Goal: Task Accomplishment & Management: Complete application form

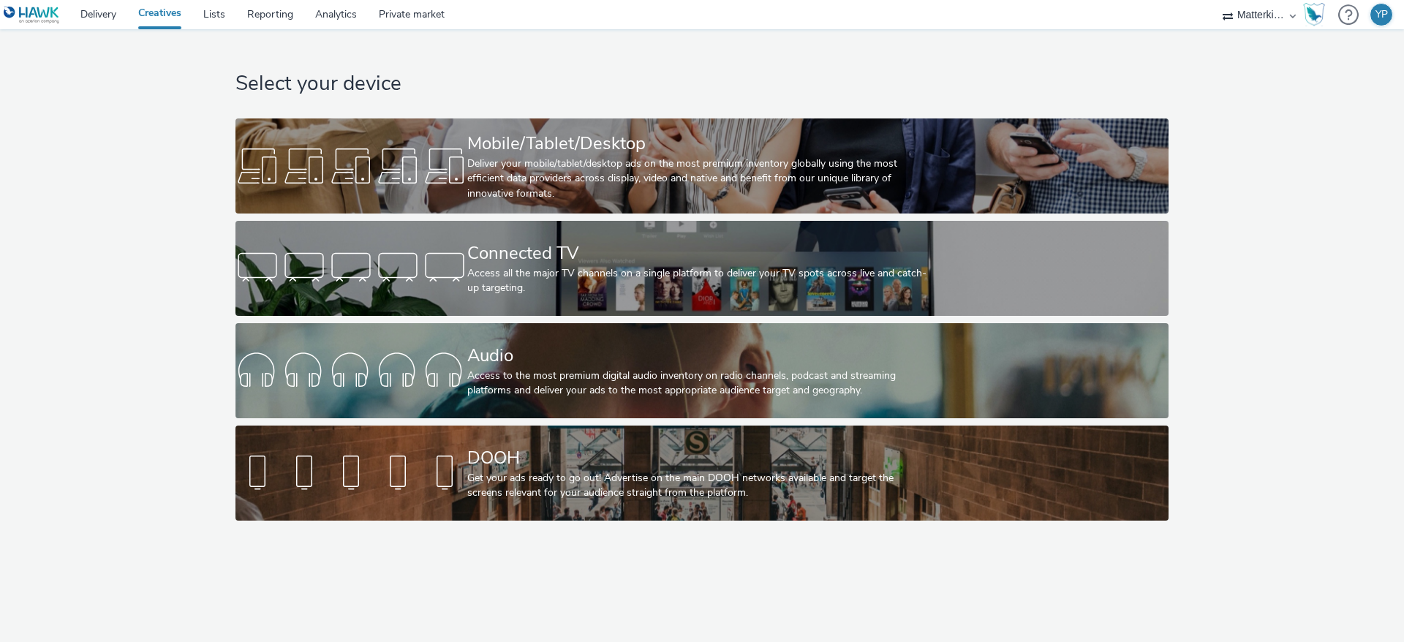
click at [141, 431] on div "Select your device Mobile/Tablet/Desktop Deliver your mobile/tablet/desktop ads…" at bounding box center [702, 278] width 1415 height 499
click at [1301, 339] on div "Select your device Mobile/Tablet/Desktop Deliver your mobile/tablet/desktop ads…" at bounding box center [702, 278] width 1415 height 499
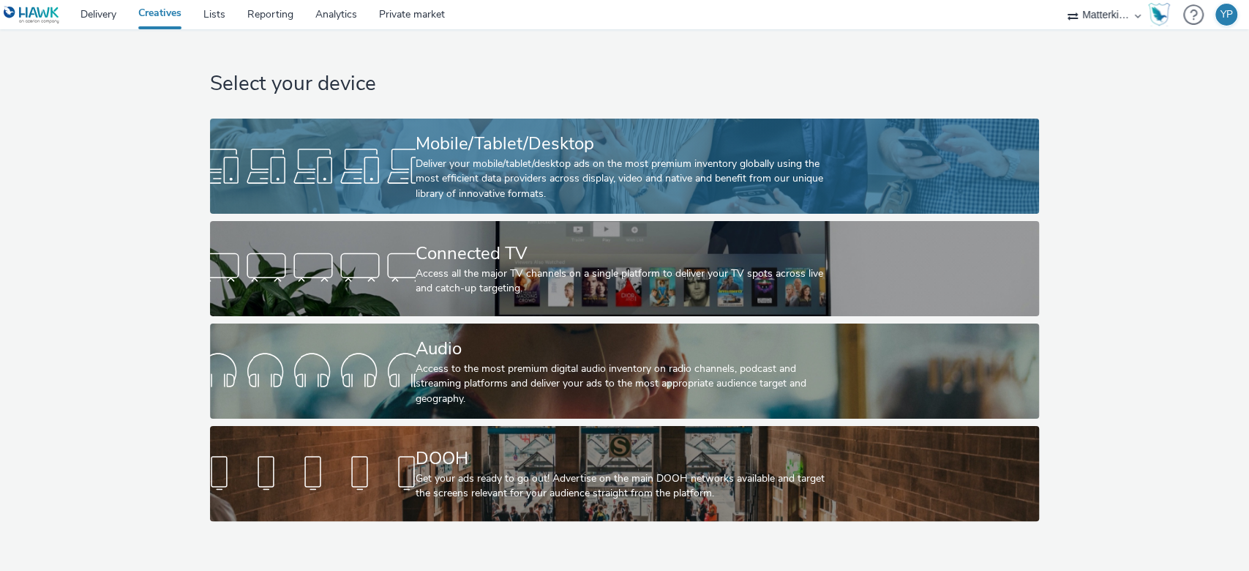
click at [796, 190] on div "Deliver your mobile/tablet/desktop ads on the most premium inventory globally u…" at bounding box center [621, 179] width 412 height 45
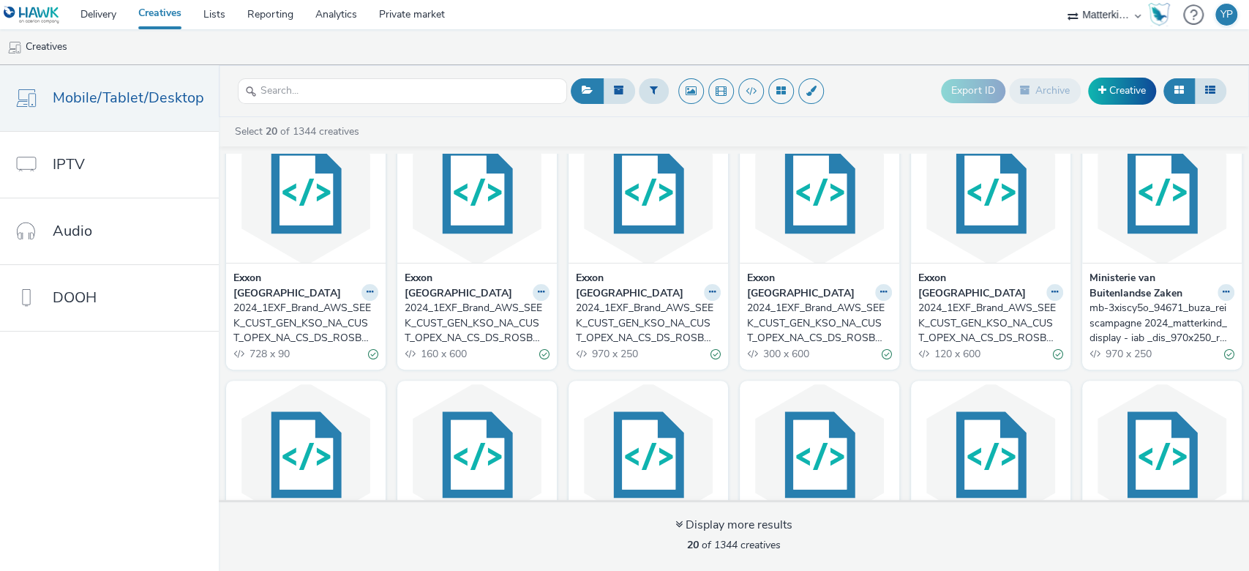
scroll to position [195, 0]
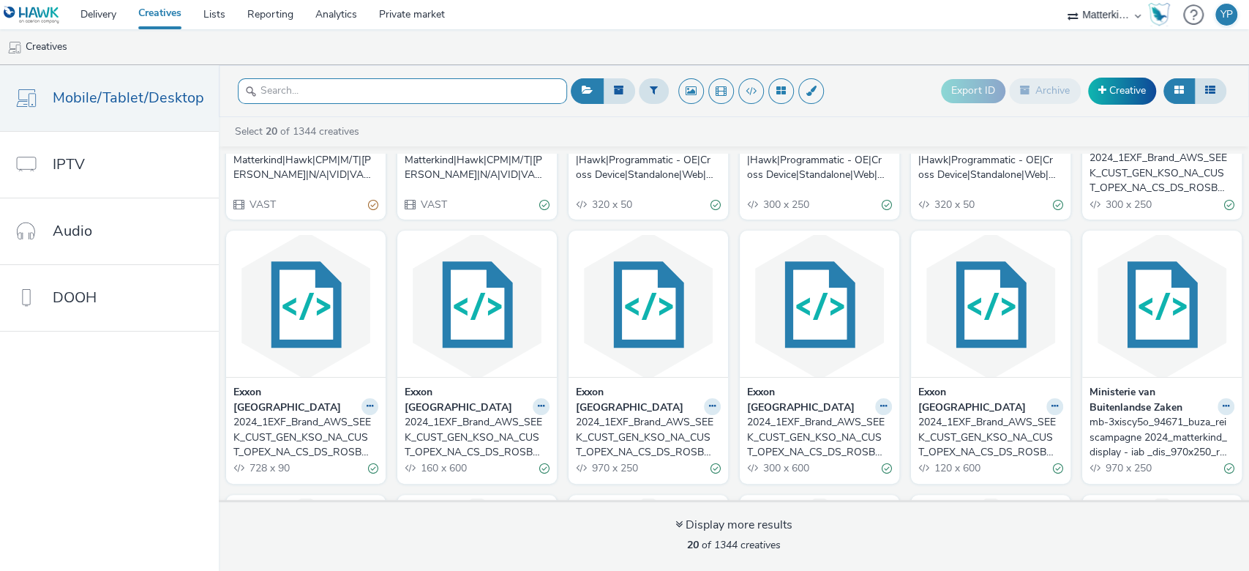
click at [364, 93] on input "text" at bounding box center [402, 91] width 329 height 26
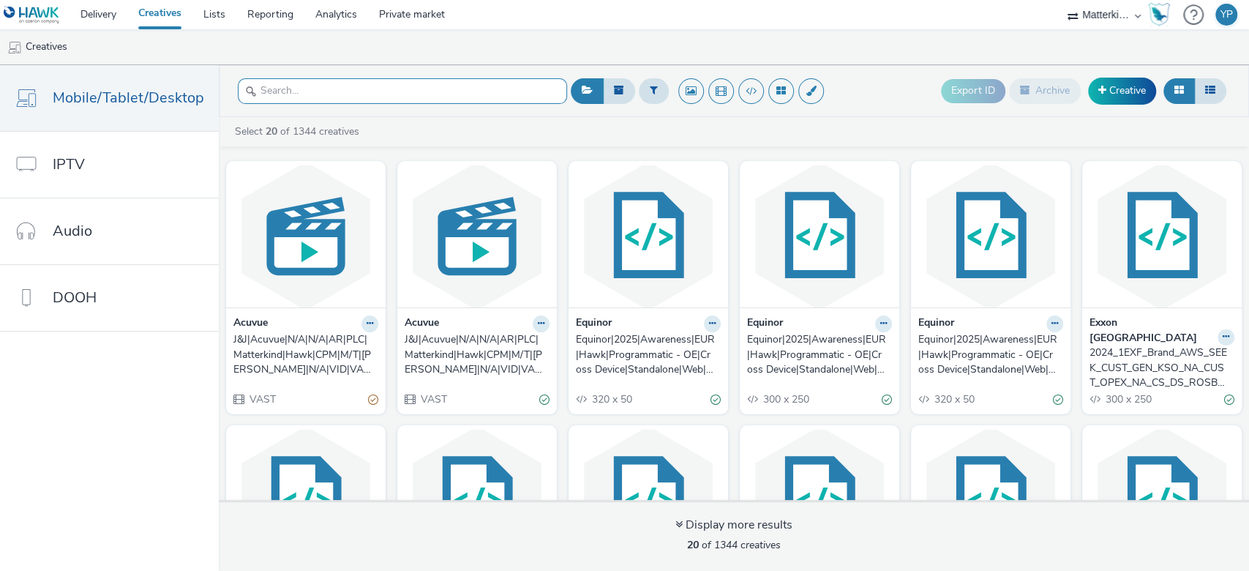
click at [451, 92] on input "text" at bounding box center [402, 91] width 329 height 26
paste input "OLV_Hawk_H2_INST_AWR_CPV_MULT_MULT_NA_3P_ALL_A18-34_PRE_DV36_CPV_SSD_6s_NS_DVID…"
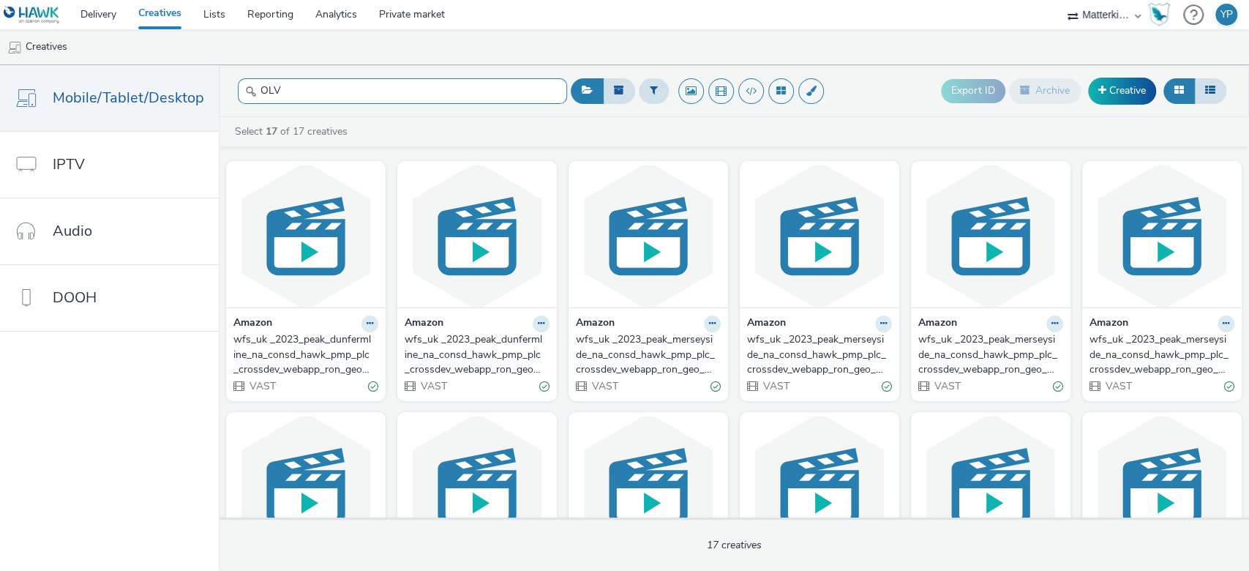
paste input "_Hawk_H2_INST_AWR_CPV_MULT_MULT_NA_3P_ALL_A18-34_PRE_DV36_CPV_SSD_6s_NS_DVID_6s…"
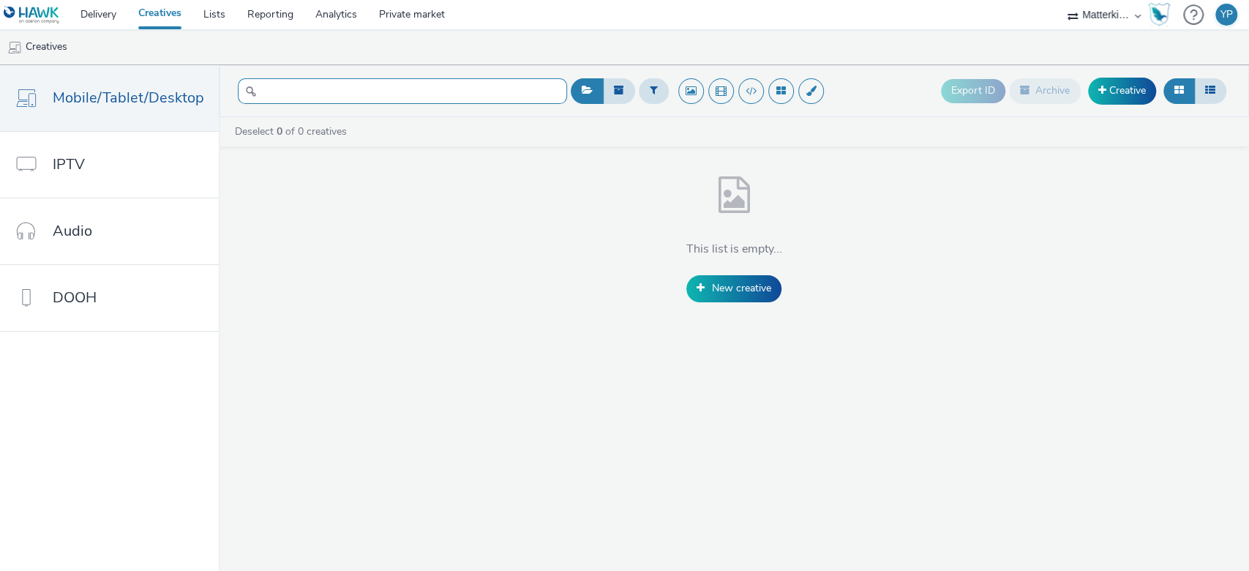
type input "OLV_Hawk_H2_INST_AWR_CPV_MULT_MULT_NA_3P_ALL_A18-34_PRE_DV36_CPV_SSD_6s_NS_DVID…"
click at [486, 91] on input "OLV_Hawk_H2_INST_AWR_CPV_MULT_MULT_NA_3P_ALL_A18-34_PRE_DV36_CPV_SSD_6s_NS_DVID…" at bounding box center [402, 91] width 329 height 26
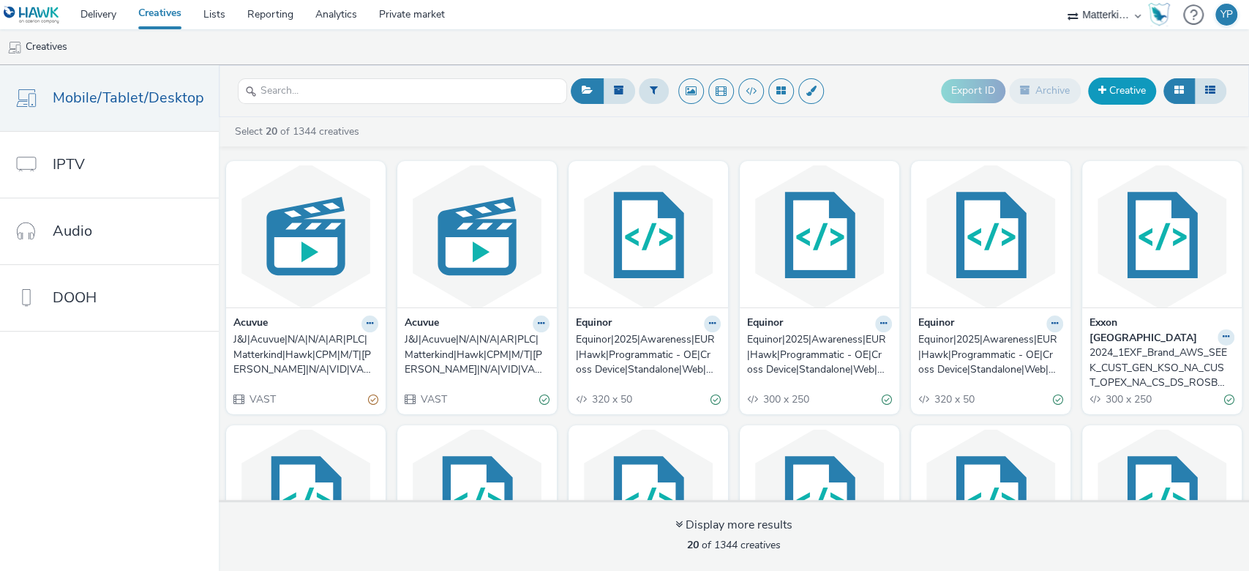
click at [1119, 92] on link "Creative" at bounding box center [1122, 91] width 68 height 26
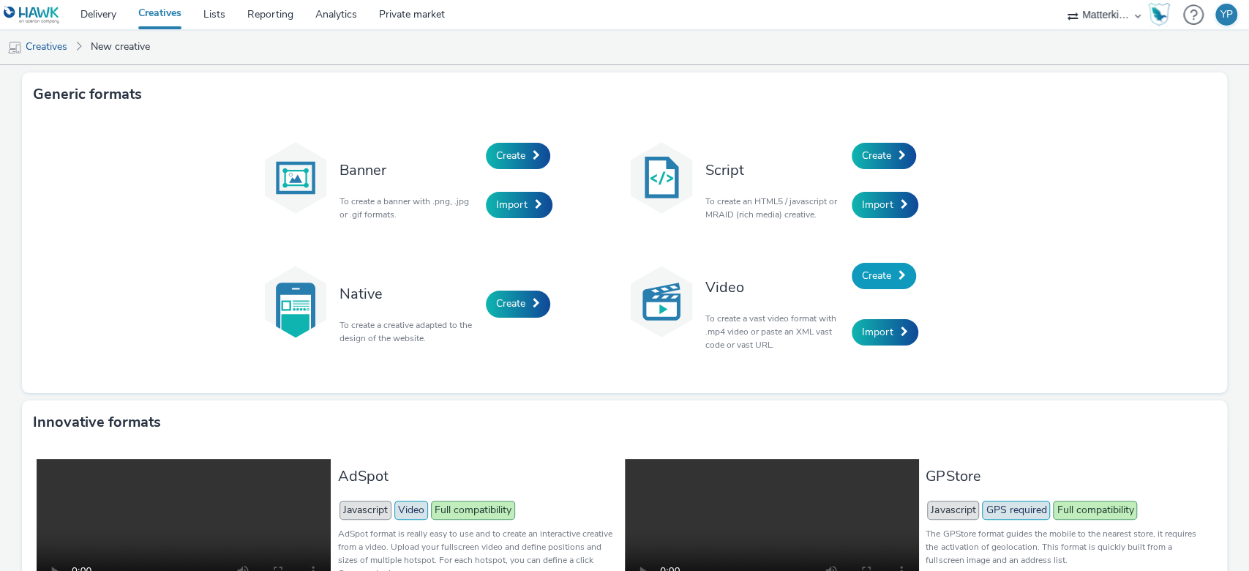
click at [878, 275] on span "Create" at bounding box center [876, 275] width 29 height 14
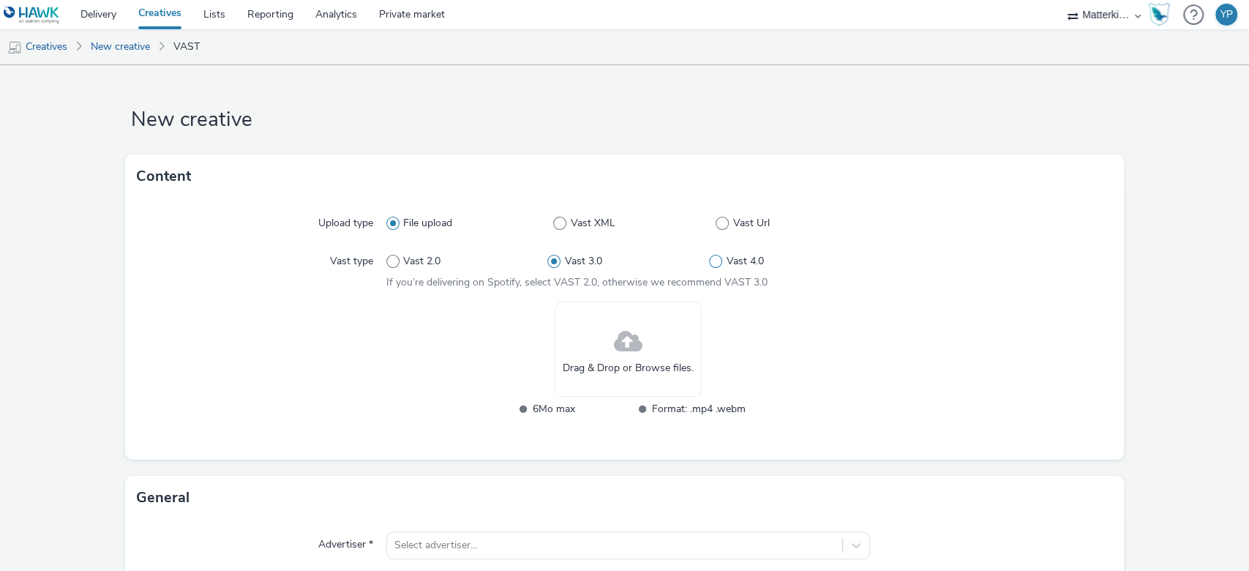
click at [726, 265] on span "Vast 4.0" at bounding box center [744, 261] width 37 height 15
click at [718, 265] on input "Vast 4.0" at bounding box center [714, 262] width 10 height 10
radio input "false"
radio input "true"
click at [896, 356] on div at bounding box center [991, 368] width 242 height 135
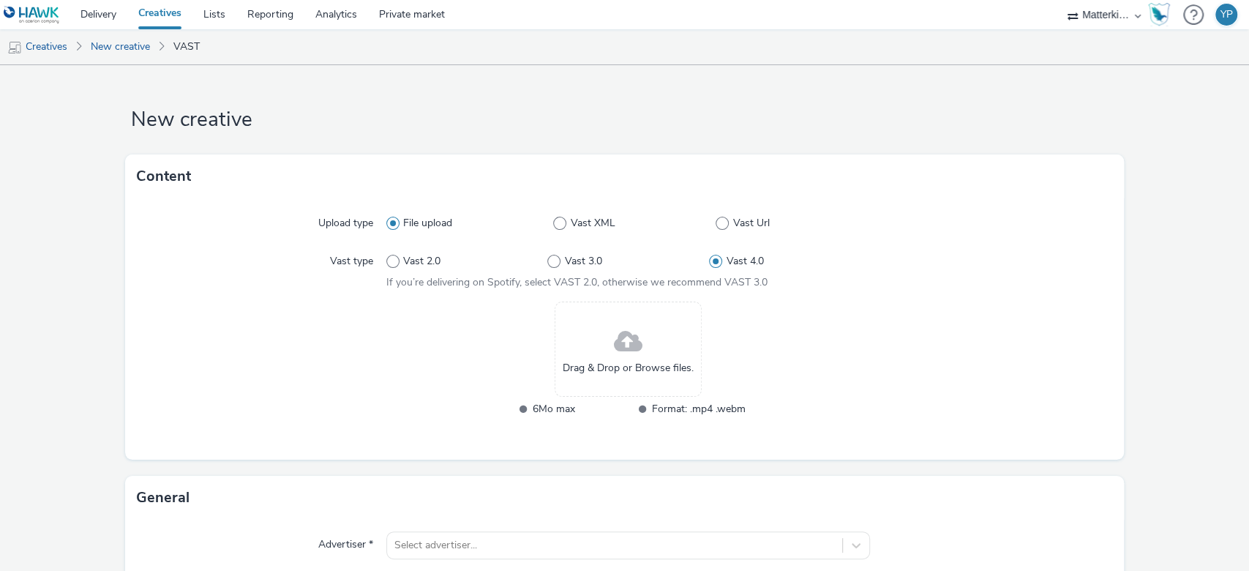
scroll to position [97, 0]
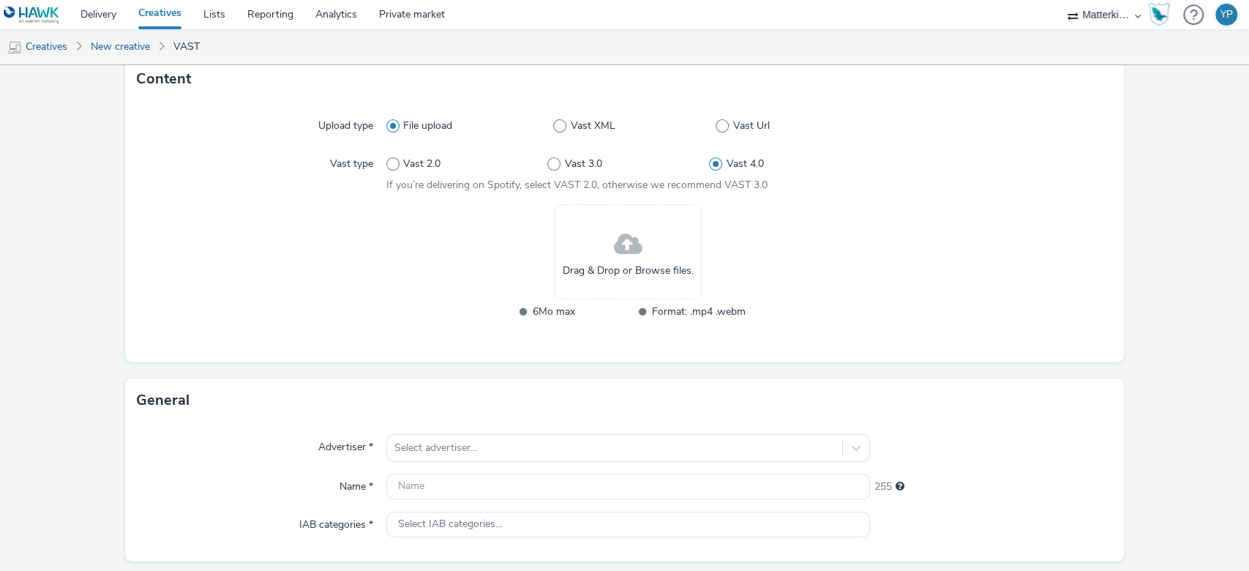
click at [639, 255] on div "Drag & Drop or Browse files." at bounding box center [627, 251] width 147 height 95
click at [678, 313] on span "Format: .mp4 .webm" at bounding box center [699, 311] width 94 height 17
drag, startPoint x: 685, startPoint y: 309, endPoint x: 782, endPoint y: 307, distance: 97.3
click at [782, 307] on div "Drag & Drop or Browse files. 6Mo max Format: .mp4 .webm" at bounding box center [628, 271] width 484 height 135
click at [797, 309] on div "Drag & Drop or Browse files. 6Mo max Format: .mp4 .webm" at bounding box center [628, 271] width 484 height 135
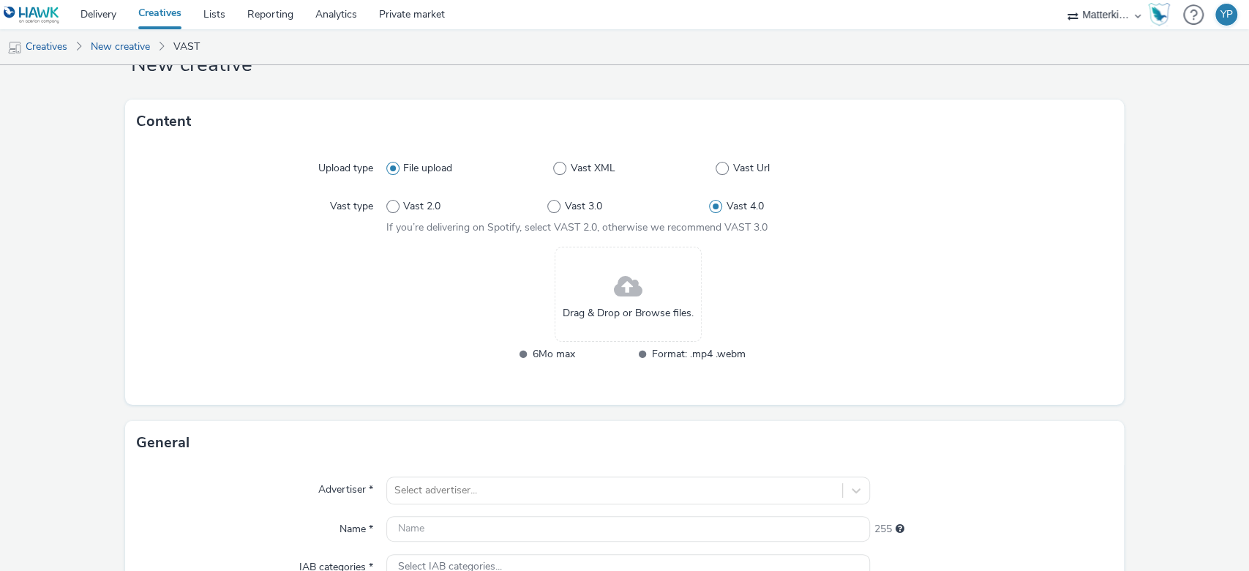
scroll to position [195, 0]
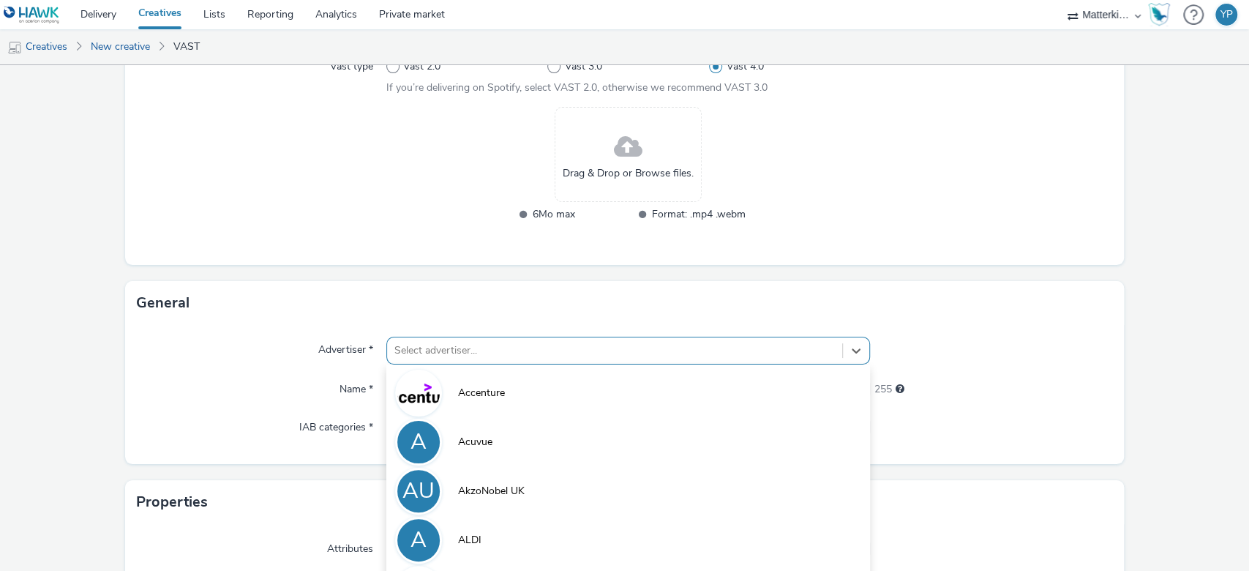
click at [734, 349] on div "option Acuvue focused, 2 of 10. 10 results available. Use Up and Down to choose…" at bounding box center [628, 350] width 484 height 28
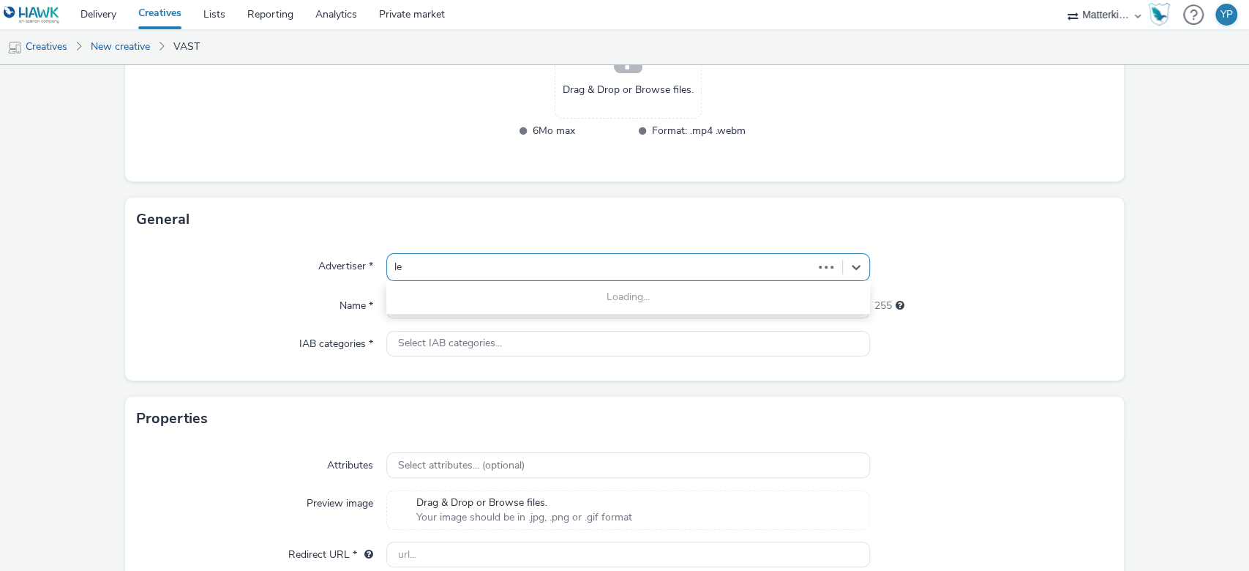
type input "lev"
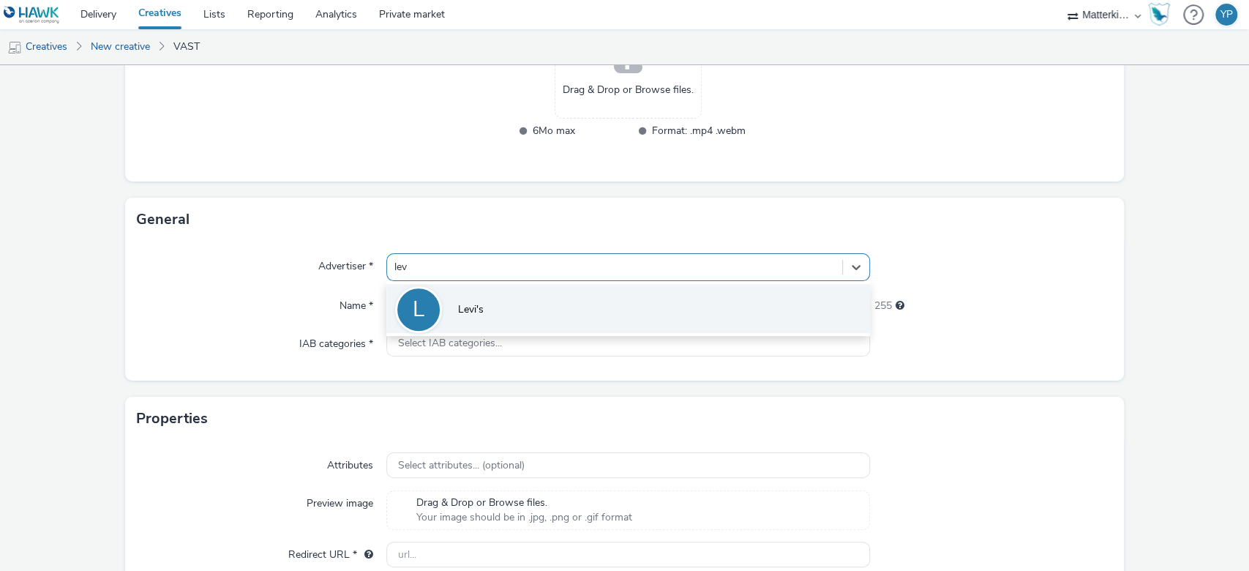
click at [691, 308] on li "[PERSON_NAME]'s" at bounding box center [628, 308] width 484 height 49
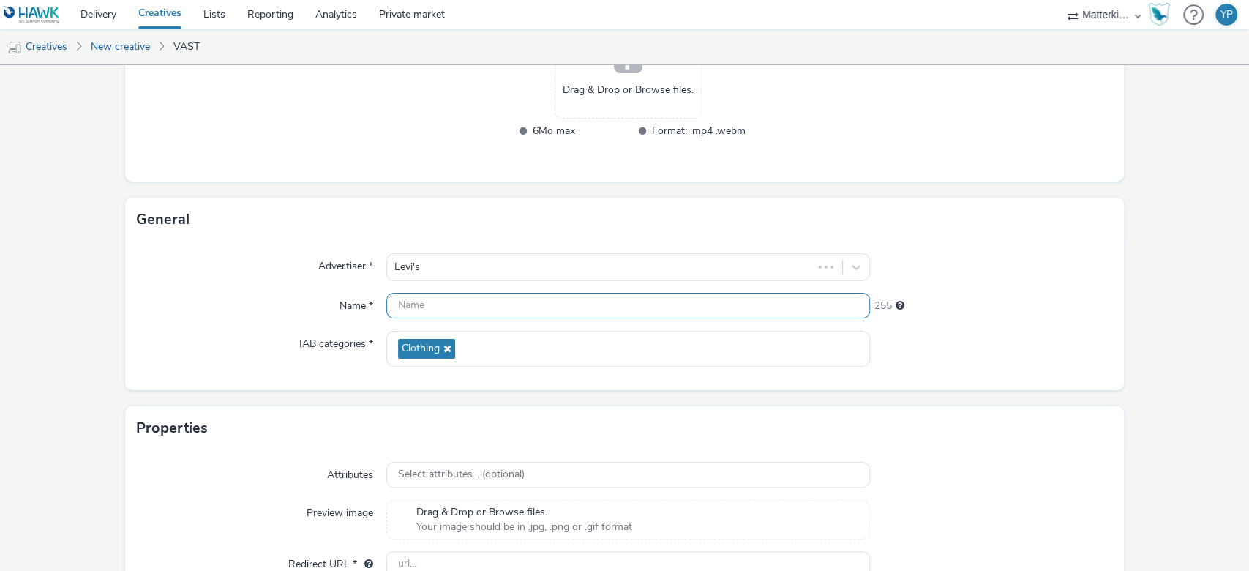
click at [577, 311] on input "text" at bounding box center [628, 306] width 484 height 26
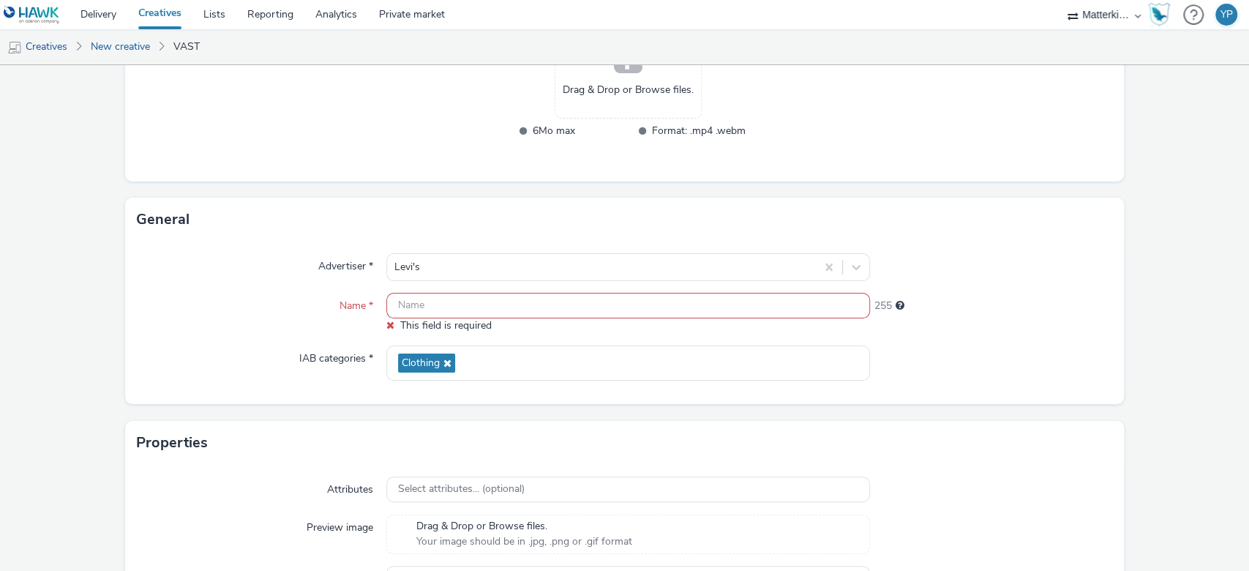
paste input "OLV_Hawk_H2_INST_AWR_CPV_MULT_MULT_NA_3P_ALL_A18-34_PRE_DV36_CPV_SSD_6s_NS_DVID…"
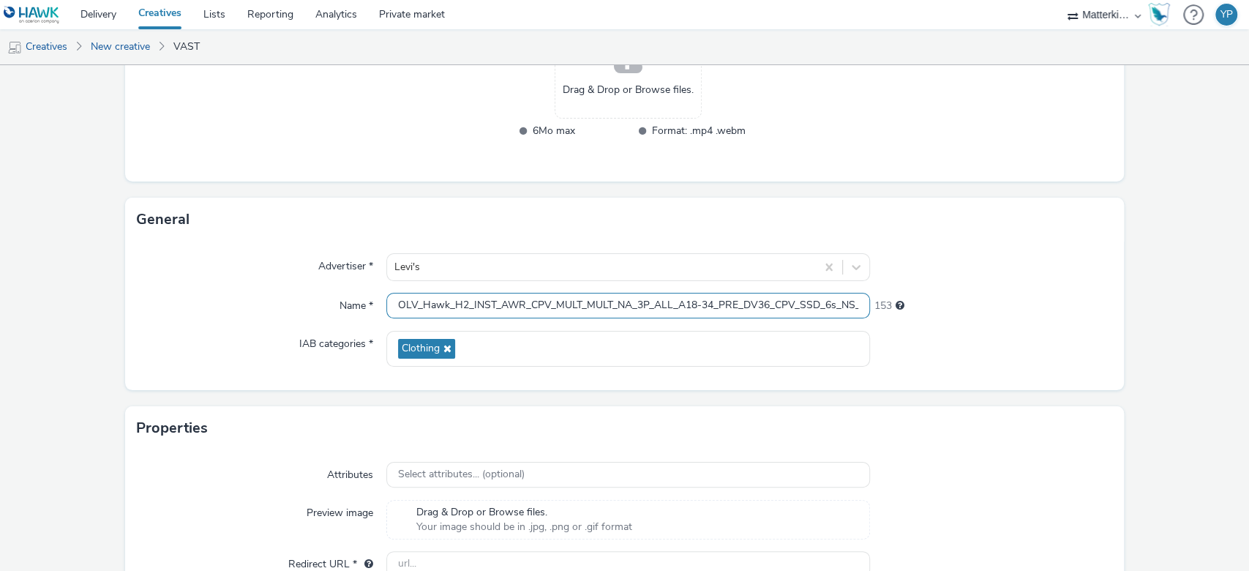
scroll to position [0, 143]
type input "OLV_Hawk_H2_INST_AWR_CPV_MULT_MULT_NA_3P_ALL_A18-34_PRE_DV36_CPV_SSD_6s_NS_DVID…"
click at [956, 343] on div at bounding box center [991, 349] width 242 height 36
click at [1016, 249] on div "Advertiser * Levi's Name * OLV_Hawk_H2_INST_AWR_CPV_MULT_MULT_NA_3P_ALL_A18-34_…" at bounding box center [624, 315] width 999 height 148
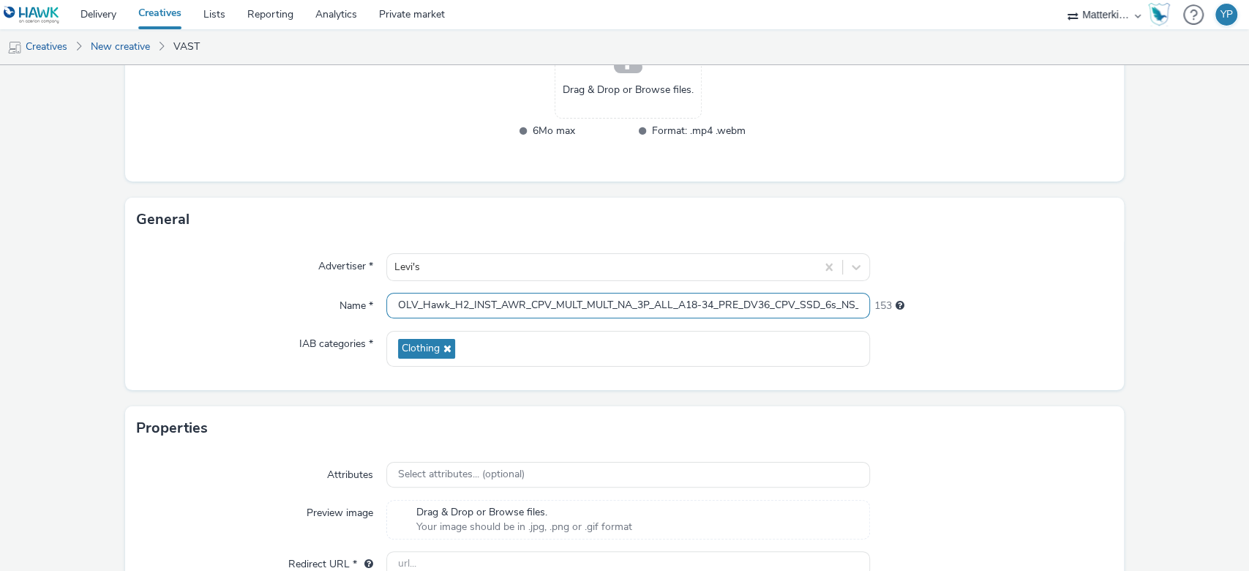
scroll to position [0, 144]
drag, startPoint x: 851, startPoint y: 310, endPoint x: 983, endPoint y: 317, distance: 131.9
click at [983, 317] on div "Name * OLV_Hawk_H2_INST_AWR_CPV_MULT_MULT_NA_3P_ALL_A18-34_PRE_DV36_CPV_SSD_6s_…" at bounding box center [625, 306] width 976 height 26
click at [983, 317] on div "153" at bounding box center [991, 306] width 242 height 26
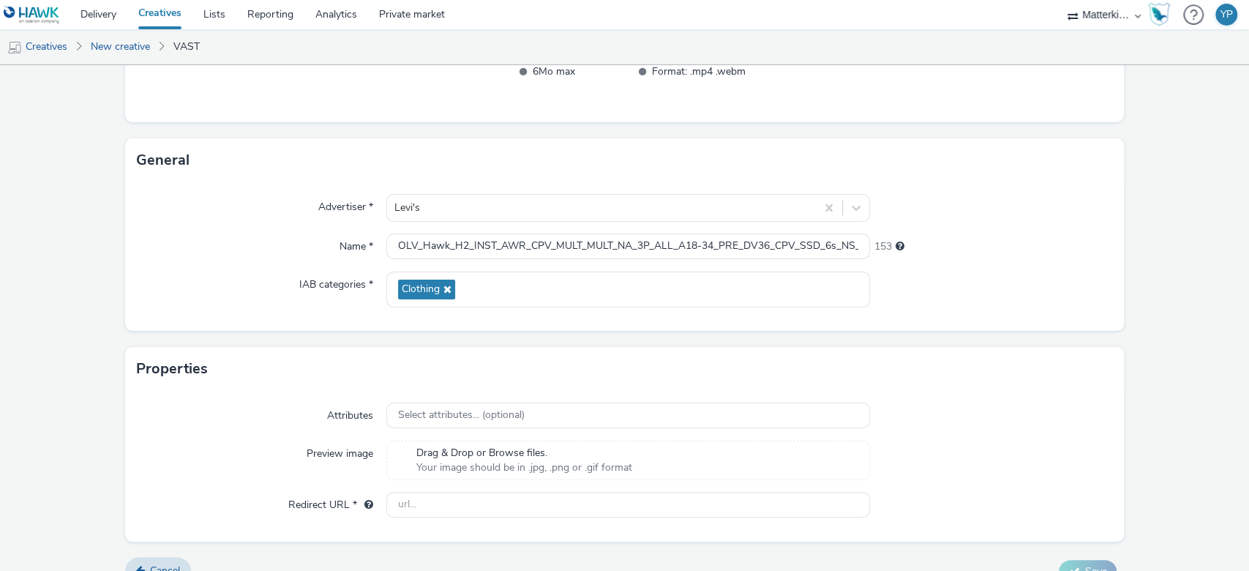
scroll to position [362, 0]
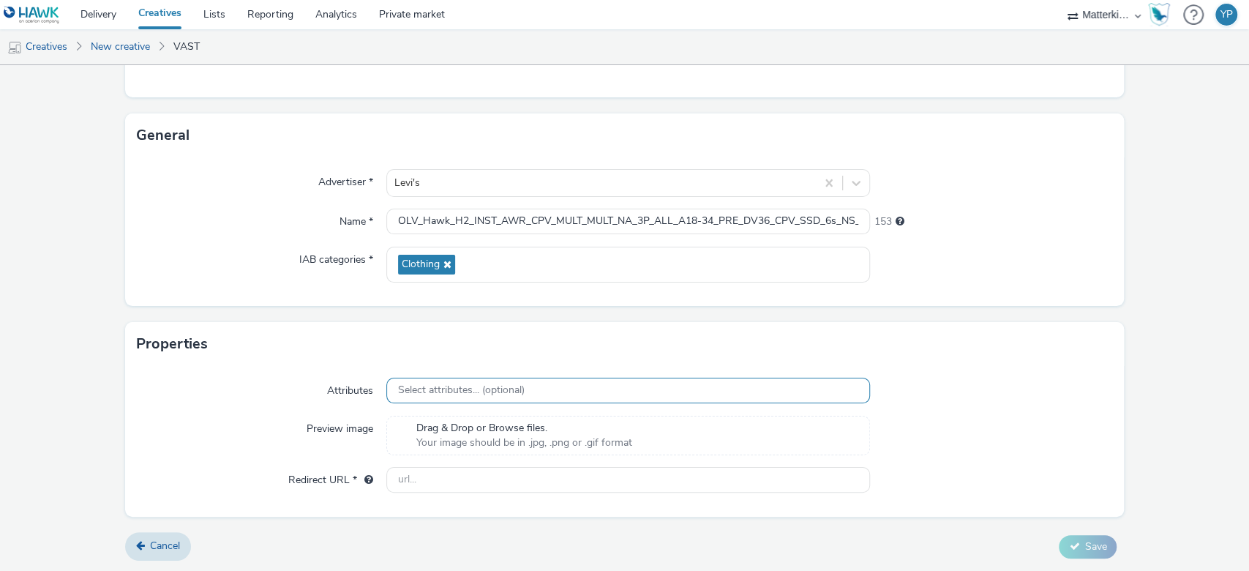
click at [530, 388] on div "Select attributes... (optional)" at bounding box center [628, 390] width 484 height 26
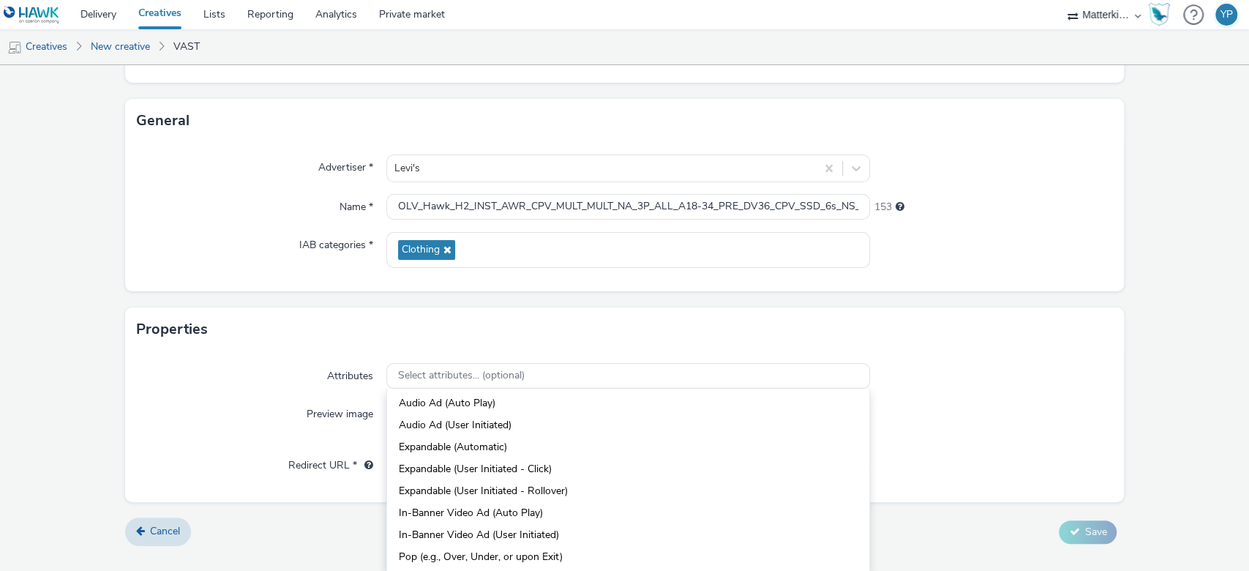
scroll to position [0, 0]
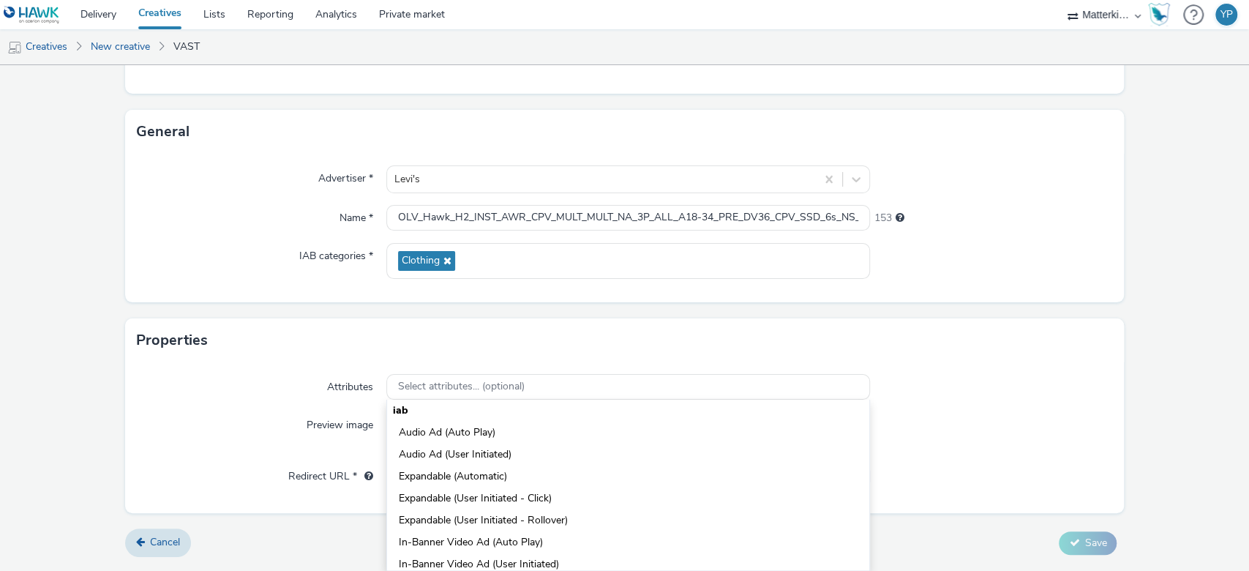
click at [902, 310] on form "New creative Content Upload type File upload Vast XML Vast Url Vast type Vast 2…" at bounding box center [624, 133] width 1249 height 868
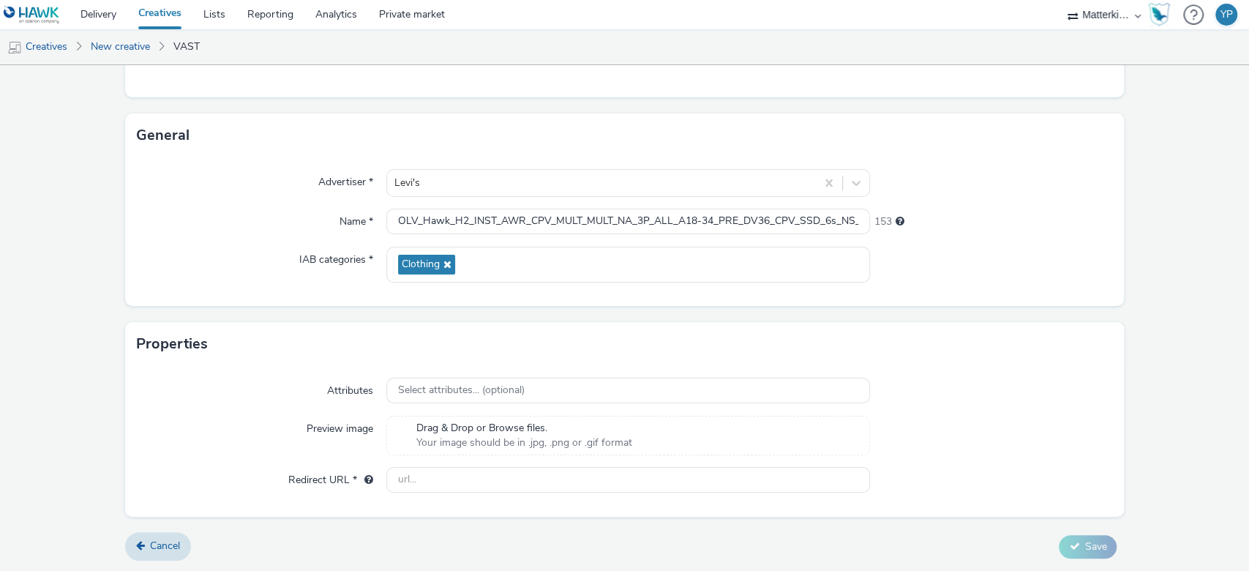
click at [448, 430] on span "Drag & Drop or Browse files." at bounding box center [524, 428] width 216 height 15
click at [458, 484] on input "text" at bounding box center [628, 480] width 484 height 26
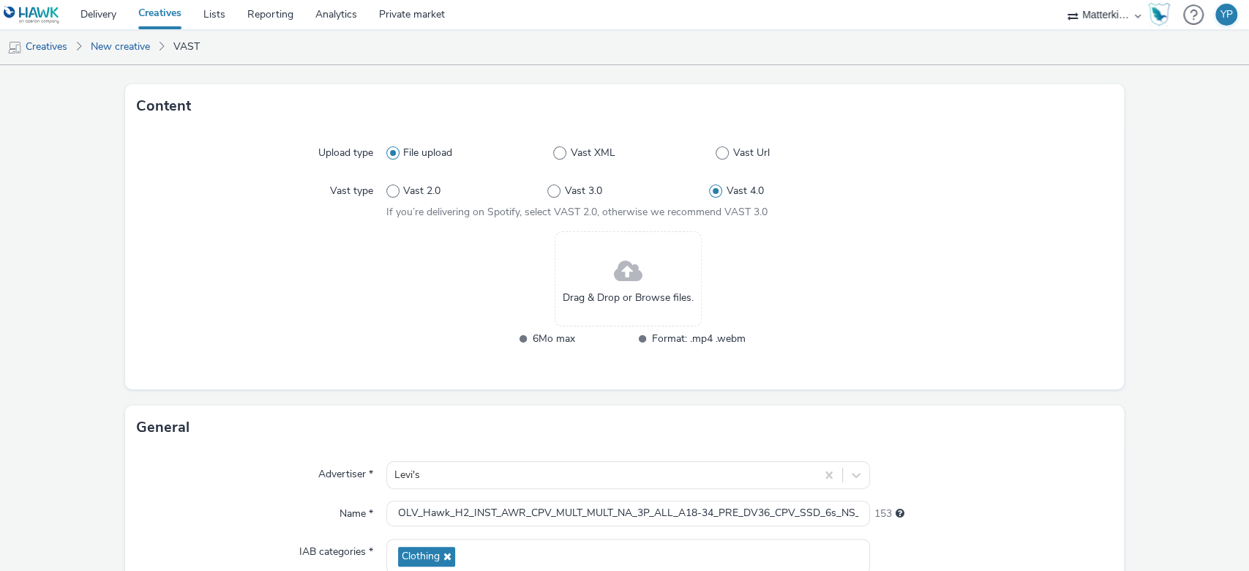
scroll to position [69, 0]
click at [547, 335] on span "6Mo max" at bounding box center [580, 339] width 94 height 17
click at [590, 299] on span "Drag & Drop or Browse files." at bounding box center [628, 298] width 131 height 15
drag, startPoint x: 415, startPoint y: 215, endPoint x: 508, endPoint y: 214, distance: 92.2
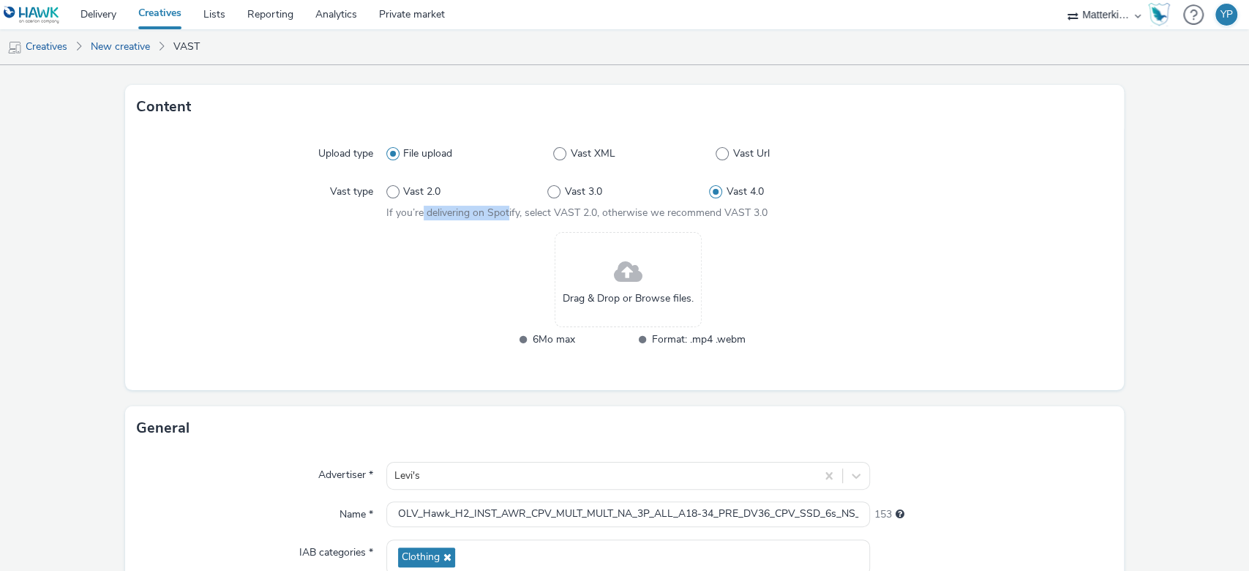
click at [505, 214] on span "If you’re delivering on Spotify, select VAST 2.0, otherwise we recommend VAST 3…" at bounding box center [576, 213] width 381 height 14
drag, startPoint x: 533, startPoint y: 211, endPoint x: 595, endPoint y: 211, distance: 61.4
click at [590, 213] on span "If you’re delivering on Spotify, select VAST 2.0, otherwise we recommend VAST 3…" at bounding box center [576, 213] width 381 height 14
drag, startPoint x: 644, startPoint y: 208, endPoint x: 770, endPoint y: 217, distance: 126.1
click at [770, 217] on div "Vast 2.0 Vast 3.0 Vast 4.0 If you’re delivering on Spotify, select VAST 2.0, ot…" at bounding box center [628, 199] width 484 height 42
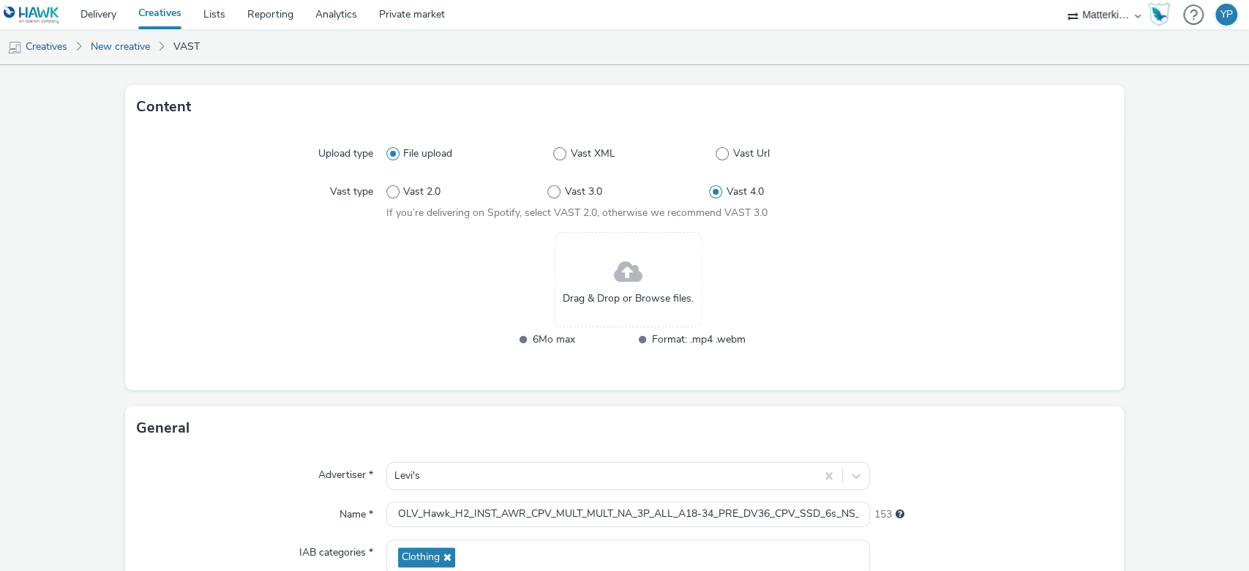
click at [794, 254] on div "Drag & Drop or Browse files. 6Mo max Format: .mp4 .webm" at bounding box center [628, 299] width 484 height 135
click at [582, 186] on span "Vast 3.0" at bounding box center [583, 191] width 37 height 15
click at [557, 187] on input "Vast 3.0" at bounding box center [552, 192] width 10 height 10
radio input "true"
radio input "false"
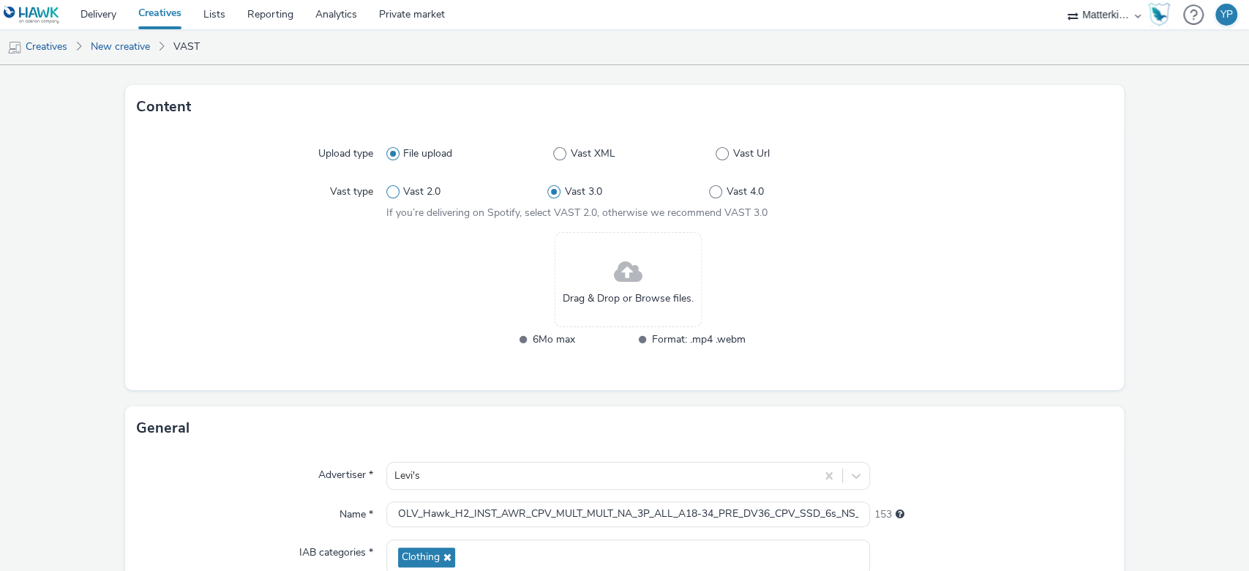
click at [406, 188] on span "Vast 2.0" at bounding box center [421, 191] width 37 height 15
click at [396, 188] on input "Vast 2.0" at bounding box center [391, 192] width 10 height 10
radio input "true"
radio input "false"
drag, startPoint x: 304, startPoint y: 153, endPoint x: 380, endPoint y: 150, distance: 75.4
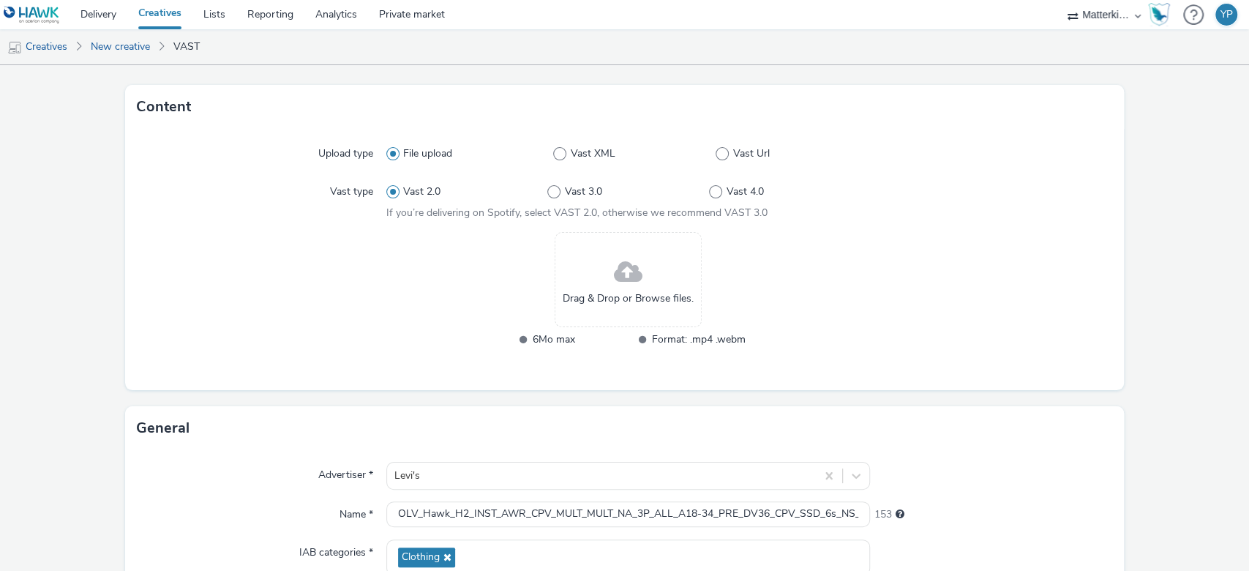
click at [380, 150] on div "Upload type" at bounding box center [261, 153] width 249 height 26
click at [744, 149] on span "Vast Url" at bounding box center [751, 153] width 37 height 15
click at [725, 149] on input "Vast Url" at bounding box center [720, 154] width 10 height 10
radio input "false"
radio input "true"
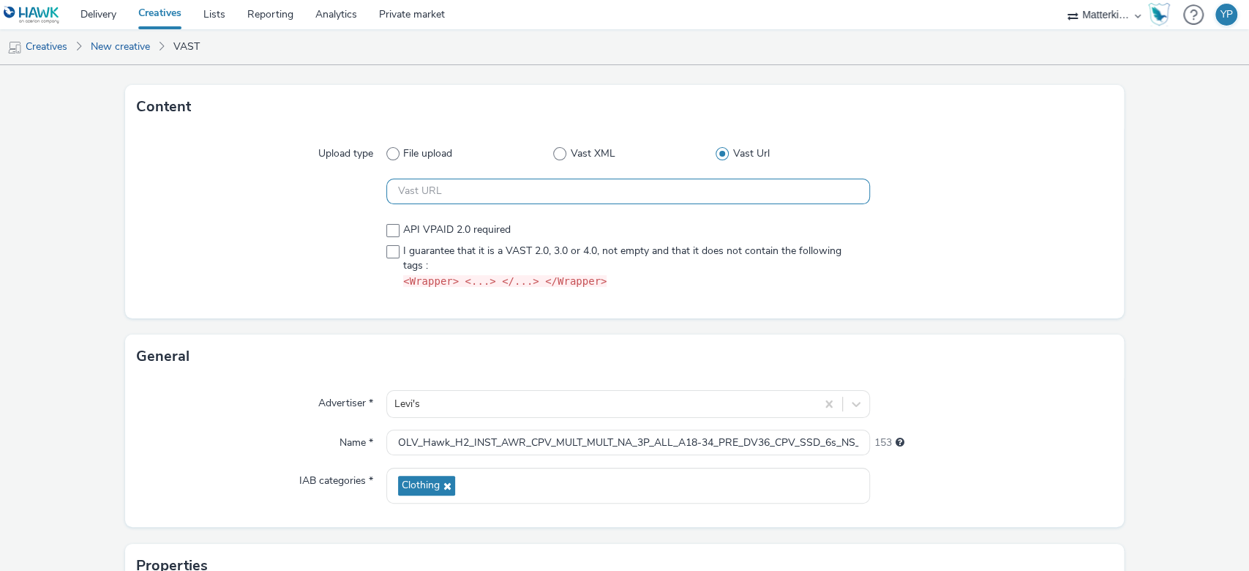
click at [529, 192] on input "text" at bounding box center [628, 191] width 484 height 26
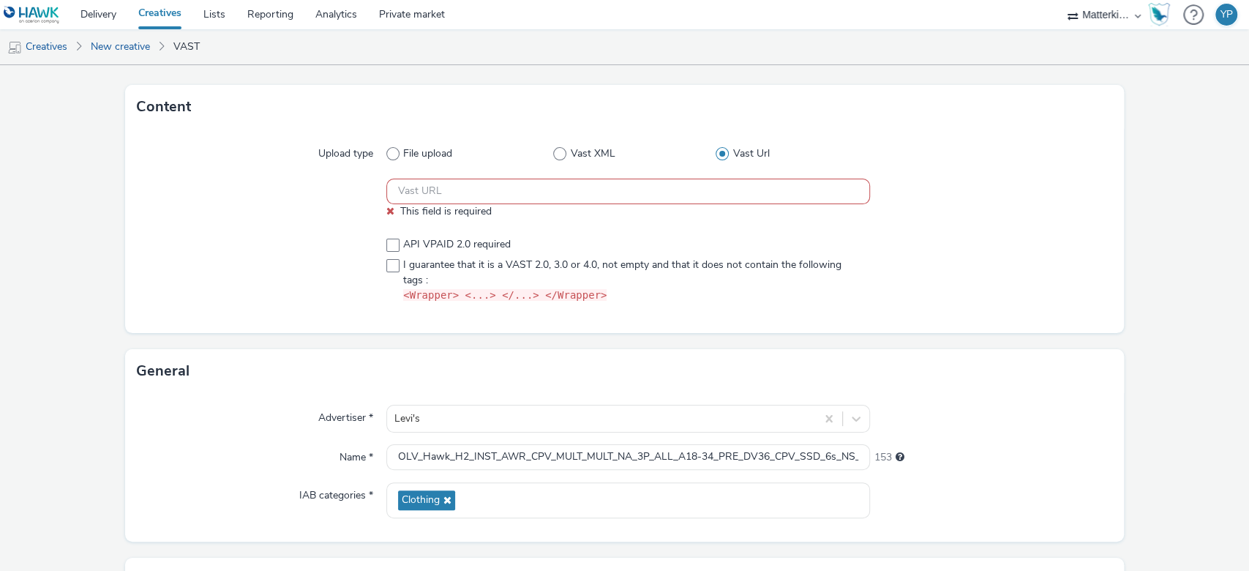
paste input "https://ad.doubleclick.net/ddm/pfadx/N286406.5458154HAWKUK/B33847378.427416624;…"
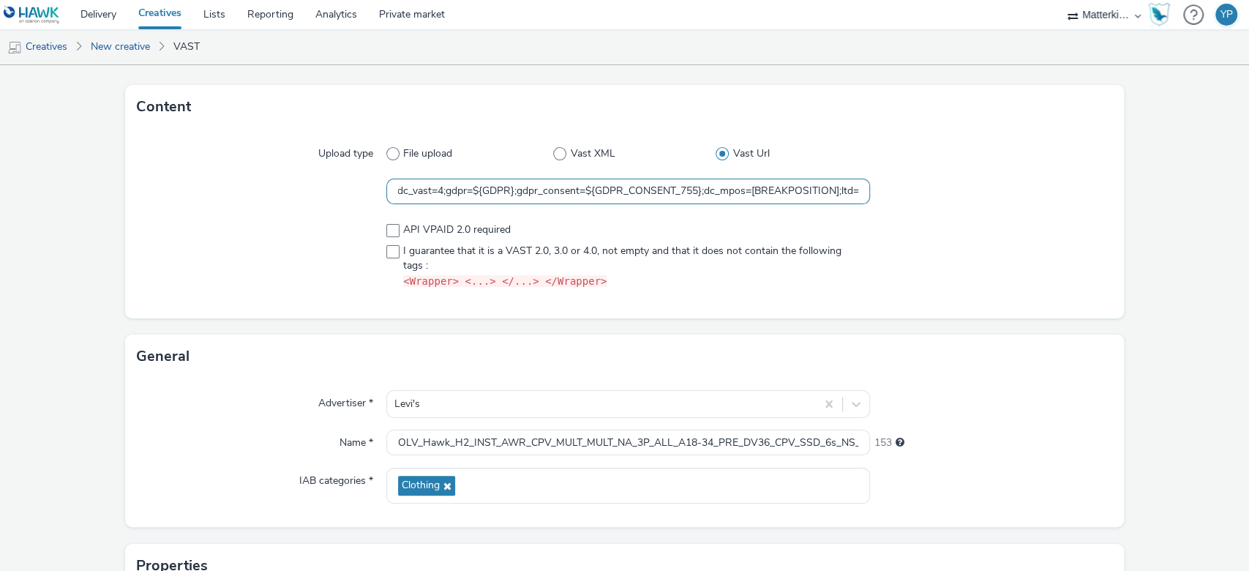
type input "https://ad.doubleclick.net/ddm/pfadx/N286406.5458154HAWKUK/B33847378.427416624;…"
click at [959, 247] on div at bounding box center [991, 256] width 242 height 78
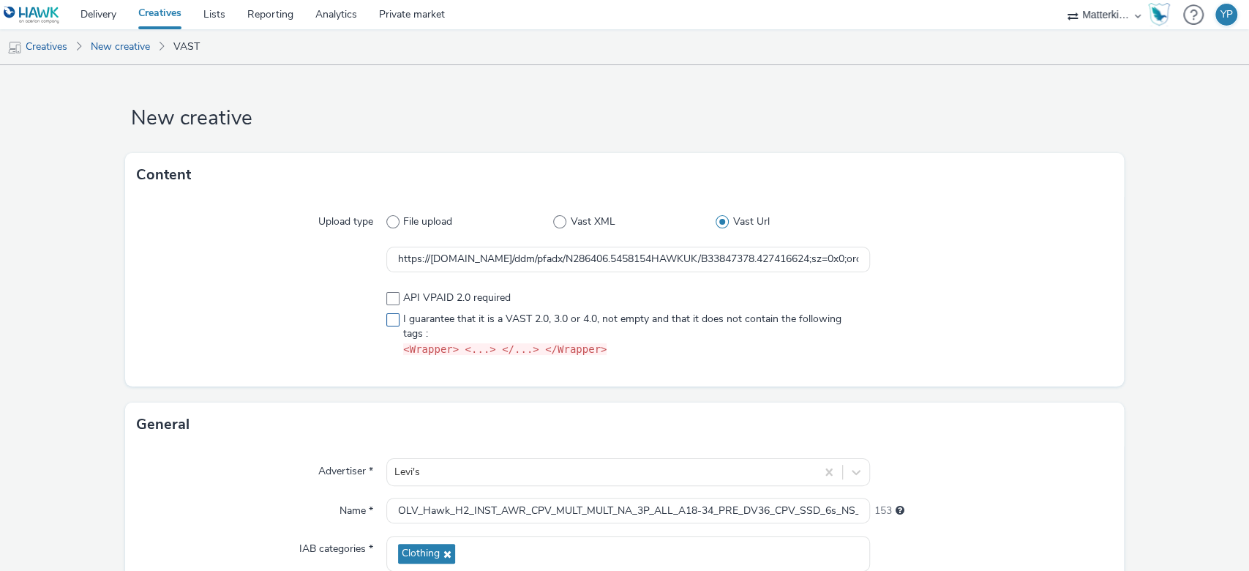
scroll to position [0, 0]
click at [735, 257] on input "https://ad.doubleclick.net/ddm/pfadx/N286406.5458154HAWKUK/B33847378.427416624;…" at bounding box center [628, 261] width 484 height 26
click at [394, 320] on label "I guarantee that it is a VAST 2.0, 3.0 or 4.0, not empty and that it does not c…" at bounding box center [628, 335] width 484 height 45
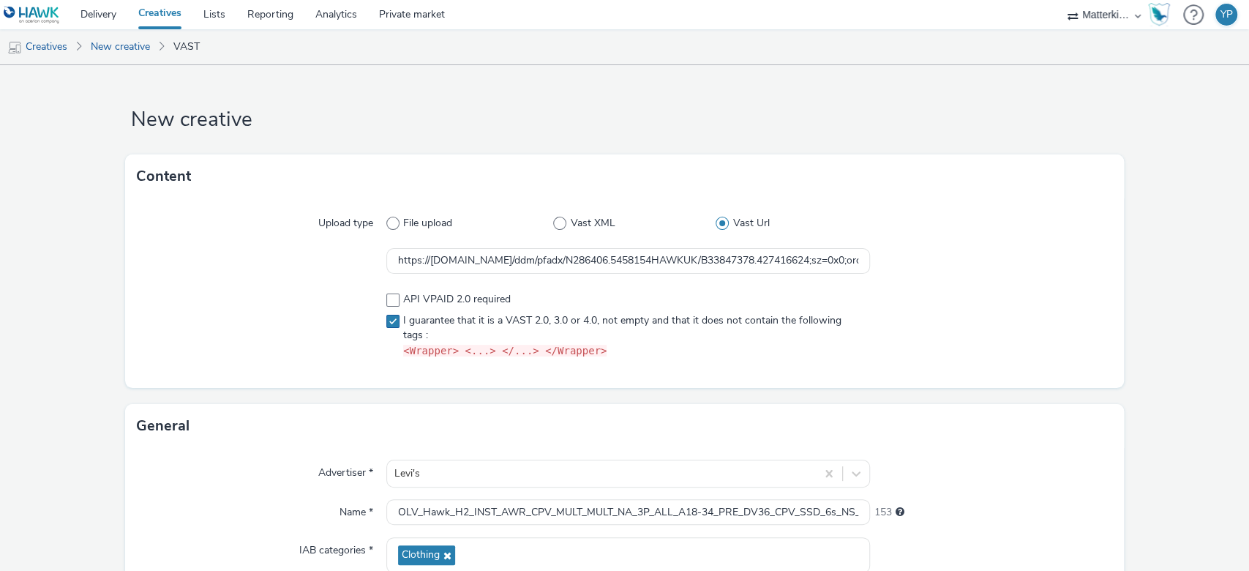
checkbox input "true"
drag, startPoint x: 707, startPoint y: 259, endPoint x: 1017, endPoint y: 271, distance: 310.4
click at [1017, 271] on div "https://ad.doubleclick.net/ddm/pfadx/N286406.5458154HAWKUK/B33847378.427416624;…" at bounding box center [625, 261] width 976 height 26
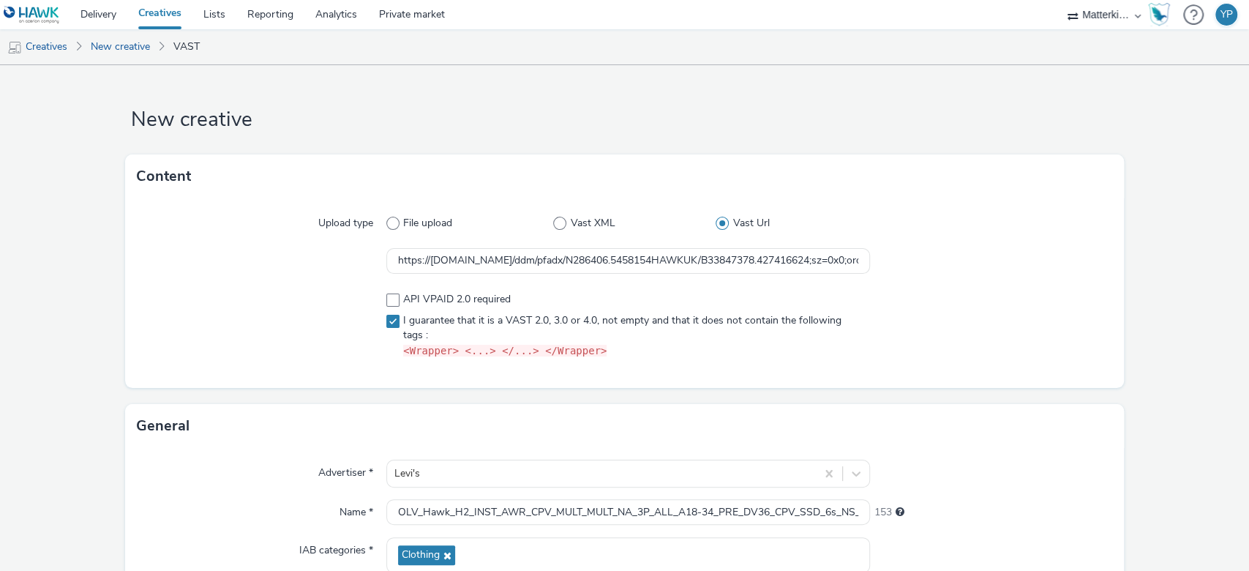
click at [1017, 271] on div at bounding box center [991, 261] width 242 height 26
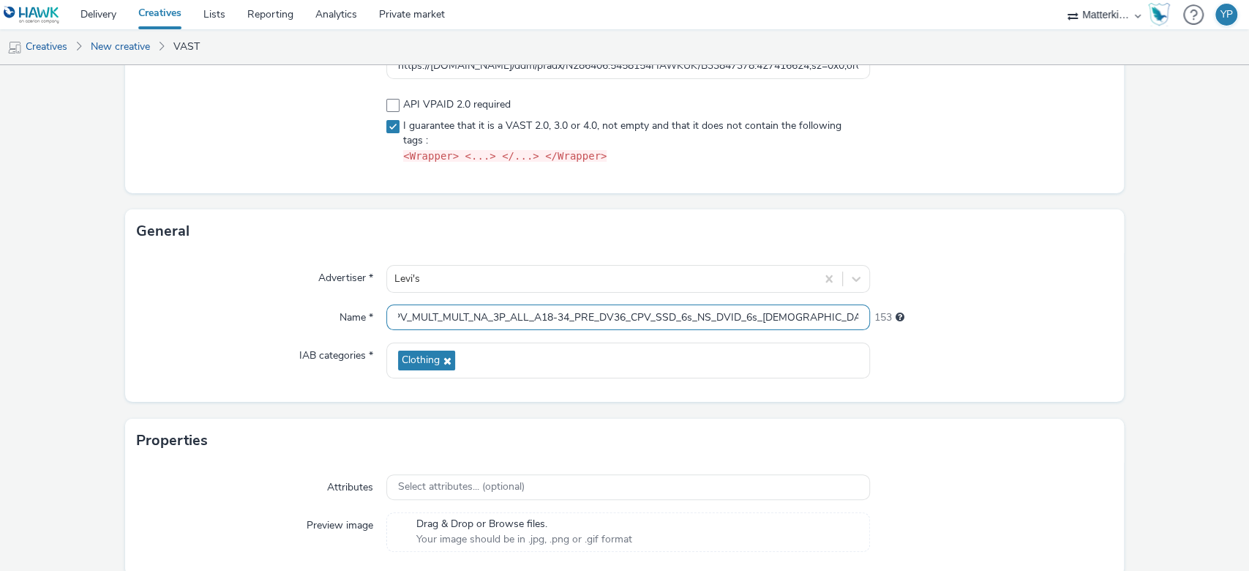
scroll to position [0, 144]
drag, startPoint x: 762, startPoint y: 312, endPoint x: 1007, endPoint y: 327, distance: 244.8
click at [1005, 331] on div "Advertiser * Levi's Name * OLV_Hawk_H2_INST_AWR_CPV_MULT_MULT_NA_3P_ALL_A18-34_…" at bounding box center [624, 327] width 999 height 148
click at [1007, 327] on div "153" at bounding box center [991, 317] width 242 height 26
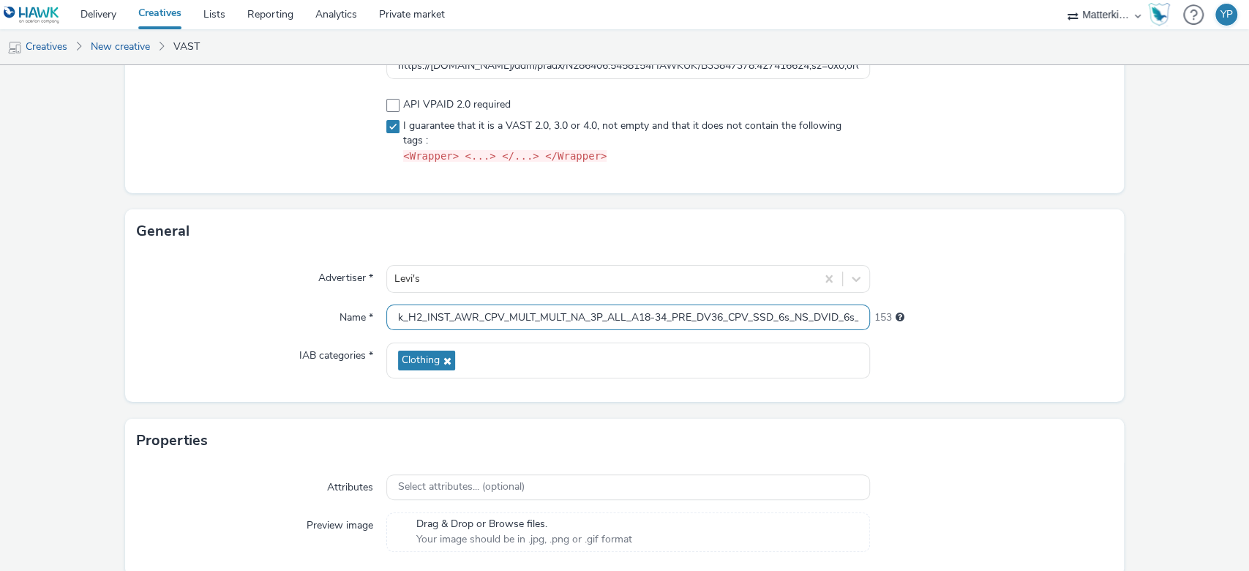
scroll to position [0, 144]
drag, startPoint x: 749, startPoint y: 313, endPoint x: 971, endPoint y: 328, distance: 222.2
click at [968, 330] on div "Advertiser * Levi's Name * OLV_Hawk_H2_INST_AWR_CPV_MULT_MULT_NA_3P_ALL_A18-34_…" at bounding box center [624, 327] width 999 height 148
drag, startPoint x: 761, startPoint y: 314, endPoint x: 1156, endPoint y: 343, distance: 396.8
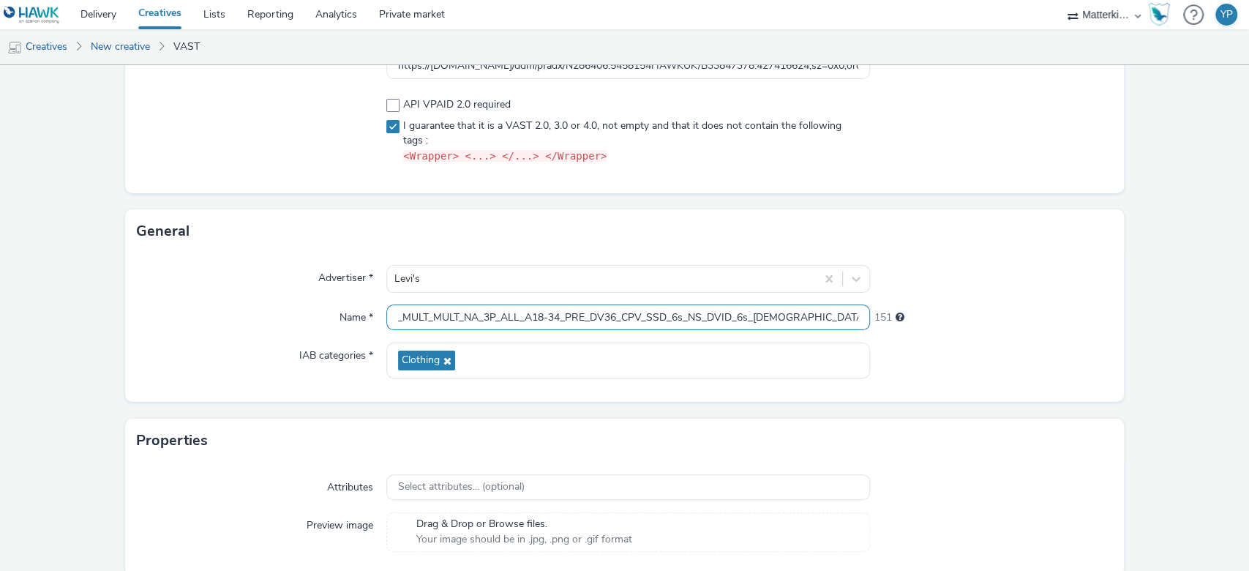
click at [1156, 343] on form "New creative Content Upload type File upload Vast XML Vast Url https://ad.doubl…" at bounding box center [624, 250] width 1249 height 759
drag, startPoint x: 839, startPoint y: 318, endPoint x: 983, endPoint y: 327, distance: 144.4
click at [983, 327] on div "Name * OLV_Hawk_H2_INST_AWR_CPV_MULT_MULT_NA_3P_ALL_A18-34_PRE_DV36_CPV_SSD_6s_…" at bounding box center [625, 317] width 976 height 26
paste input "427416624"
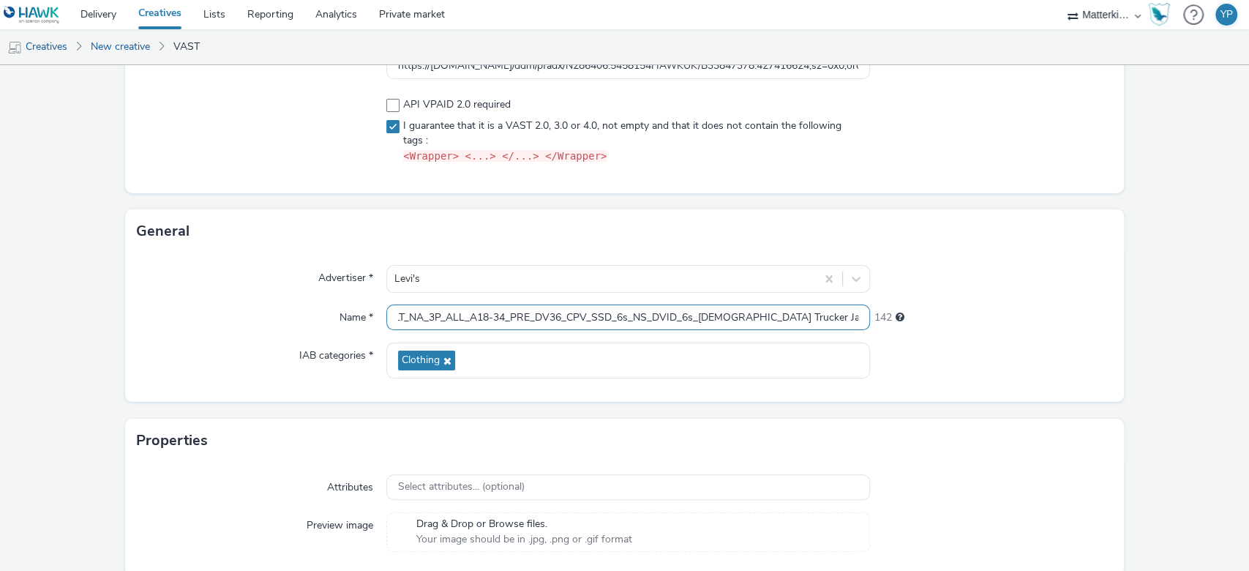
type input "OLV_Hawk_H2_INST_AWR_CPV_MULT_MULT_NA_3P_ALL_A18-34_PRE_DV36_CPV_SSD_6s_NS_DVID…"
click at [983, 323] on div "142" at bounding box center [991, 314] width 242 height 20
drag, startPoint x: 824, startPoint y: 321, endPoint x: 1020, endPoint y: 322, distance: 195.3
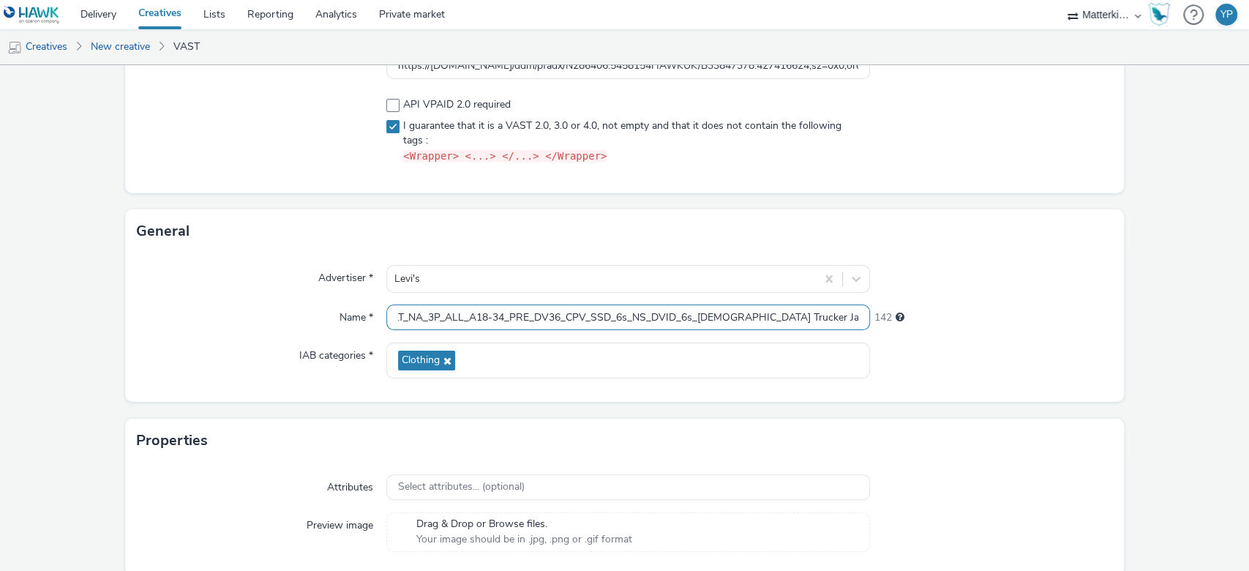
click at [1020, 322] on div "Name * OLV_Hawk_H2_INST_AWR_CPV_MULT_MULT_NA_3P_ALL_A18-34_PRE_DV36_CPV_SSD_6s_…" at bounding box center [625, 317] width 976 height 26
click at [931, 399] on div "Advertiser * Levi's Name * OLV_Hawk_H2_INST_AWR_CPV_MULT_MULT_NA_3P_ALL_A18-34_…" at bounding box center [624, 327] width 999 height 148
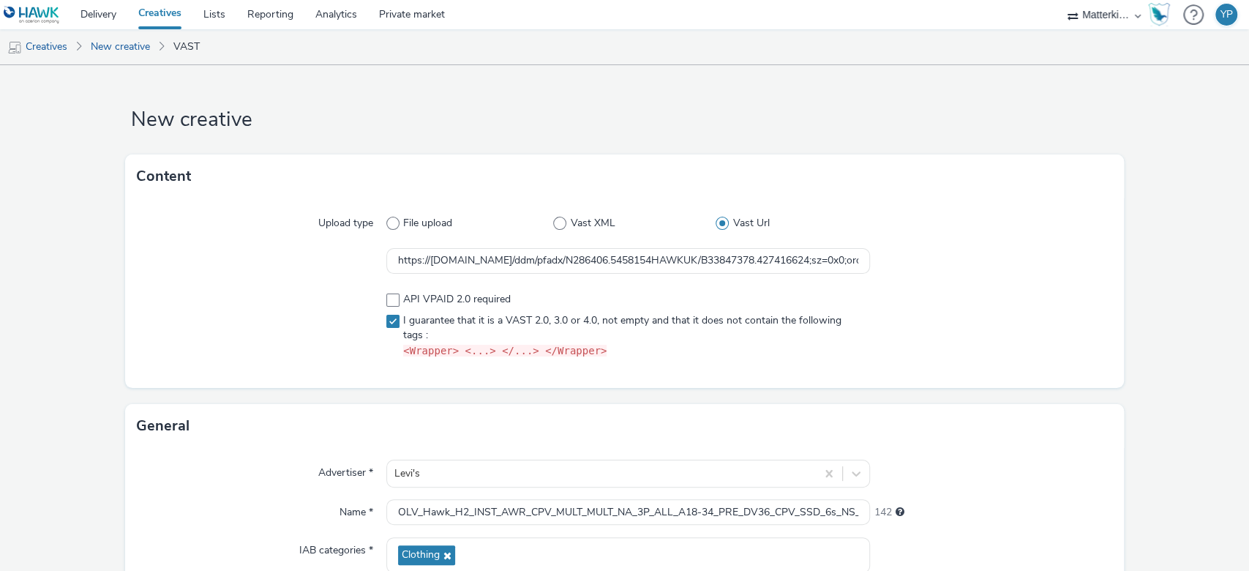
scroll to position [252, 0]
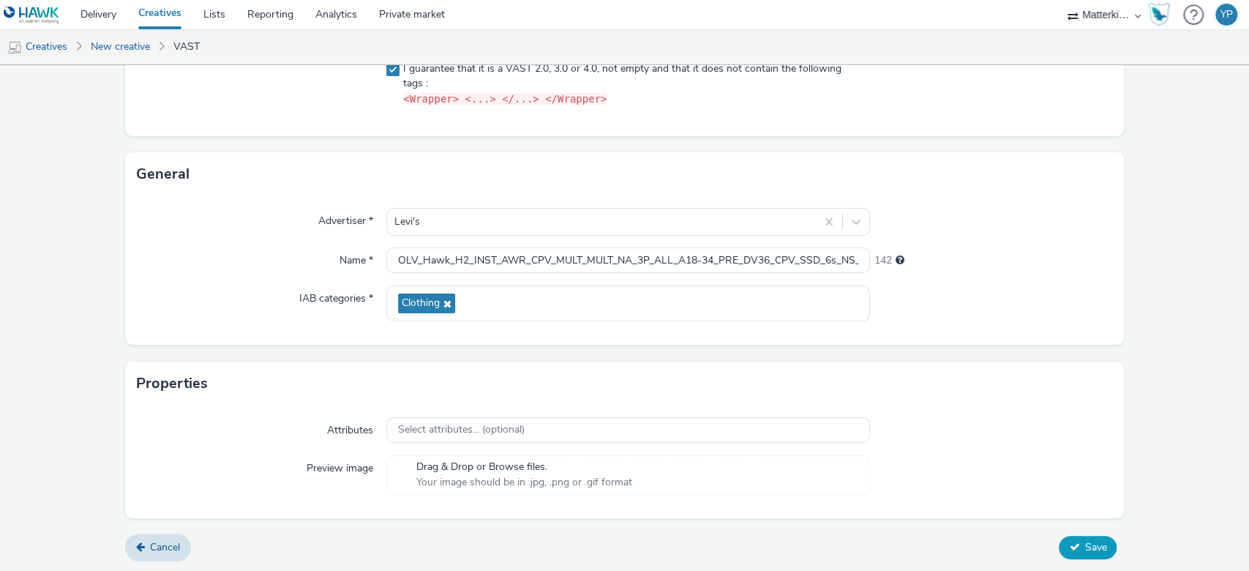
click at [1087, 535] on button "Save" at bounding box center [1087, 546] width 58 height 23
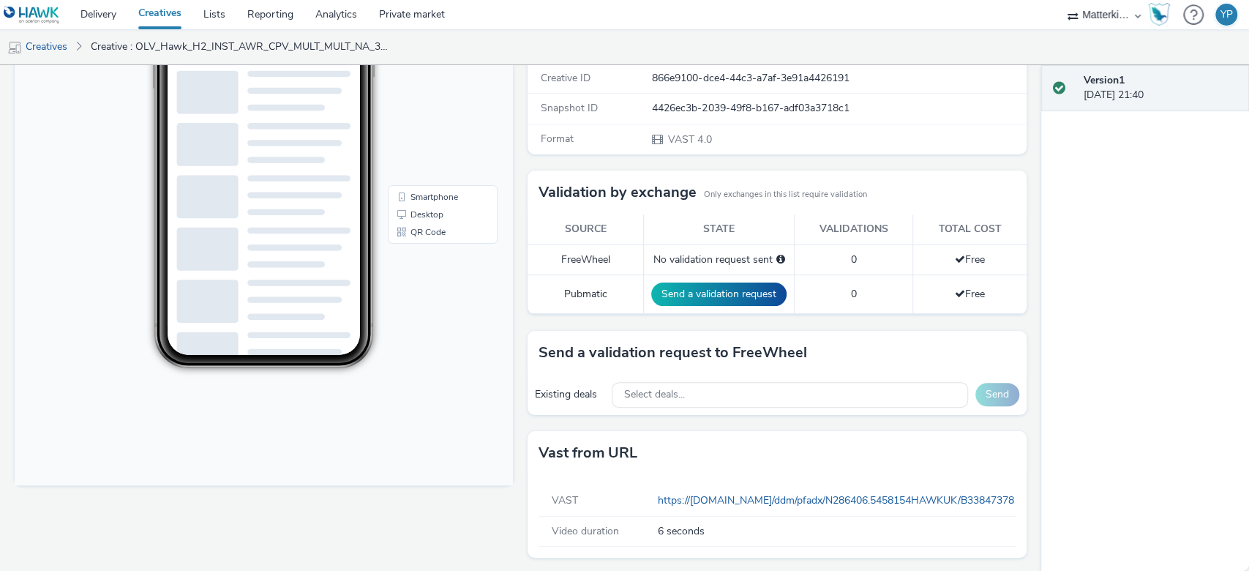
scroll to position [290, 0]
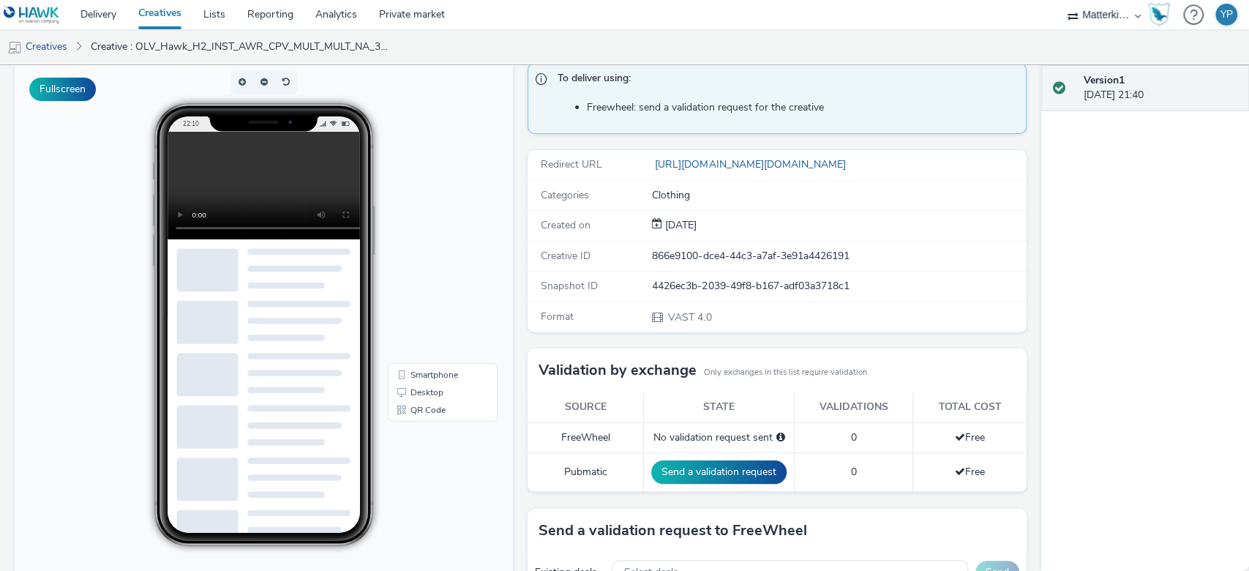
scroll to position [94, 0]
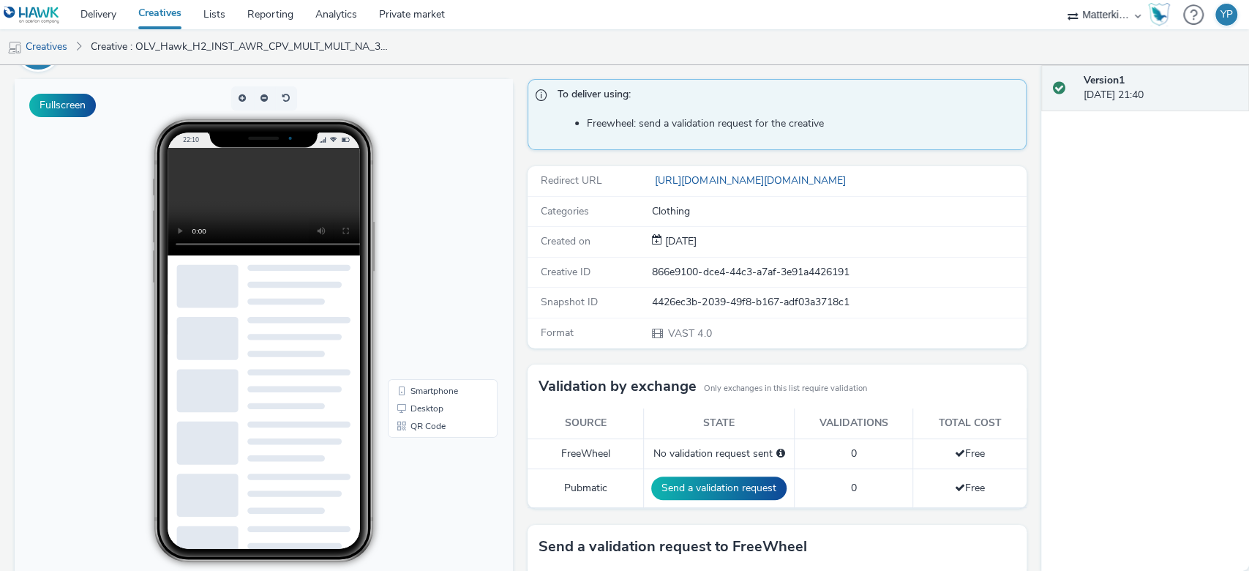
click at [715, 498] on td "Send a validation request" at bounding box center [718, 488] width 151 height 39
click at [715, 491] on button "Send a validation request" at bounding box center [718, 487] width 135 height 23
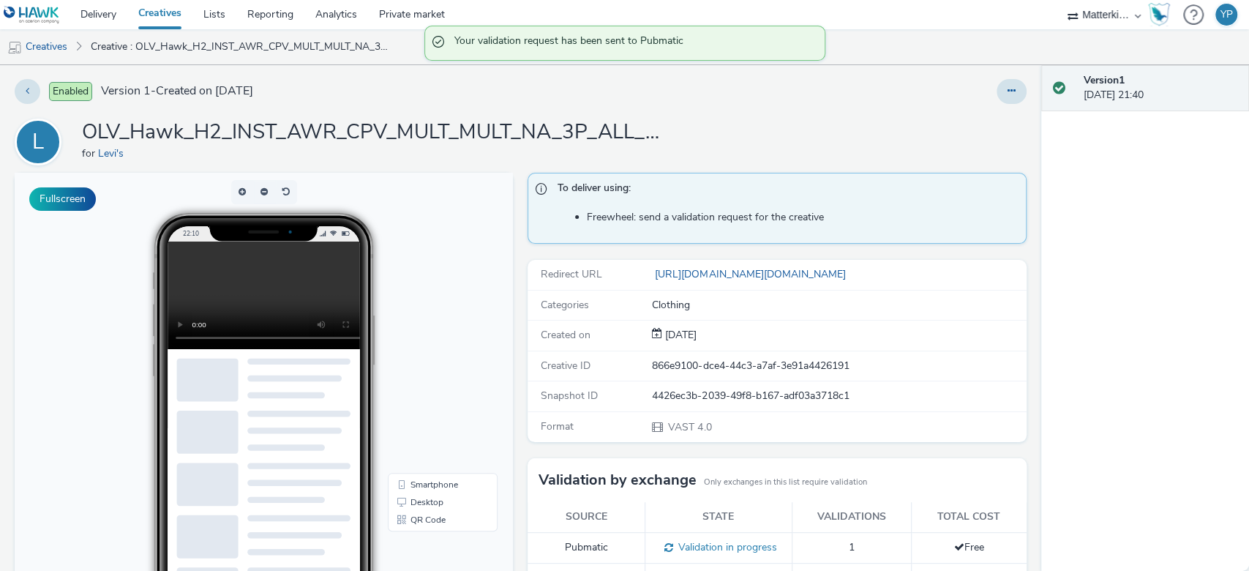
scroll to position [0, 0]
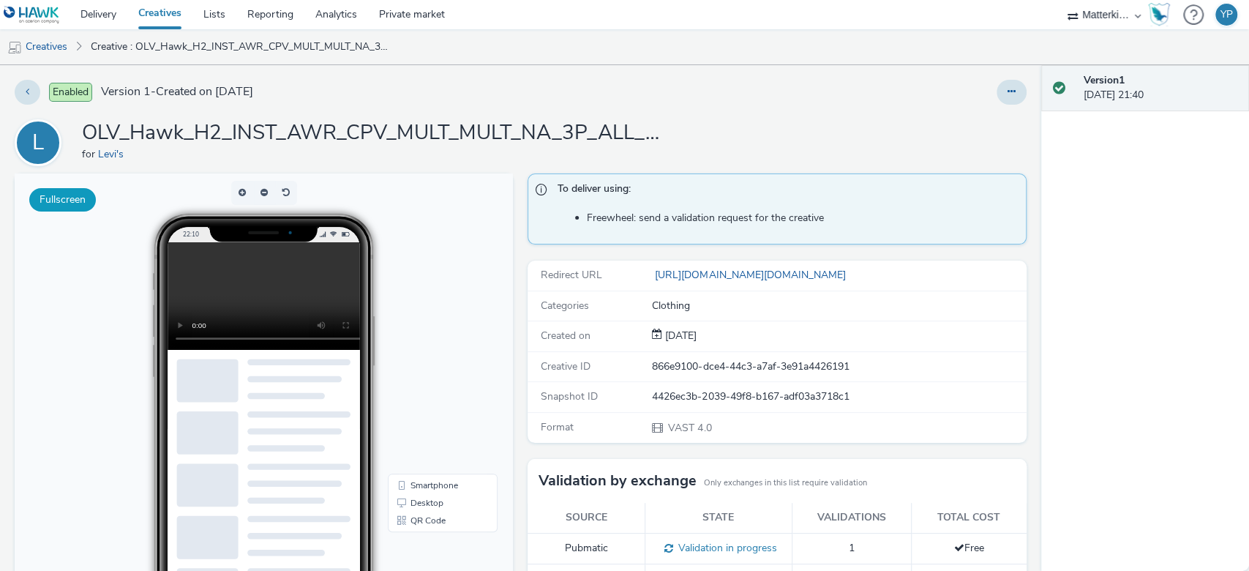
click at [62, 200] on button "Fullscreen" at bounding box center [62, 199] width 67 height 23
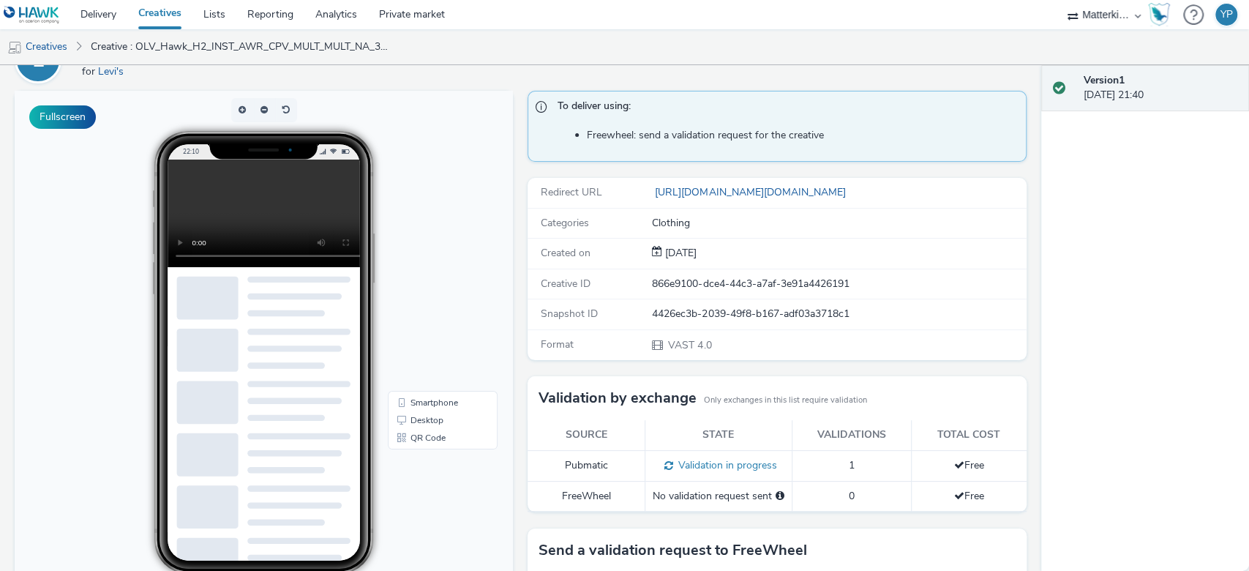
scroll to position [195, 0]
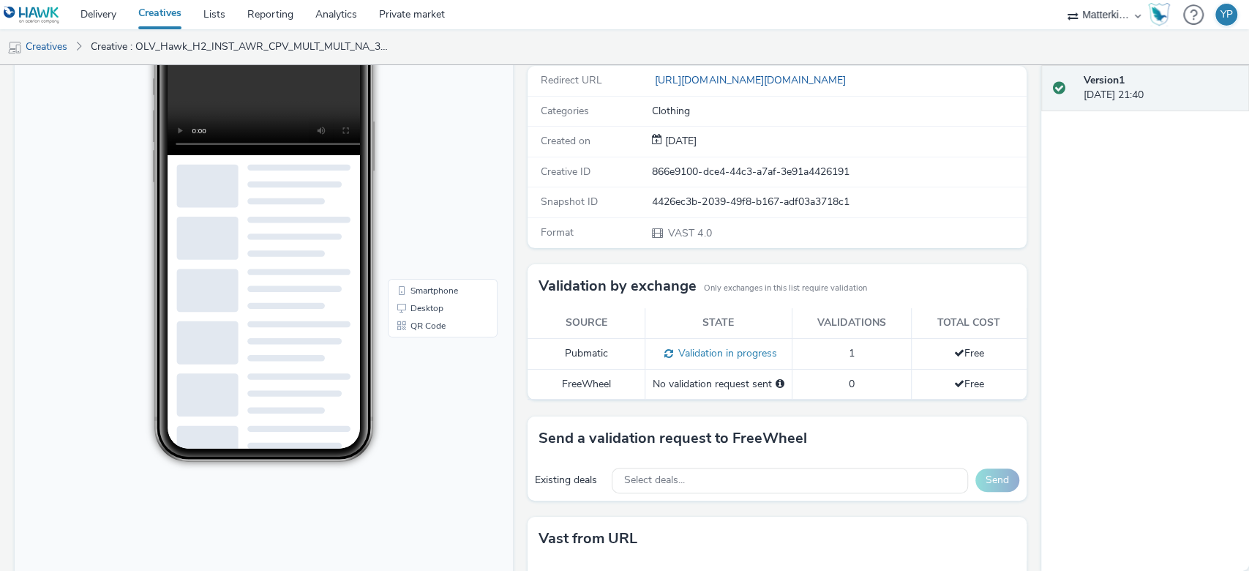
click at [702, 391] on td "No validation request sent" at bounding box center [717, 384] width 147 height 30
click at [704, 478] on div "Select deals..." at bounding box center [790, 480] width 356 height 26
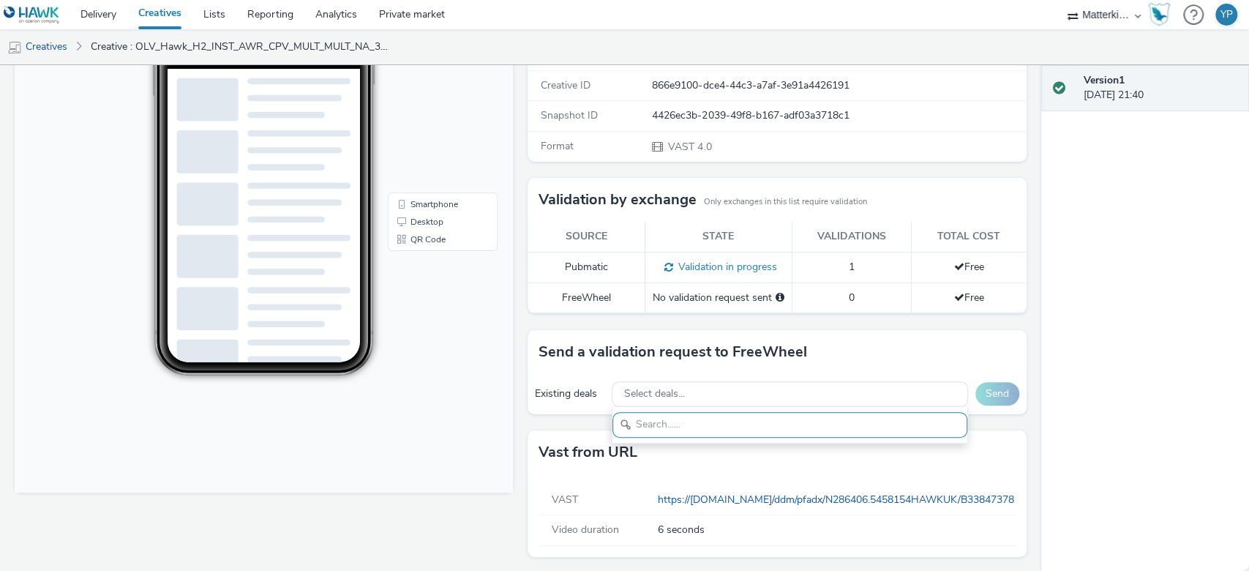
click at [1082, 347] on div "Version 1 28 August 2025, 21:40" at bounding box center [1145, 317] width 208 height 505
click at [744, 261] on span "Validation in progress" at bounding box center [725, 267] width 104 height 14
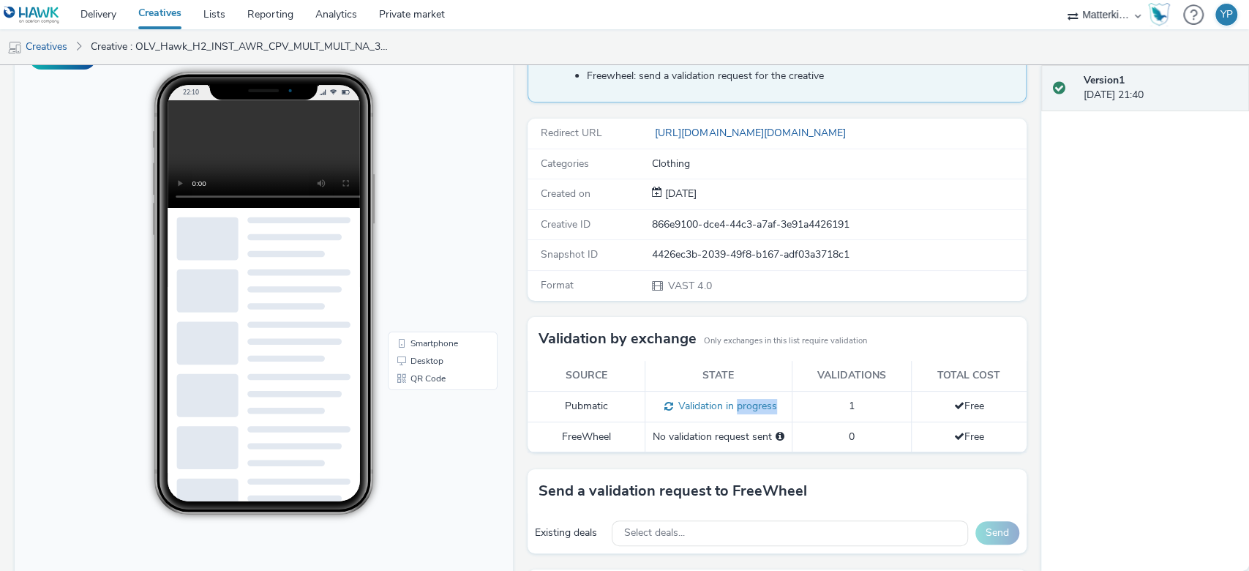
scroll to position [0, 0]
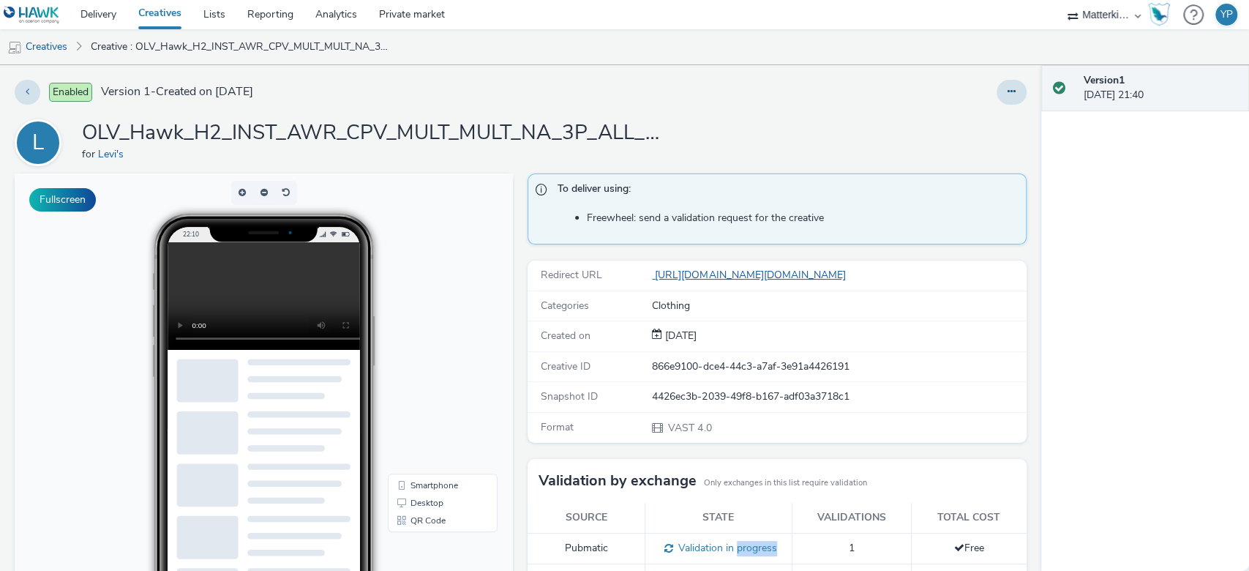
click at [701, 273] on link "https://pagead2.googlesyndication.com/pcs/click?xai=AKAOjsv2QoAU-iEOFdxXYuFux5z…" at bounding box center [751, 275] width 199 height 14
click at [663, 311] on div "Clothing" at bounding box center [838, 305] width 372 height 15
click at [674, 332] on span "28 Aug 2025" at bounding box center [679, 335] width 34 height 14
click at [687, 377] on div "Creative ID 866e9100-dce4-44c3-a7af-3e91a4426191" at bounding box center [776, 367] width 498 height 30
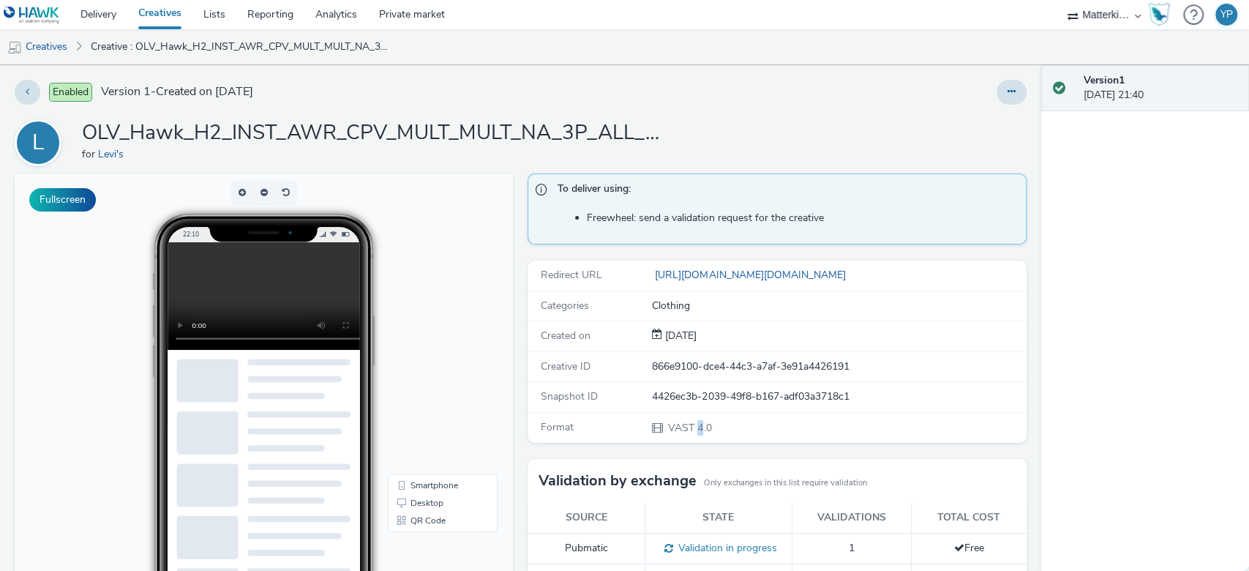
click at [691, 421] on span "VAST 4.0" at bounding box center [688, 428] width 45 height 14
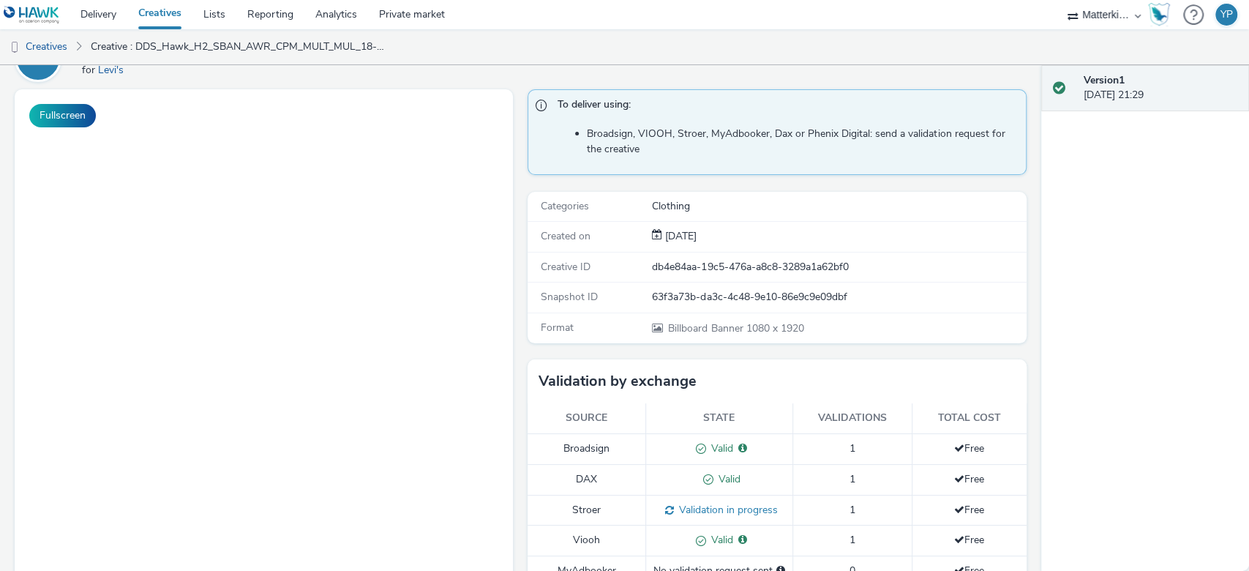
scroll to position [195, 0]
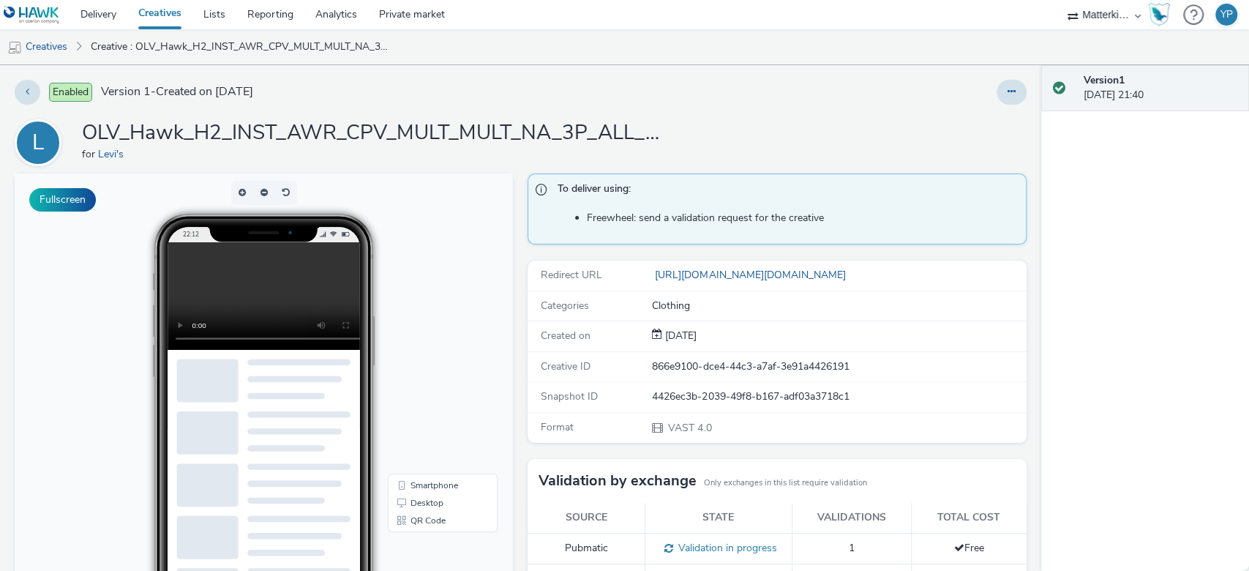
click at [165, 18] on link "Creatives" at bounding box center [159, 14] width 65 height 29
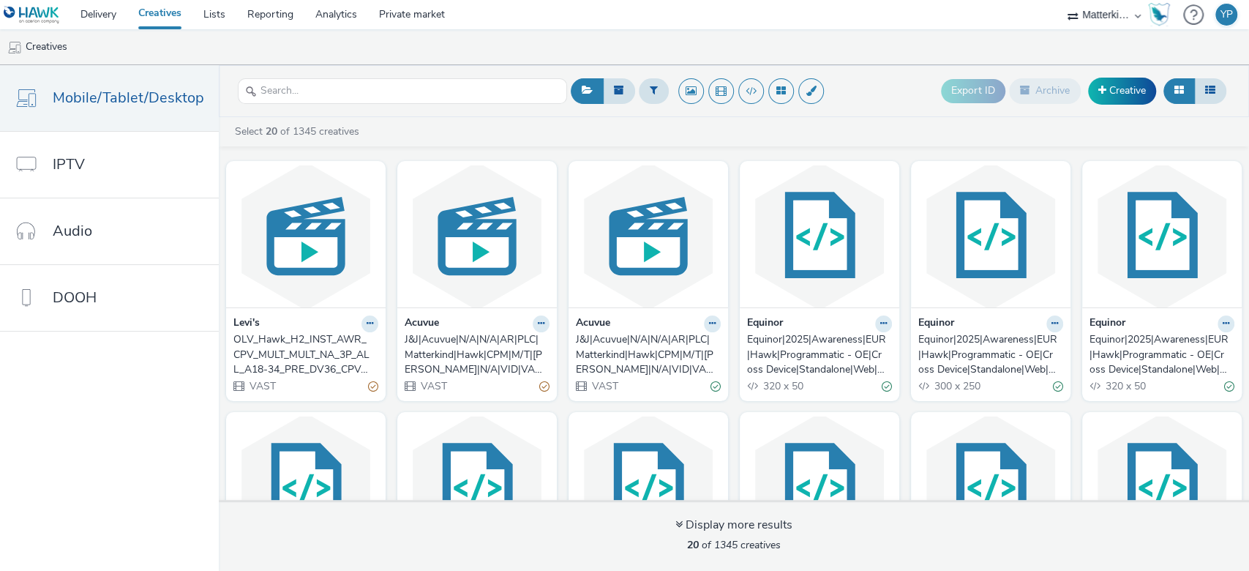
click at [410, 110] on header "Export ID Archive Creative" at bounding box center [734, 91] width 1030 height 52
click at [403, 91] on input "text" at bounding box center [402, 91] width 329 height 26
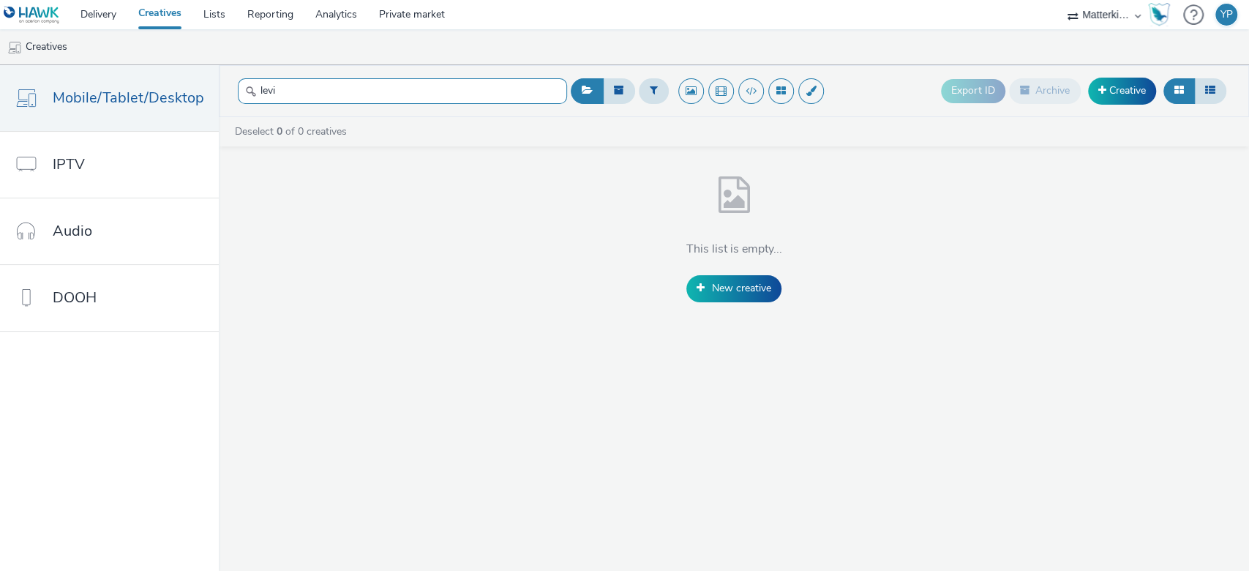
type input "levi"
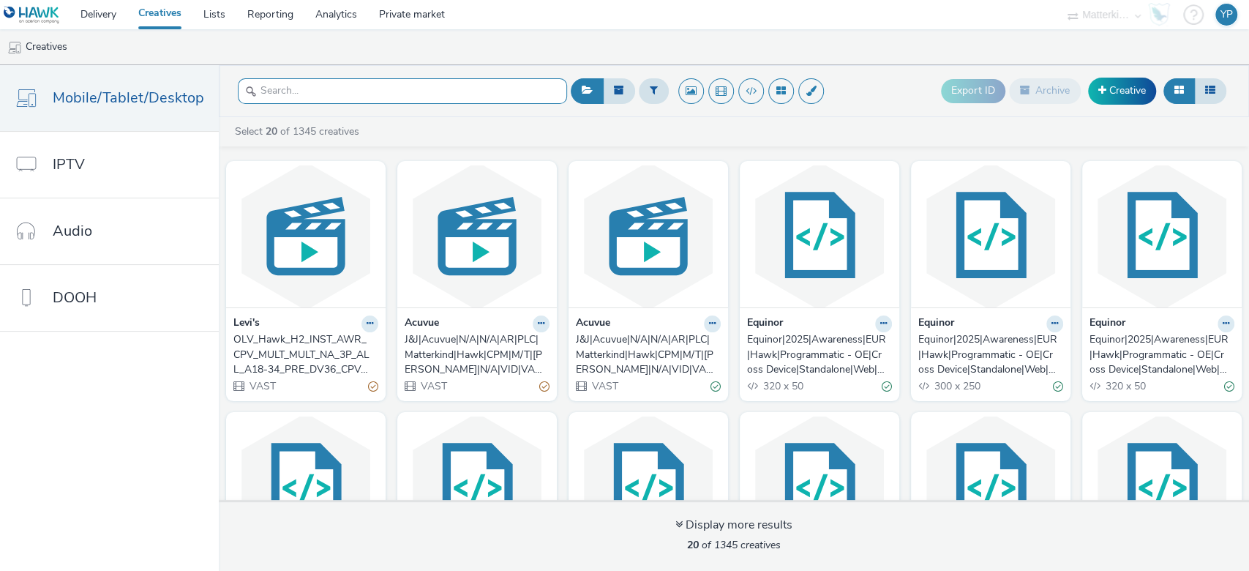
click at [334, 101] on input "text" at bounding box center [402, 91] width 329 height 26
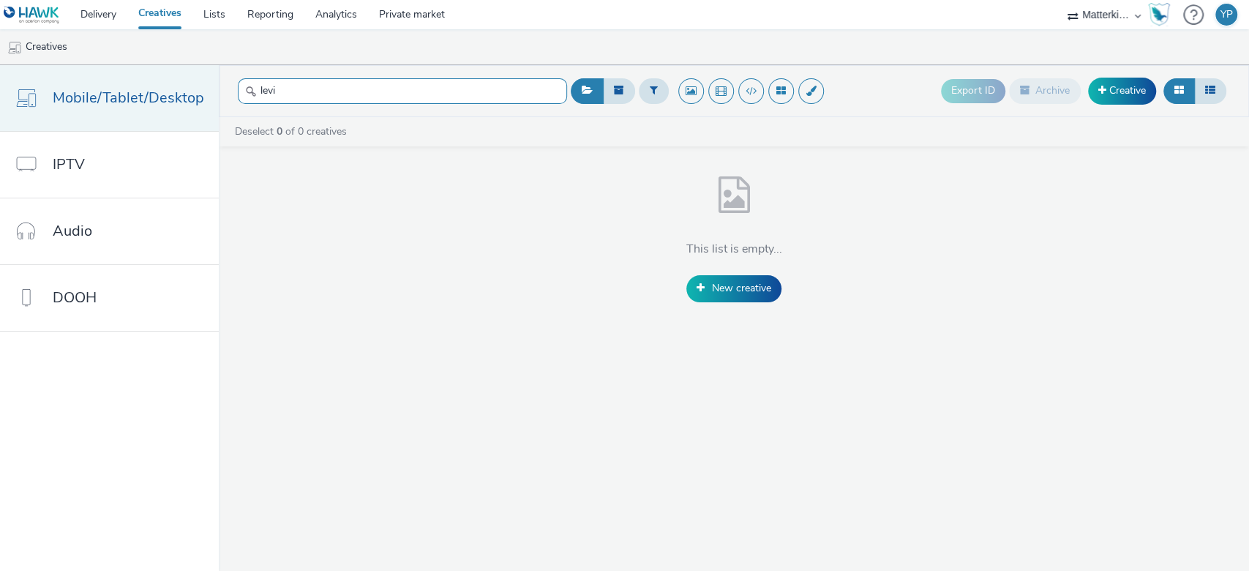
drag, startPoint x: 430, startPoint y: 87, endPoint x: 214, endPoint y: 97, distance: 216.0
click at [219, 96] on header "levi Export ID Archive Creative" at bounding box center [734, 91] width 1030 height 52
click at [403, 91] on input "levi" at bounding box center [402, 91] width 329 height 26
paste input "OLV_Hawk_H2_INST_AWR_CPV_MULT_MULT_NA_3P_ALL_A18-34_PRE_DV36_CPV_SSD_6s_NS_DVID…"
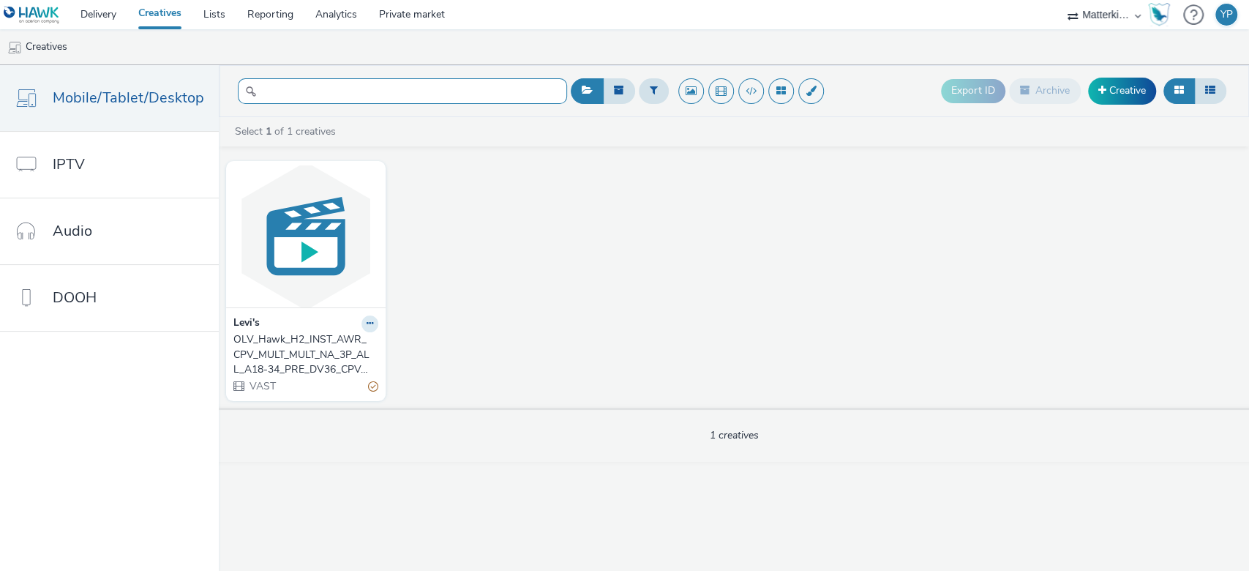
type input "OLV_Hawk_H2_INST_AWR_CPV_MULT_MULT_NA_3P_ALL_A18-34_PRE_DV36_CPV_SSD_6s_NS_DVID…"
click at [362, 383] on div "VAST" at bounding box center [305, 385] width 145 height 15
click at [281, 383] on div "VAST" at bounding box center [305, 385] width 145 height 15
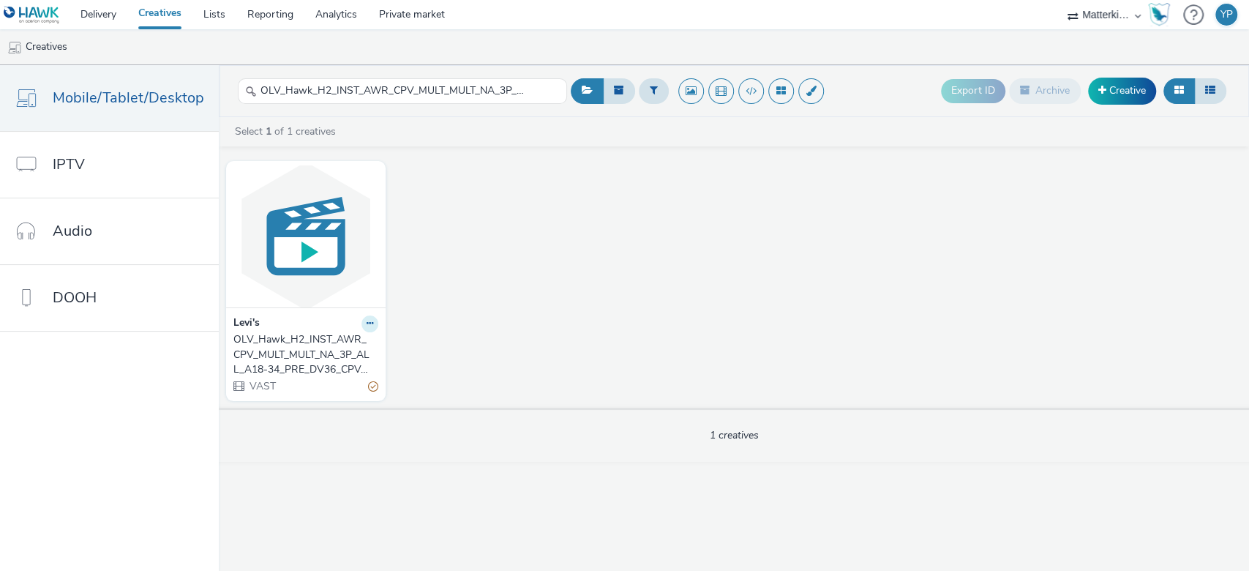
click at [365, 317] on button at bounding box center [369, 323] width 17 height 17
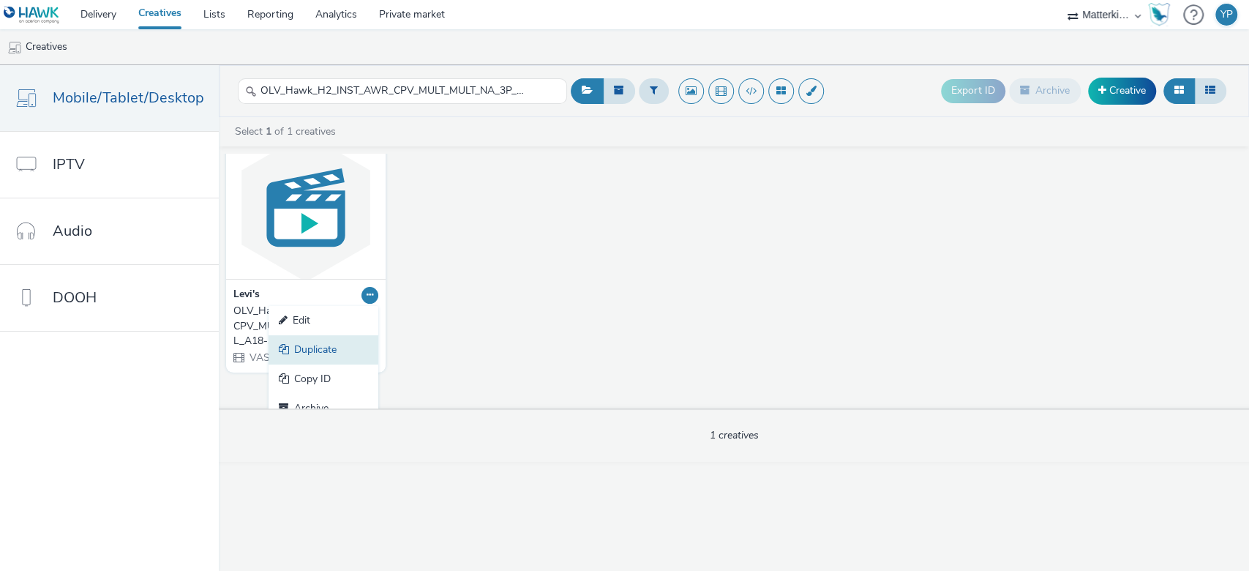
scroll to position [44, 0]
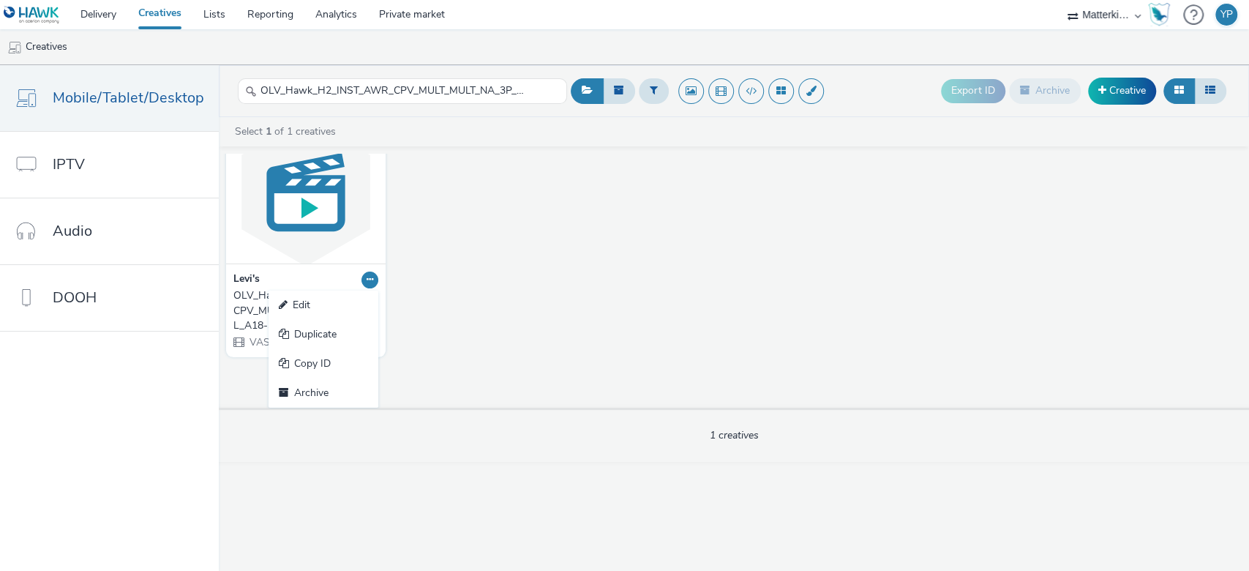
click at [568, 353] on div "[PERSON_NAME]'s Edit Duplicate Copy ID Archive OLV_Hawk_H2_INST_AWR_CPV_MULT_MU…" at bounding box center [734, 237] width 1030 height 254
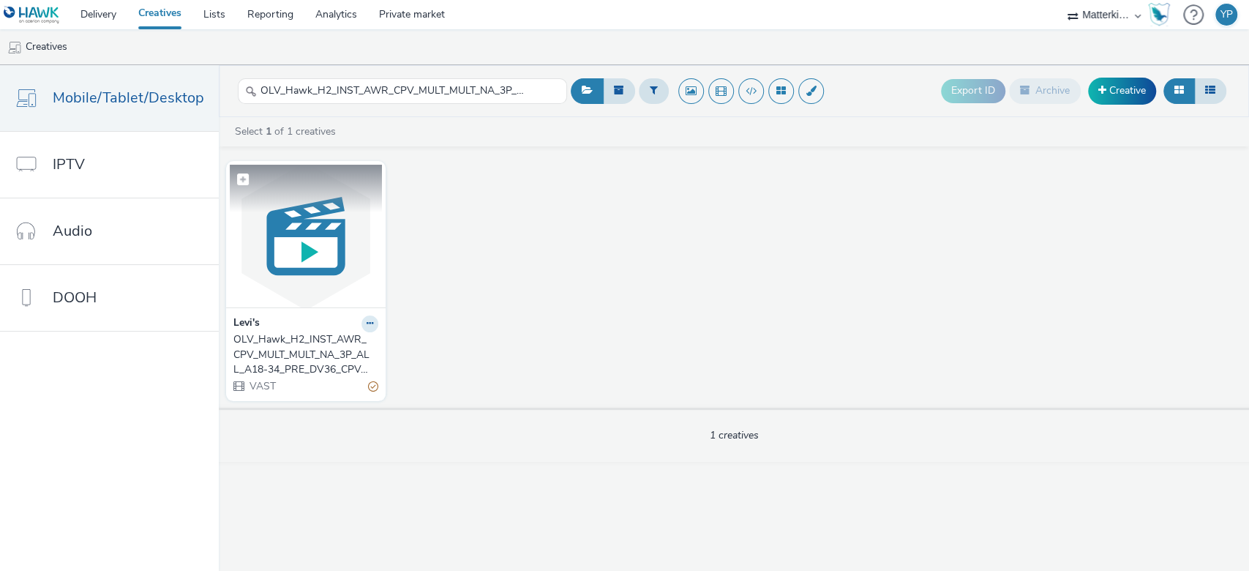
click at [351, 238] on img at bounding box center [306, 236] width 152 height 143
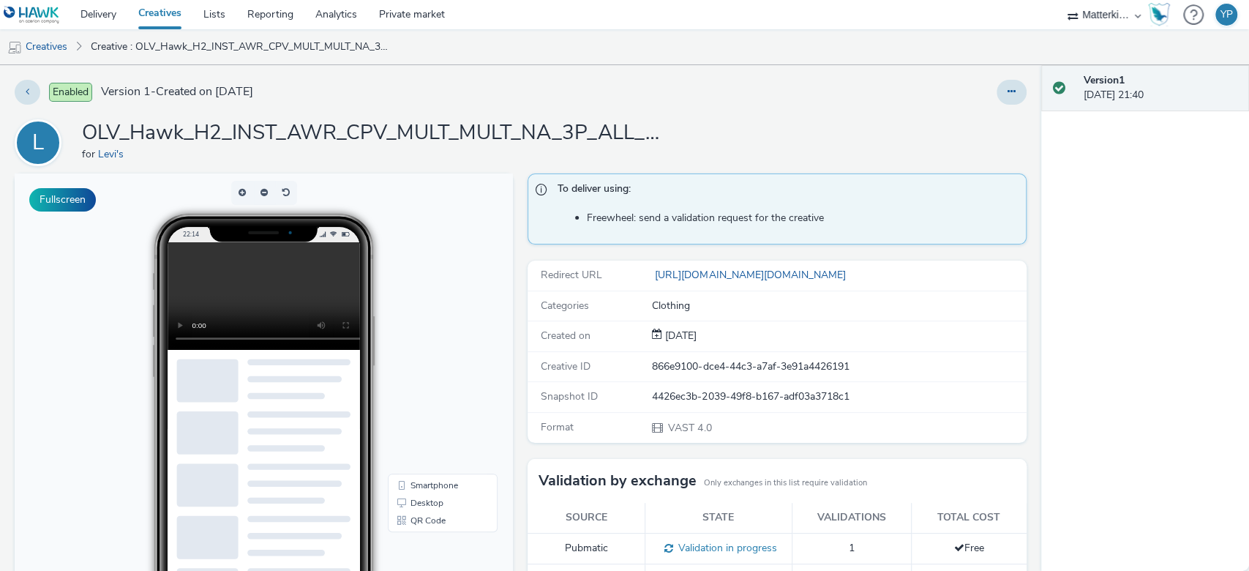
click at [186, 12] on link "Creatives" at bounding box center [159, 14] width 65 height 29
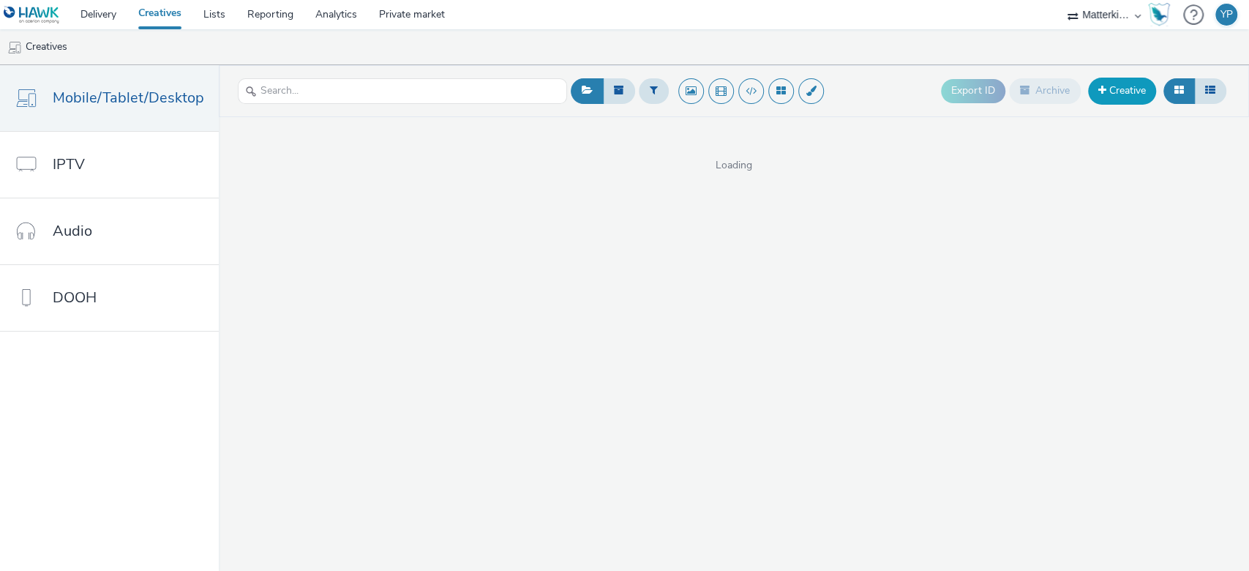
click at [1133, 94] on link "Creative" at bounding box center [1122, 91] width 68 height 26
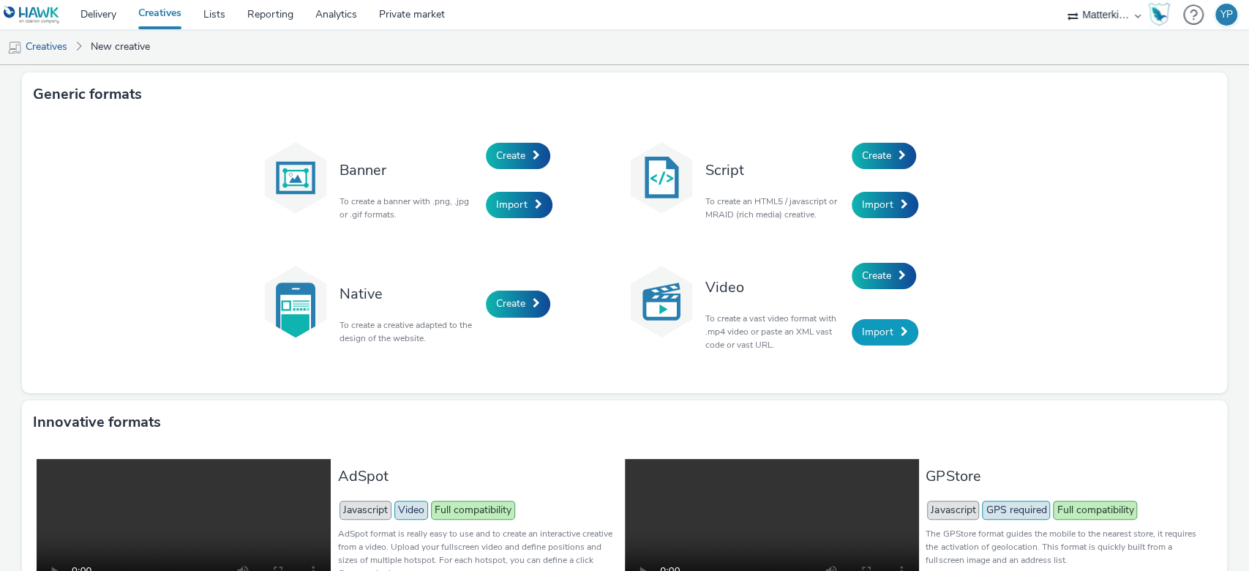
click at [870, 329] on span "Import" at bounding box center [877, 332] width 31 height 14
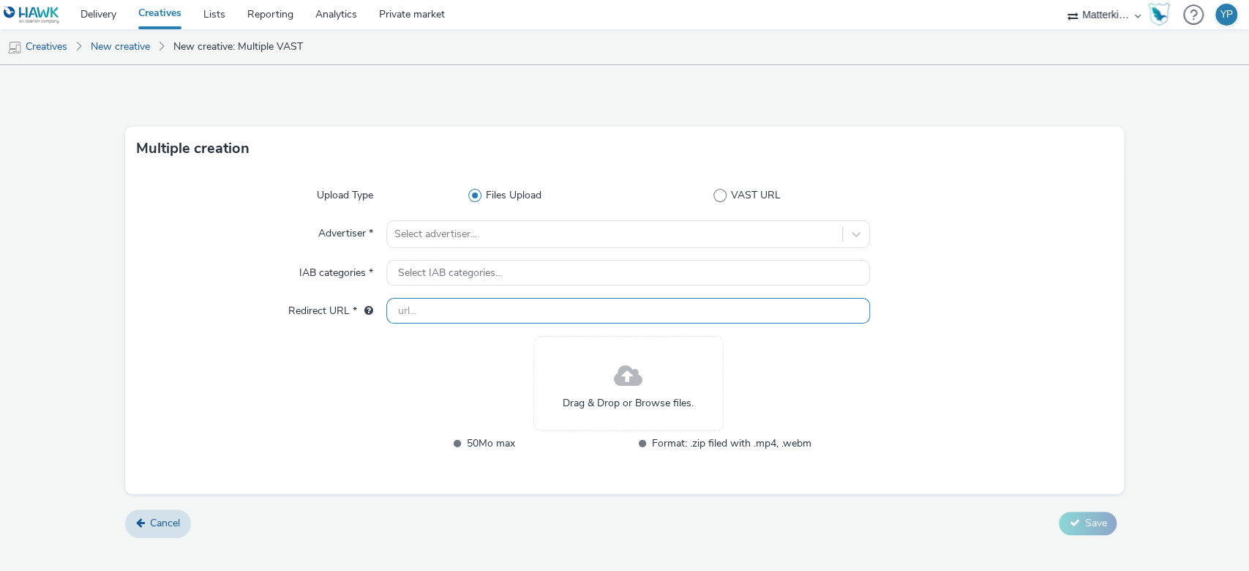
click at [472, 306] on input "text" at bounding box center [628, 311] width 484 height 26
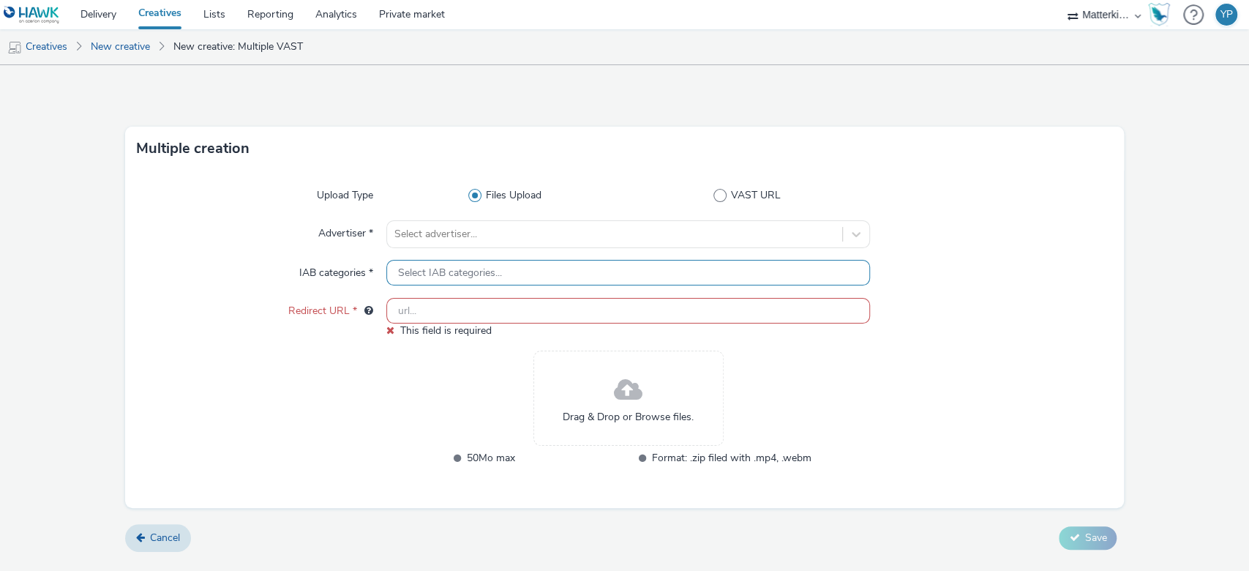
click at [625, 272] on div "Select IAB categories..." at bounding box center [628, 273] width 484 height 26
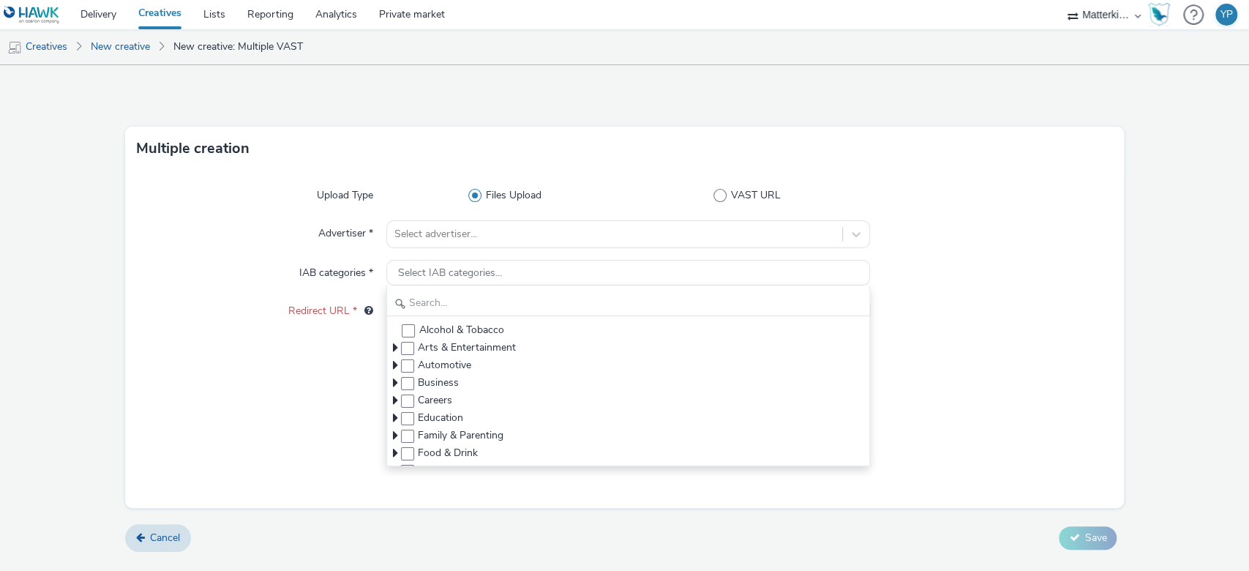
click at [968, 266] on div at bounding box center [991, 273] width 242 height 26
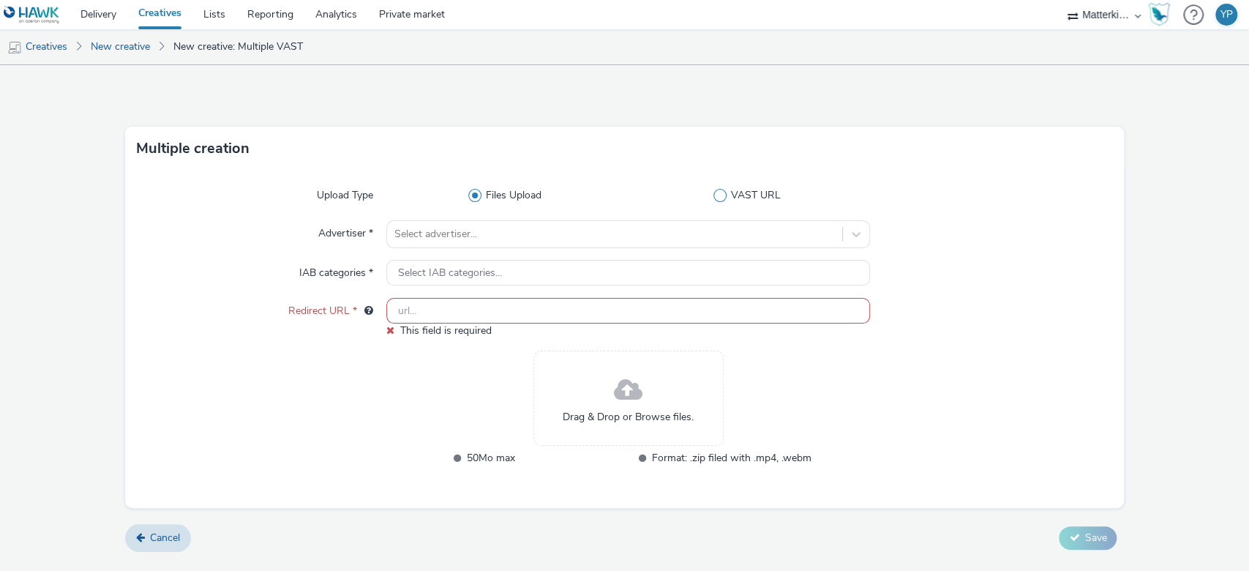
click at [779, 192] on span "VAST URL" at bounding box center [756, 195] width 50 height 15
click at [755, 192] on input "VAST URL" at bounding box center [750, 196] width 10 height 10
radio input "false"
radio input "true"
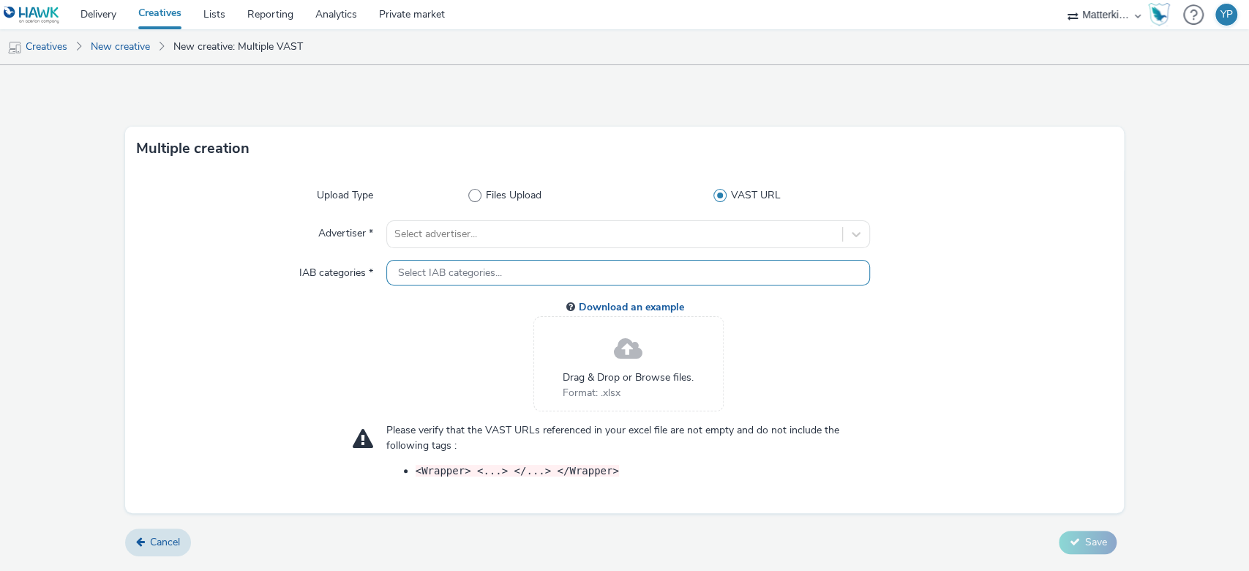
click at [463, 267] on span "Select IAB categories..." at bounding box center [450, 273] width 104 height 12
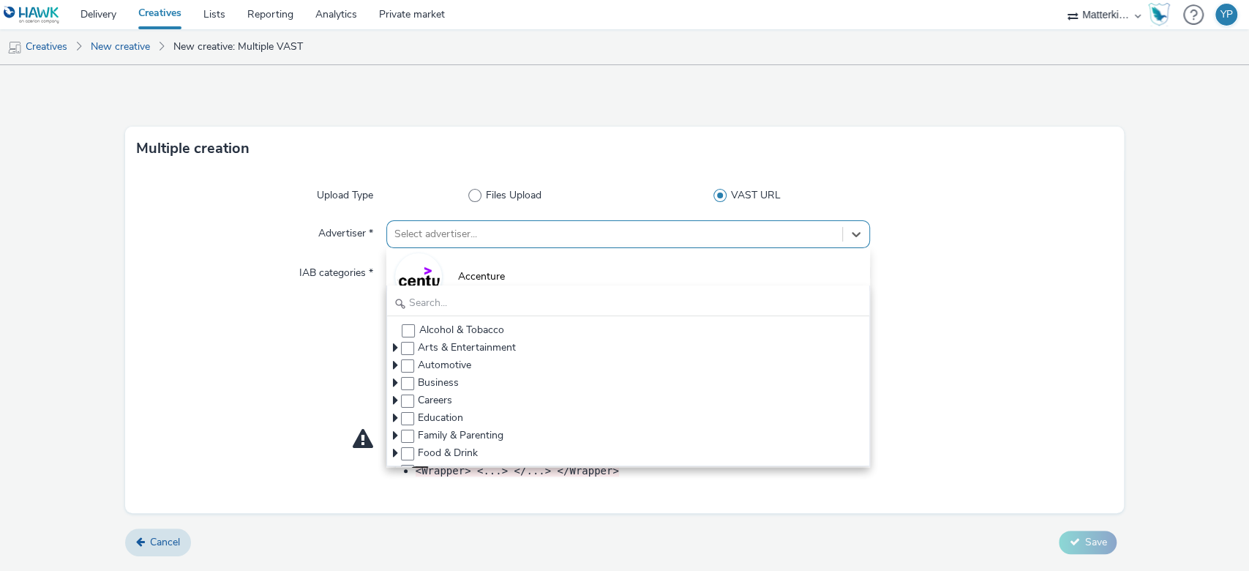
click at [466, 232] on div at bounding box center [614, 234] width 441 height 18
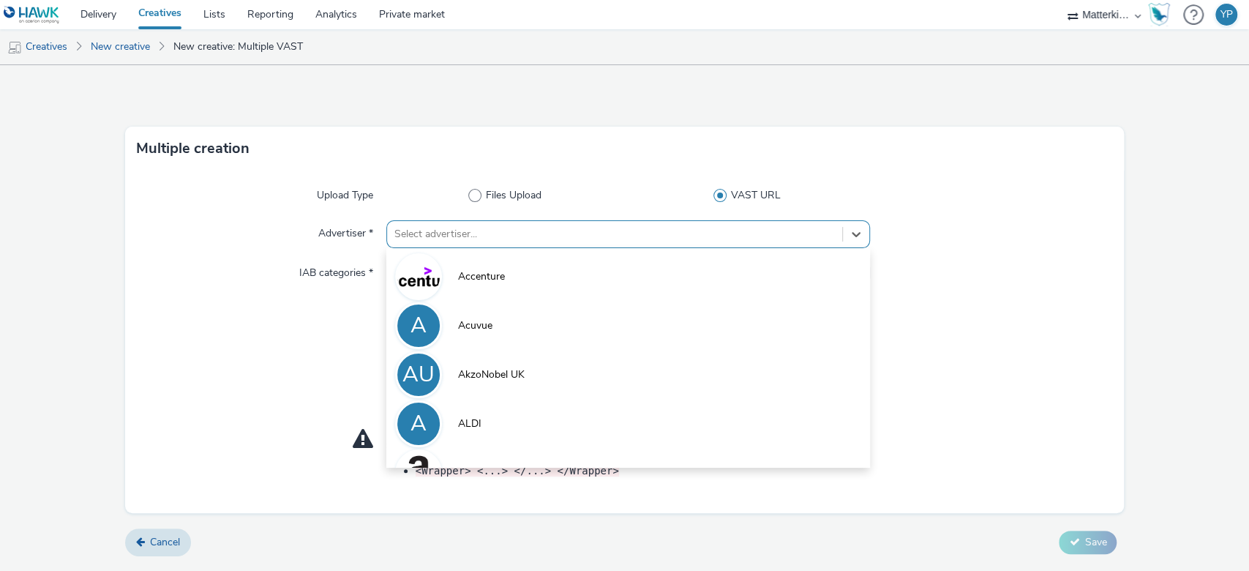
click at [294, 249] on div "Upload Type Files Upload VAST URL Advertiser * option Accenture focused, 1 of 1…" at bounding box center [624, 341] width 999 height 342
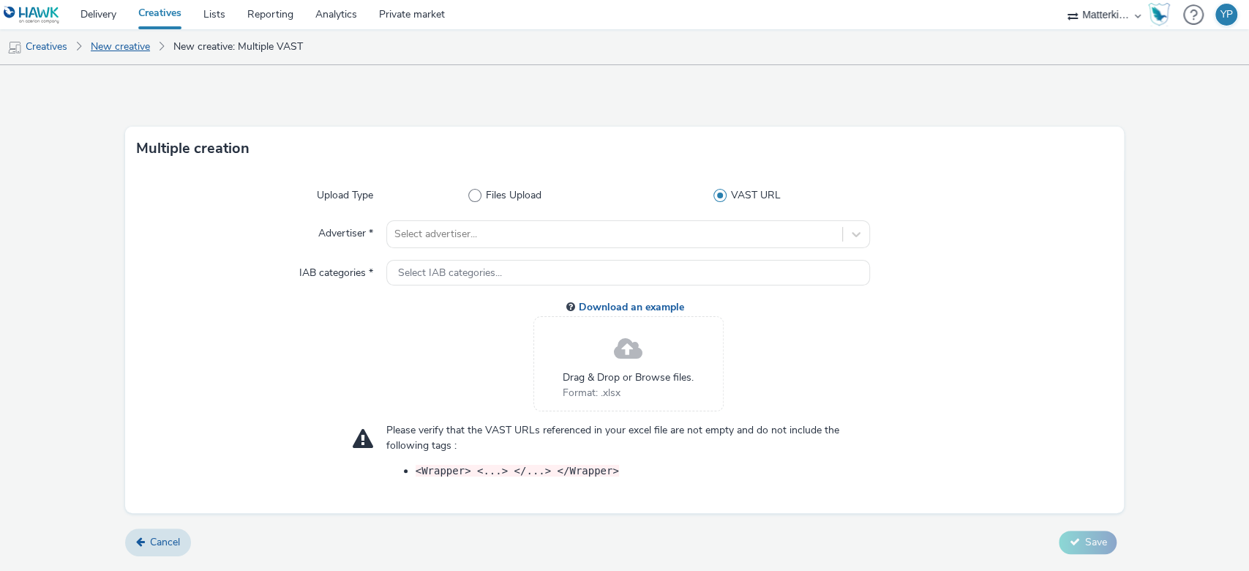
click at [111, 52] on link "New creative" at bounding box center [120, 46] width 74 height 35
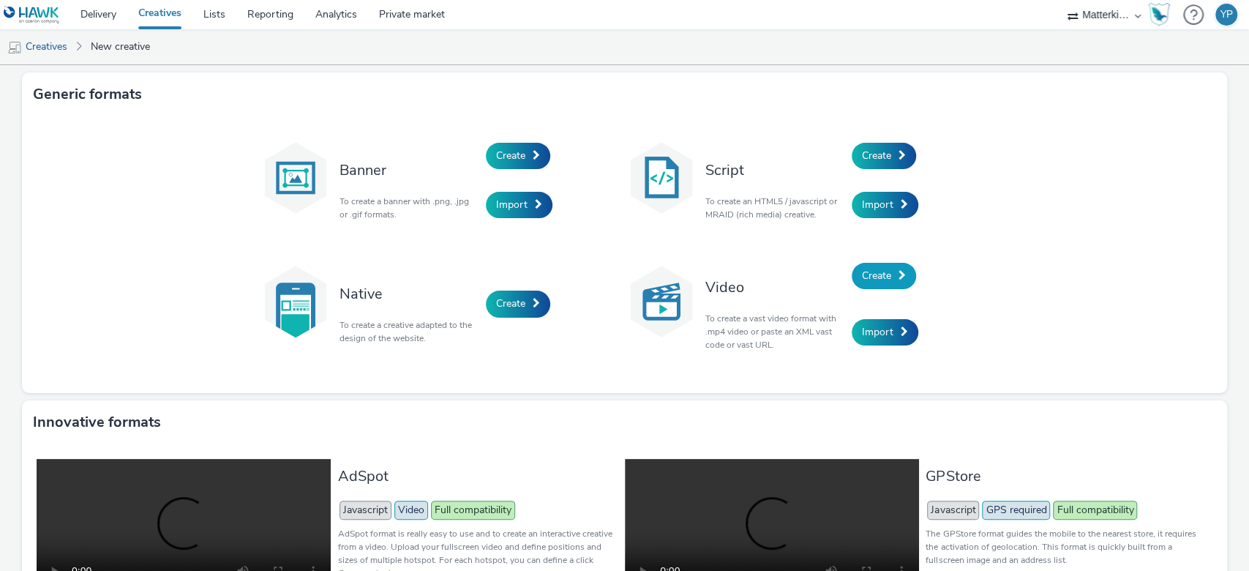
click at [862, 281] on span "Create" at bounding box center [876, 275] width 29 height 14
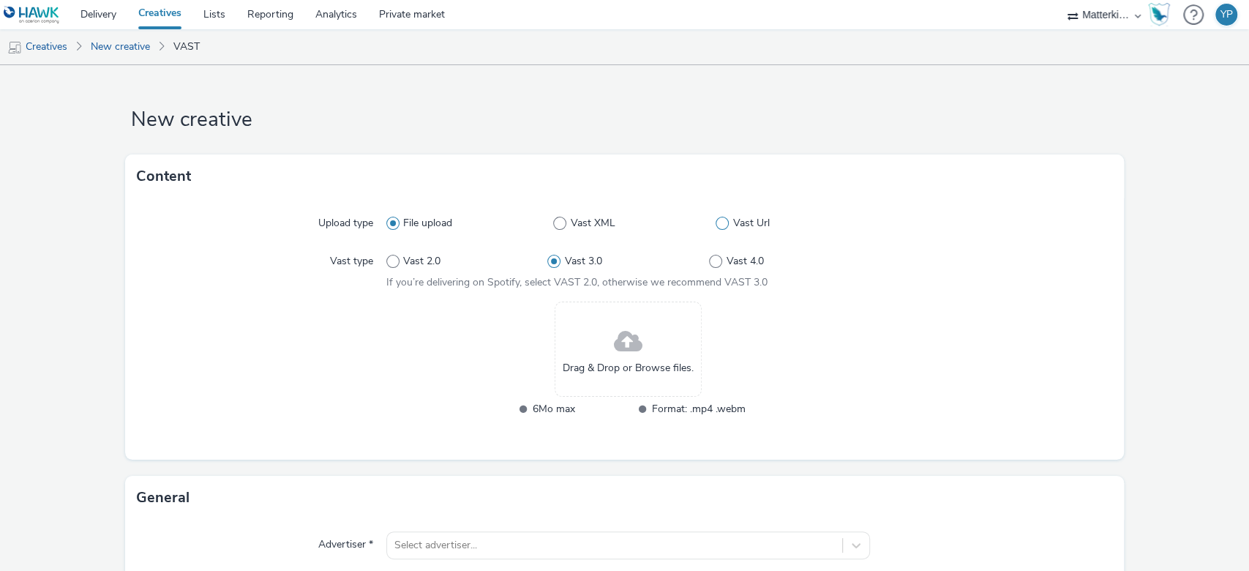
click at [733, 218] on span "Vast Url" at bounding box center [751, 223] width 37 height 15
click at [725, 219] on input "Vast Url" at bounding box center [720, 224] width 10 height 10
radio input "false"
radio input "true"
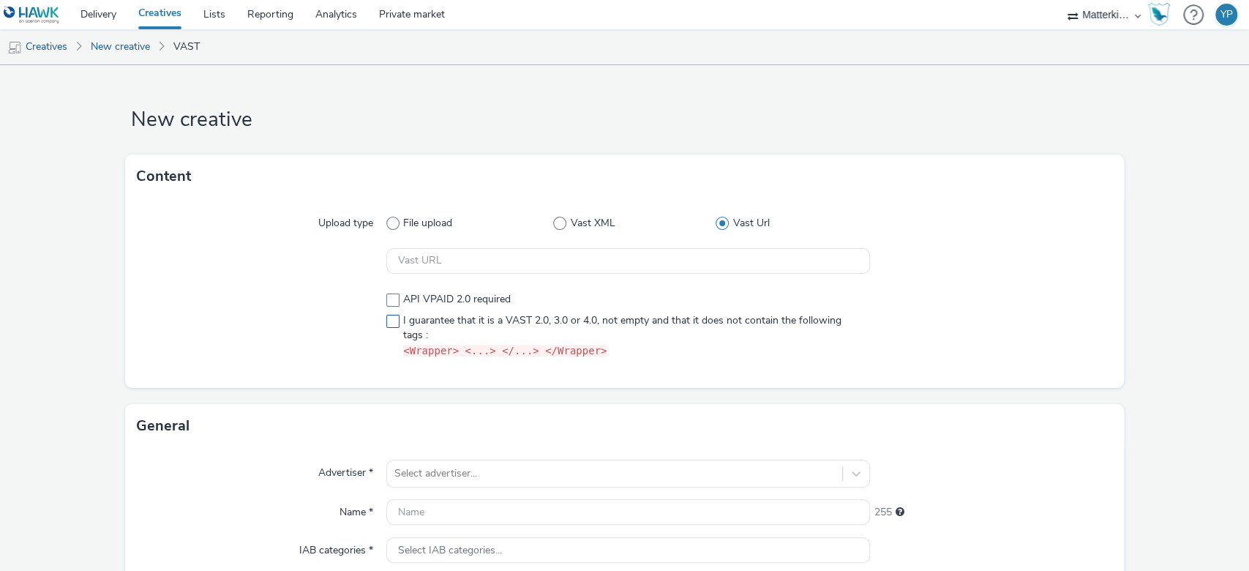
click at [390, 326] on span at bounding box center [392, 321] width 13 height 13
checkbox input "true"
click at [587, 253] on input "text" at bounding box center [628, 261] width 484 height 26
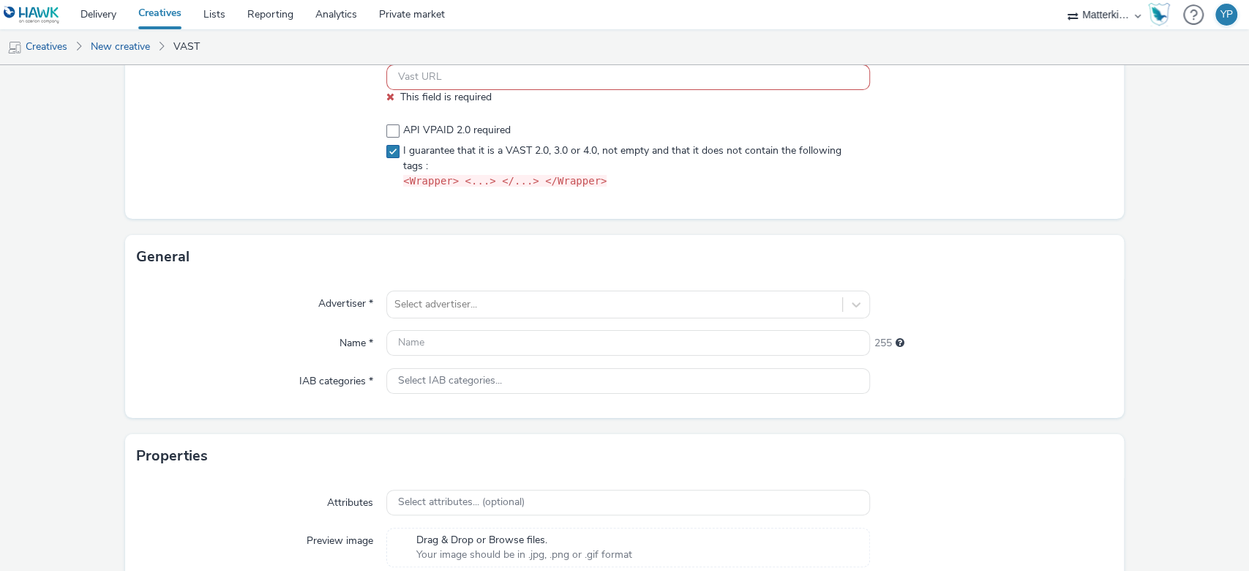
scroll to position [257, 0]
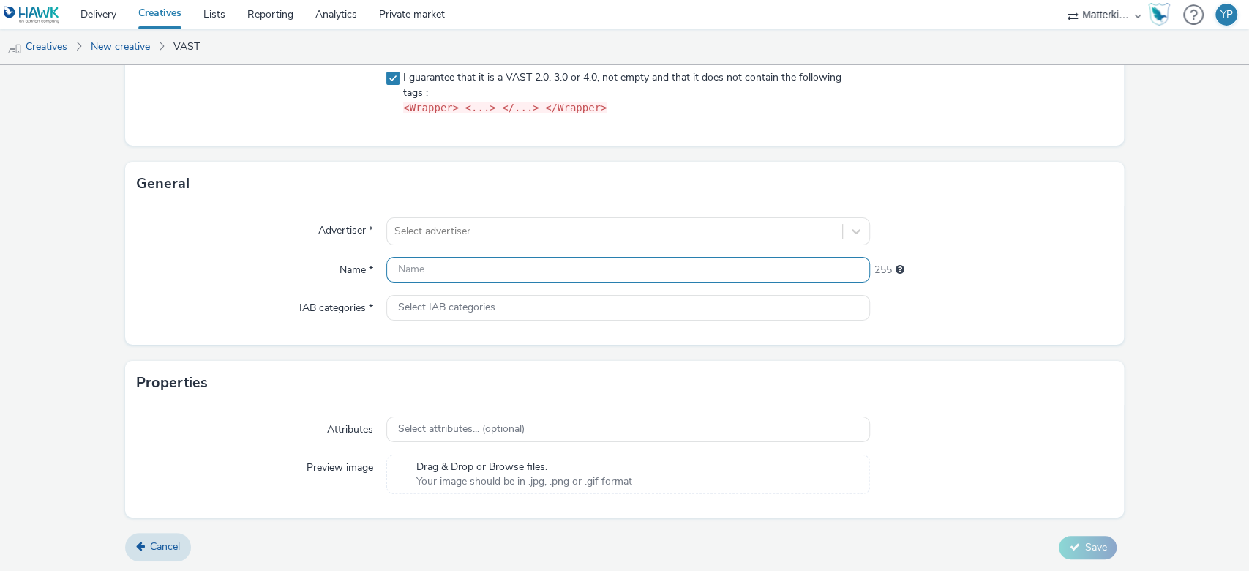
click at [535, 275] on input "text" at bounding box center [628, 270] width 484 height 26
paste input "OLV_Hawk_H2_INST_AWR_CPV_MULT_MULT_NA_3P_ALL_A18-34_PRE_DV36_CPV_SSD_6s_NS_DVID…"
type input "OLV_Hawk_H2_INST_AWR_CPV_MULT_MULT_NA_3P_ALL_A18-34_PRE_DV36_CPV_SSD_6s_NS_DVID…"
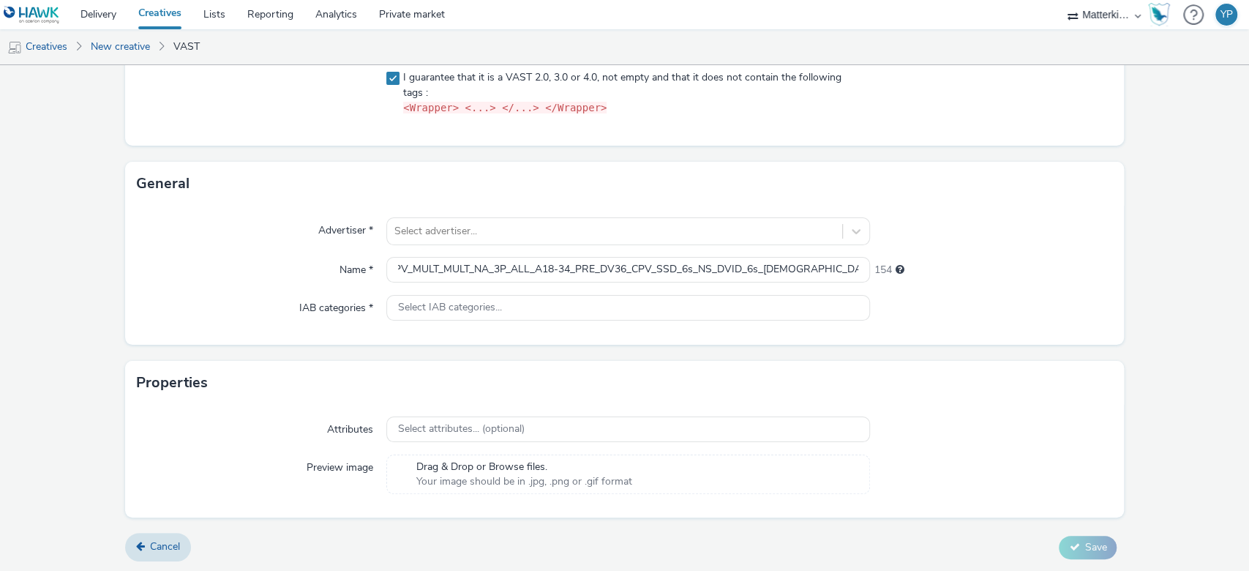
click at [904, 319] on div at bounding box center [991, 308] width 242 height 26
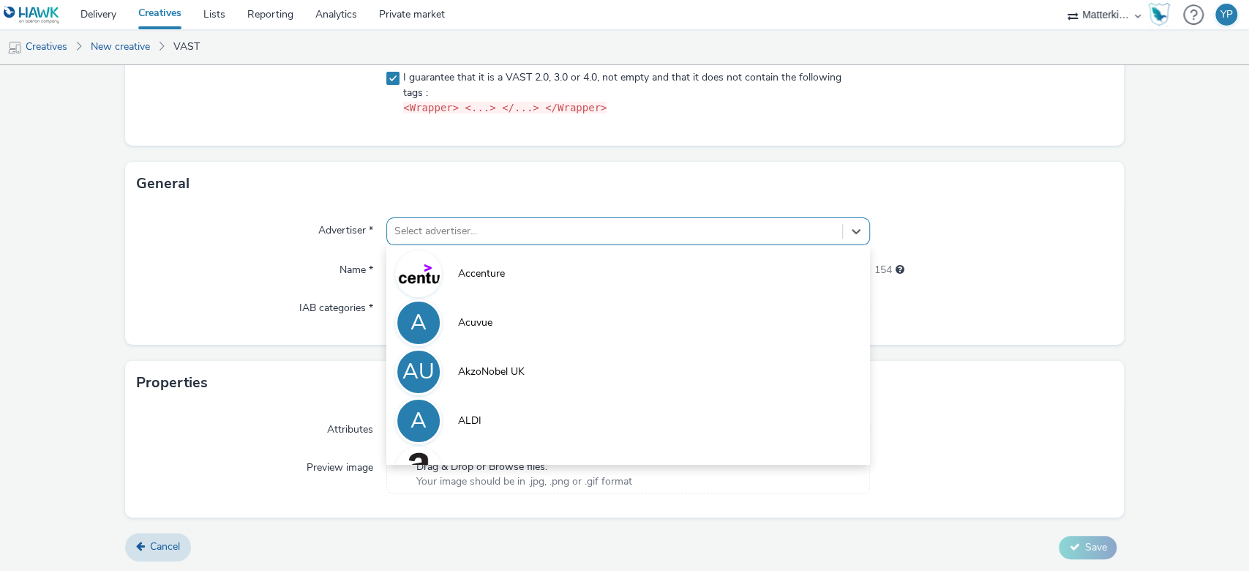
click at [707, 219] on div "Select advertiser..." at bounding box center [615, 230] width 456 height 23
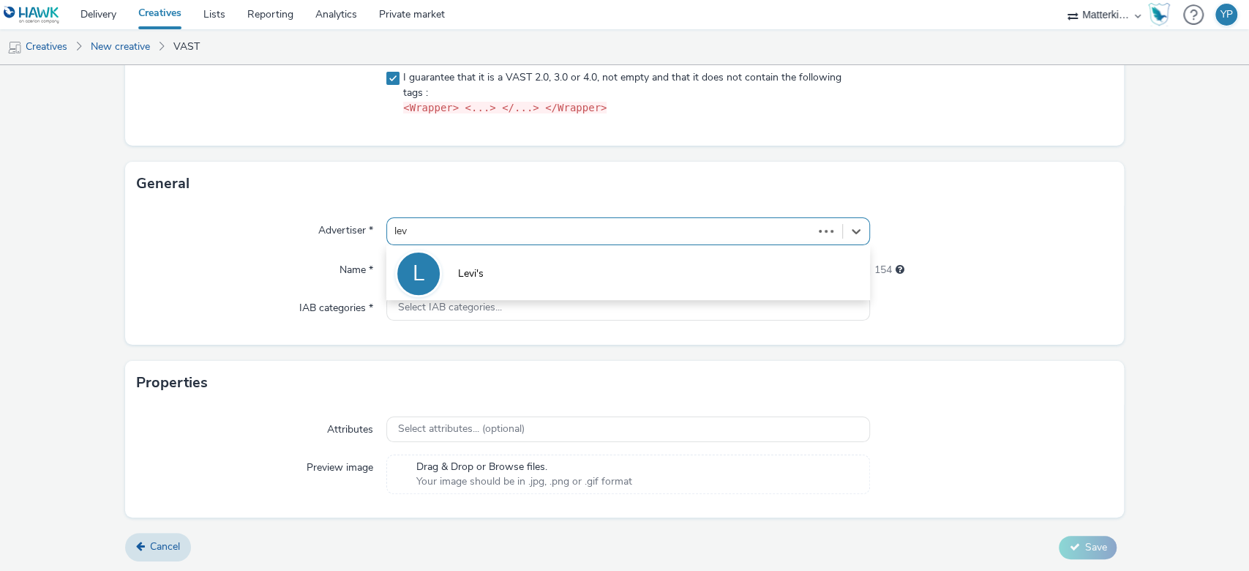
type input "levi"
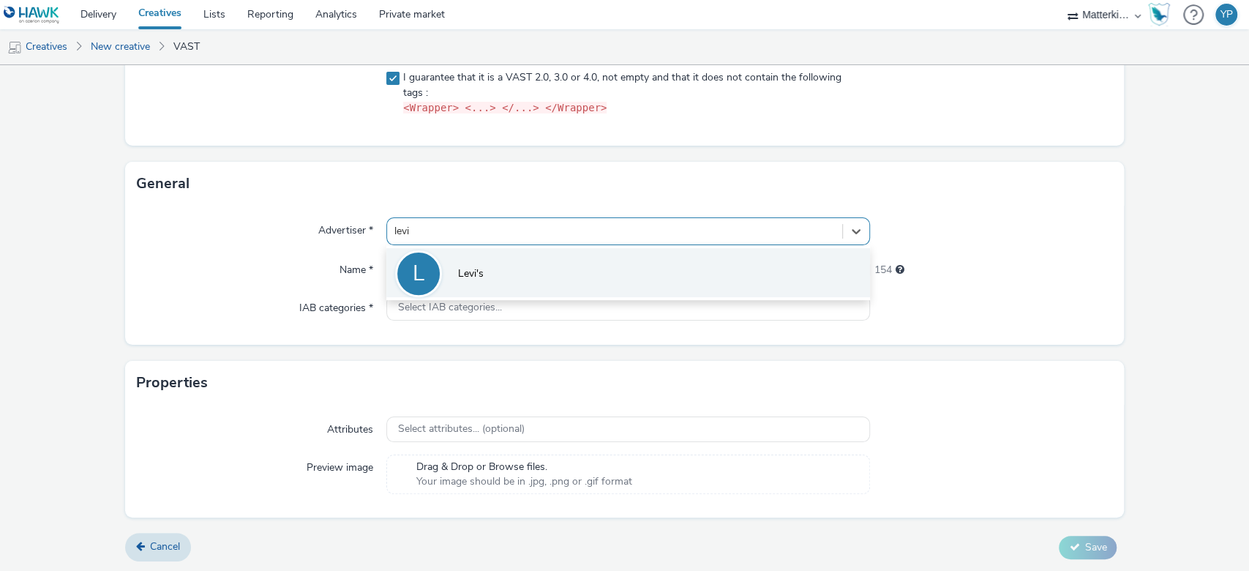
click at [694, 290] on li "[PERSON_NAME]'s" at bounding box center [628, 272] width 484 height 49
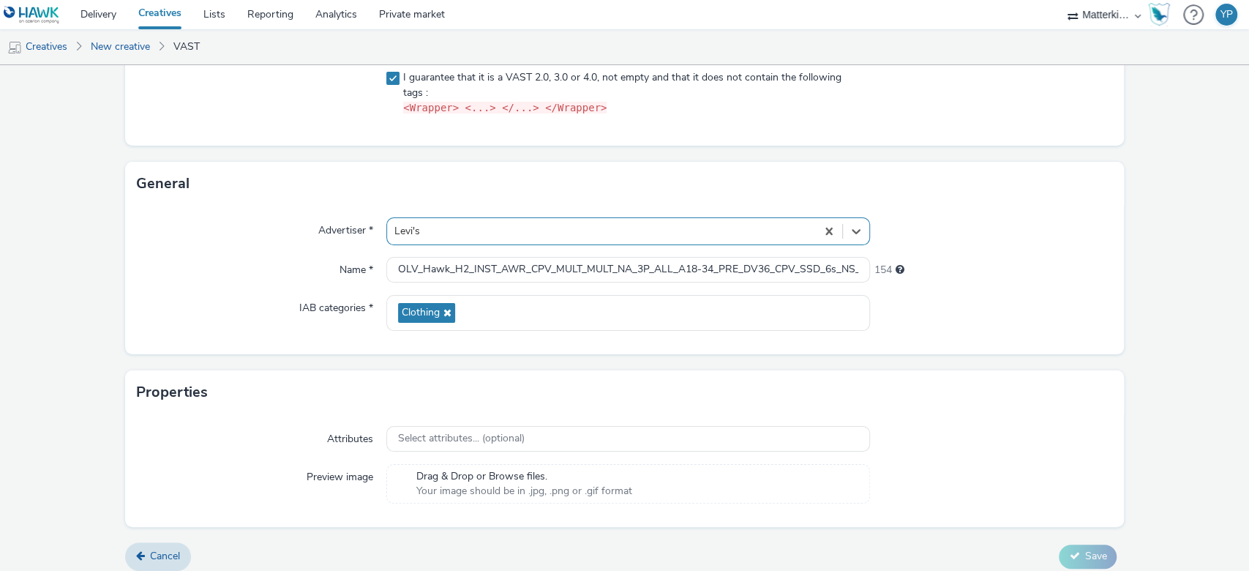
click at [322, 325] on div "IAB categories *" at bounding box center [261, 313] width 249 height 36
drag, startPoint x: 709, startPoint y: 260, endPoint x: 1022, endPoint y: 271, distance: 313.2
click at [1022, 271] on div "Name * OLV_Hawk_H2_INST_AWR_CPV_MULT_MULT_NA_3P_ALL_A18-34_PRE_DV36_CPV_SSD_6s_…" at bounding box center [625, 270] width 976 height 26
click at [1020, 269] on div "154" at bounding box center [991, 267] width 242 height 20
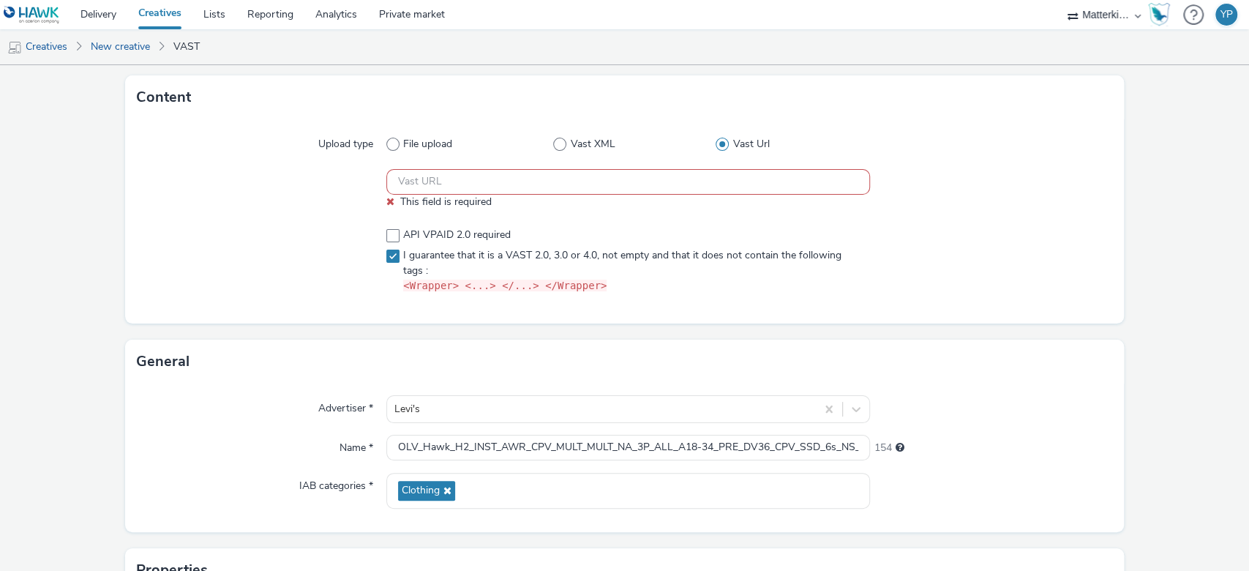
scroll to position [61, 0]
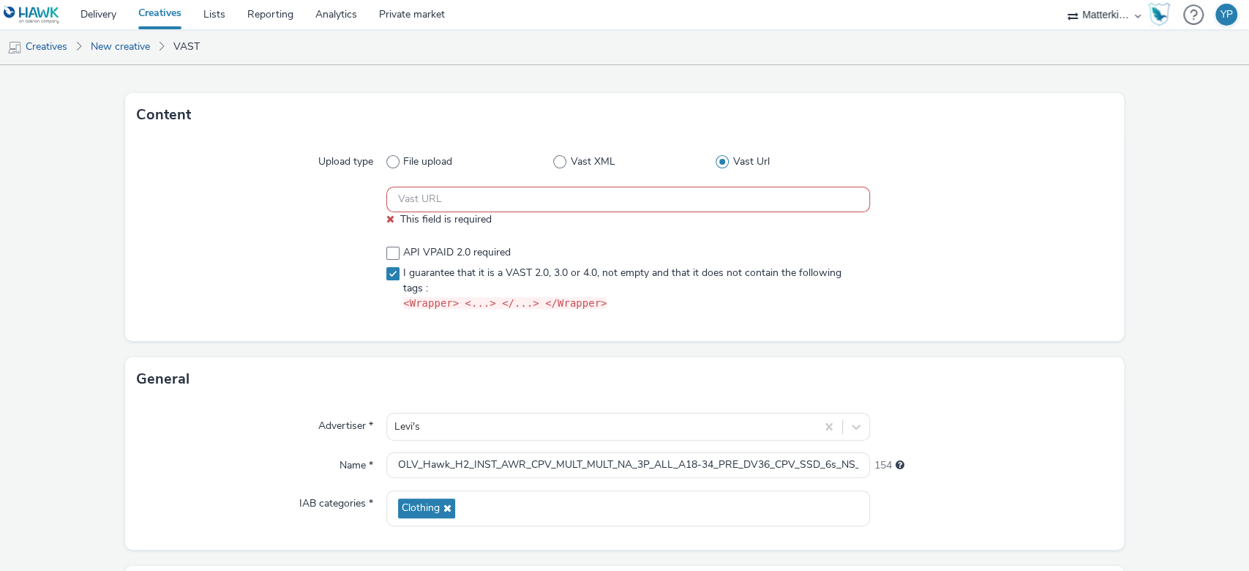
click at [595, 200] on input "text" at bounding box center [628, 200] width 484 height 26
paste input "https://ad.doubleclick.net/ddm/pfadx/N286406.5458154HAWKUK/B33847378.427416627;…"
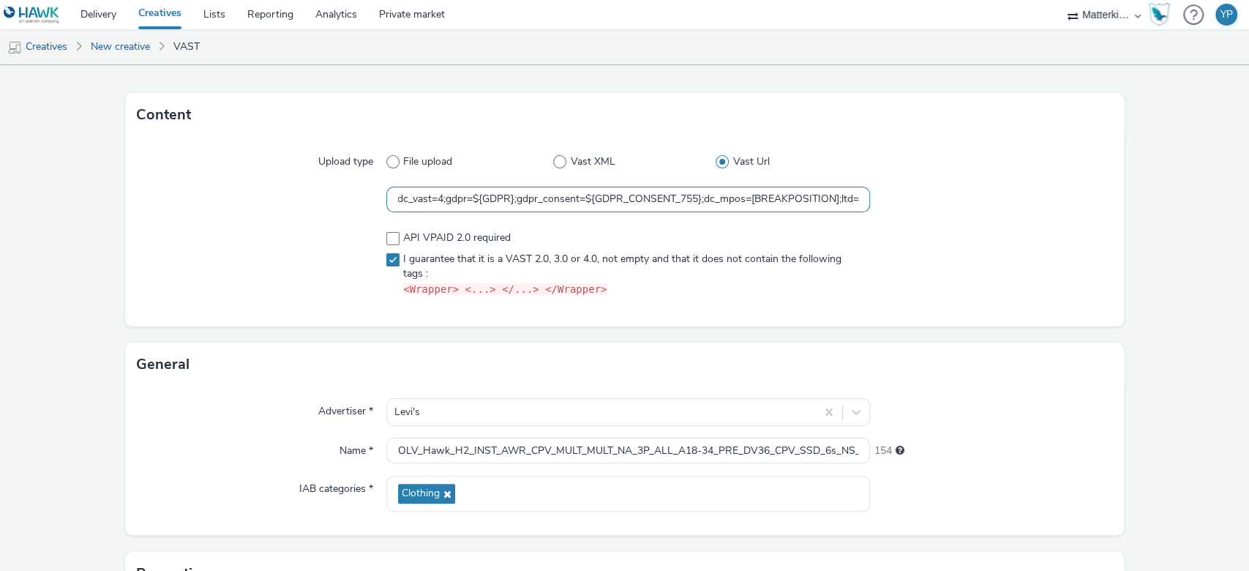
type input "https://ad.doubleclick.net/ddm/pfadx/N286406.5458154HAWKUK/B33847378.427416627;…"
click at [991, 328] on div "Content Upload type File upload Vast XML Vast Url https://ad.doubleclick.net/dd…" at bounding box center [624, 218] width 999 height 250
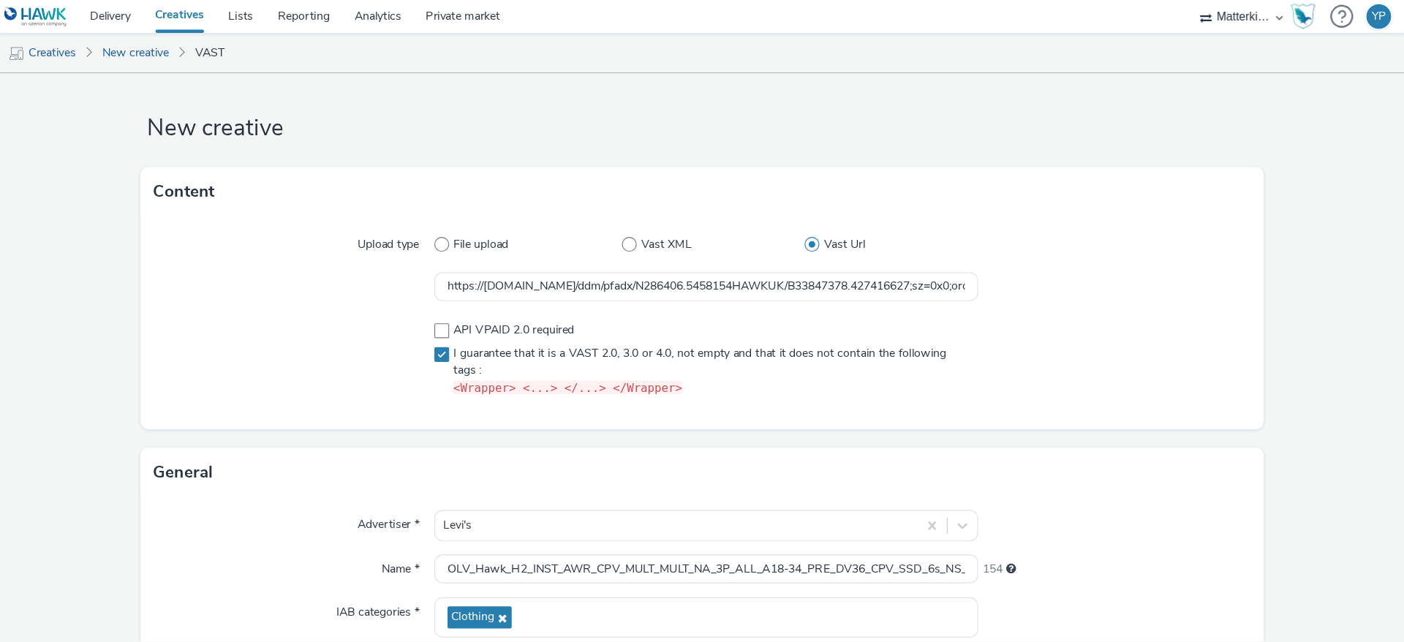
scroll to position [0, 0]
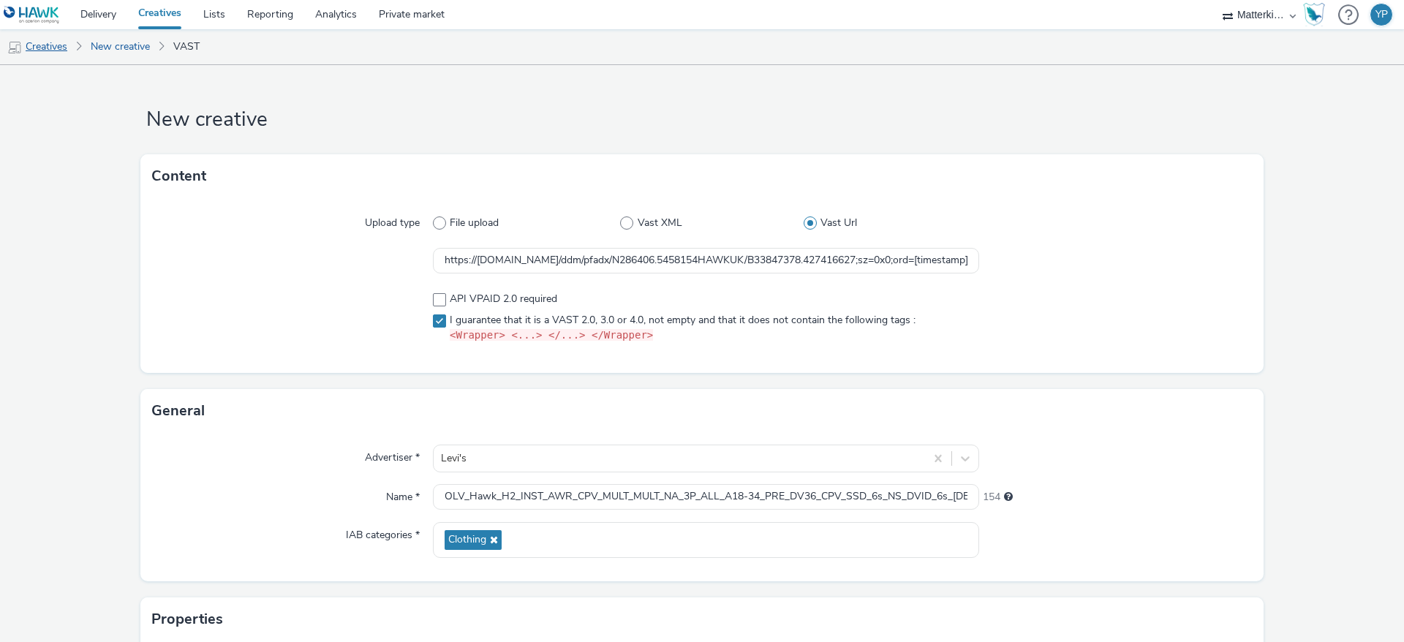
click at [41, 53] on link "Creatives" at bounding box center [37, 46] width 75 height 35
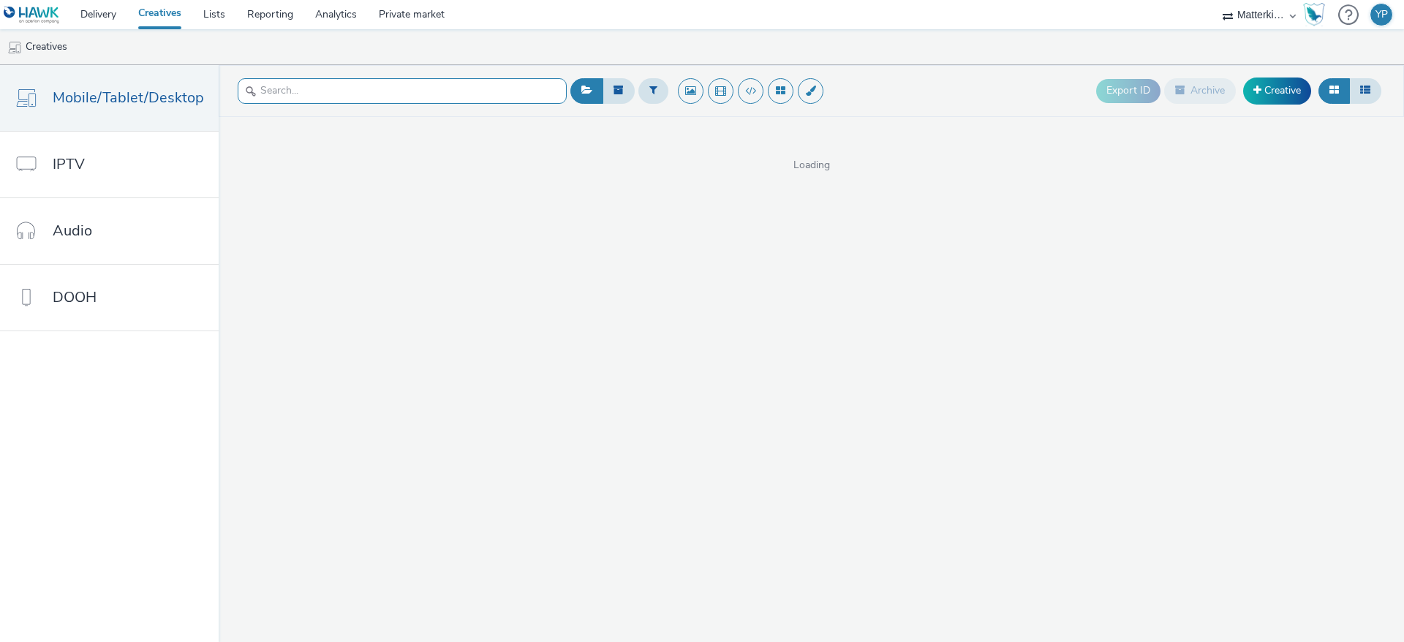
click at [505, 99] on input "text" at bounding box center [402, 91] width 329 height 26
paste input "OLV_Hawk_H2_INST_AWR_CPV_MULT_MULT_NA_3P_ALL_A18-34_PRE_DV36_CPV_SSD_6s_NS_DVID…"
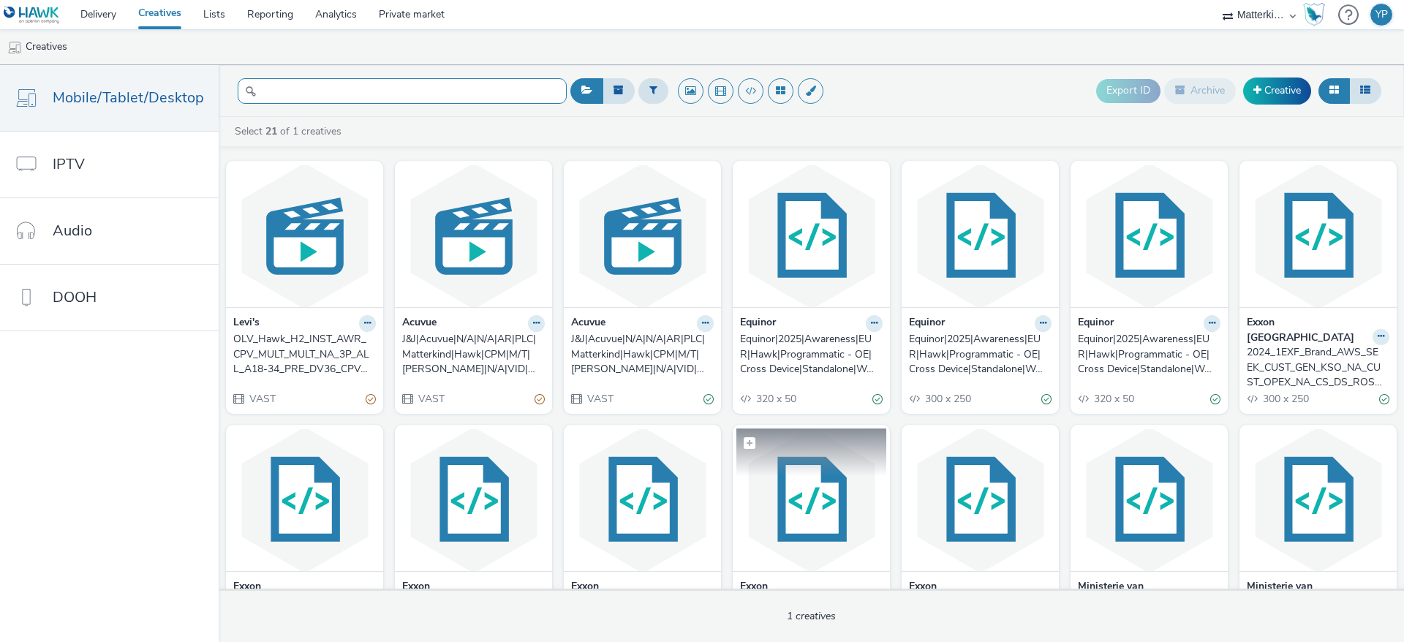
type input "OLV_Hawk_H2_INST_AWR_CPV_MULT_MULT_NA_3P_ALL_A18-34_PRE_DV36_CPV_SSD_6s_NS_DVID…"
click at [486, 89] on input "OLV_Hawk_H2_INST_AWR_CPV_MULT_MULT_NA_3P_ALL_A18-34_PRE_DV36_CPV_SSD_6s_NS_DVID…" at bounding box center [402, 91] width 329 height 26
click at [331, 353] on div "OLV_Hawk_H2_INST_AWR_CPV_MULT_MULT_NA_3P_ALL_A18-34_PRE_DV36_CPV_SSD_6s_NS_DVID…" at bounding box center [301, 354] width 137 height 45
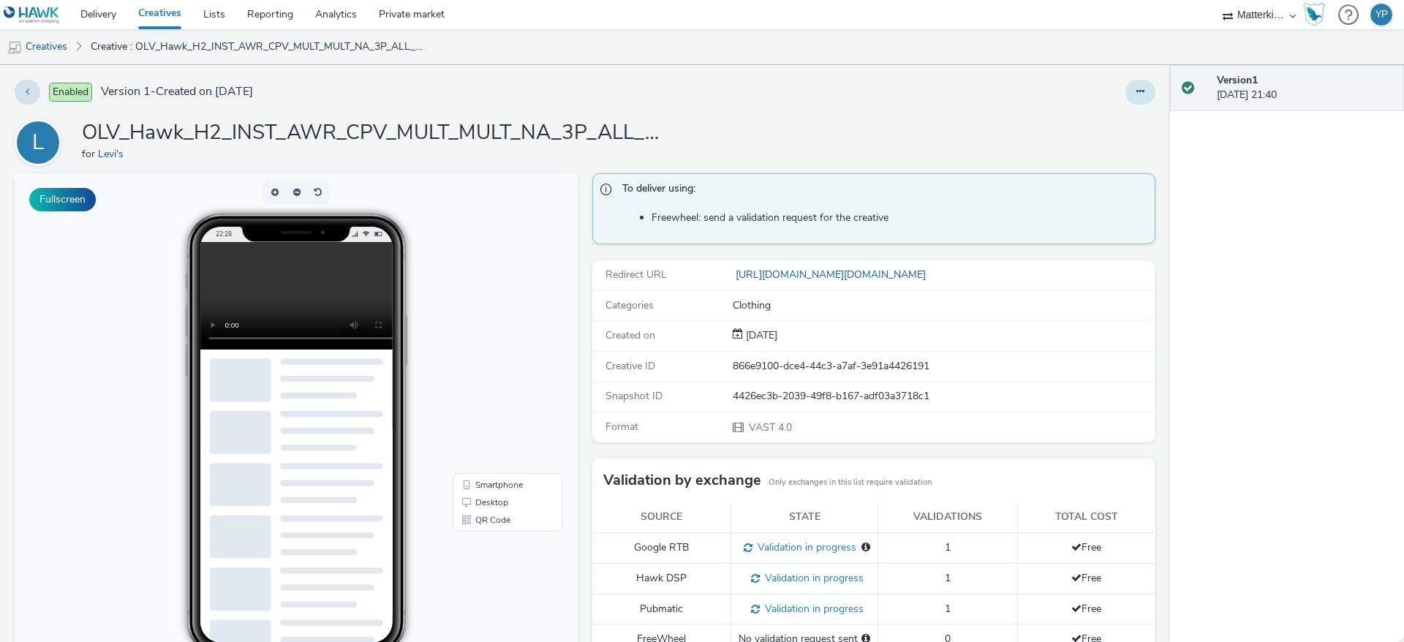
click at [1129, 96] on button at bounding box center [1141, 92] width 30 height 25
click at [1083, 129] on link "Edit" at bounding box center [1101, 121] width 110 height 29
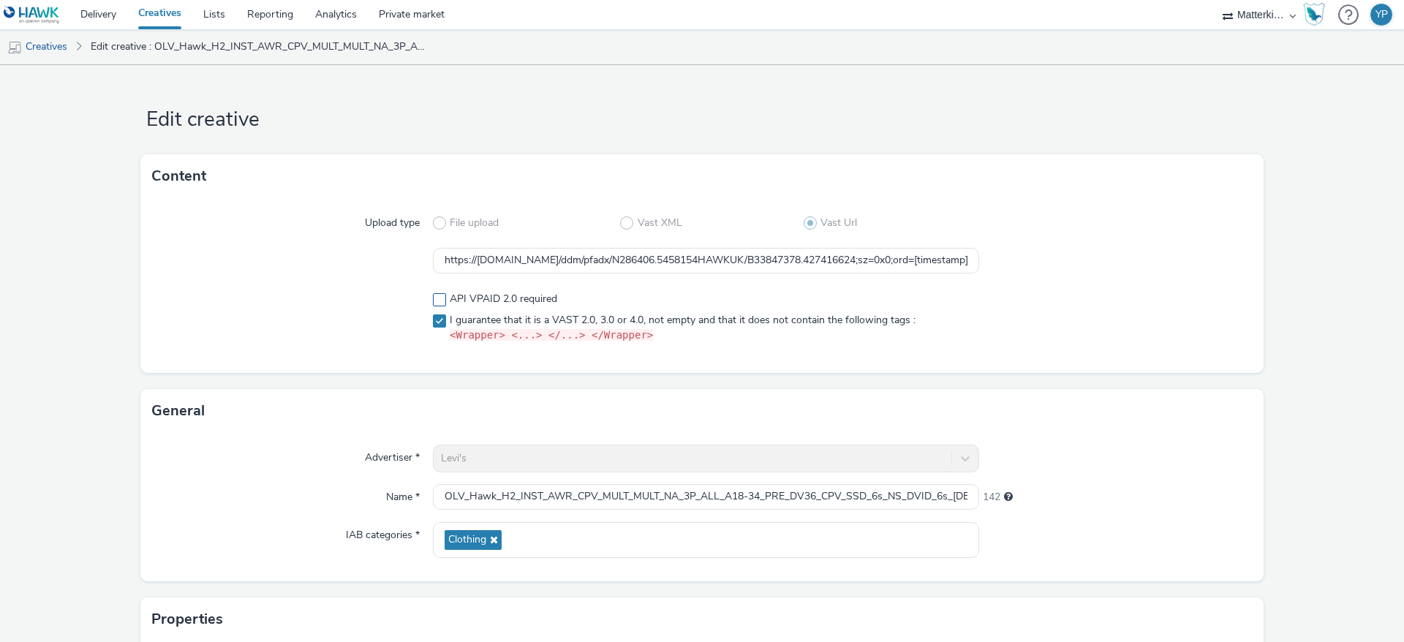
click at [450, 295] on span "API VPAID 2.0 required" at bounding box center [504, 299] width 108 height 15
checkbox input "true"
click at [479, 221] on span "File upload" at bounding box center [474, 223] width 49 height 15
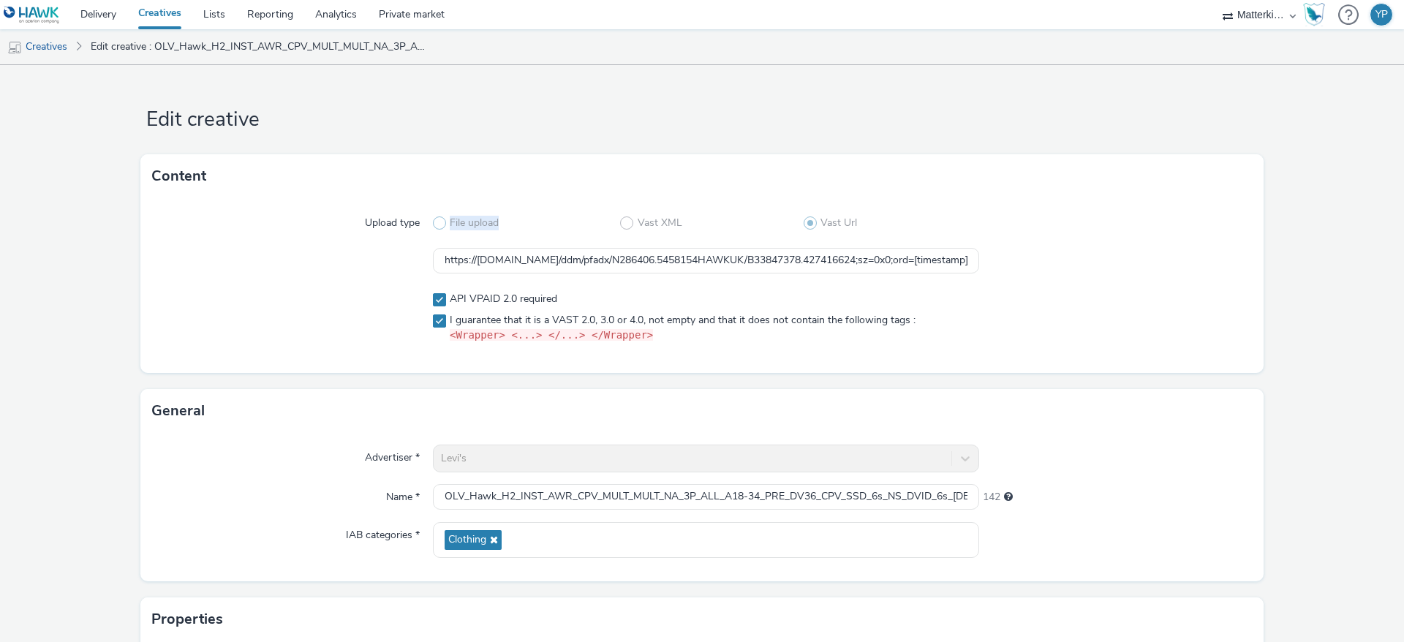
click at [479, 221] on span "File upload" at bounding box center [474, 223] width 49 height 15
click at [603, 221] on label "File upload" at bounding box center [527, 223] width 188 height 15
click at [627, 221] on label "Vast XML" at bounding box center [712, 223] width 184 height 15
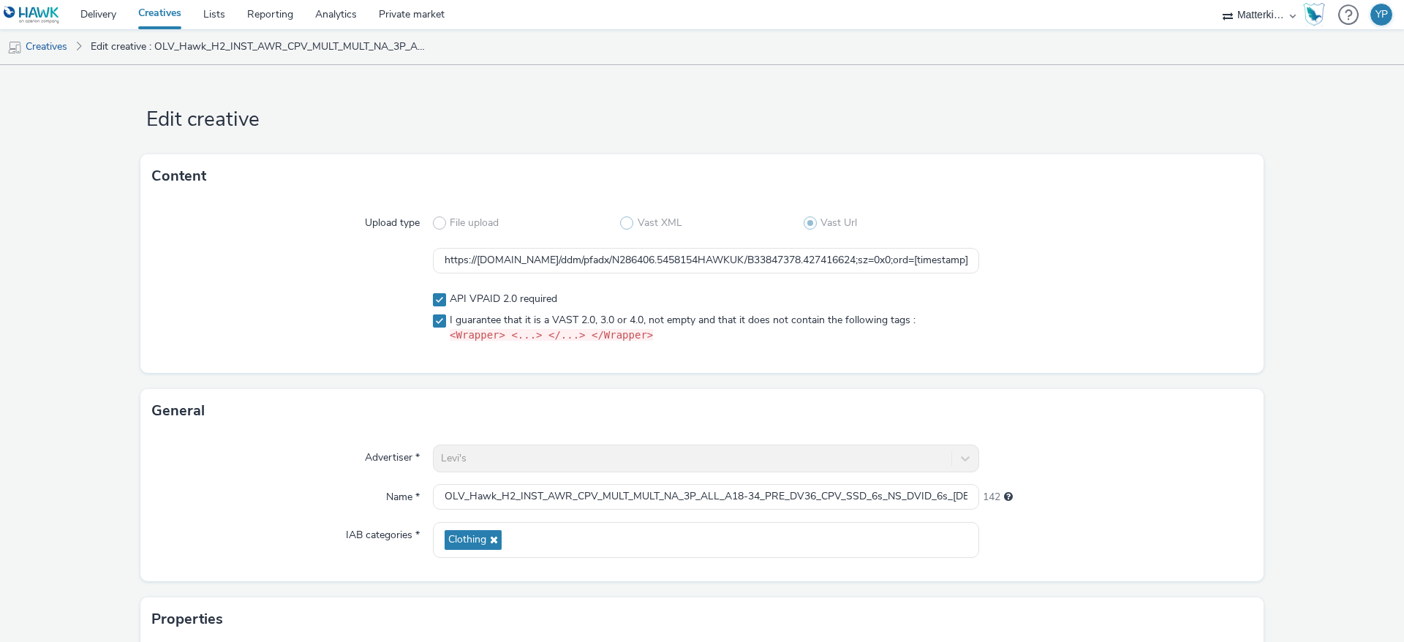
click at [626, 221] on span at bounding box center [626, 223] width 13 height 13
click at [627, 221] on label "Vast XML" at bounding box center [712, 223] width 184 height 15
click at [1009, 243] on div "Upload type File upload Vast XML Vast Url https://ad.doubleclick.net/ddm/pfadx/…" at bounding box center [702, 285] width 1124 height 175
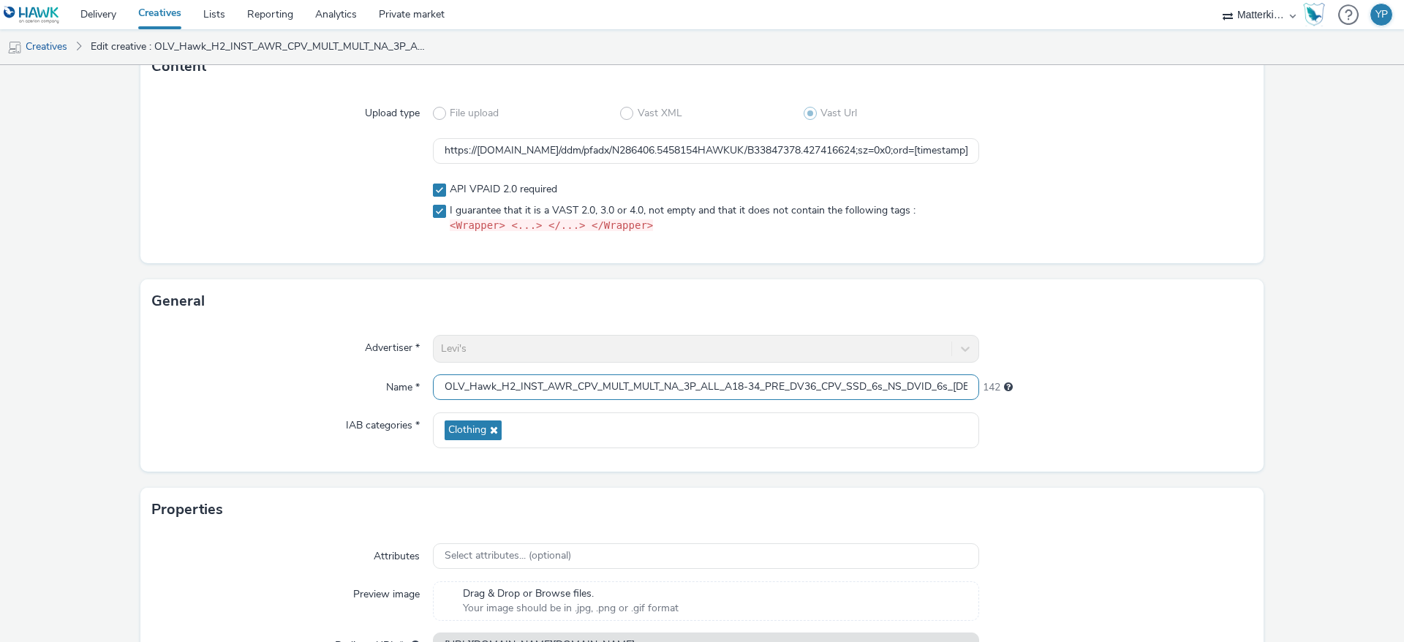
scroll to position [0, 147]
drag, startPoint x: 901, startPoint y: 391, endPoint x: 1192, endPoint y: 410, distance: 291.0
click at [1192, 410] on div "Advertiser * Levi's Name * OLV_Hawk_H2_INST_AWR_CPV_MULT_MULT_NA_3P_ALL_A18-34_…" at bounding box center [702, 397] width 1124 height 148
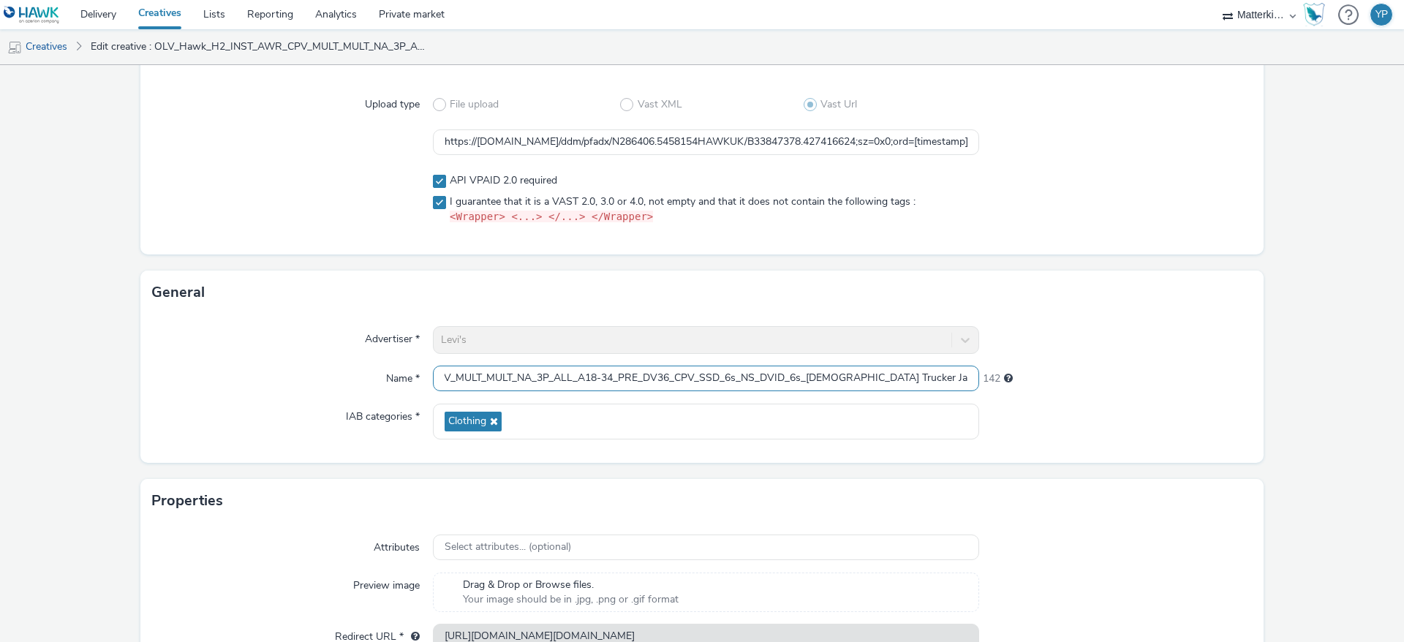
drag, startPoint x: 933, startPoint y: 380, endPoint x: 1203, endPoint y: 384, distance: 270.7
click at [1203, 384] on div "Name * OLV_Hawk_H2_INST_AWR_CPV_MULT_MULT_NA_3P_ALL_A18-34_PRE_DV36_CPV_SSD_6s_…" at bounding box center [702, 379] width 1100 height 26
click at [1168, 386] on div "142" at bounding box center [1116, 379] width 274 height 26
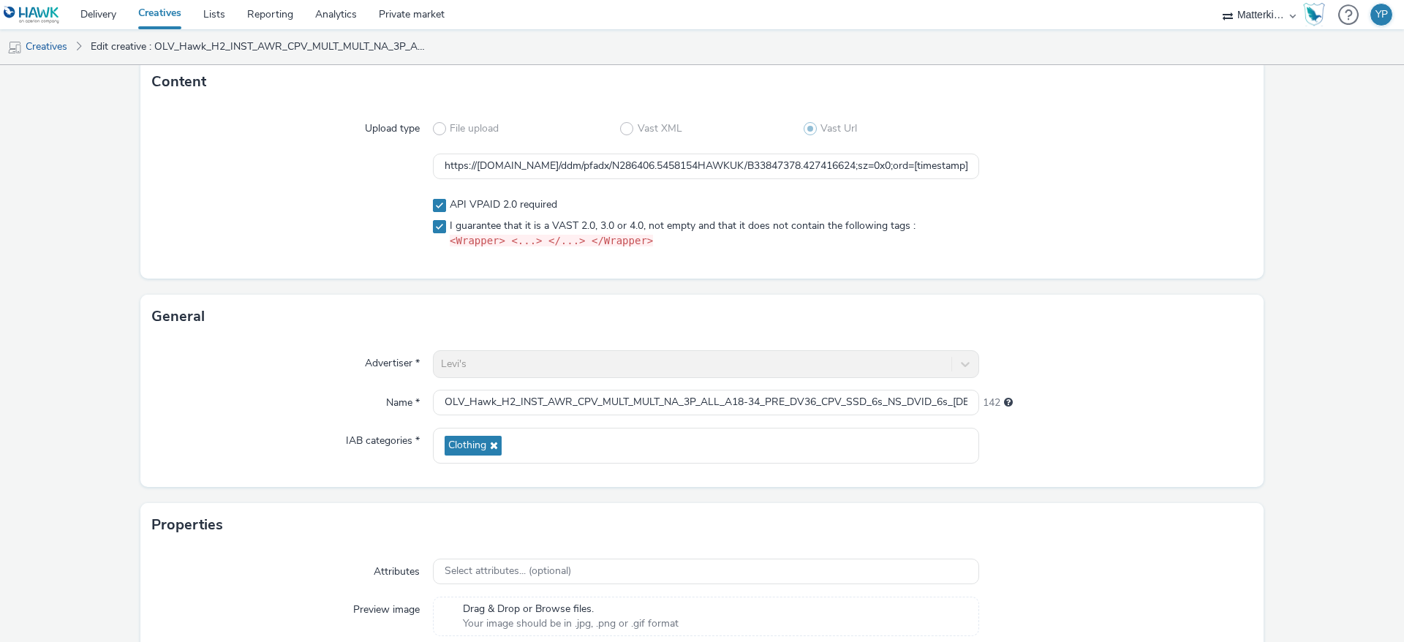
scroll to position [204, 0]
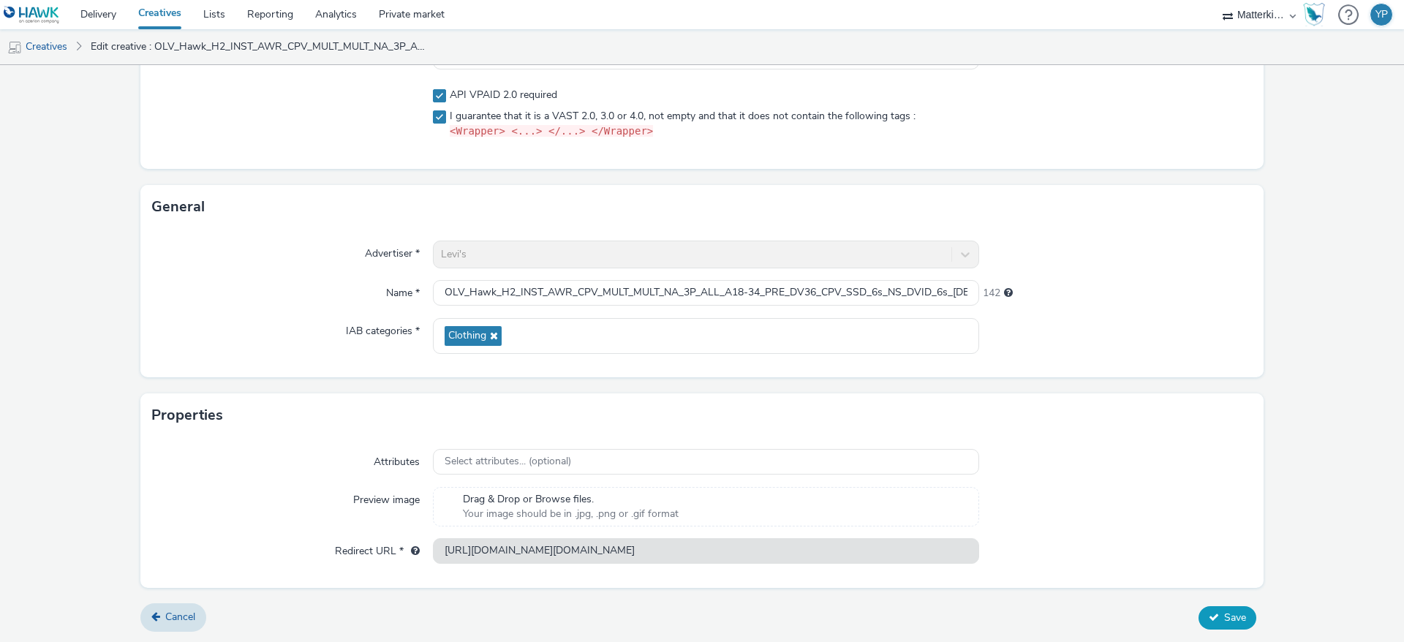
click at [1233, 570] on button "Save" at bounding box center [1228, 617] width 58 height 23
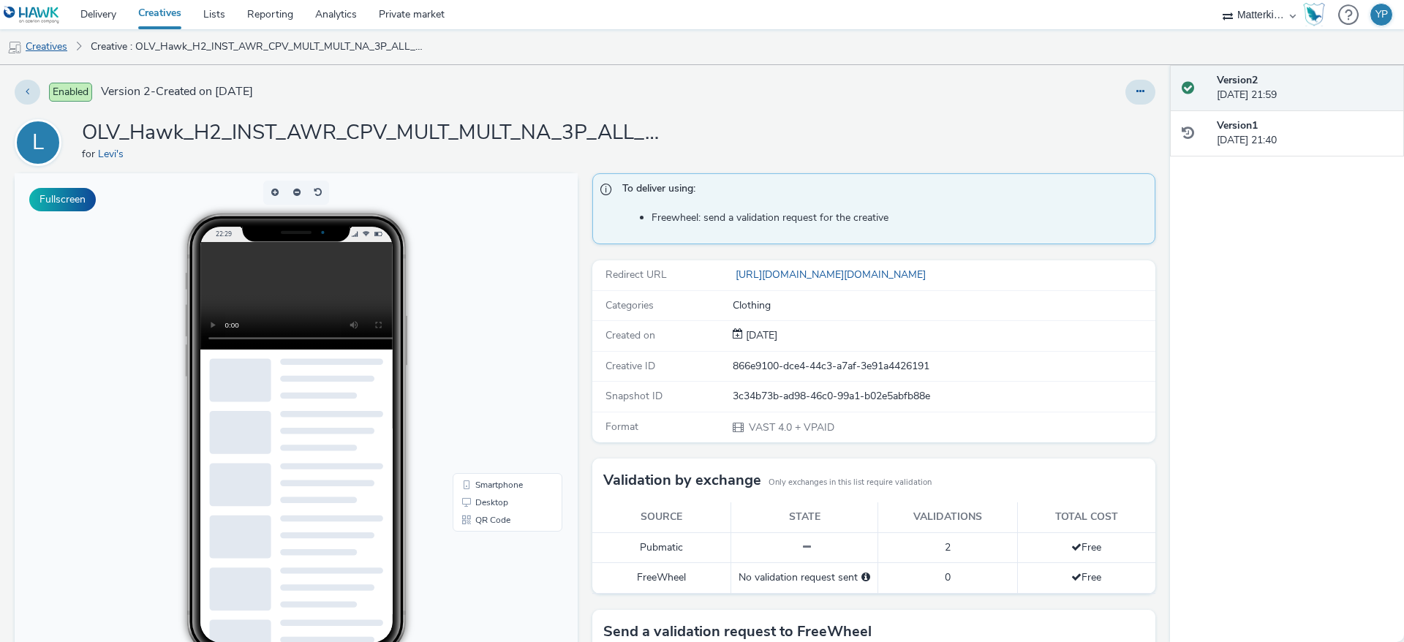
click at [55, 49] on link "Creatives" at bounding box center [37, 46] width 75 height 35
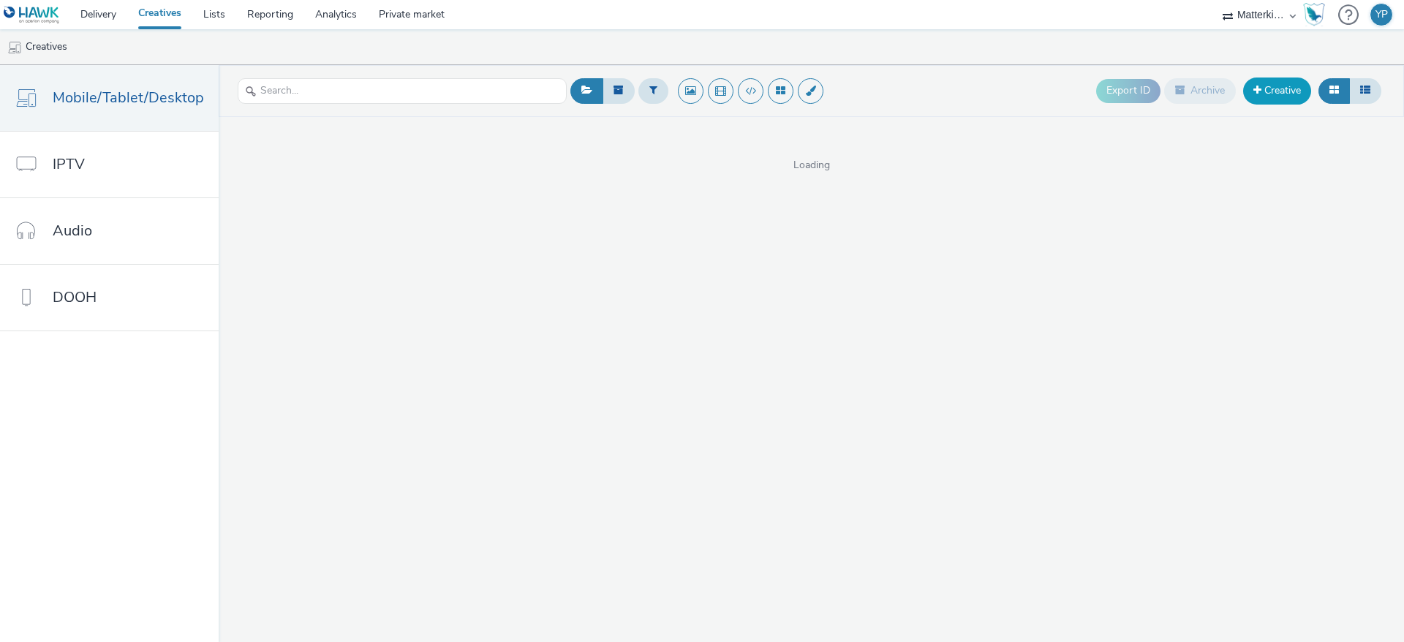
click at [1248, 86] on link "Creative" at bounding box center [1278, 91] width 68 height 26
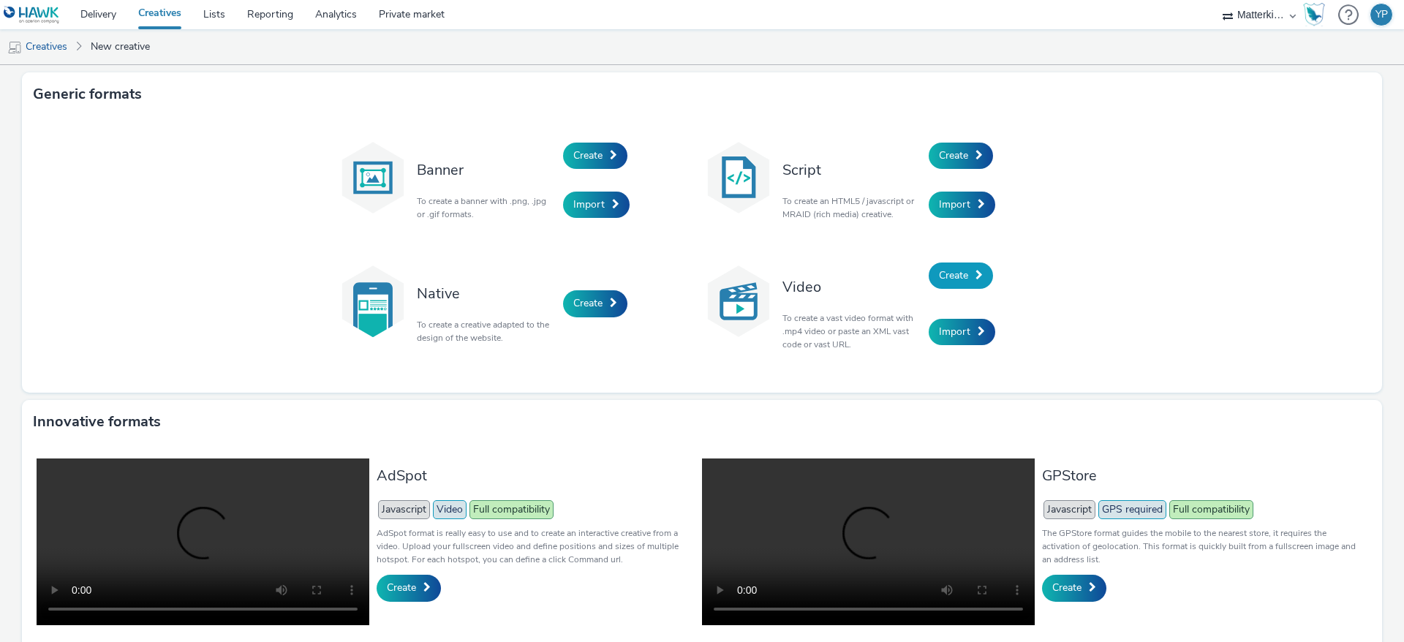
click at [930, 277] on link "Create" at bounding box center [961, 276] width 64 height 26
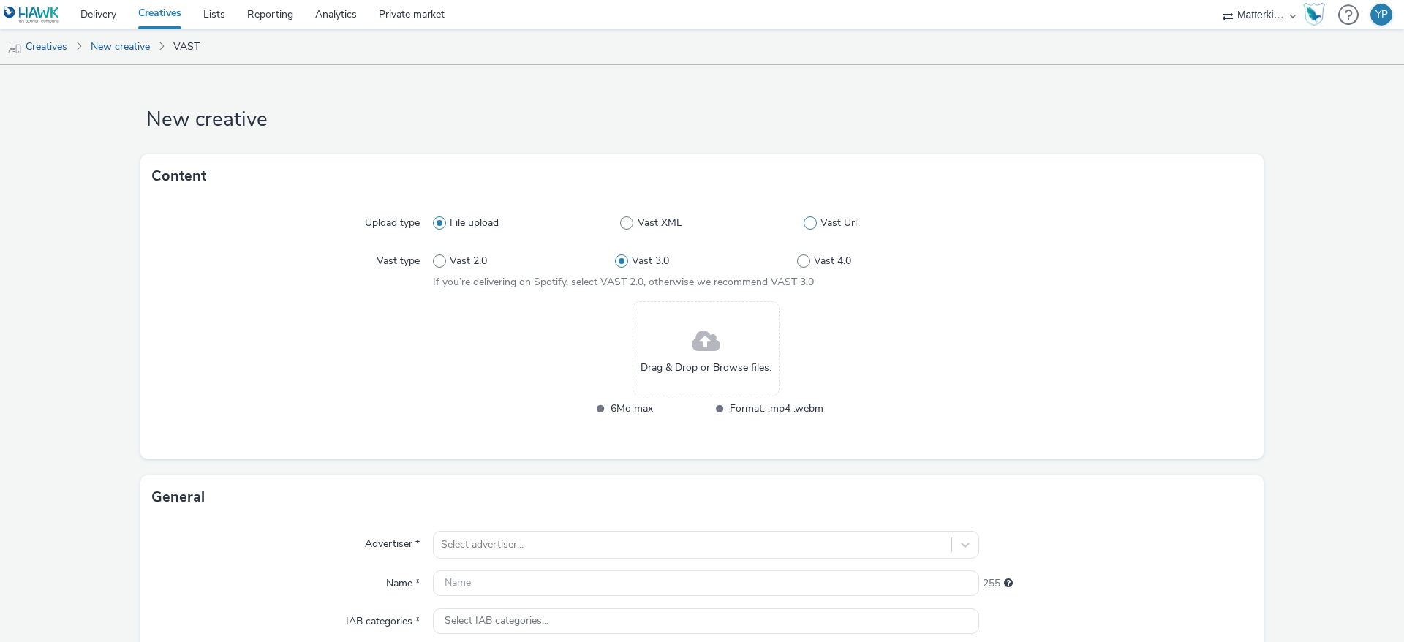
click at [836, 227] on span "Vast Url" at bounding box center [839, 223] width 37 height 15
click at [813, 227] on input "Vast Url" at bounding box center [809, 224] width 10 height 10
radio input "false"
radio input "true"
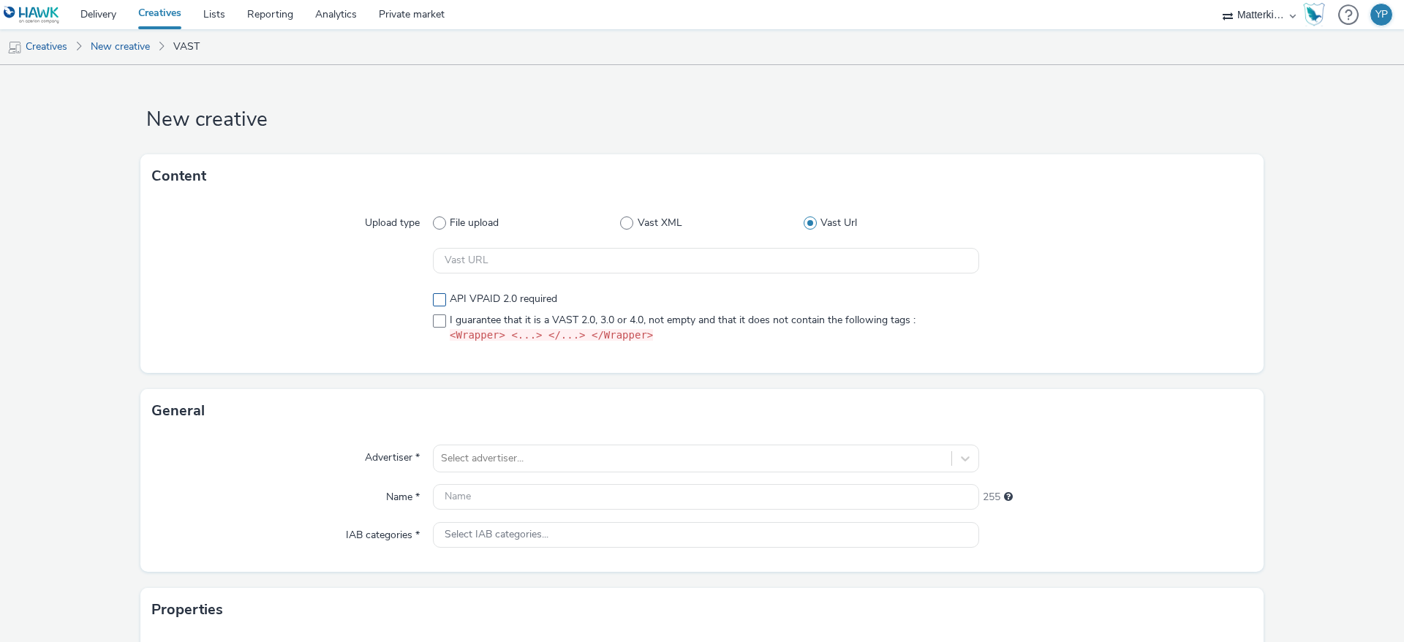
click at [461, 295] on span "API VPAID 2.0 required" at bounding box center [504, 299] width 108 height 15
checkbox input "true"
drag, startPoint x: 454, startPoint y: 321, endPoint x: 515, endPoint y: 345, distance: 65.3
click at [454, 322] on span "I guarantee that it is a VAST 2.0, 3.0 or 4.0, not empty and that it does not c…" at bounding box center [683, 328] width 466 height 31
checkbox input "true"
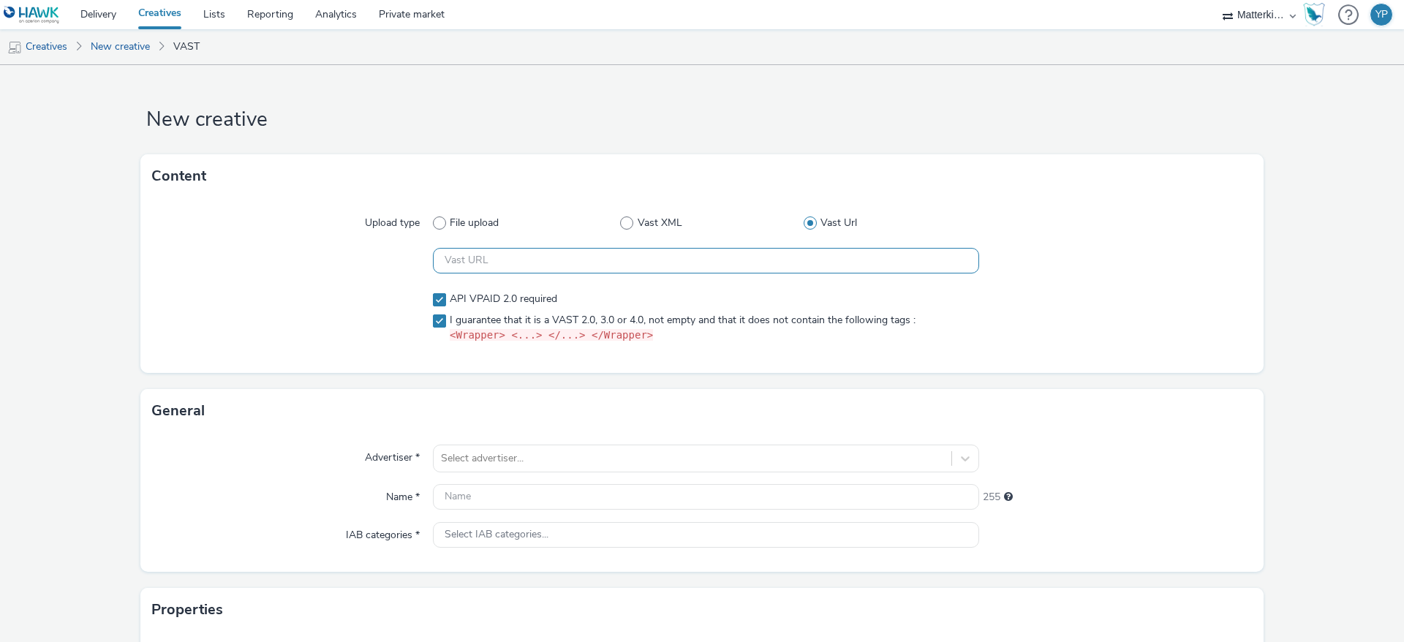
click at [585, 254] on input "text" at bounding box center [706, 261] width 546 height 26
paste input "Retrieving data. Wait a few seconds and try to cut or copy again."
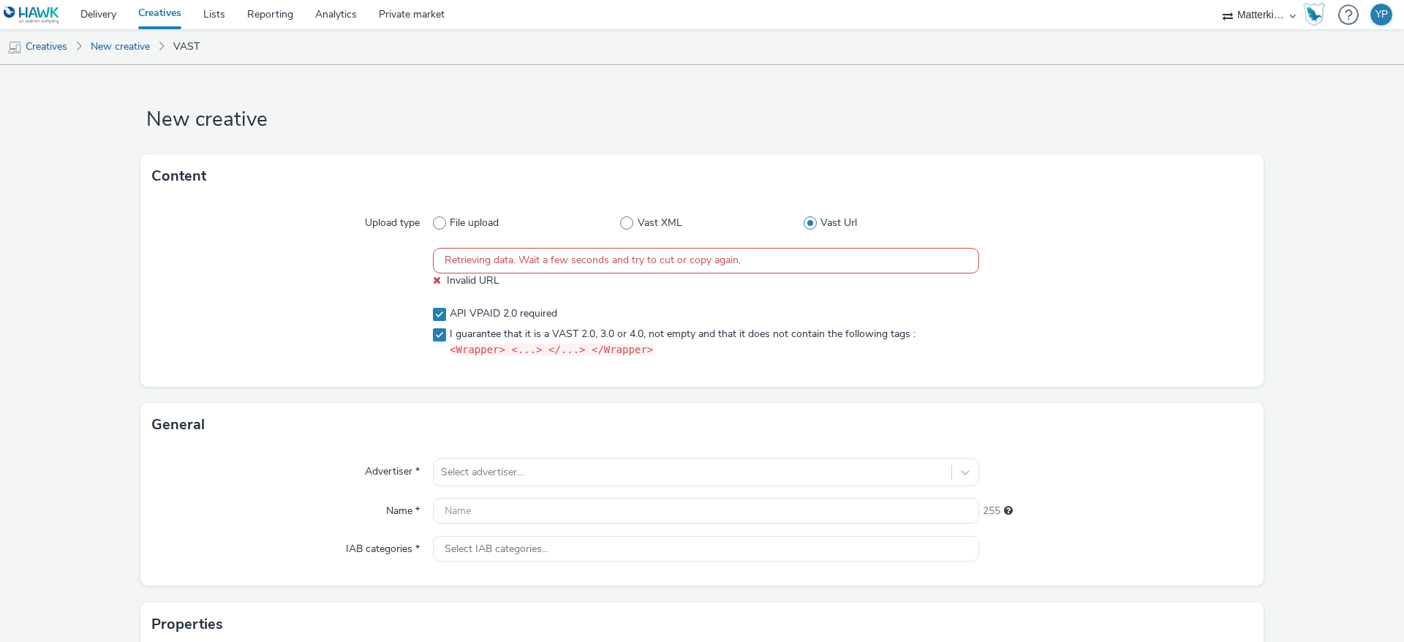
click at [771, 258] on input "Retrieving data. Wait a few seconds and try to cut or copy again." at bounding box center [706, 261] width 546 height 26
paste input "OLV_Hawk_H2_INST_AWR_CPV_MULT_MULT_NA_3P_ALL_A18-34_PRE_DV36_CPV_SSD_6s_NS_DVID…"
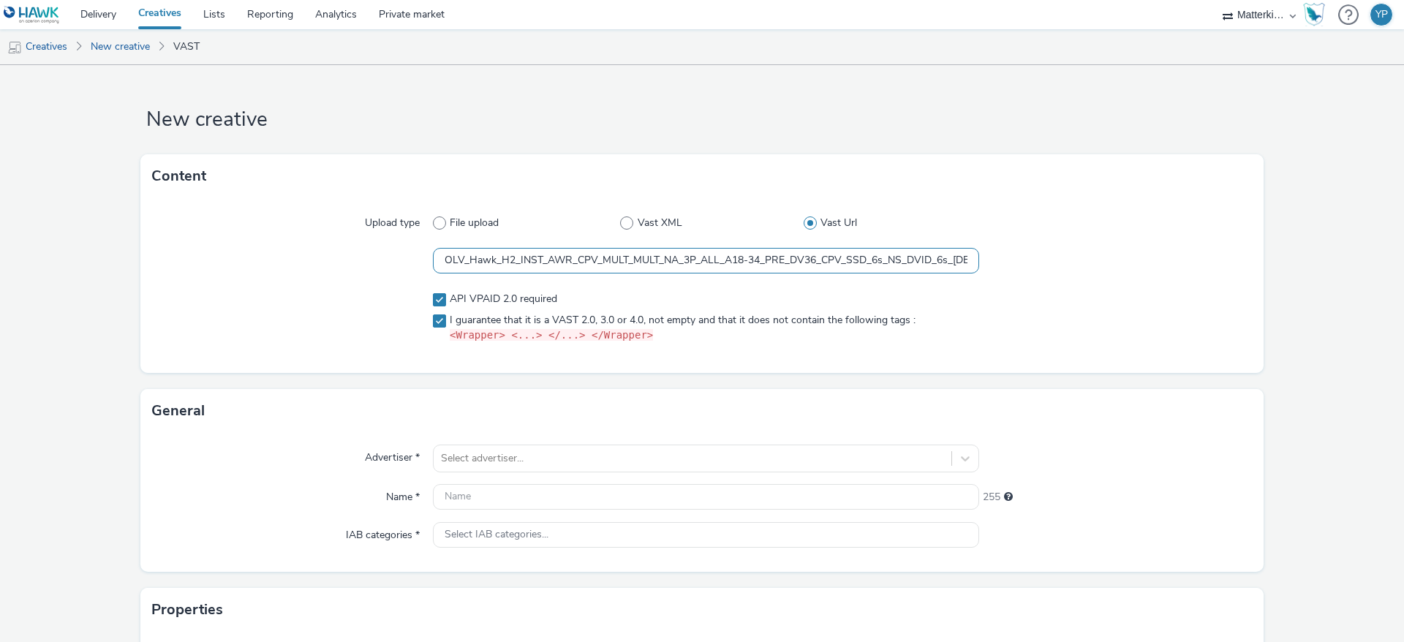
scroll to position [0, 82]
type input "OLV_Hawk_H2_INST_AWR_CPV_MULT_MULT_NA_3P_ALL_A18-34_PRE_DV36_CPV_SSD_6s_NS_DVID…"
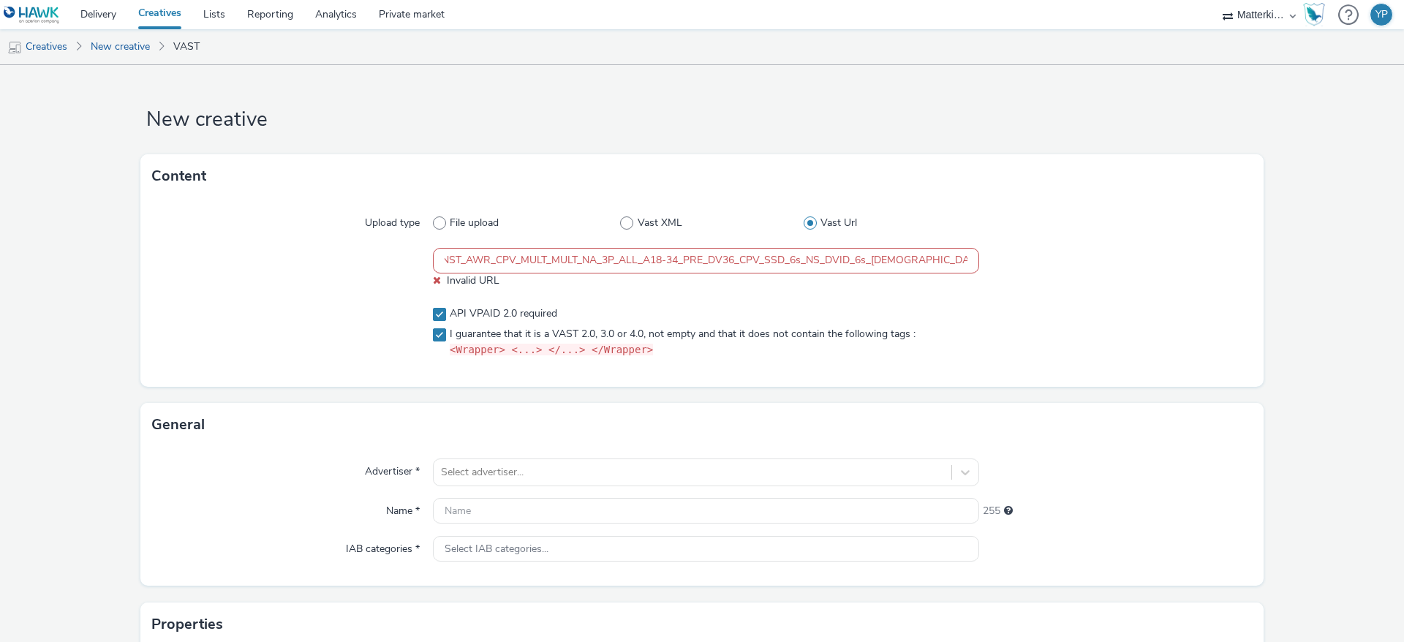
scroll to position [0, 0]
click at [1076, 347] on div at bounding box center [1116, 332] width 274 height 63
click at [707, 274] on div "OLV_Hawk_H2_INST_AWR_CPV_MULT_MULT_NA_3P_ALL_A18-34_PRE_DV36_CPV_SSD_6s_NS_DVID…" at bounding box center [706, 268] width 546 height 40
click at [709, 267] on input "OLV_Hawk_H2_INST_AWR_CPV_MULT_MULT_NA_3P_ALL_A18-34_PRE_DV36_CPV_SSD_6s_NS_DVID…" at bounding box center [706, 261] width 546 height 26
click at [671, 260] on input "OLV_Hawk_H2_INST_AWR_CPV_MULT_MULT_NA_3P_ALL_A18-34_PRE_DV36_CPV_SSD_6s_NS_DVID…" at bounding box center [706, 261] width 546 height 26
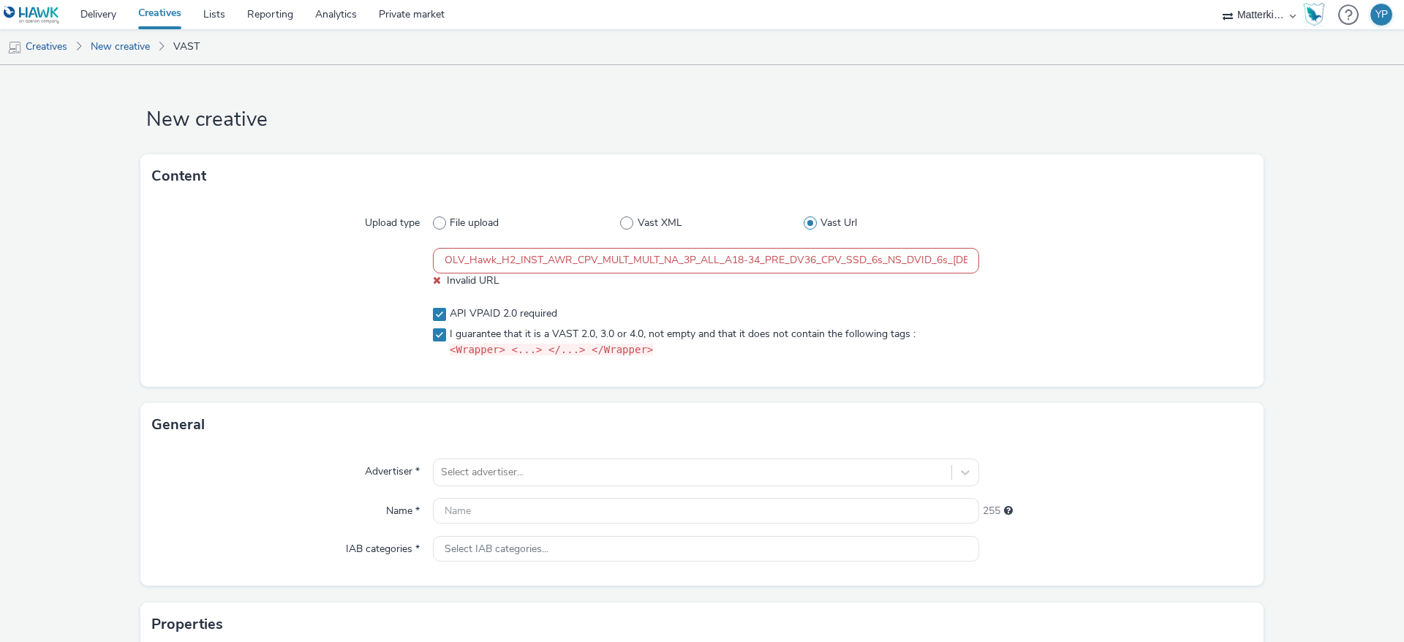
click at [671, 260] on input "OLV_Hawk_H2_INST_AWR_CPV_MULT_MULT_NA_3P_ALL_A18-34_PRE_DV36_CPV_SSD_6s_NS_DVID…" at bounding box center [706, 261] width 546 height 26
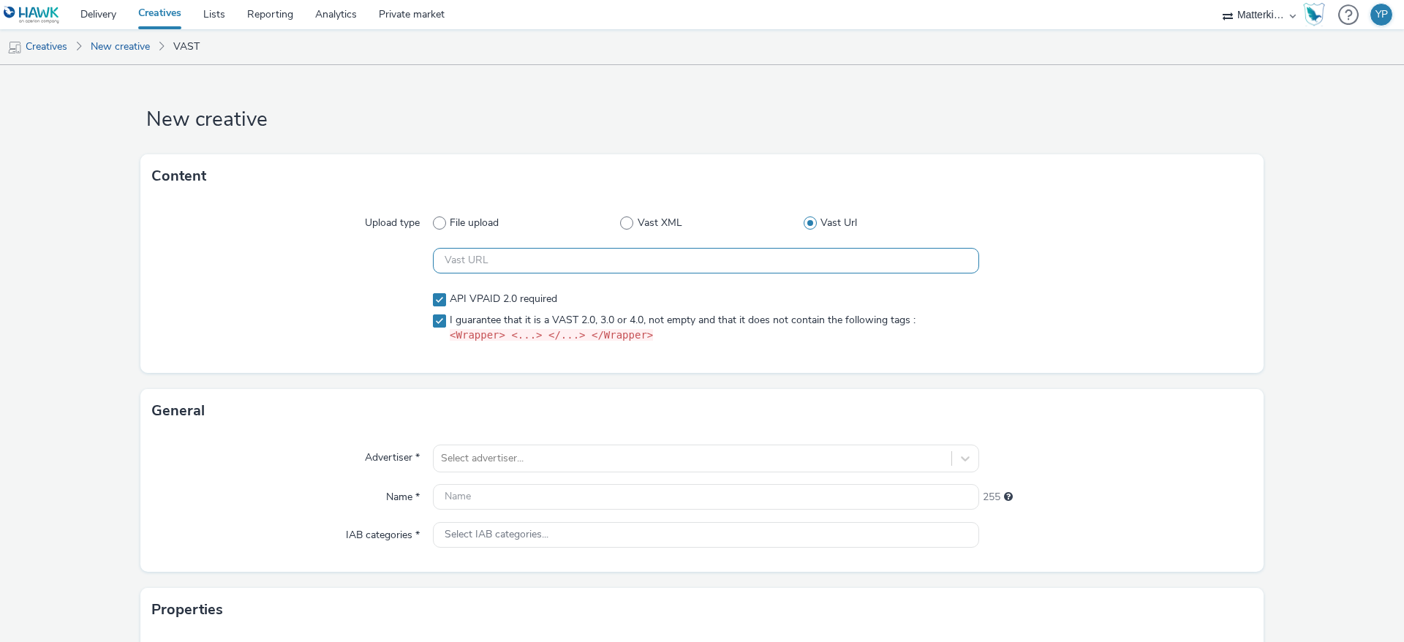
paste input "OLV_Hawk_H2_INST_AWR_CPV_MULT_MULT_NA_3P_ALL_A18-34_PRE_DV36_CPV_SSD_6s_NS_DVID…"
type input "OLV_Hawk_H2_INST_AWR_CPV_MULT_MULT_NA_3P_ALL_A18-34_PRE_DV36_CPV_SSD_6s_NS_DVID…"
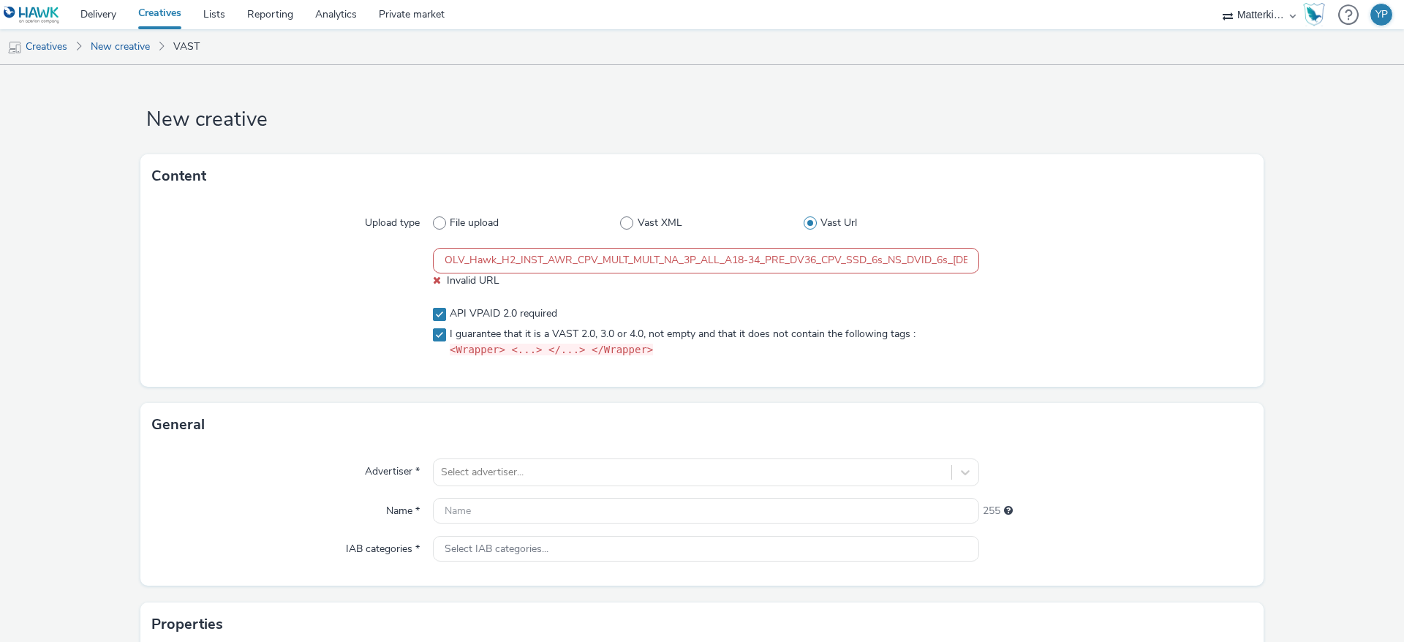
click at [1069, 317] on div at bounding box center [1116, 332] width 274 height 63
click at [829, 260] on input "OLV_Hawk_H2_INST_AWR_CPV_MULT_MULT_NA_3P_ALL_A18-34_PRE_DV36_CPV_SSD_6s_NS_DVID…" at bounding box center [706, 261] width 546 height 26
click at [560, 503] on input "text" at bounding box center [706, 511] width 546 height 26
paste input "OLV_Hawk_H2_INST_AWR_CPV_MULT_MULT_NA_3P_ALL_A18-34_PRE_DV36_CPV_SSD_6s_NS_DVID…"
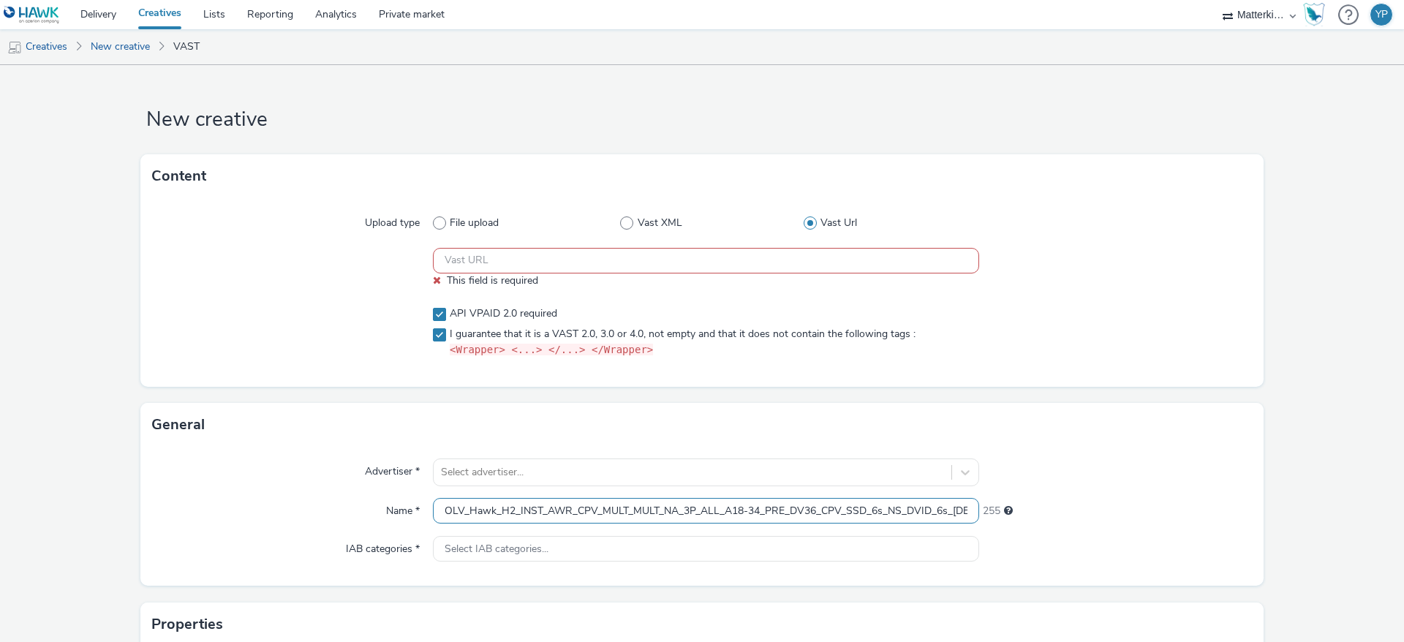
scroll to position [0, 82]
type input "OLV_Hawk_H2_INST_AWR_CPV_MULT_MULT_NA_3P_ALL_A18-34_PRE_DV36_CPV_SSD_6s_NS_DVID…"
click at [1067, 508] on div "154" at bounding box center [1116, 508] width 274 height 20
click at [851, 476] on div "Select advertiser..." at bounding box center [706, 473] width 546 height 28
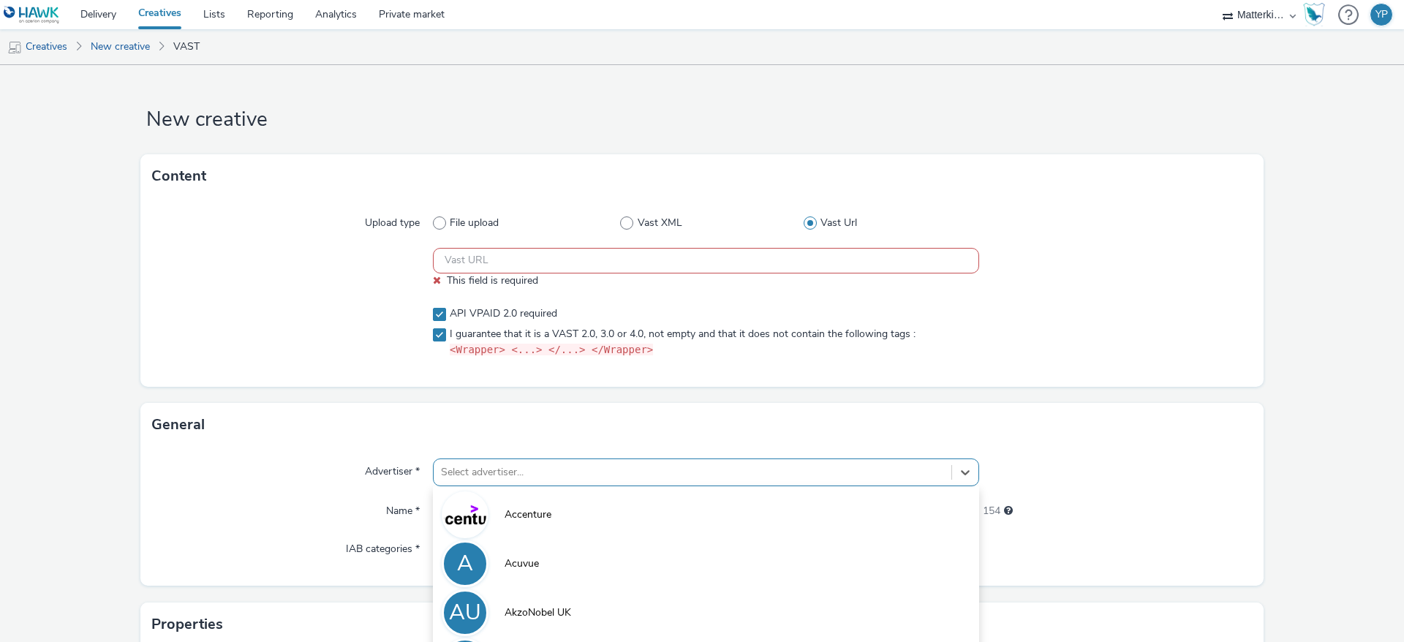
scroll to position [134, 0]
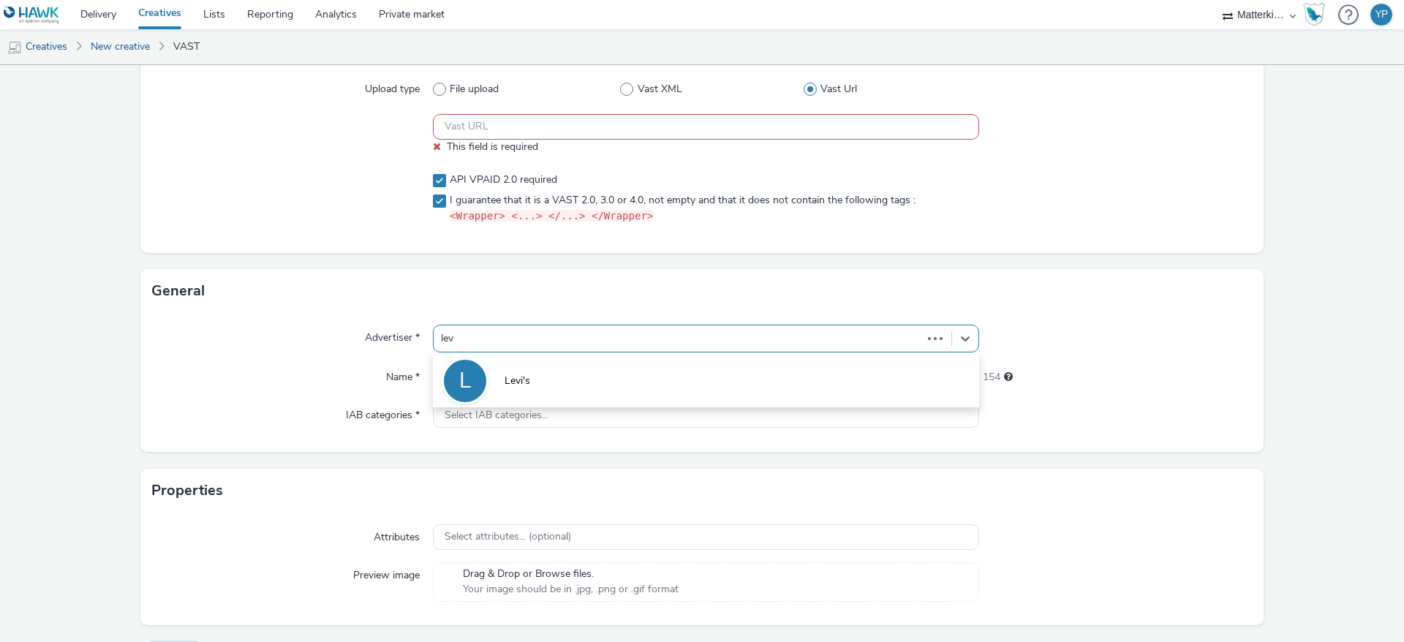
type input "levi"
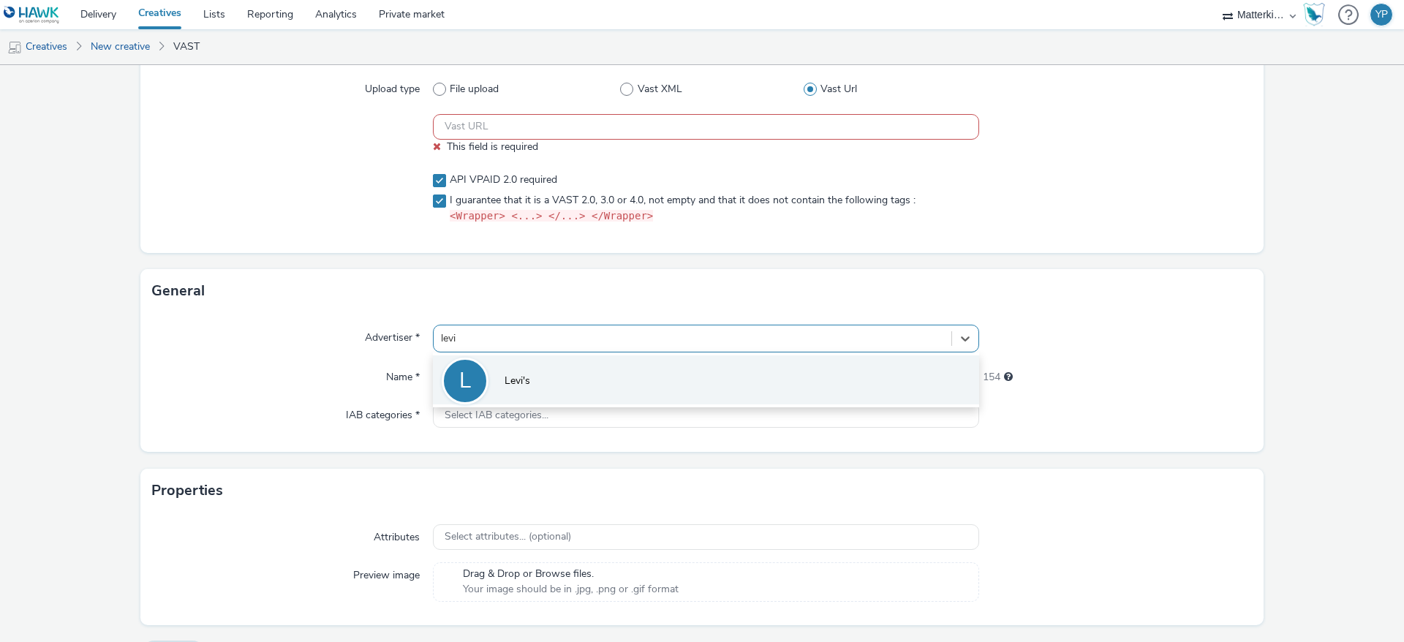
click at [770, 373] on li "[PERSON_NAME]'s" at bounding box center [706, 380] width 546 height 49
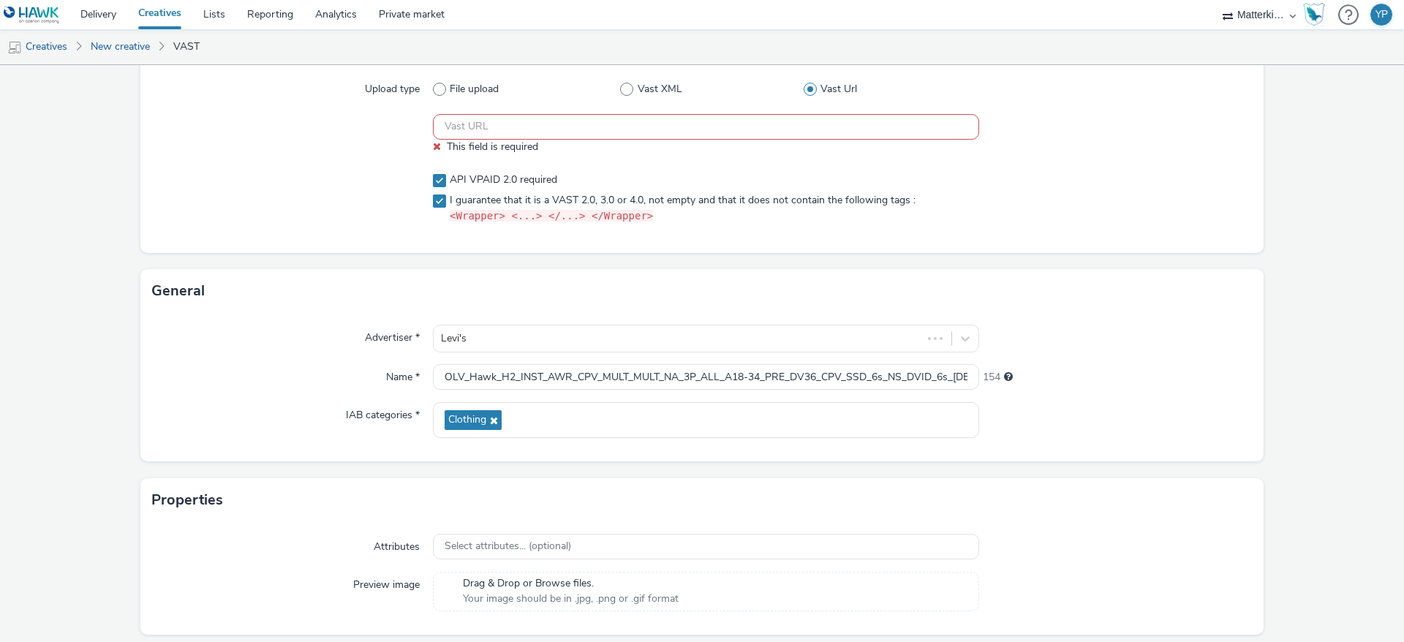
click at [1146, 391] on div "Advertiser * Levi's Name * OLV_Hawk_H2_INST_AWR_CPV_MULT_MULT_NA_3P_ALL_A18-34_…" at bounding box center [702, 387] width 1124 height 148
click at [605, 129] on input "text" at bounding box center [706, 127] width 546 height 26
paste input "https://ad.doubleclick.net/ddm/pfadx/N286406.5458154HAWKUK/B33847378.427416627;…"
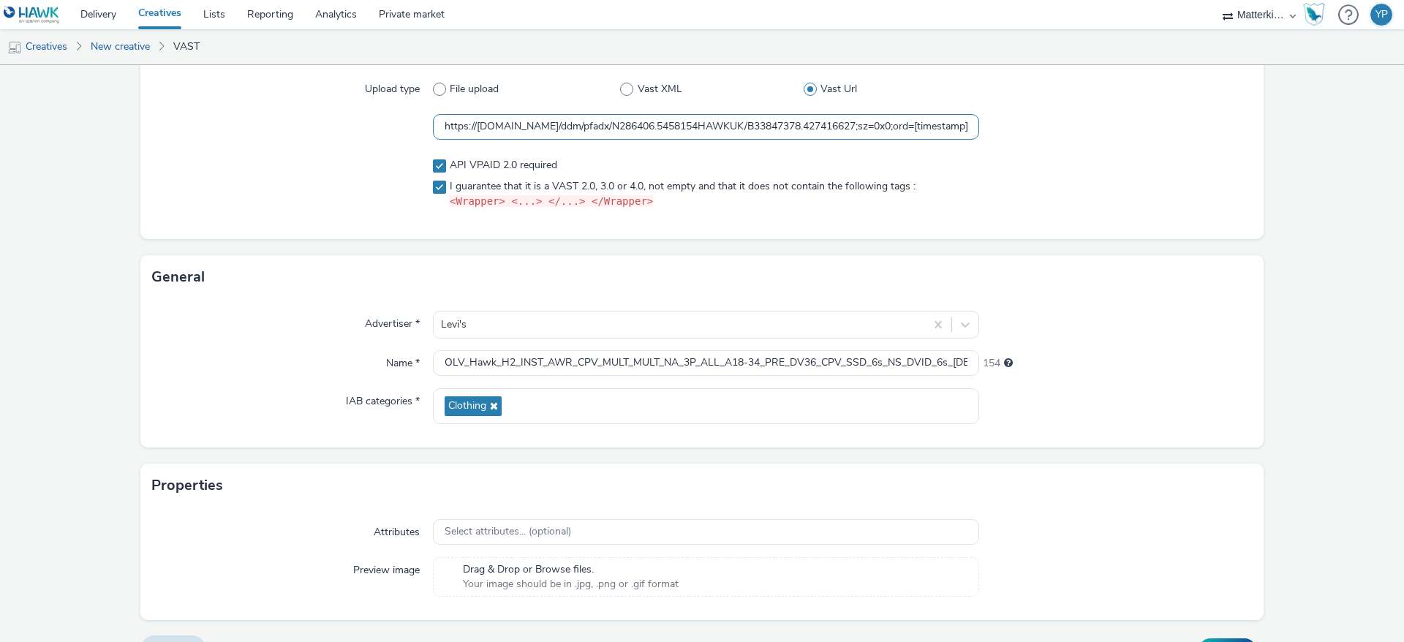
scroll to position [0, 1161]
type input "https://ad.doubleclick.net/ddm/pfadx/N286406.5458154HAWKUK/B33847378.427416627;…"
click at [1105, 247] on div "Content Upload type File upload Vast XML Vast Url https://ad.doubleclick.net/dd…" at bounding box center [702, 137] width 1124 height 235
drag, startPoint x: 440, startPoint y: 122, endPoint x: 1156, endPoint y: 146, distance: 716.5
click at [1156, 146] on div "Upload type File upload Vast XML Vast Url https://ad.doubleclick.net/ddm/pfadx/…" at bounding box center [702, 151] width 1124 height 175
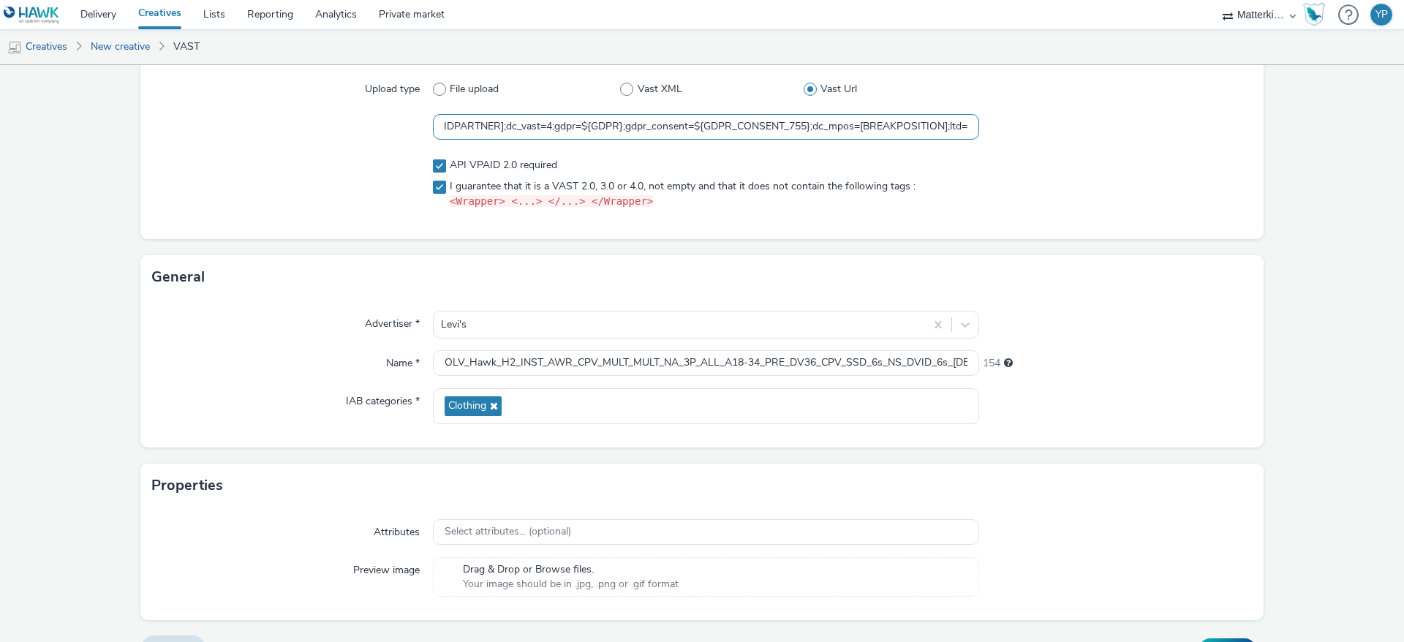
click at [954, 123] on input "https://ad.doubleclick.net/ddm/pfadx/N286406.5458154HAWKUK/B33847378.427416627;…" at bounding box center [706, 127] width 546 height 26
click at [1179, 188] on div at bounding box center [1116, 183] width 274 height 63
drag, startPoint x: 925, startPoint y: 363, endPoint x: 1143, endPoint y: 387, distance: 219.3
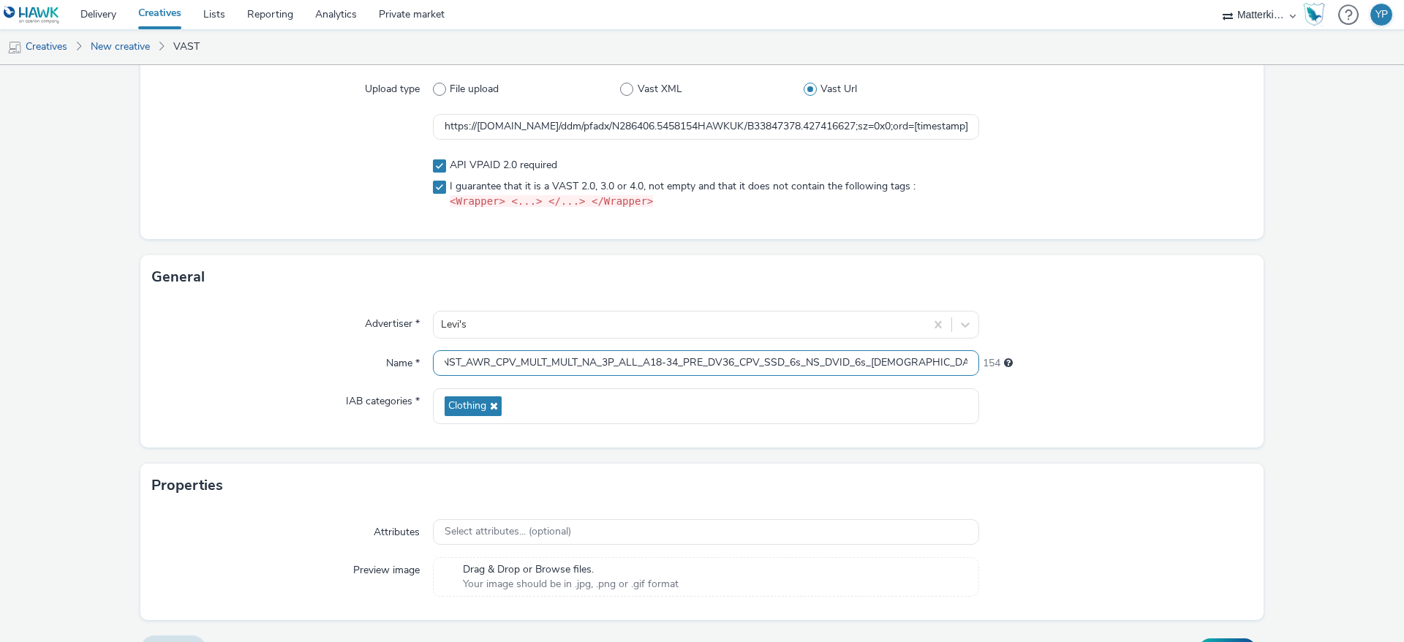
click at [1143, 387] on div "Advertiser * Levi's Name * OLV_Hawk_H2_INST_AWR_CPV_MULT_MULT_NA_3P_ALL_A18-34_…" at bounding box center [702, 373] width 1124 height 148
click at [1143, 386] on div "Advertiser * Levi's Name * OLV_Hawk_H2_INST_AWR_CPV_MULT_MULT_NA_3P_ALL_A18-34_…" at bounding box center [702, 373] width 1124 height 148
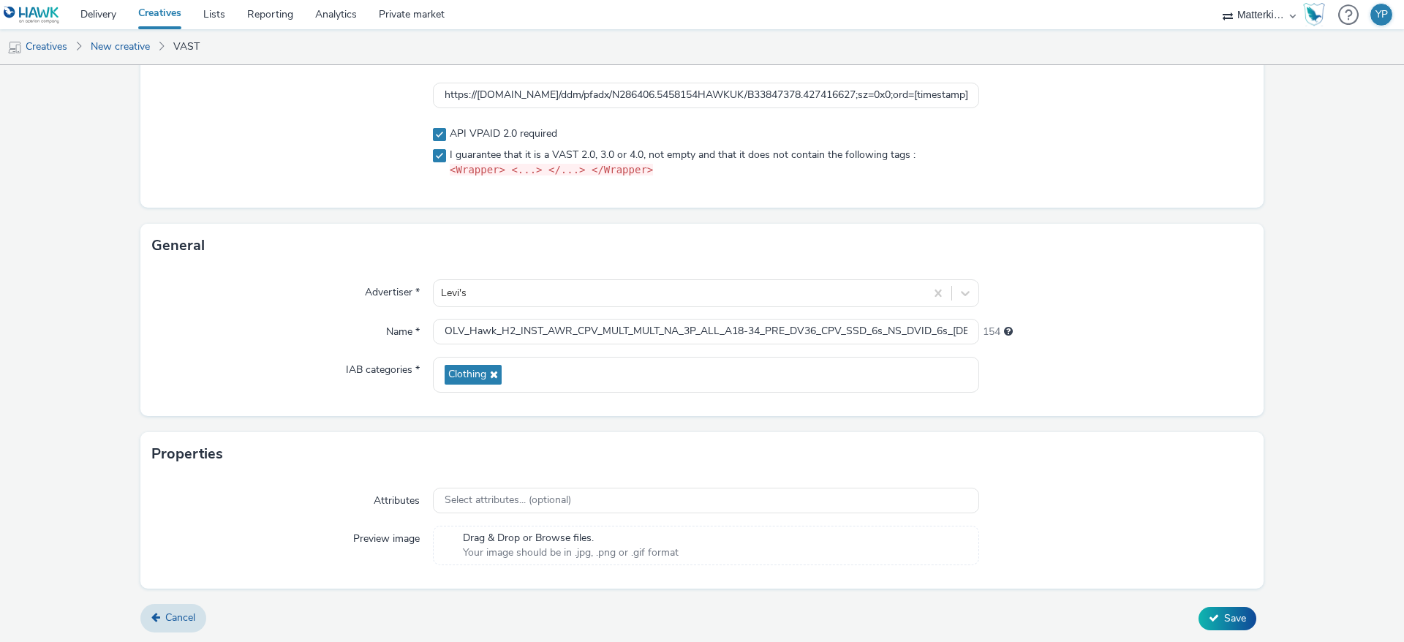
scroll to position [166, 0]
click at [1228, 570] on span "Save" at bounding box center [1236, 618] width 22 height 14
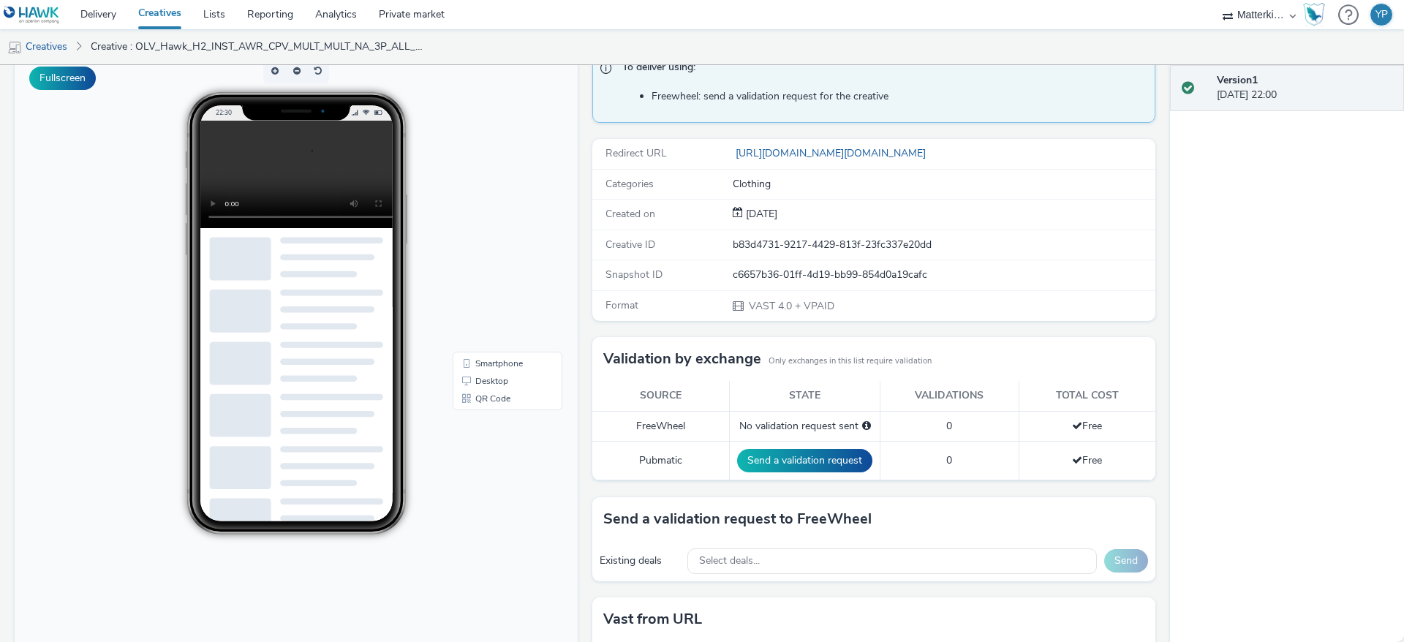
scroll to position [220, 0]
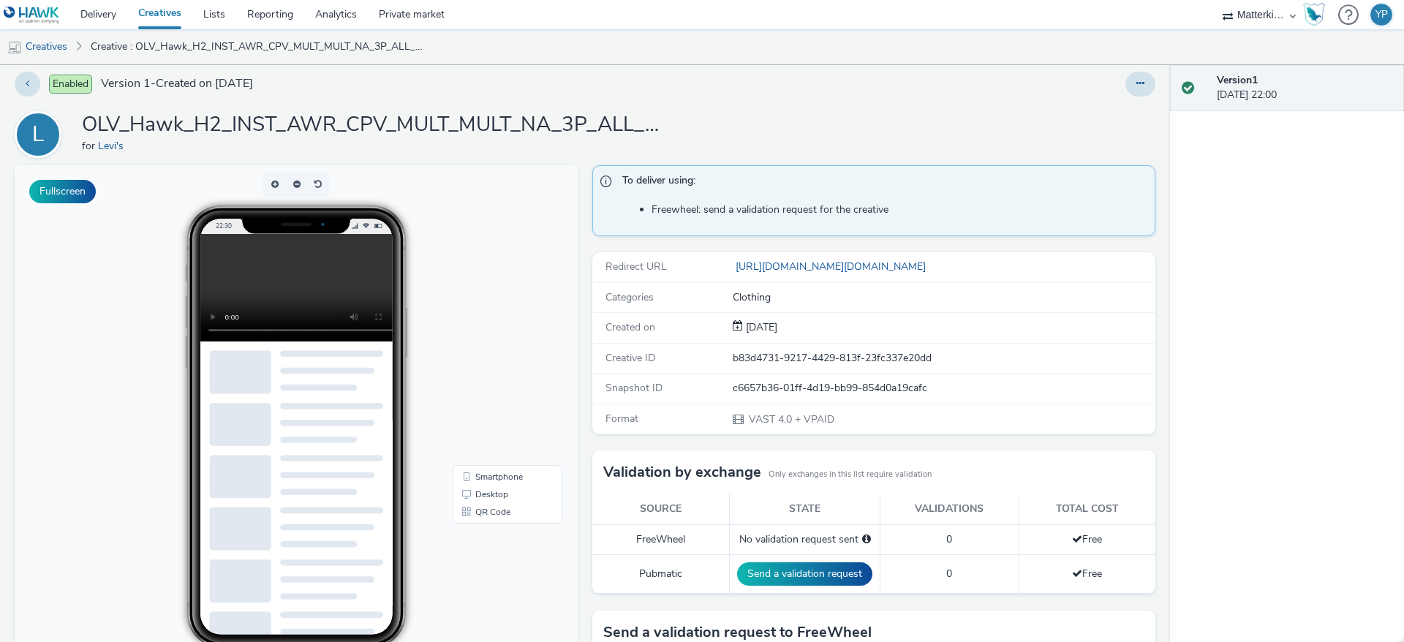
scroll to position [0, 0]
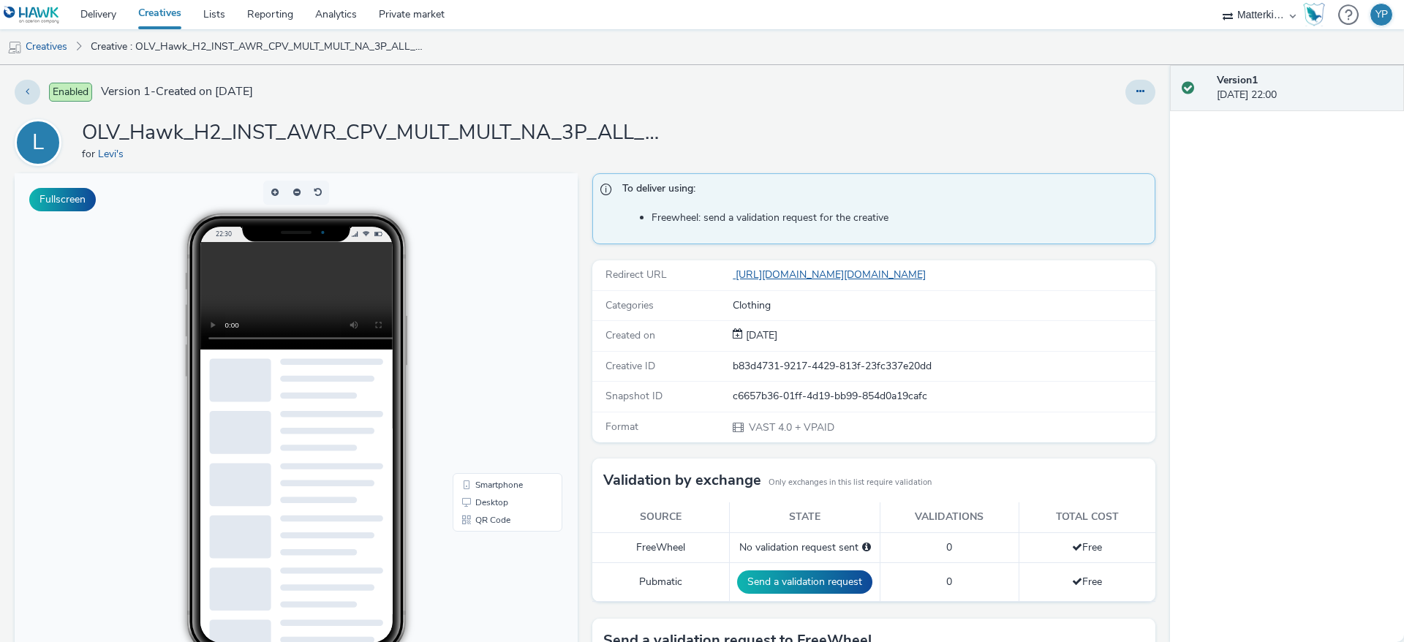
click at [772, 280] on link "https://pagead2.googlesyndication.com/pcs/click?xai=AKAOjsuDdTZCe3SM9O6_6t6ZEd0…" at bounding box center [832, 275] width 199 height 14
click at [67, 43] on link "Creatives" at bounding box center [37, 46] width 75 height 35
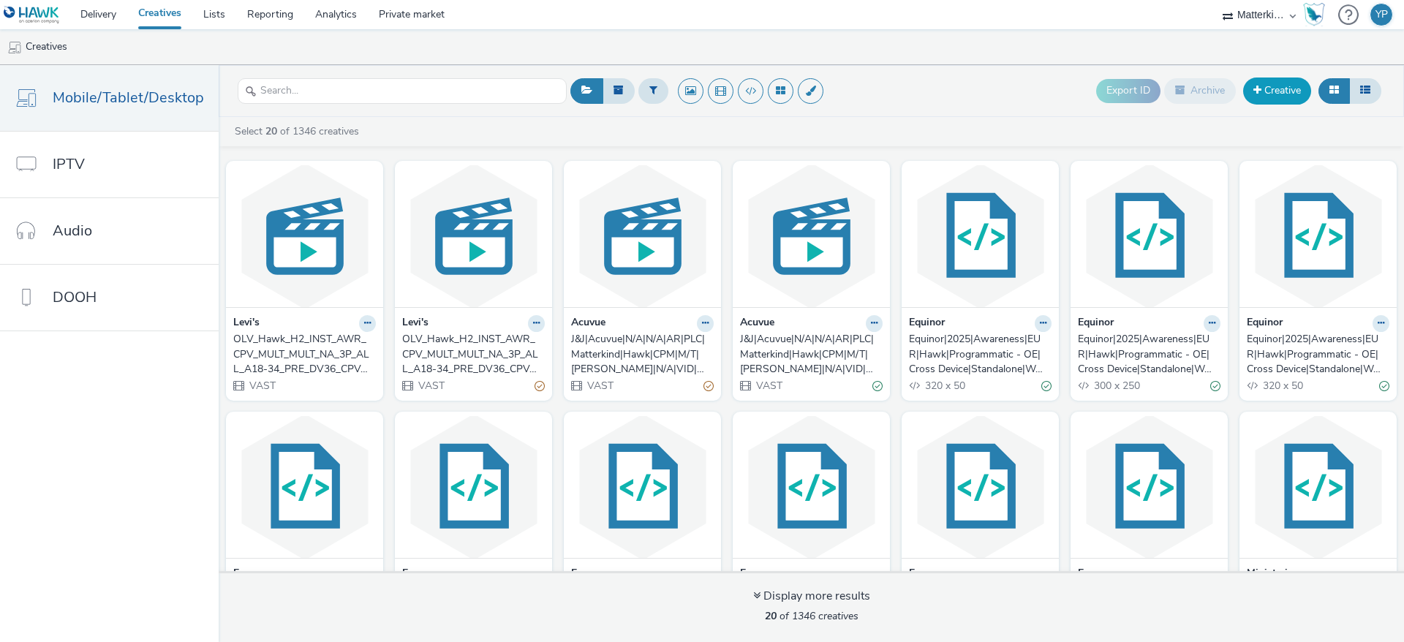
click at [1248, 89] on link "Creative" at bounding box center [1278, 91] width 68 height 26
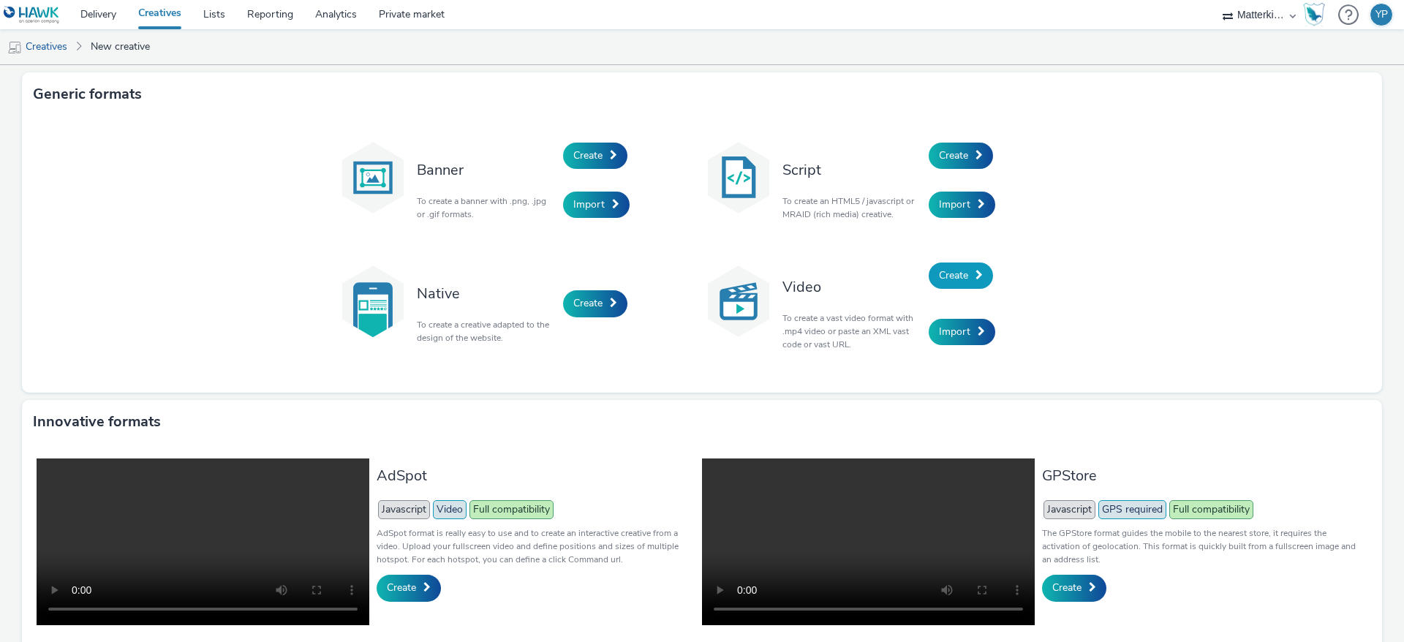
click at [945, 271] on span "Create" at bounding box center [953, 275] width 29 height 14
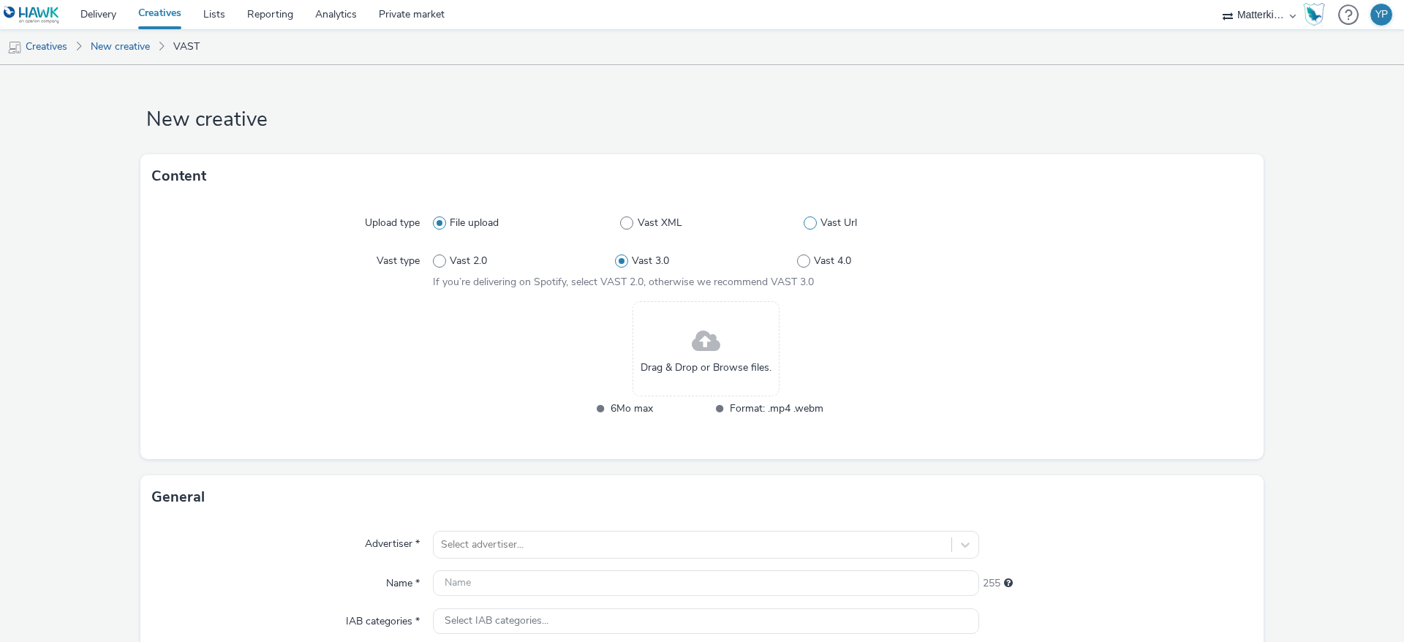
click at [804, 221] on span at bounding box center [810, 223] width 13 height 13
click at [804, 221] on input "Vast Url" at bounding box center [809, 224] width 10 height 10
radio input "false"
radio input "true"
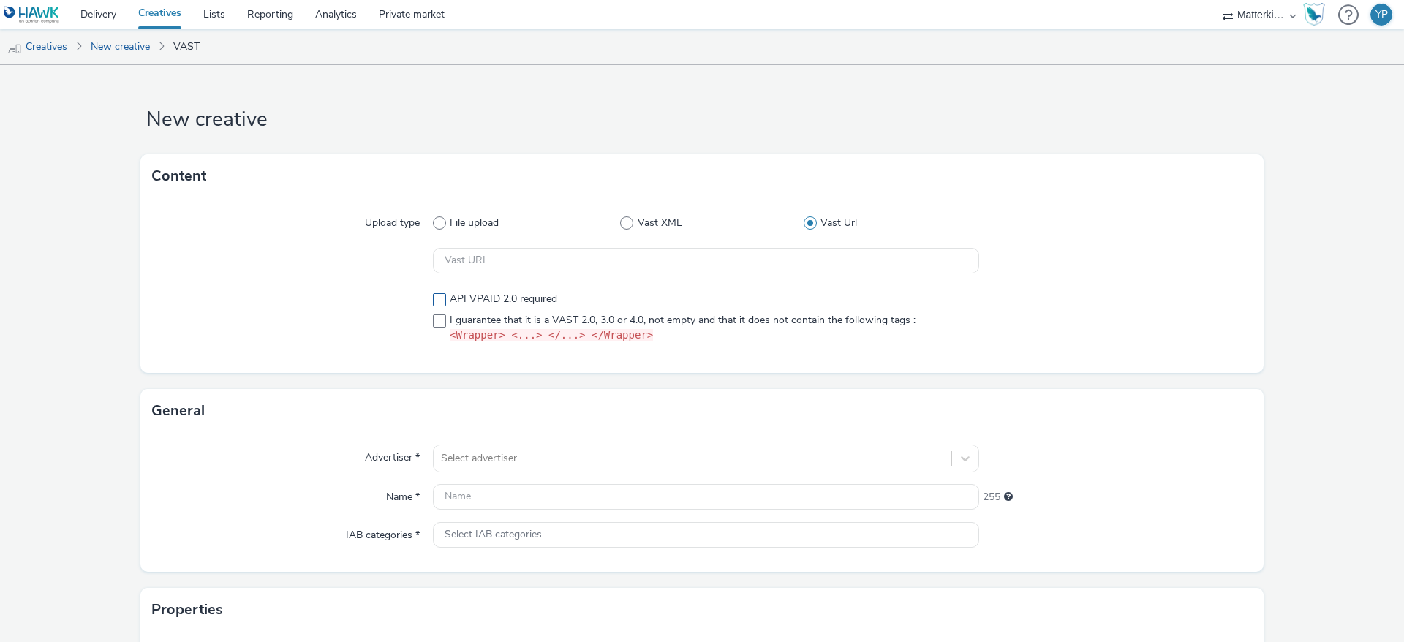
click at [434, 293] on label "API VPAID 2.0 required" at bounding box center [706, 299] width 546 height 15
checkbox input "true"
click at [434, 321] on span at bounding box center [439, 321] width 13 height 13
checkbox input "true"
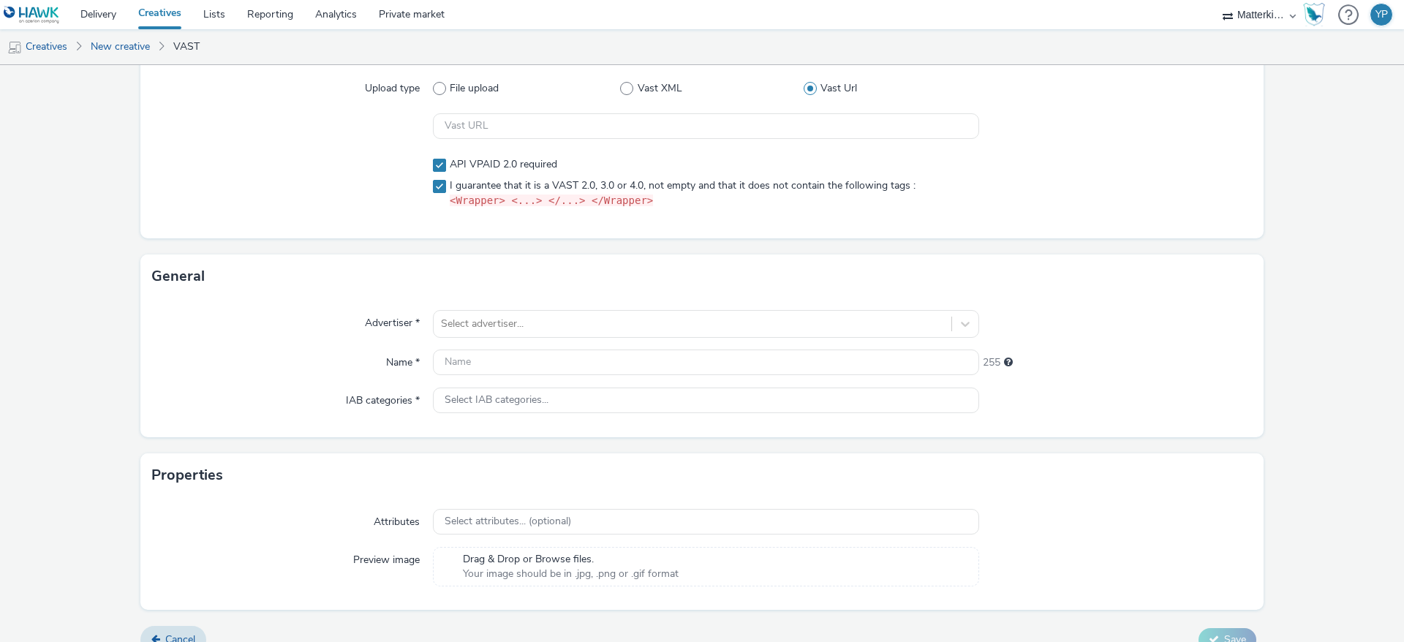
scroll to position [157, 0]
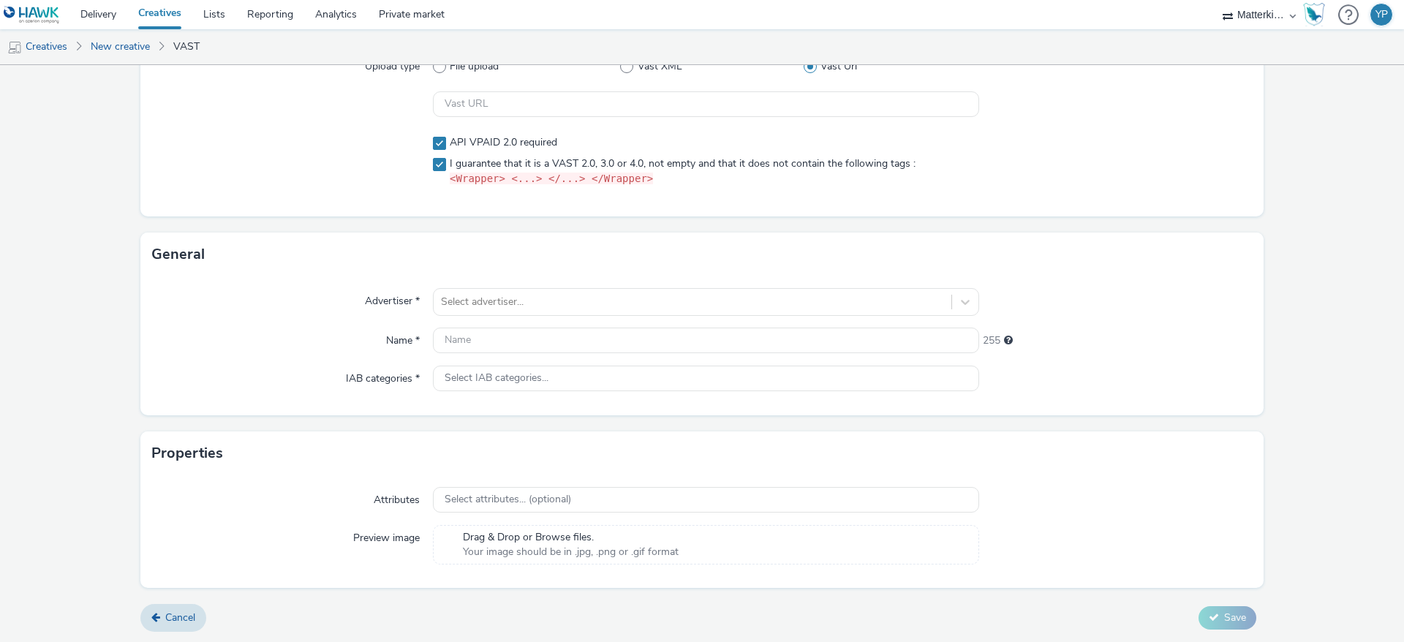
click at [550, 353] on div at bounding box center [706, 341] width 546 height 26
click at [552, 341] on input "text" at bounding box center [706, 341] width 546 height 26
paste input "OLV_Hawk_H2_INST_AWR_CPV_MULT_MULT_NA_3P_ALL_A18-34_PRE_DV36_CPV_SSD_6s_NS_DVID…"
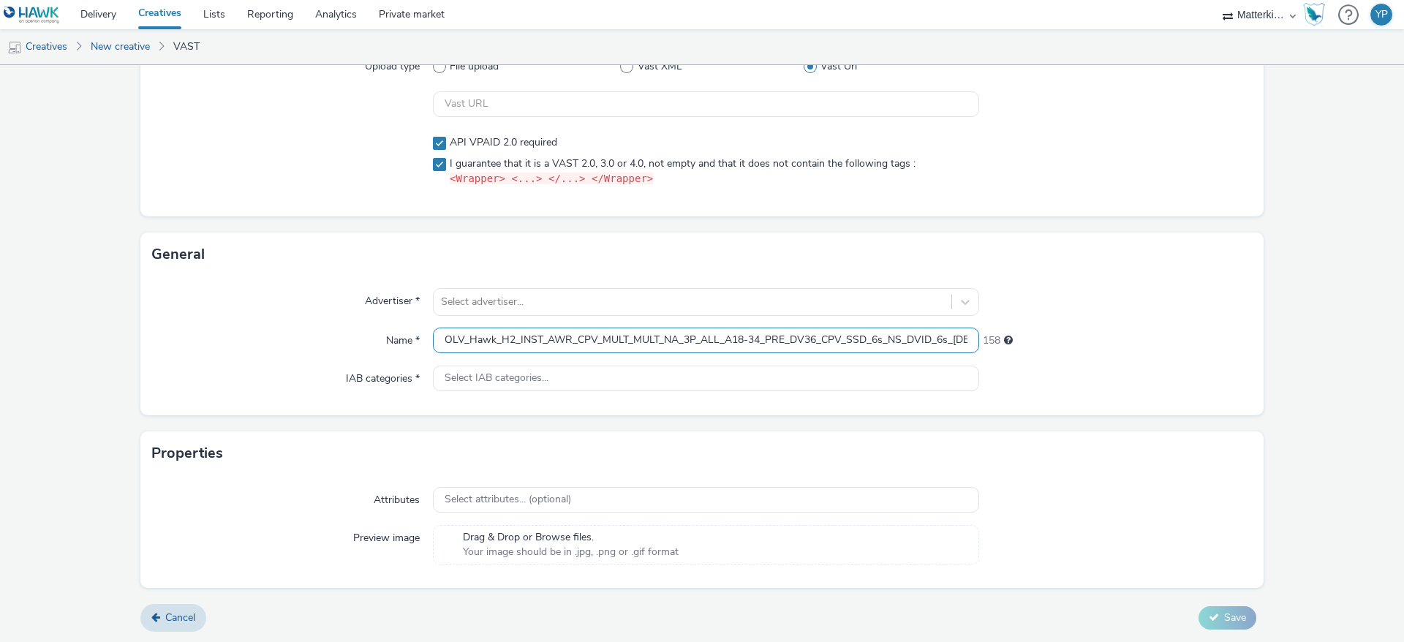
scroll to position [0, 64]
type input "OLV_Hawk_H2_INST_AWR_CPV_MULT_MULT_NA_3P_ALL_A18-34_PRE_DV36_CPV_SSD_6s_NS_DVID…"
click at [369, 336] on div "Name *" at bounding box center [292, 341] width 281 height 26
click at [481, 304] on div at bounding box center [692, 302] width 503 height 18
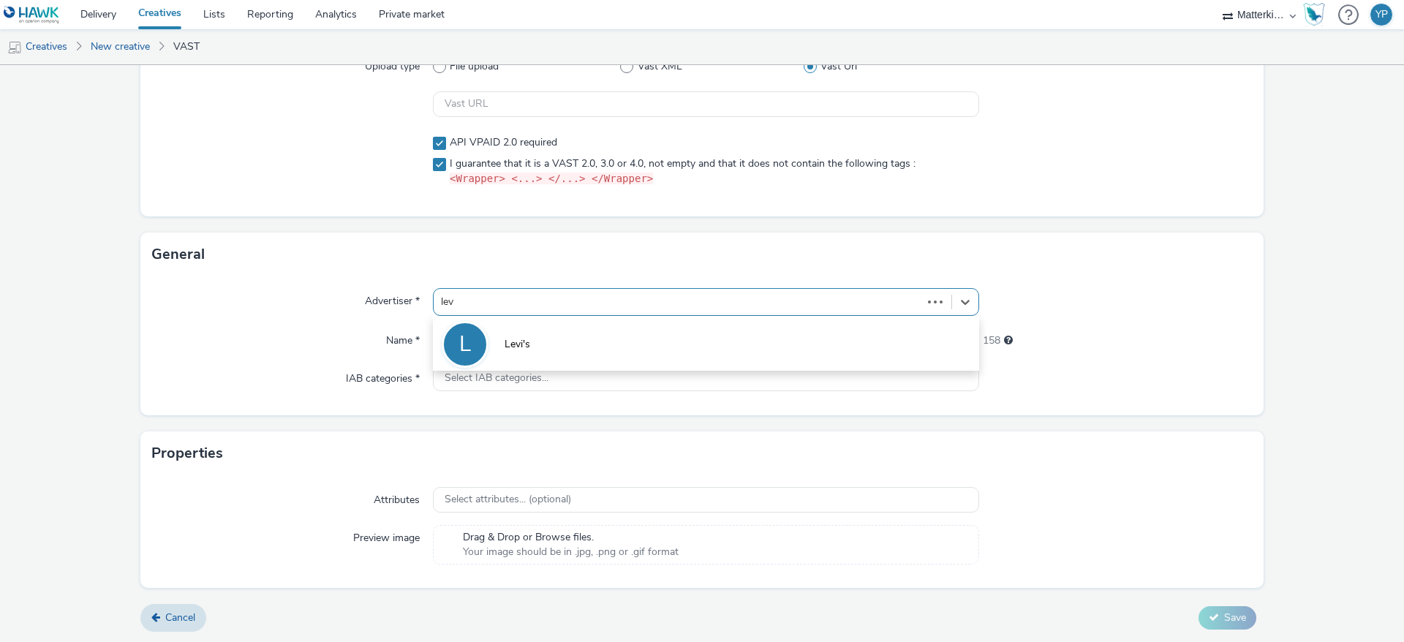
type input "levi"
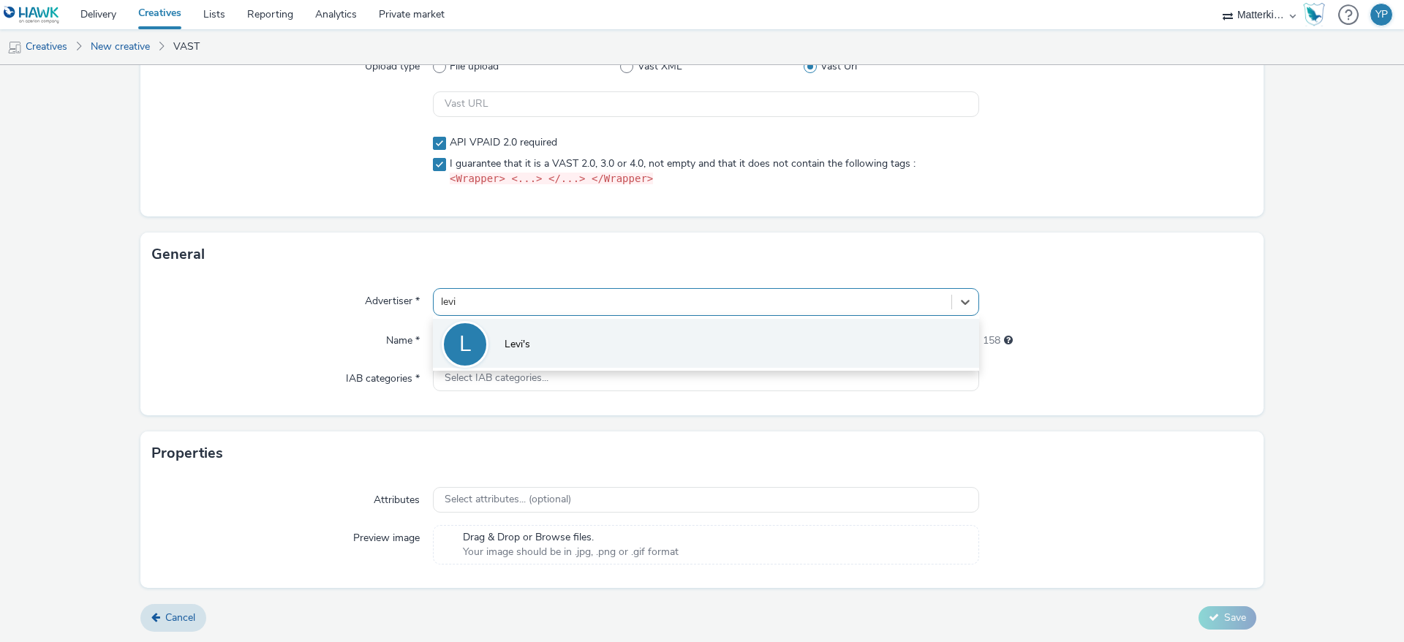
click at [502, 333] on li "[PERSON_NAME]'s" at bounding box center [706, 343] width 546 height 49
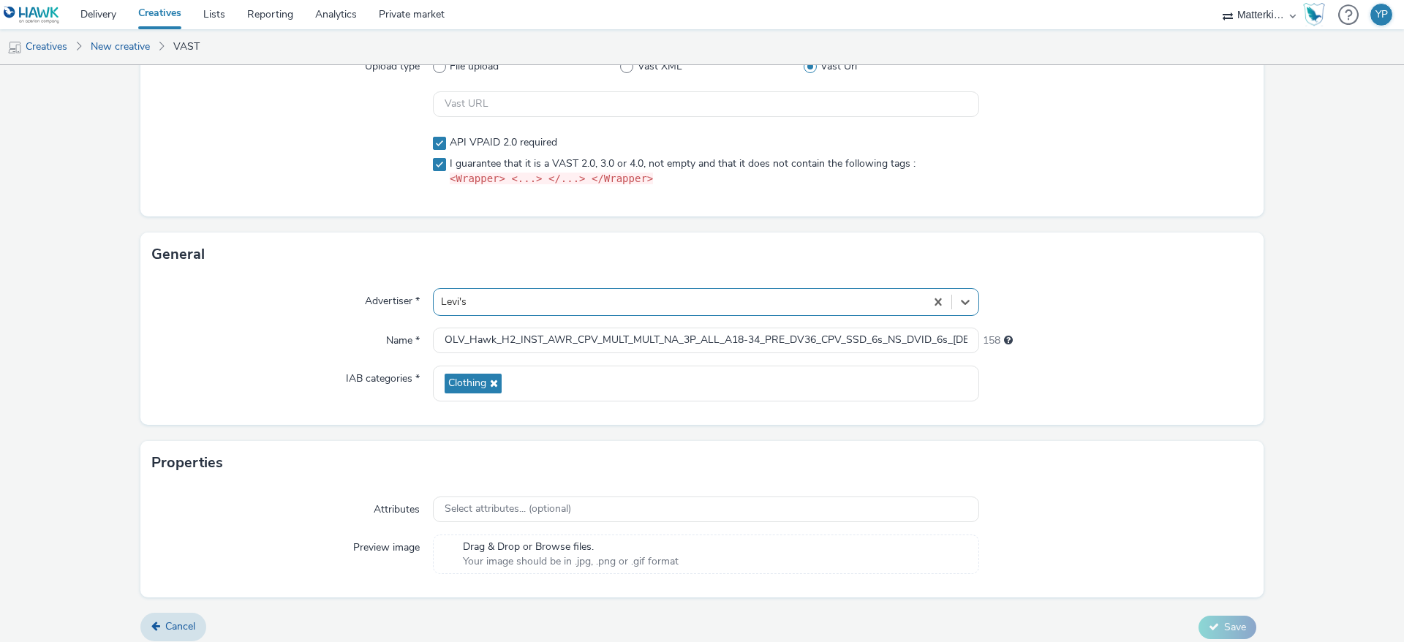
click at [362, 410] on div "Advertiser * option Levi's, selected. Select is focused ,type to refine list, p…" at bounding box center [702, 351] width 1124 height 148
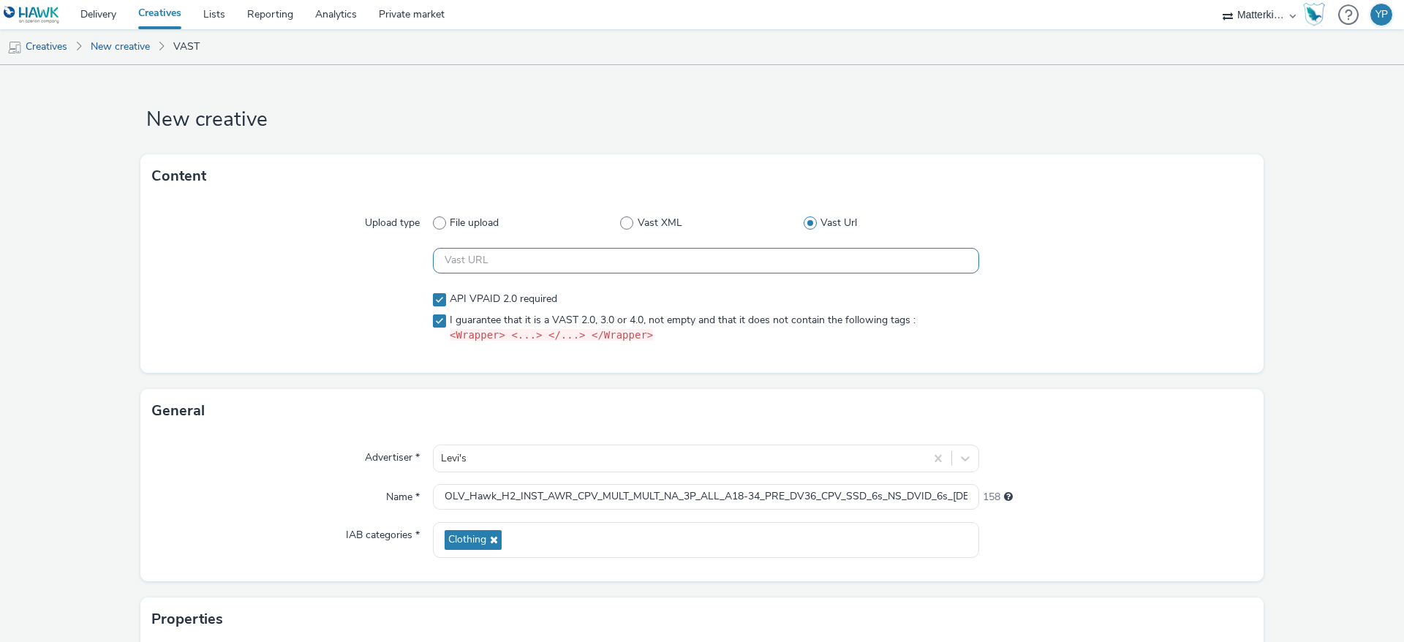
click at [765, 260] on input "text" at bounding box center [706, 261] width 546 height 26
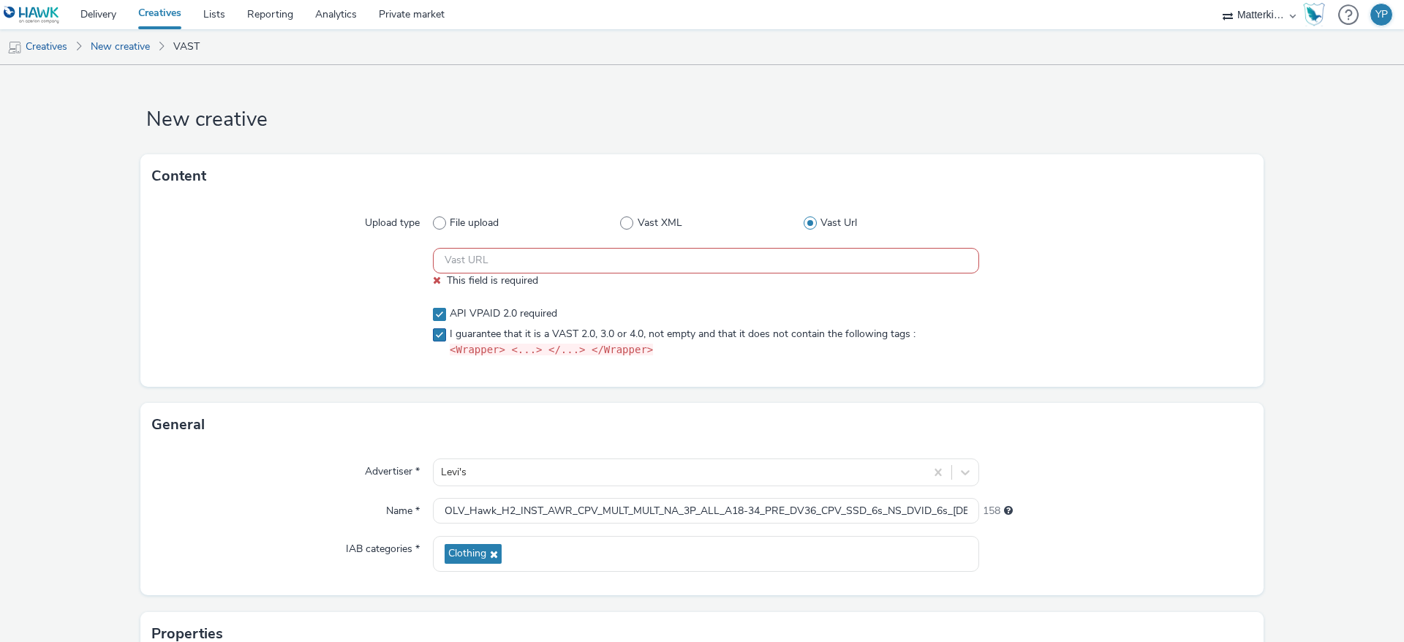
paste input "https://ad.doubleclick.net/ddm/pfadx/N286406.5458154HAWKUK/B33847378.427417191;…"
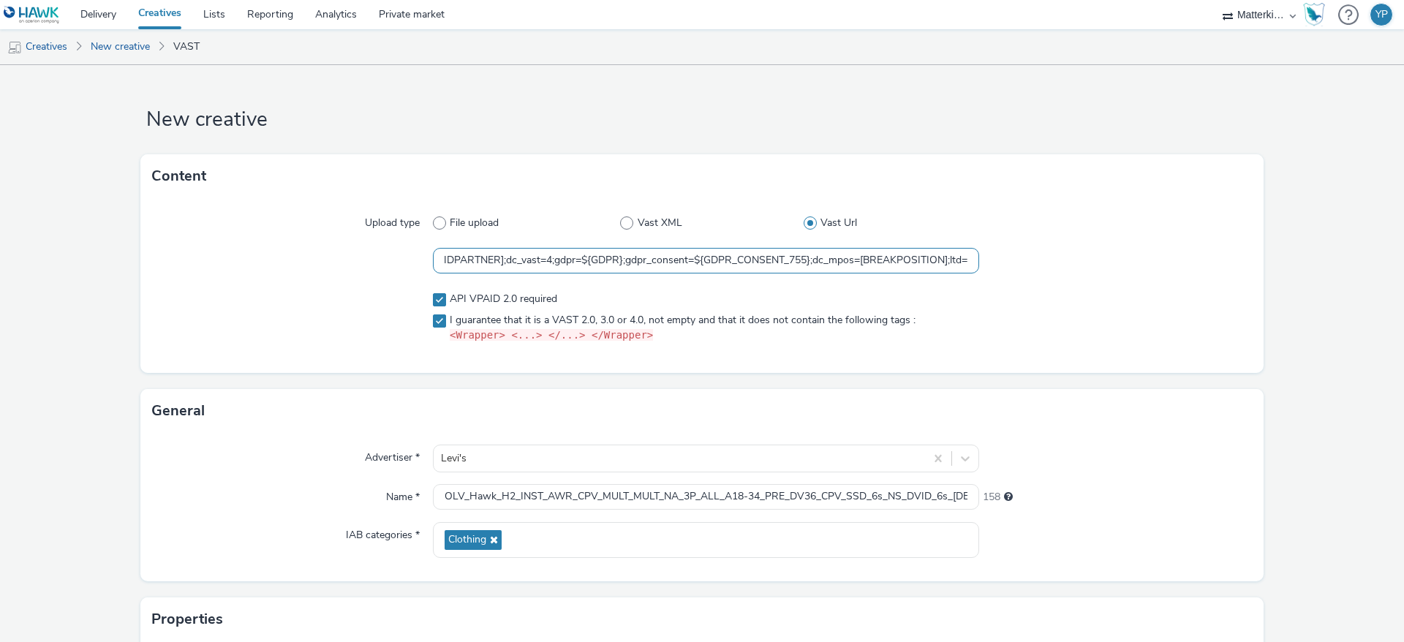
type input "https://ad.doubleclick.net/ddm/pfadx/N286406.5458154HAWKUK/B33847378.427417191;…"
click at [353, 299] on div at bounding box center [292, 317] width 281 height 63
click at [444, 265] on input "https://ad.doubleclick.net/ddm/pfadx/N286406.5458154HAWKUK/B33847378.427417191;…" at bounding box center [706, 261] width 546 height 26
click at [455, 262] on input "https://ad.doubleclick.net/ddm/pfadx/N286406.5458154HAWKUK/B33847378.427417191;…" at bounding box center [706, 261] width 546 height 26
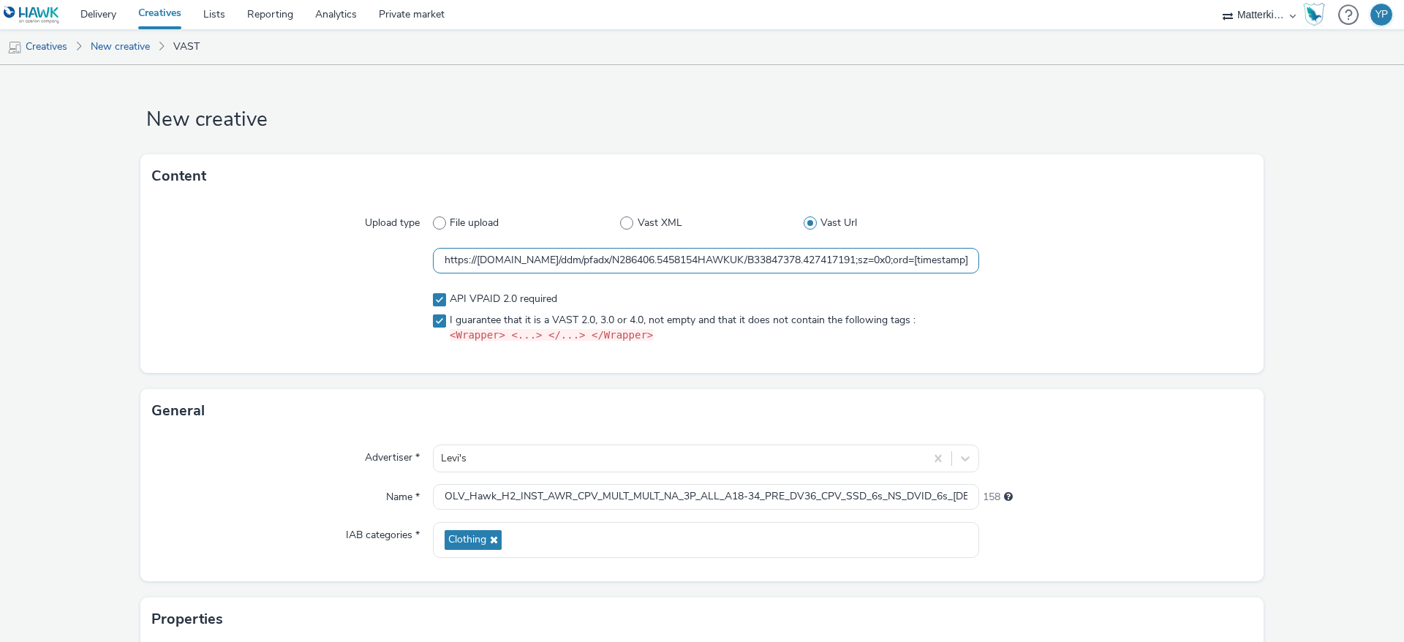
drag, startPoint x: 438, startPoint y: 256, endPoint x: 494, endPoint y: 260, distance: 55.7
click at [494, 260] on input "https://ad.doubleclick.net/ddm/pfadx/N286406.5458154HAWKUK/B33847378.427417191;…" at bounding box center [706, 261] width 546 height 26
drag, startPoint x: 439, startPoint y: 255, endPoint x: 1146, endPoint y: 306, distance: 709.2
click at [1146, 306] on div "Upload type File upload Vast XML Vast Url https://ad.doubleclick.net/ddm/pfadx/…" at bounding box center [702, 285] width 1124 height 175
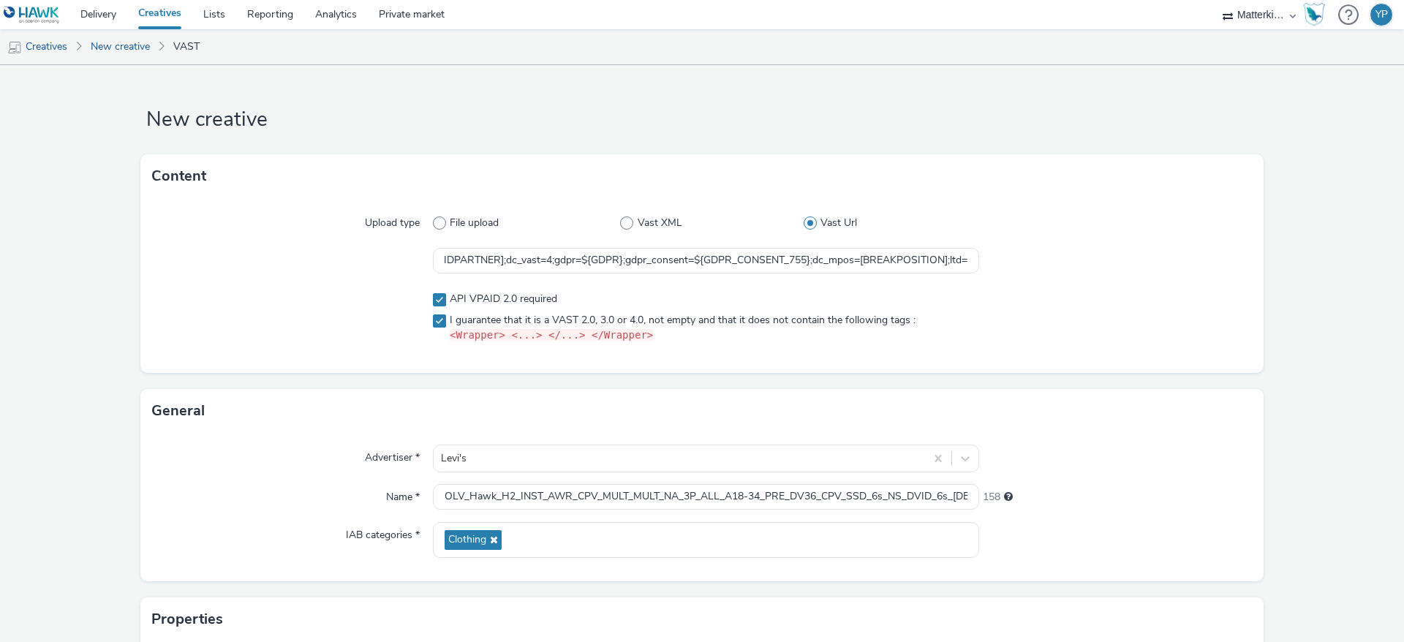
click at [1145, 304] on div at bounding box center [1116, 317] width 274 height 63
drag, startPoint x: 965, startPoint y: 267, endPoint x: 1258, endPoint y: 279, distance: 293.6
click at [1248, 279] on form "New creative Content Upload type File upload Vast XML Vast Url https://ad.doubl…" at bounding box center [702, 437] width 1404 height 744
click at [1080, 302] on div at bounding box center [1116, 317] width 274 height 63
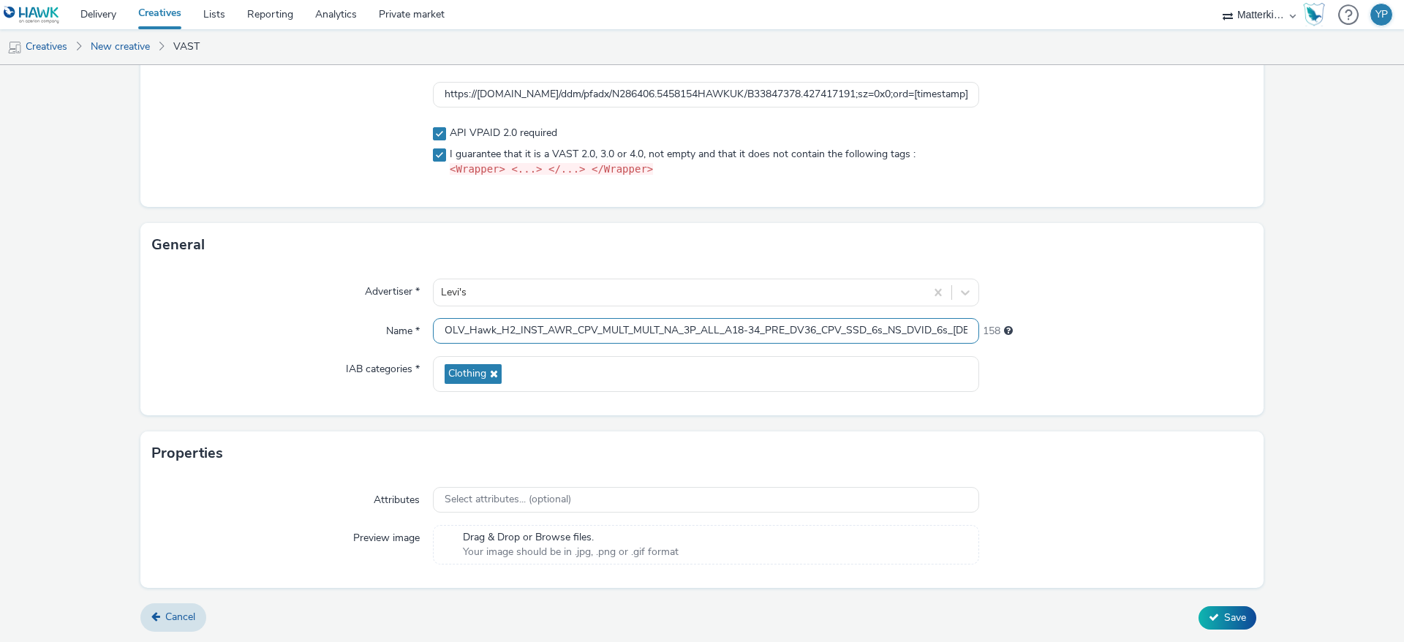
scroll to position [0, 64]
drag, startPoint x: 861, startPoint y: 329, endPoint x: 1342, endPoint y: 364, distance: 481.8
click at [1248, 364] on form "New creative Content Upload type File upload Vast XML Vast Url https://ad.doubl…" at bounding box center [702, 271] width 1404 height 744
click at [1105, 358] on div at bounding box center [1116, 374] width 274 height 36
drag, startPoint x: 935, startPoint y: 331, endPoint x: 1069, endPoint y: 338, distance: 134.8
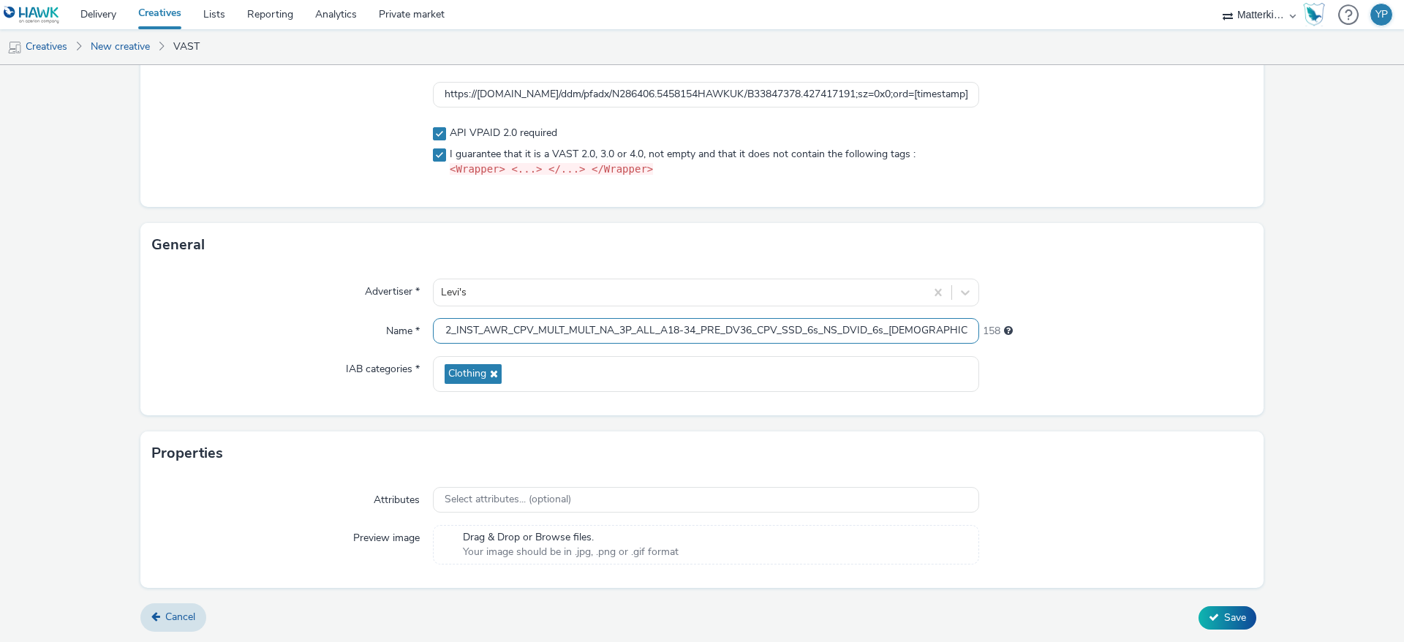
click at [1103, 348] on div "Advertiser * Levi's Name * OLV_Hawk_H2_INST_AWR_CPV_MULT_MULT_NA_3P_ALL_A18-34_…" at bounding box center [702, 341] width 1124 height 148
click at [924, 334] on input "OLV_Hawk_H2_INST_AWR_CPV_MULT_MULT_NA_3P_ALL_A18-34_PRE_DV36_CPV_SSD_6s_NS_DVID…" at bounding box center [706, 331] width 546 height 26
click at [1031, 414] on div "Advertiser * Levi's Name * OLV_Hawk_H2_INST_AWR_CPV_MULT_MULT_NA_3P_ALL_A18-34_…" at bounding box center [702, 341] width 1124 height 148
drag, startPoint x: 884, startPoint y: 334, endPoint x: 1123, endPoint y: 349, distance: 239.0
click at [1119, 350] on div "Advertiser * Levi's Name * OLV_Hawk_H2_INST_AWR_CPV_MULT_MULT_NA_3P_ALL_A18-34_…" at bounding box center [702, 341] width 1124 height 148
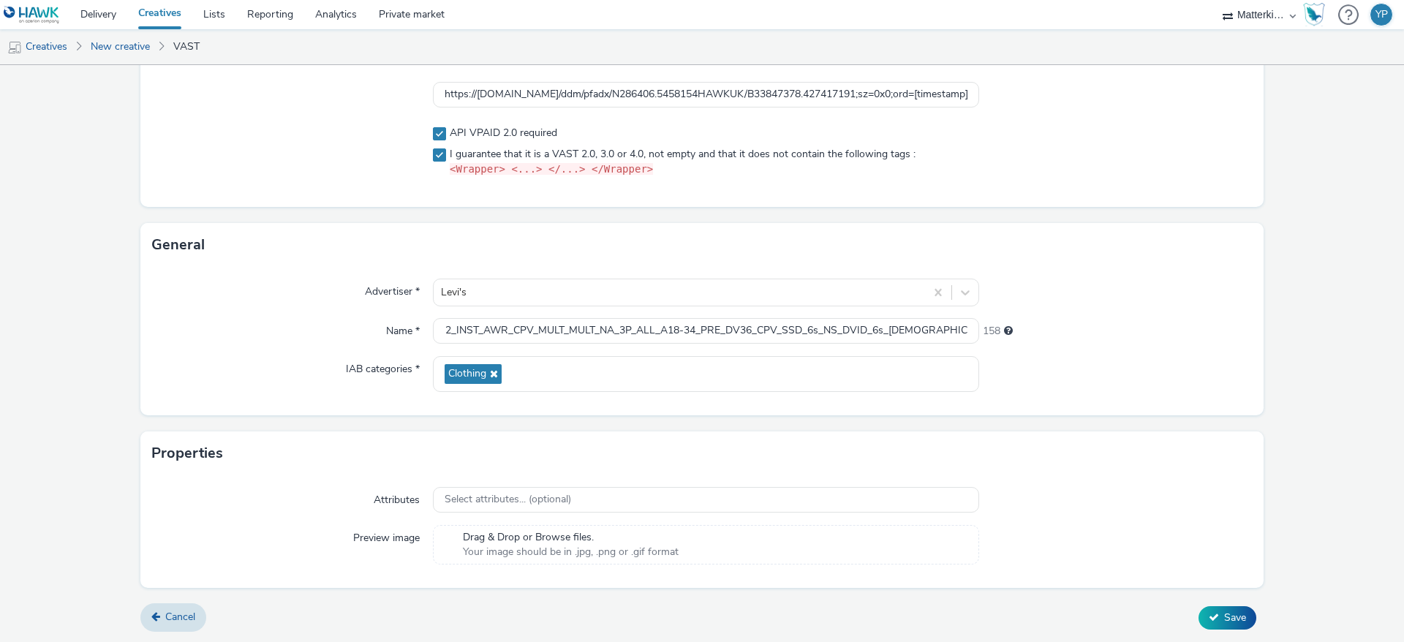
click at [1080, 394] on div "Advertiser * Levi's Name * OLV_Hawk_H2_INST_AWR_CPV_MULT_MULT_NA_3P_ALL_A18-34_…" at bounding box center [702, 341] width 1124 height 148
click at [943, 335] on input "OLV_Hawk_H2_INST_AWR_CPV_MULT_MULT_NA_3P_ALL_A18-34_PRE_DV36_CPV_SSD_6s_NS_DVID…" at bounding box center [706, 331] width 546 height 26
paste input "427417191"
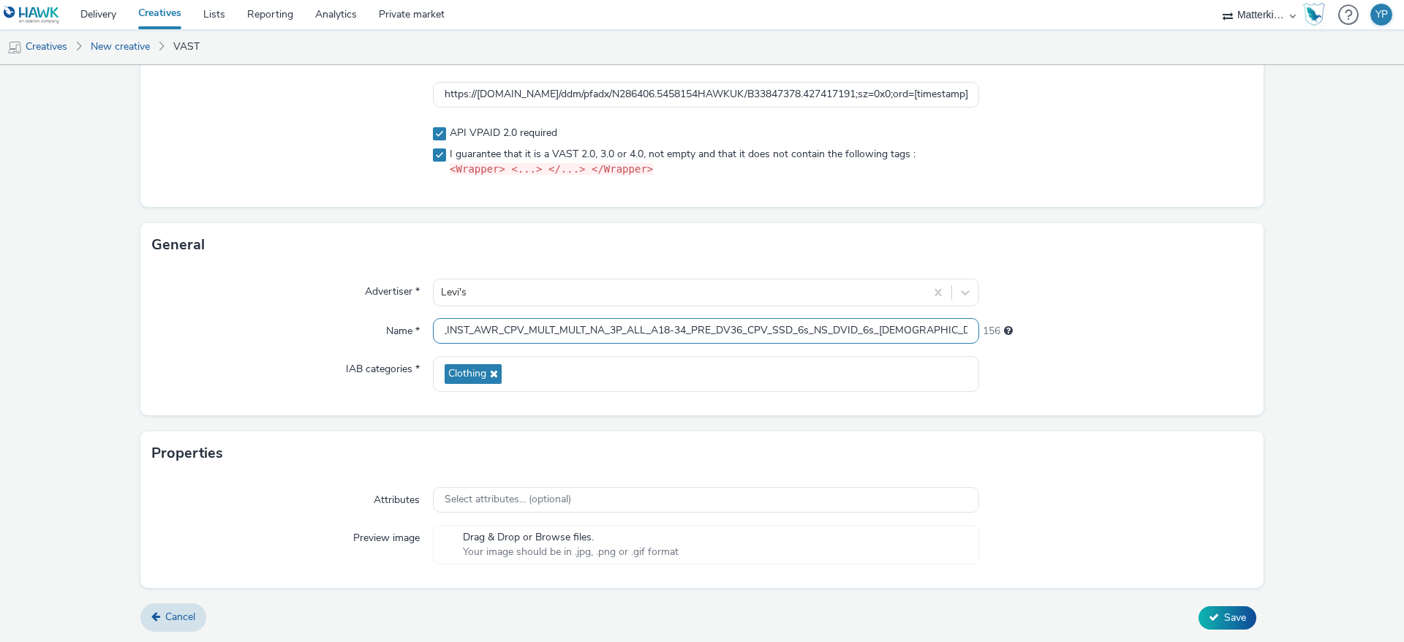
scroll to position [0, 129]
type input "OLV_Hawk_H2_INST_AWR_CPV_MULT_MULT_NA_3P_ALL_A18-34_PRE_DV36_CPV_SSD_6s_NS_DVID…"
click at [1219, 570] on button "Save" at bounding box center [1228, 617] width 58 height 23
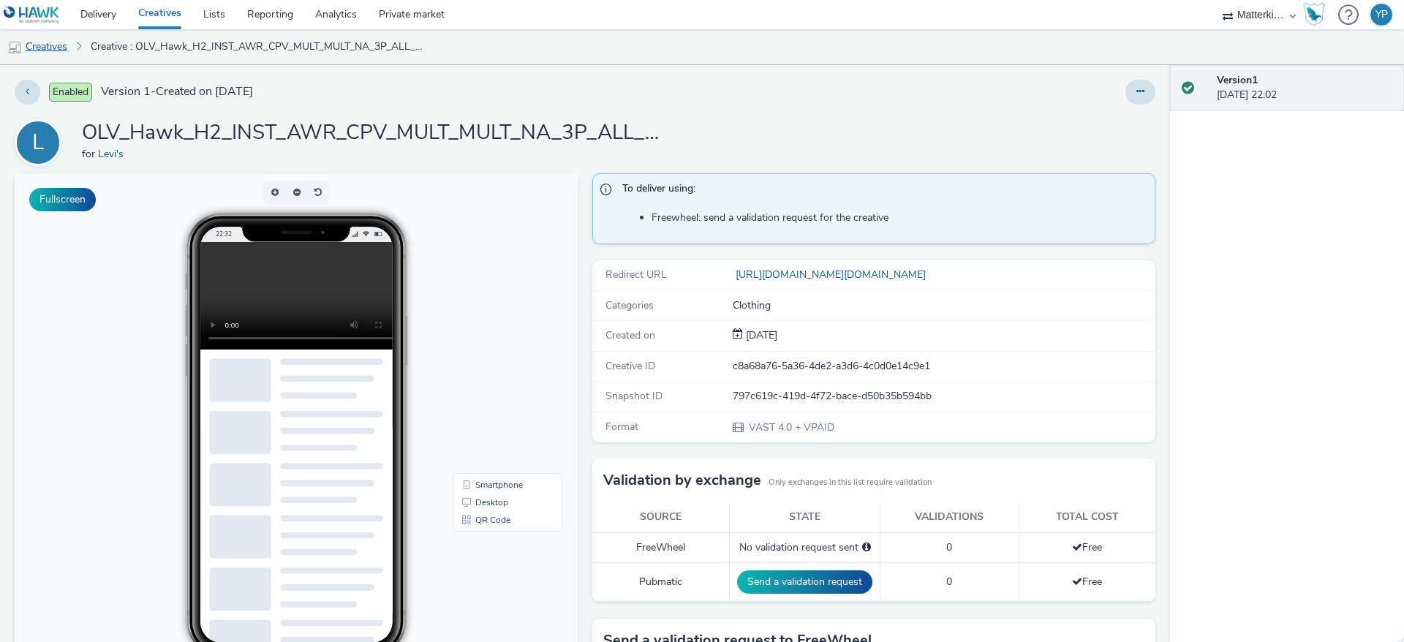
click at [65, 45] on link "Creatives" at bounding box center [37, 46] width 75 height 35
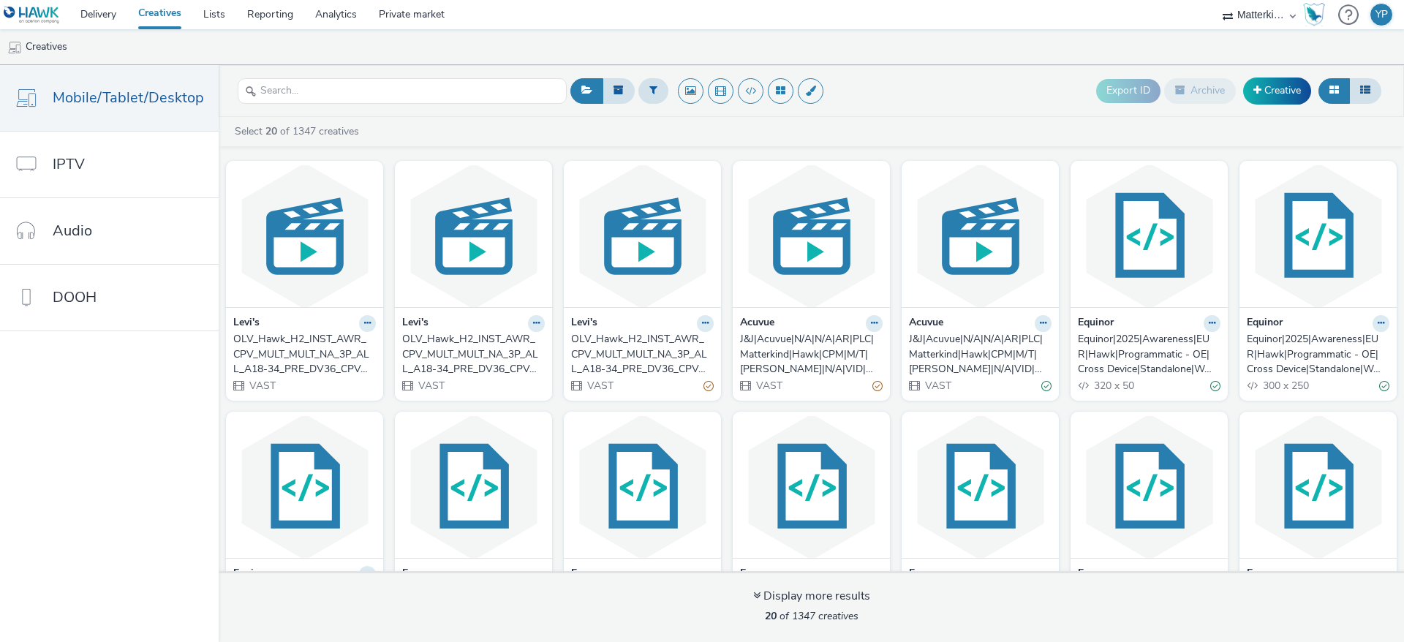
click at [464, 372] on div "OLV_Hawk_H2_INST_AWR_CPV_MULT_MULT_NA_3P_ALL_A18-34_PRE_DV36_CPV_SSD_6s_NS_DVID…" at bounding box center [470, 354] width 137 height 45
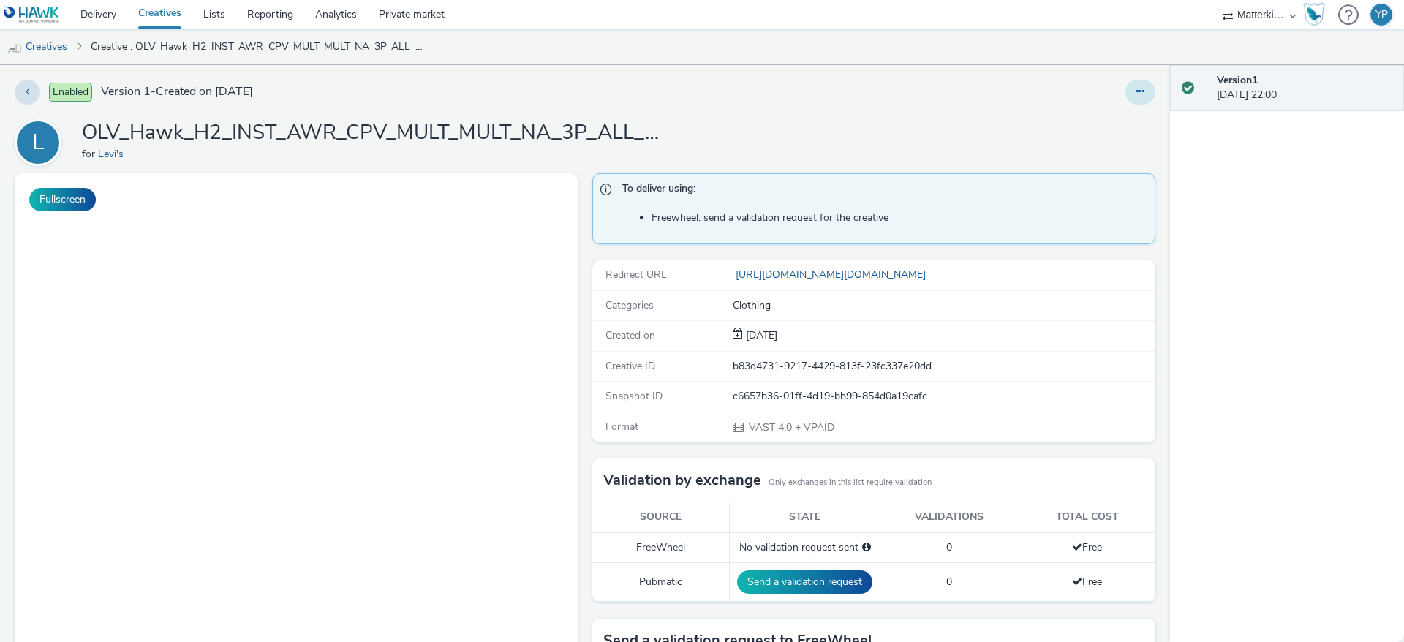
click at [1129, 91] on button at bounding box center [1141, 92] width 30 height 25
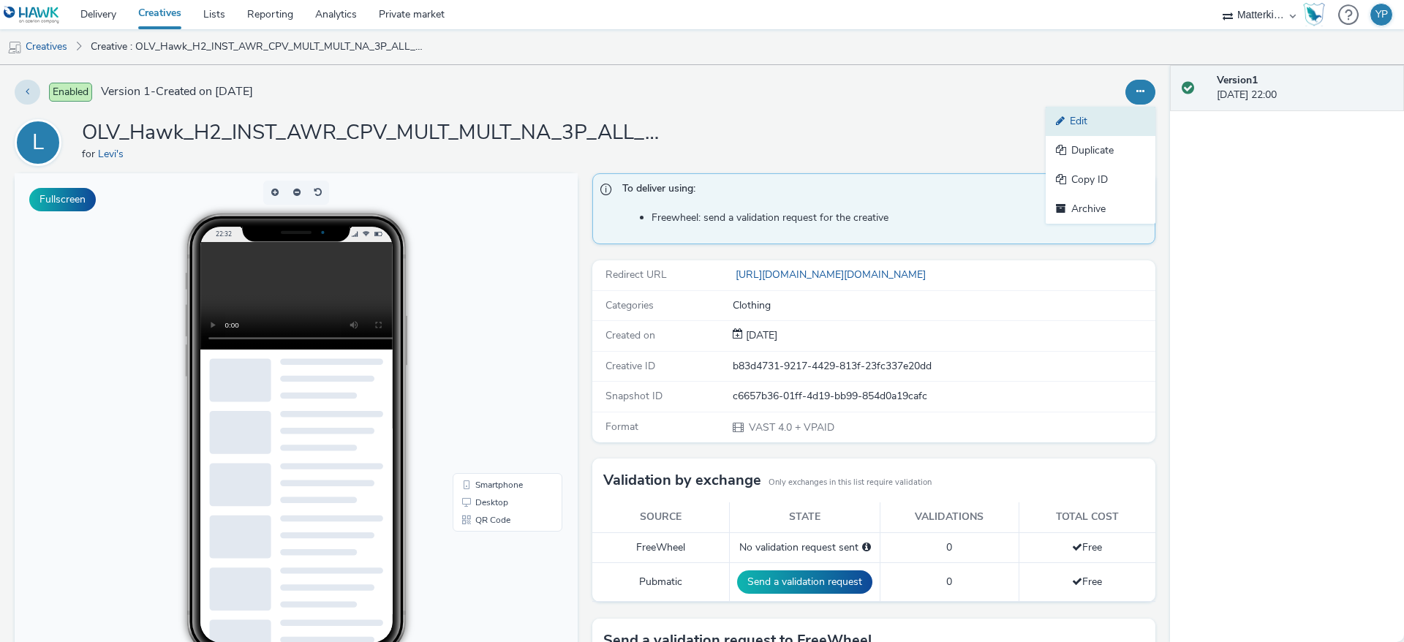
click at [1118, 111] on link "Edit" at bounding box center [1101, 121] width 110 height 29
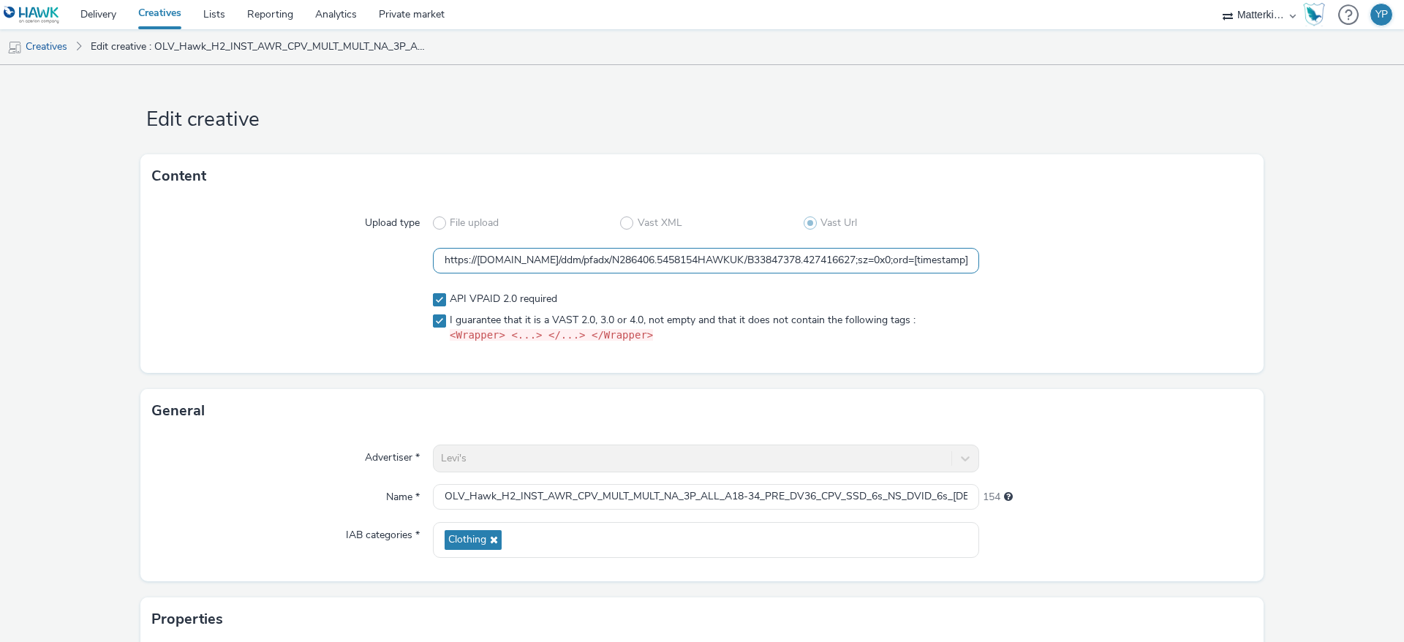
scroll to position [0, 1161]
drag, startPoint x: 860, startPoint y: 262, endPoint x: 1248, endPoint y: 274, distance: 387.9
click at [1247, 276] on div "Upload type File upload Vast XML Vast Url https://ad.doubleclick.net/ddm/pfadx/…" at bounding box center [702, 285] width 1124 height 175
click at [1131, 323] on div at bounding box center [1116, 317] width 274 height 63
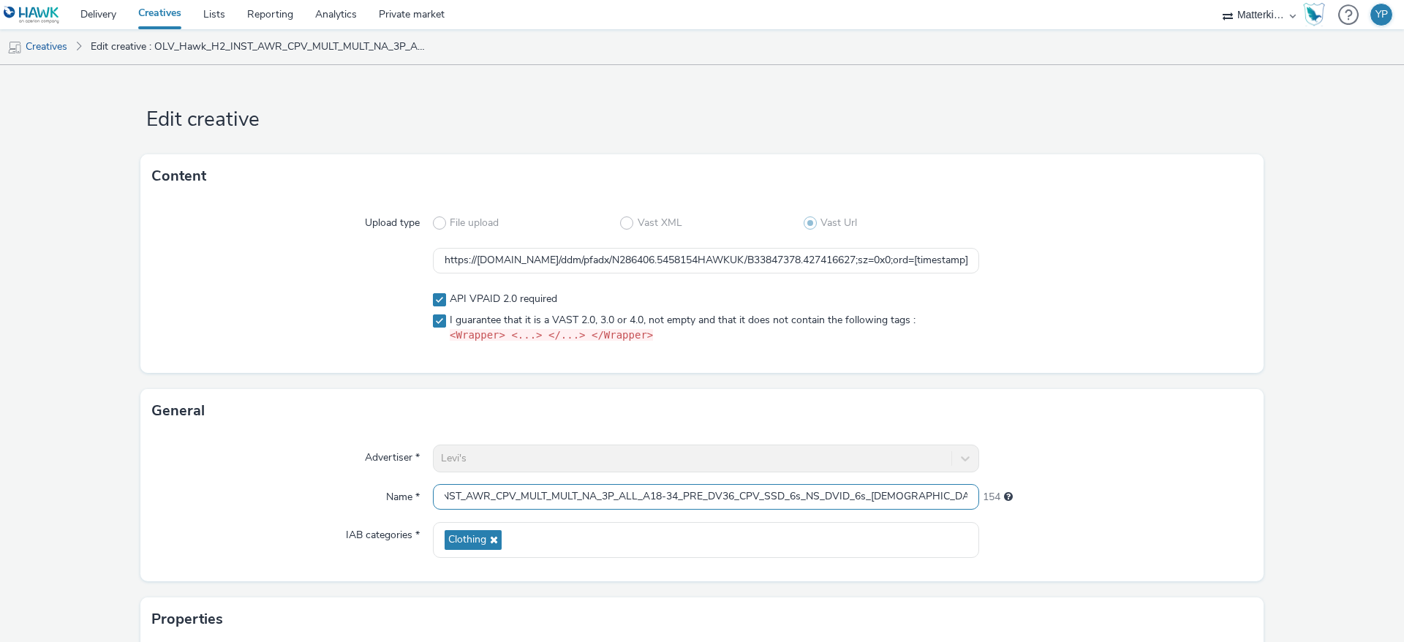
drag, startPoint x: 923, startPoint y: 500, endPoint x: 1317, endPoint y: 529, distance: 394.6
click at [1248, 529] on form "Edit creative Content Upload type File upload Vast XML Vast Url https://ad.doub…" at bounding box center [702, 456] width 1404 height 782
paste input "427416627"
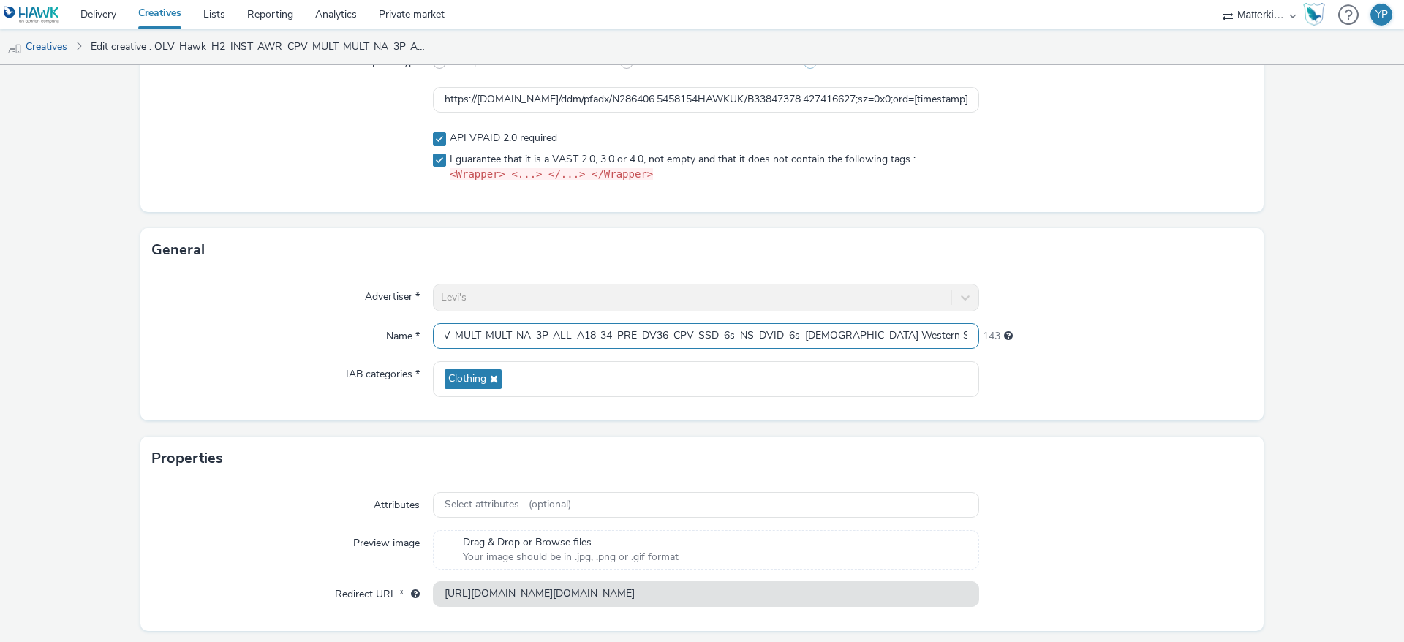
scroll to position [204, 0]
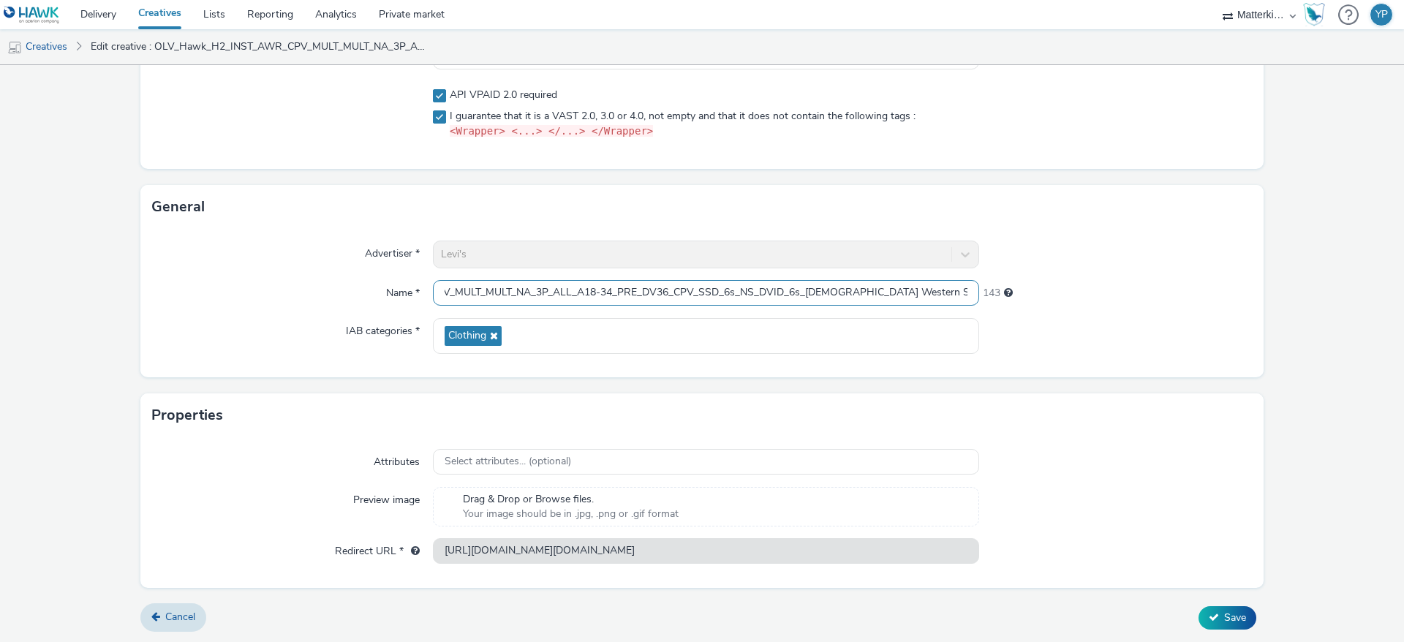
type input "OLV_Hawk_H2_INST_AWR_CPV_MULT_MULT_NA_3P_ALL_A18-34_PRE_DV36_CPV_SSD_6s_NS_DVID…"
click at [1220, 570] on div "Cancel Save" at bounding box center [702, 618] width 1124 height 26
click at [1219, 570] on button "Save" at bounding box center [1228, 617] width 58 height 23
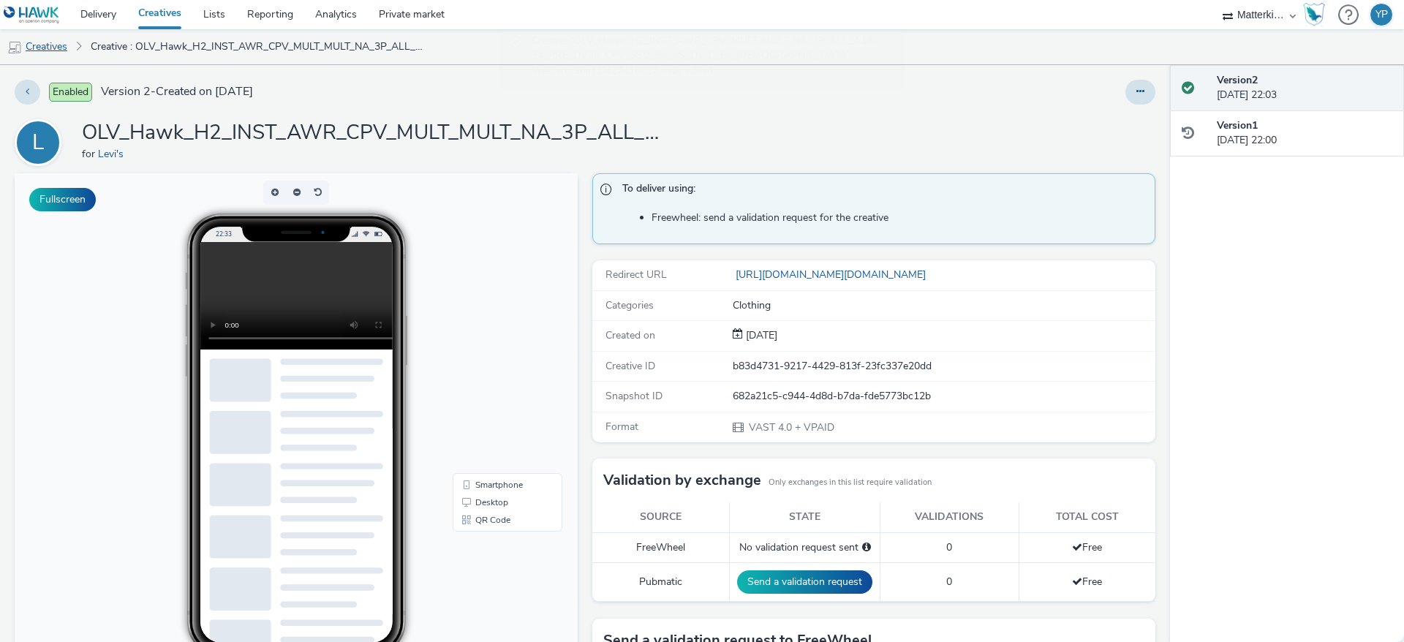
click at [69, 42] on link "Creatives" at bounding box center [37, 46] width 75 height 35
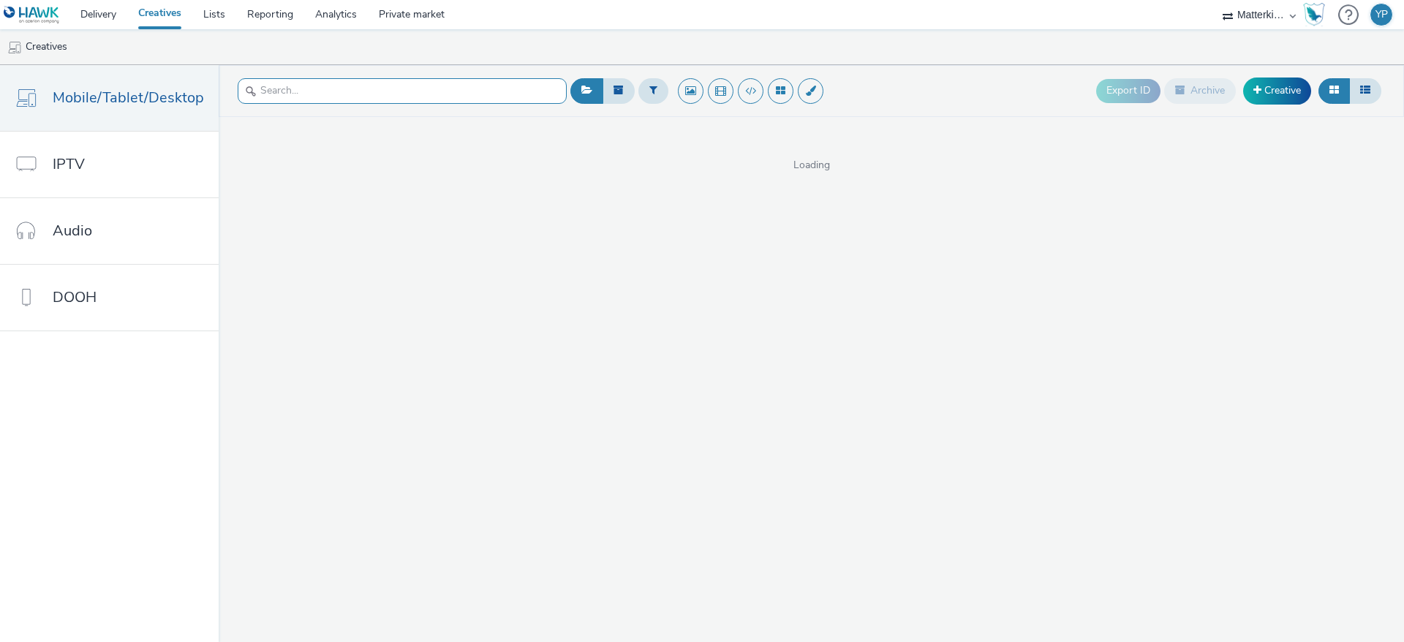
click at [445, 91] on input "text" at bounding box center [402, 91] width 329 height 26
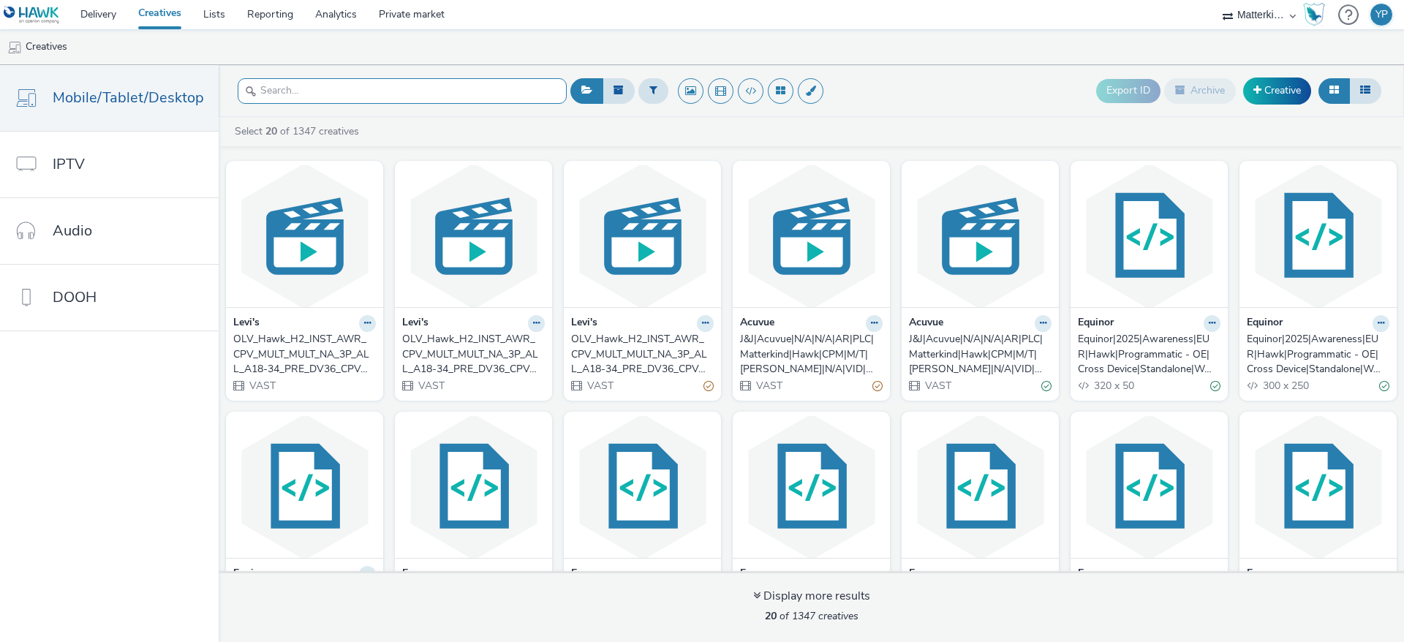
paste input "427416624"
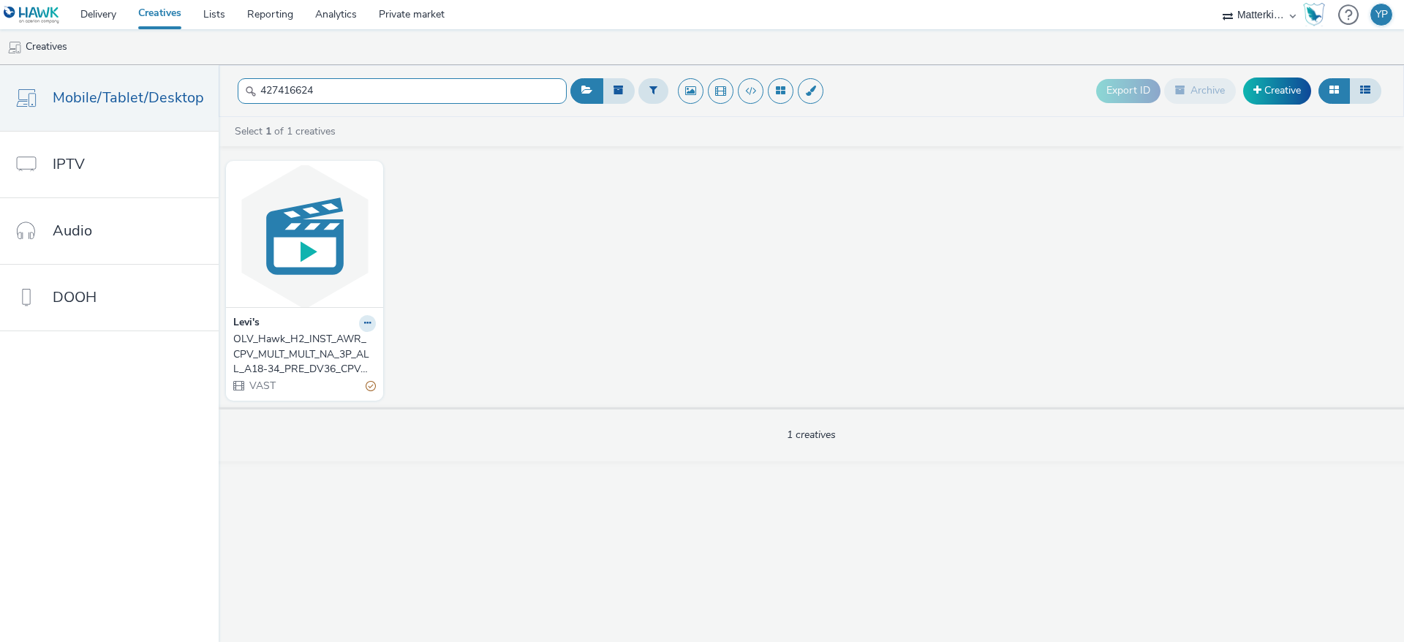
type input "427416624"
click at [326, 373] on div "OLV_Hawk_H2_INST_AWR_CPV_MULT_MULT_NA_3P_ALL_A18-34_PRE_DV36_CPV_SSD_6s_NS_DVID…" at bounding box center [301, 354] width 137 height 45
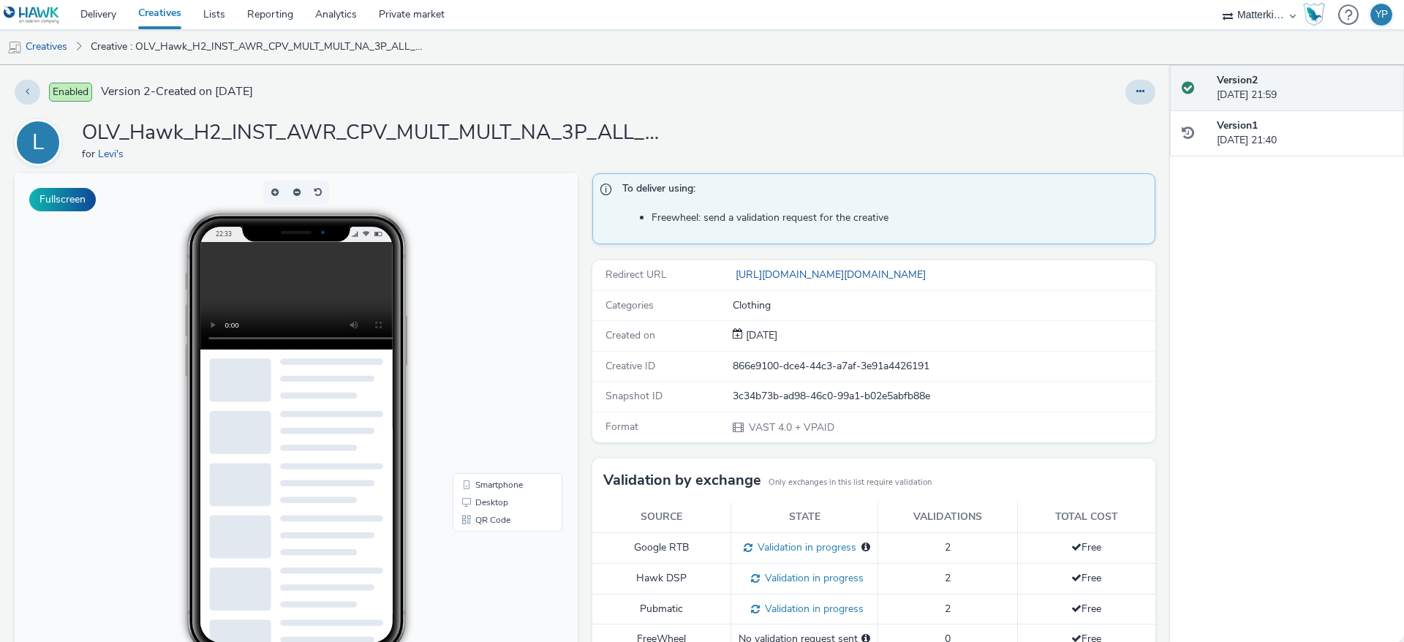
click at [574, 133] on h1 "OLV_Hawk_H2_INST_AWR_CPV_MULT_MULT_NA_3P_ALL_A18-34_PRE_DV36_CPV_SSD_6s_NS_DVID…" at bounding box center [374, 133] width 585 height 28
click at [35, 43] on link "Creatives" at bounding box center [37, 46] width 75 height 35
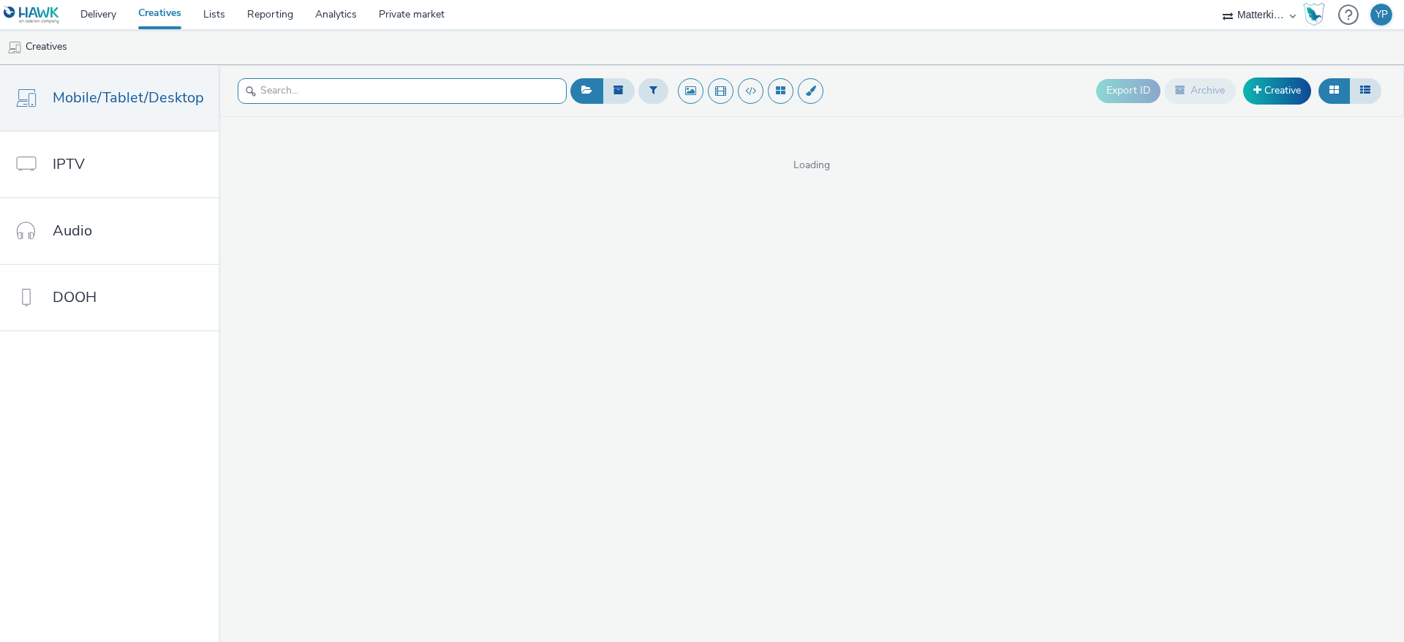
click at [449, 89] on input "text" at bounding box center [402, 91] width 329 height 26
paste input "427416627"
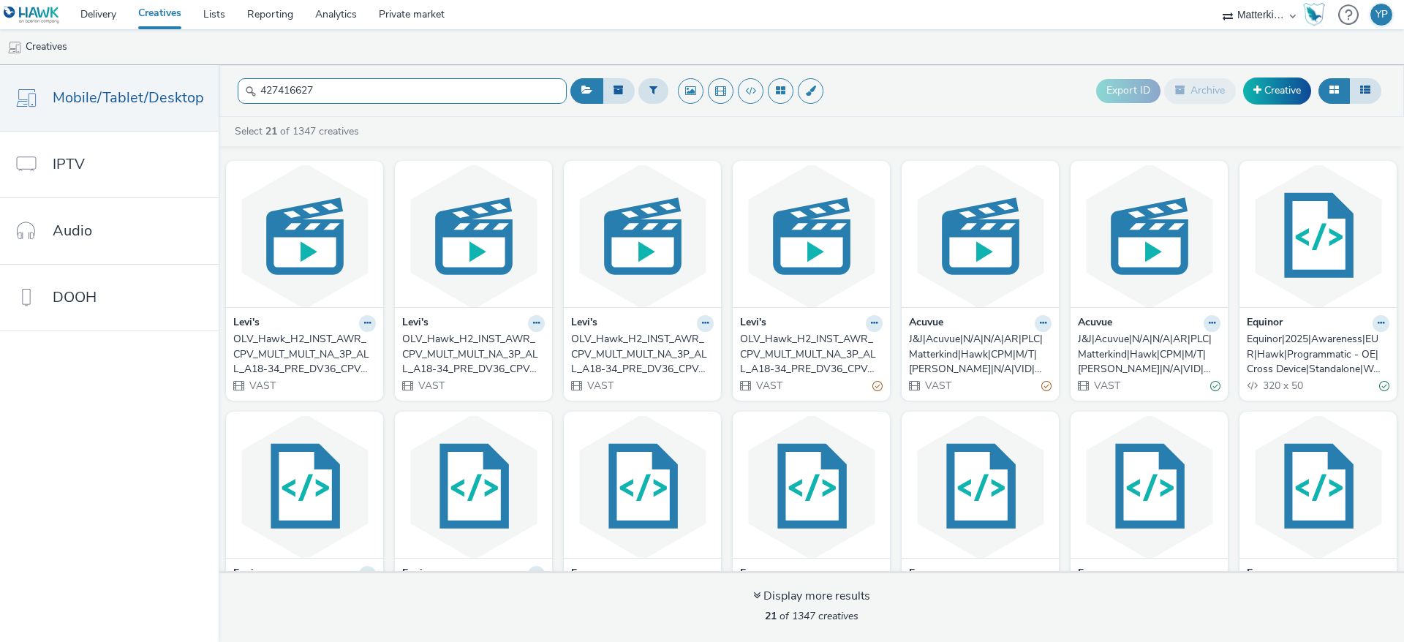
click at [433, 88] on input "427416627" at bounding box center [402, 91] width 329 height 26
paste input "7191"
type input "427417191"
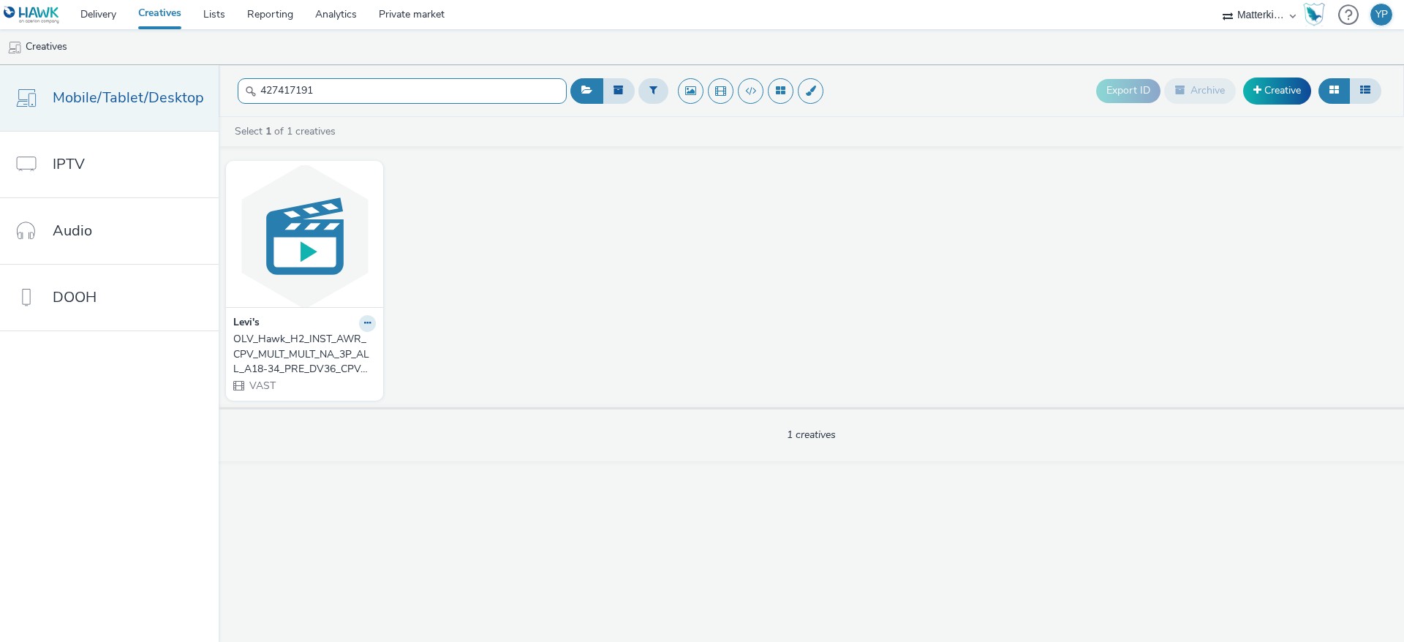
drag, startPoint x: 494, startPoint y: 98, endPoint x: 214, endPoint y: 121, distance: 280.3
click at [189, 99] on div "Mobile/Tablet/Desktop IPTV Audio DOOH 427417191 Export ID Archive Creative Sele…" at bounding box center [702, 353] width 1404 height 577
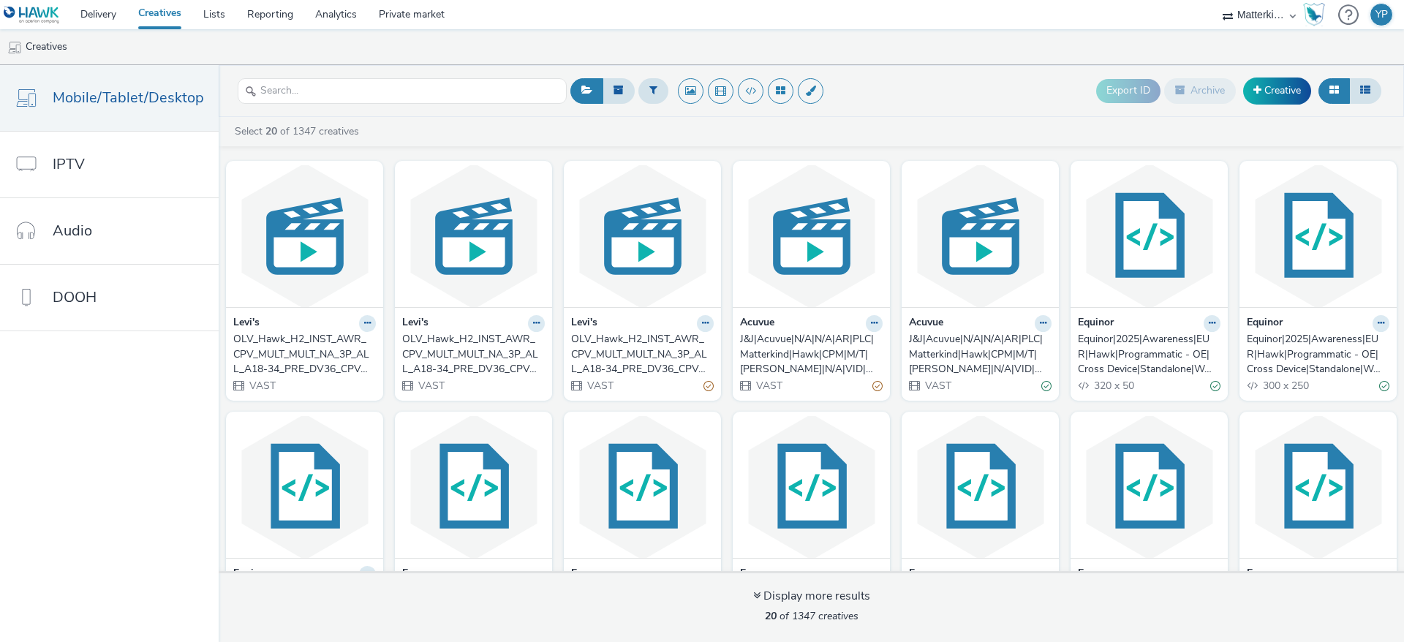
click at [328, 356] on div "OLV_Hawk_H2_INST_AWR_CPV_MULT_MULT_NA_3P_ALL_A18-34_PRE_DV36_CPV_SSD_6s_NS_DVID…" at bounding box center [301, 354] width 137 height 45
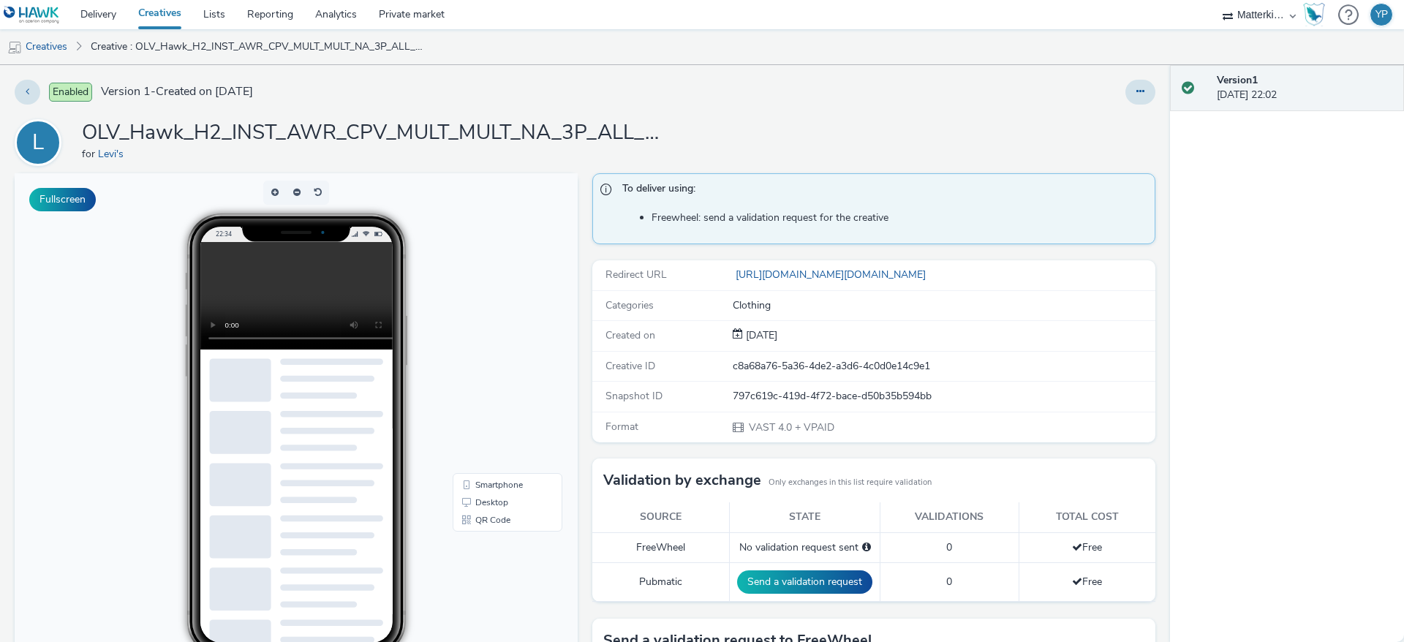
click at [798, 431] on span "VAST 4.0 + VPAID" at bounding box center [791, 428] width 87 height 14
click at [748, 425] on span "VAST 4.0 + VPAID" at bounding box center [791, 428] width 87 height 14
click at [59, 48] on link "Creatives" at bounding box center [37, 46] width 75 height 35
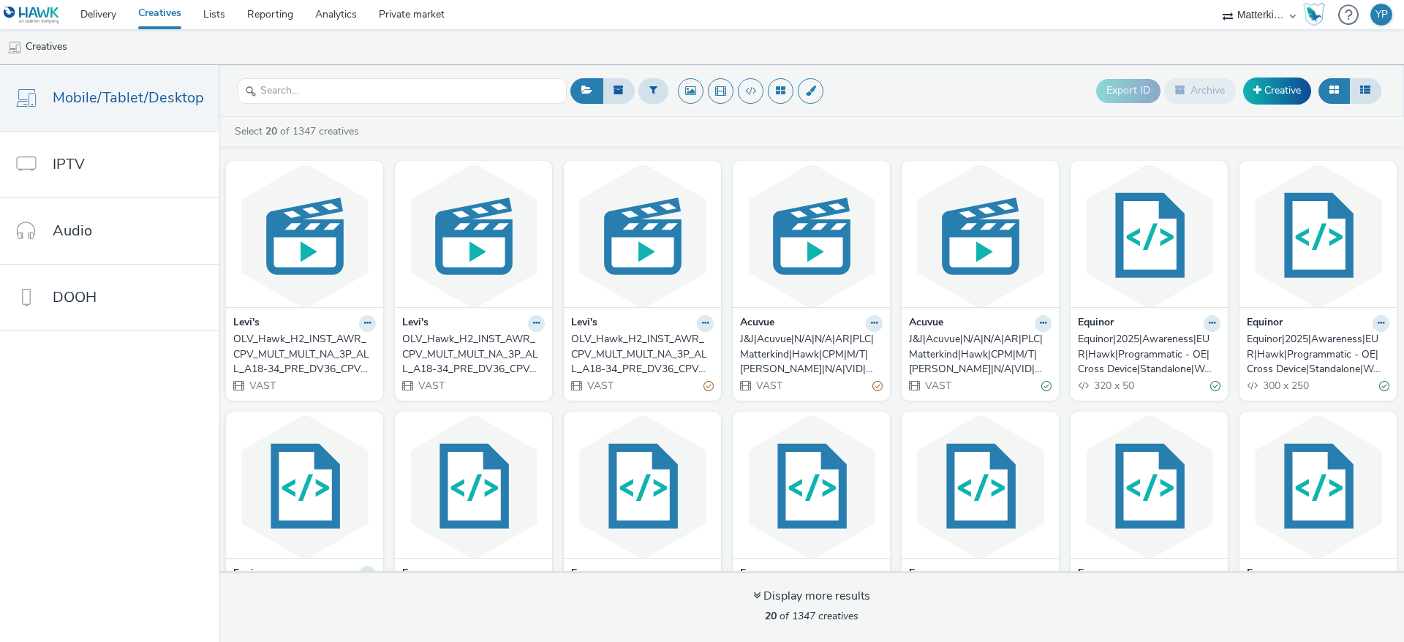
click at [330, 356] on div "OLV_Hawk_H2_INST_AWR_CPV_MULT_MULT_NA_3P_ALL_A18-34_PRE_DV36_CPV_SSD_6s_NS_DVID…" at bounding box center [301, 354] width 137 height 45
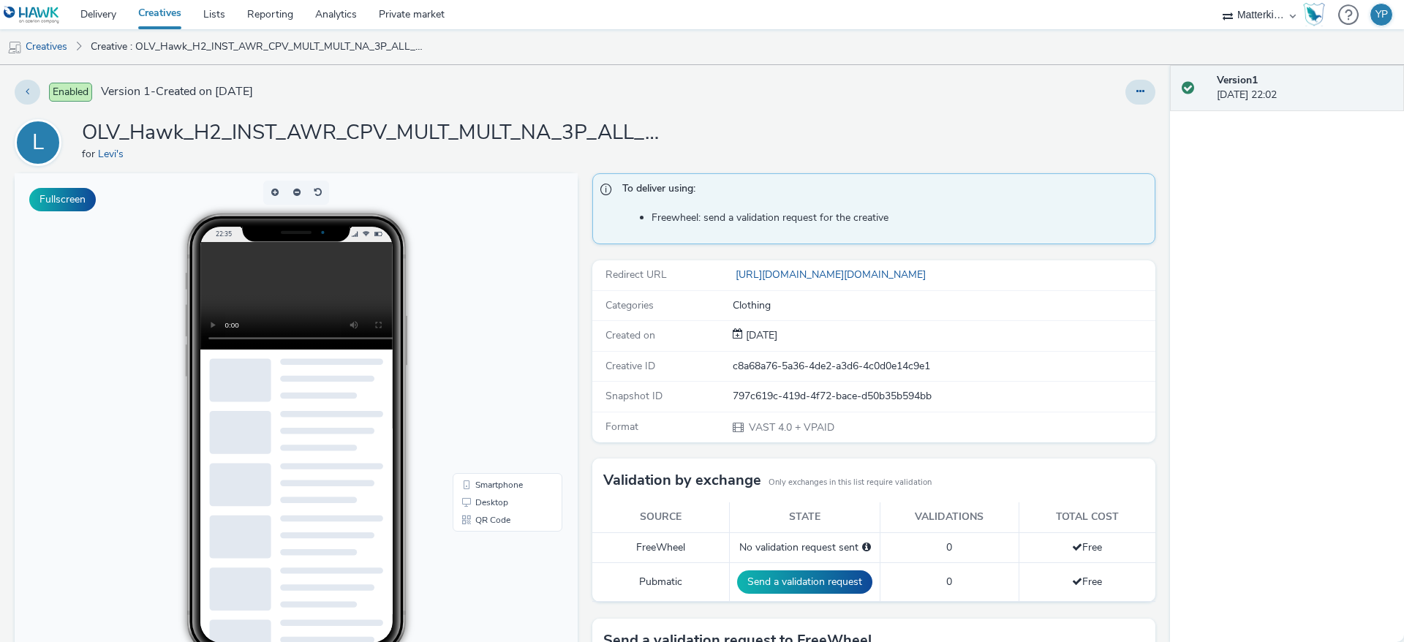
click at [1137, 83] on div at bounding box center [1141, 92] width 30 height 25
click at [1128, 86] on button at bounding box center [1141, 92] width 30 height 25
click at [1081, 123] on link "Edit" at bounding box center [1101, 121] width 110 height 29
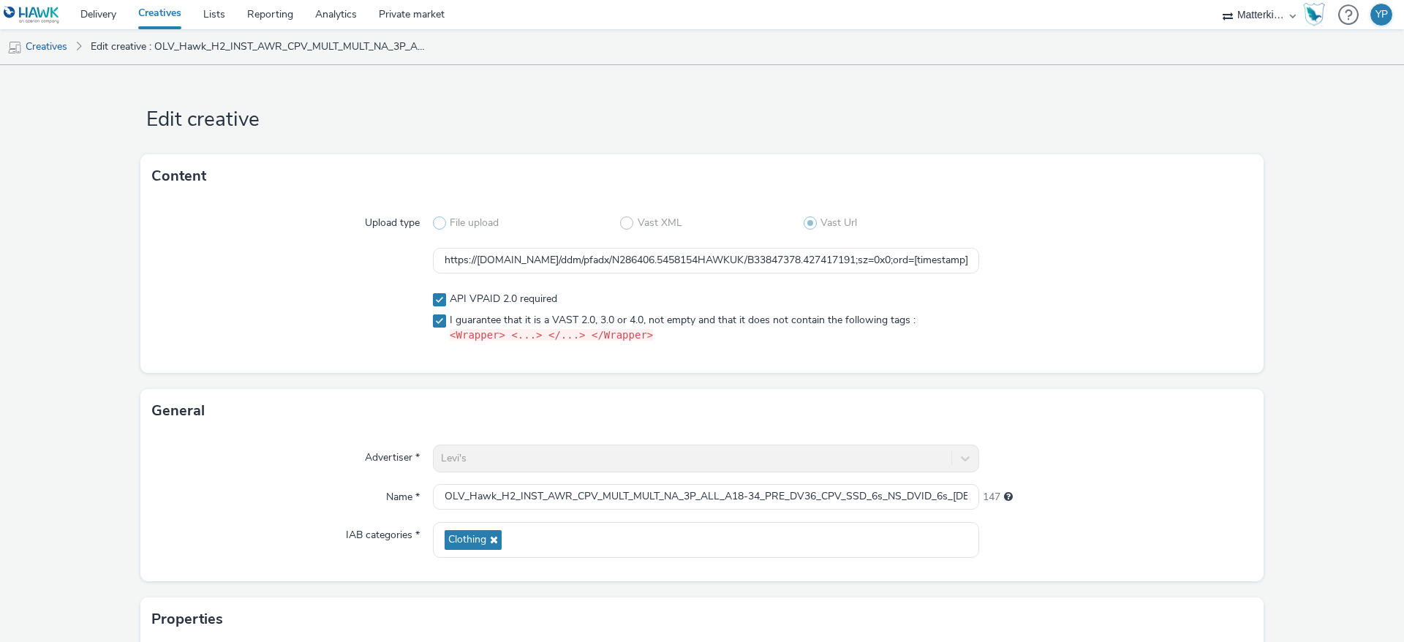
click at [433, 219] on span at bounding box center [439, 223] width 13 height 13
click at [589, 216] on label "File upload" at bounding box center [527, 223] width 188 height 15
drag, startPoint x: 734, startPoint y: 226, endPoint x: 812, endPoint y: 222, distance: 77.7
click at [735, 226] on label "Vast XML" at bounding box center [712, 223] width 184 height 15
click at [821, 222] on span "Vast Url" at bounding box center [839, 223] width 37 height 15
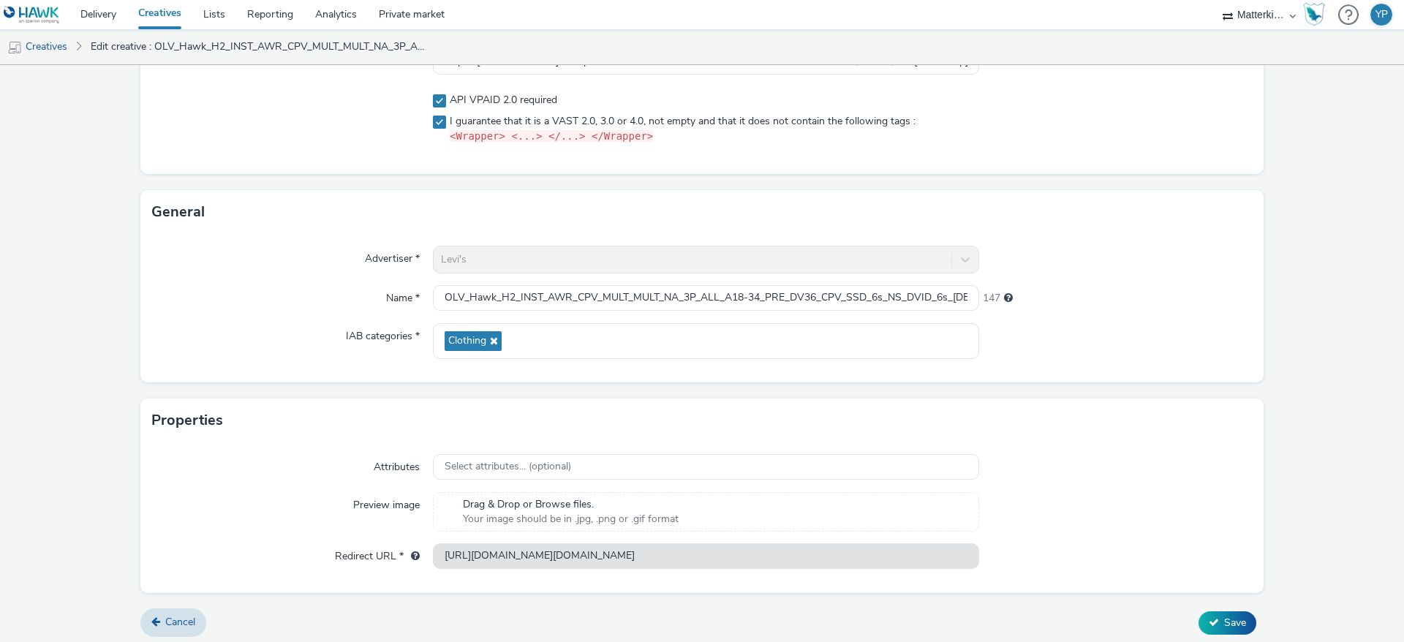
scroll to position [204, 0]
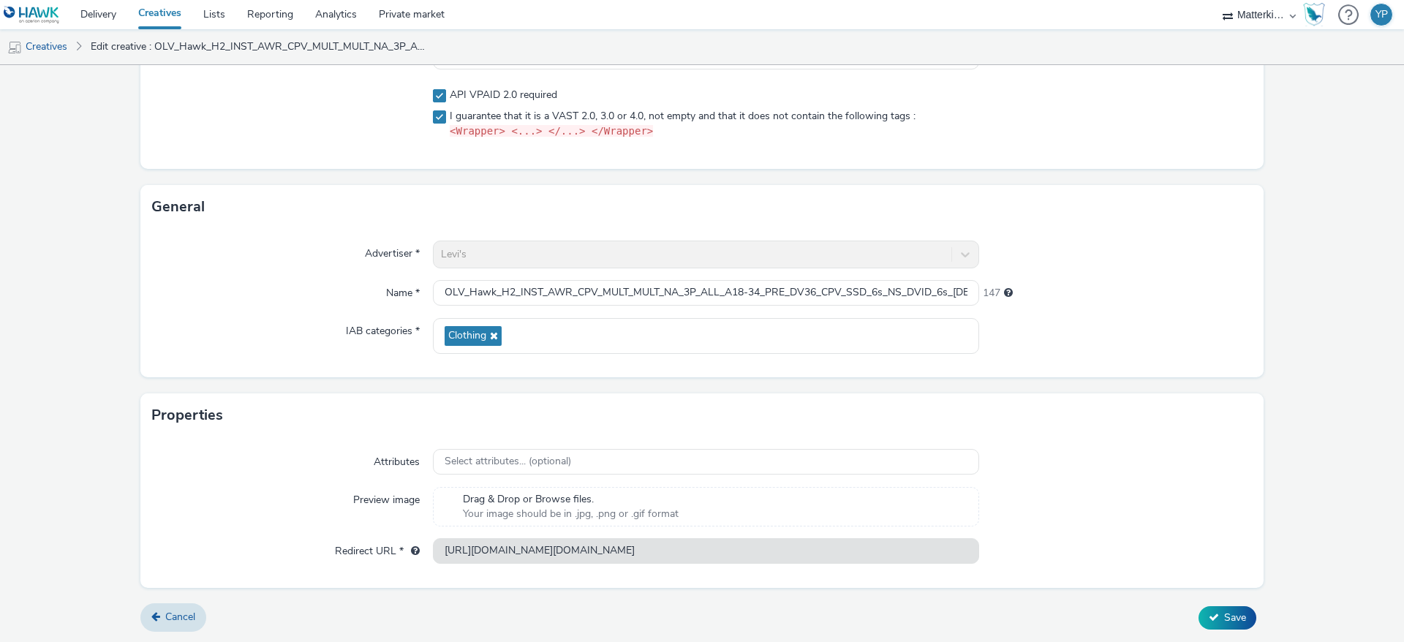
click at [395, 309] on div "Advertiser * Levi's Name * OLV_Hawk_H2_INST_AWR_CPV_MULT_MULT_NA_3P_ALL_A18-34_…" at bounding box center [702, 303] width 1124 height 148
click at [384, 365] on div "Advertiser * Levi's Name * OLV_Hawk_H2_INST_AWR_CPV_MULT_MULT_NA_3P_ALL_A18-34_…" at bounding box center [702, 303] width 1124 height 148
click at [173, 570] on link "Cancel" at bounding box center [173, 617] width 66 height 28
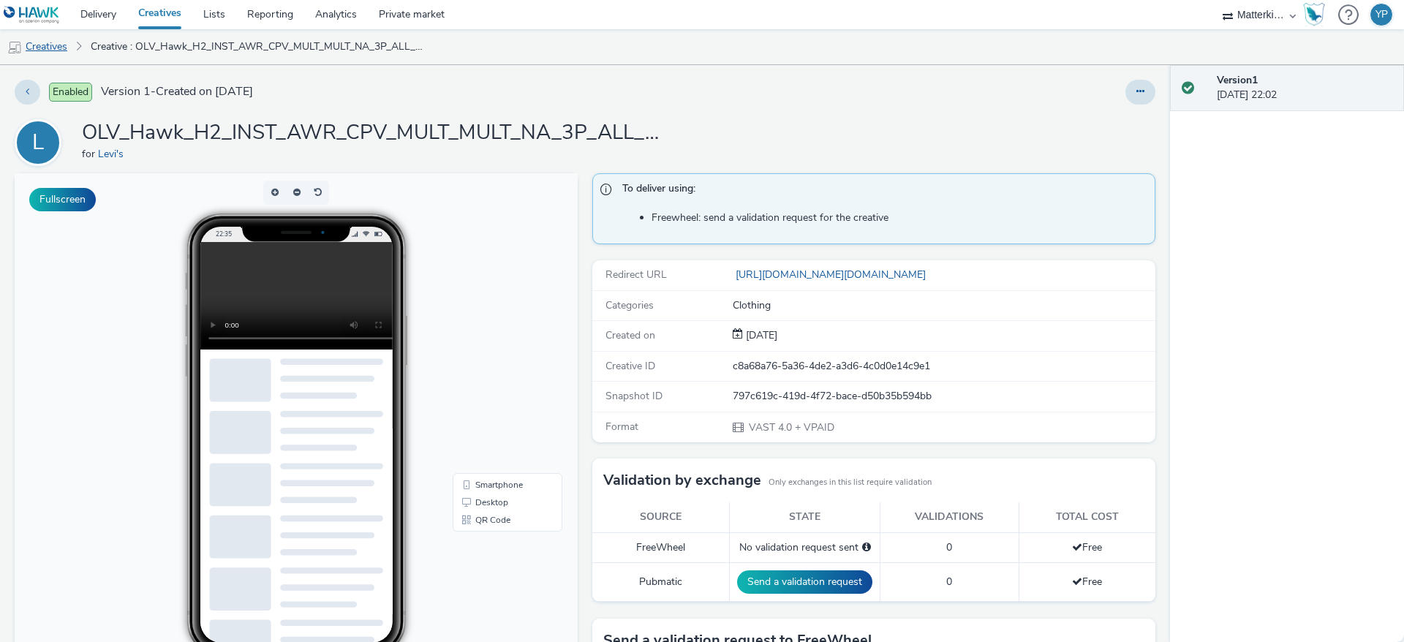
click at [64, 44] on link "Creatives" at bounding box center [37, 46] width 75 height 35
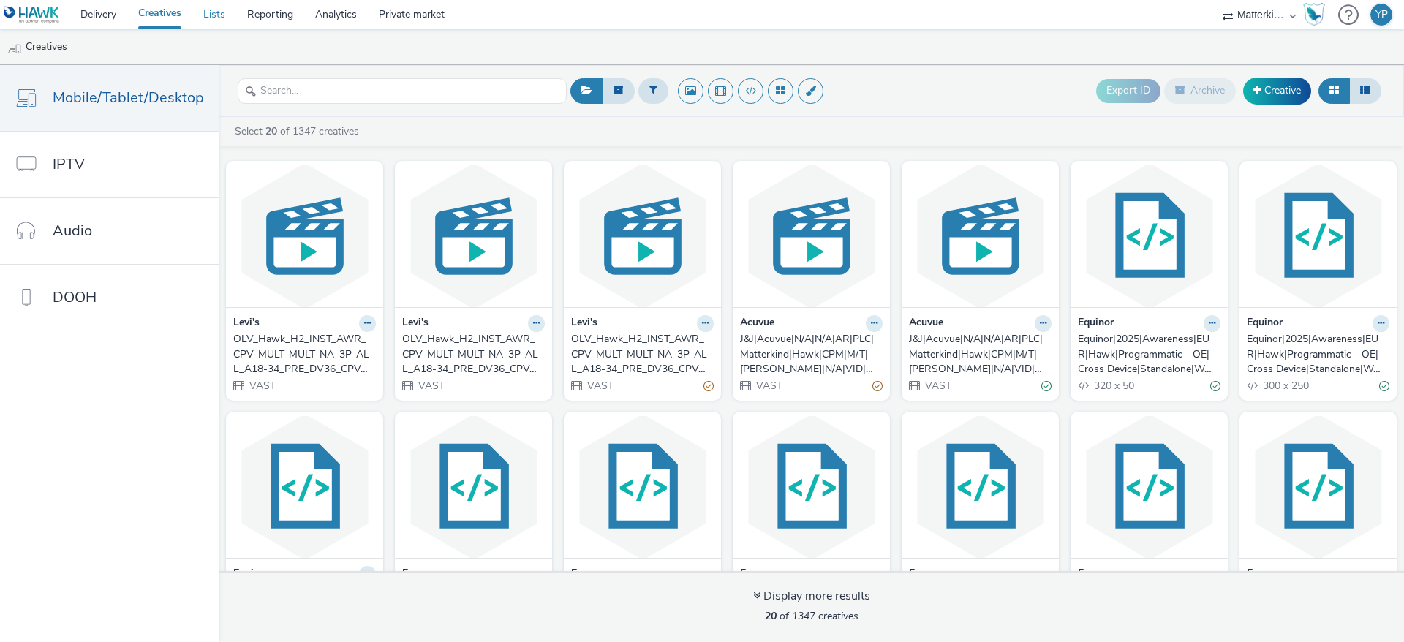
click at [225, 13] on link "Lists" at bounding box center [214, 14] width 44 height 29
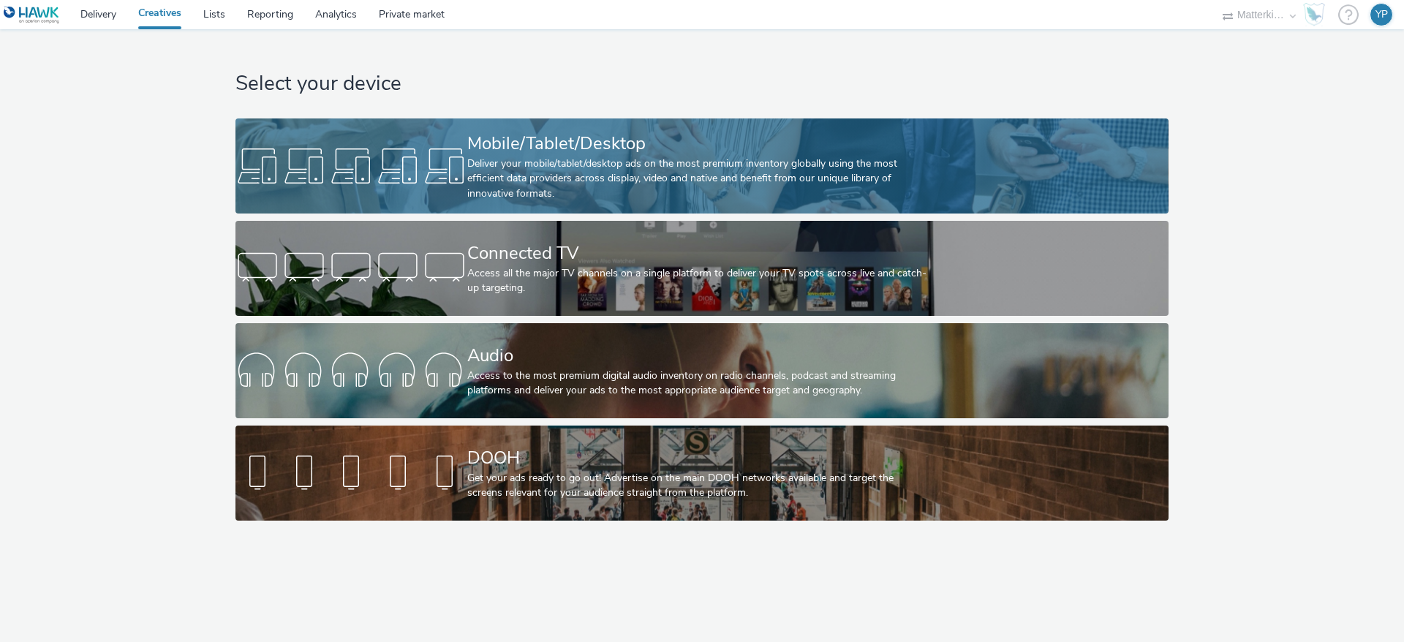
click at [614, 157] on div "Deliver your mobile/tablet/desktop ads on the most premium inventory globally u…" at bounding box center [699, 179] width 464 height 45
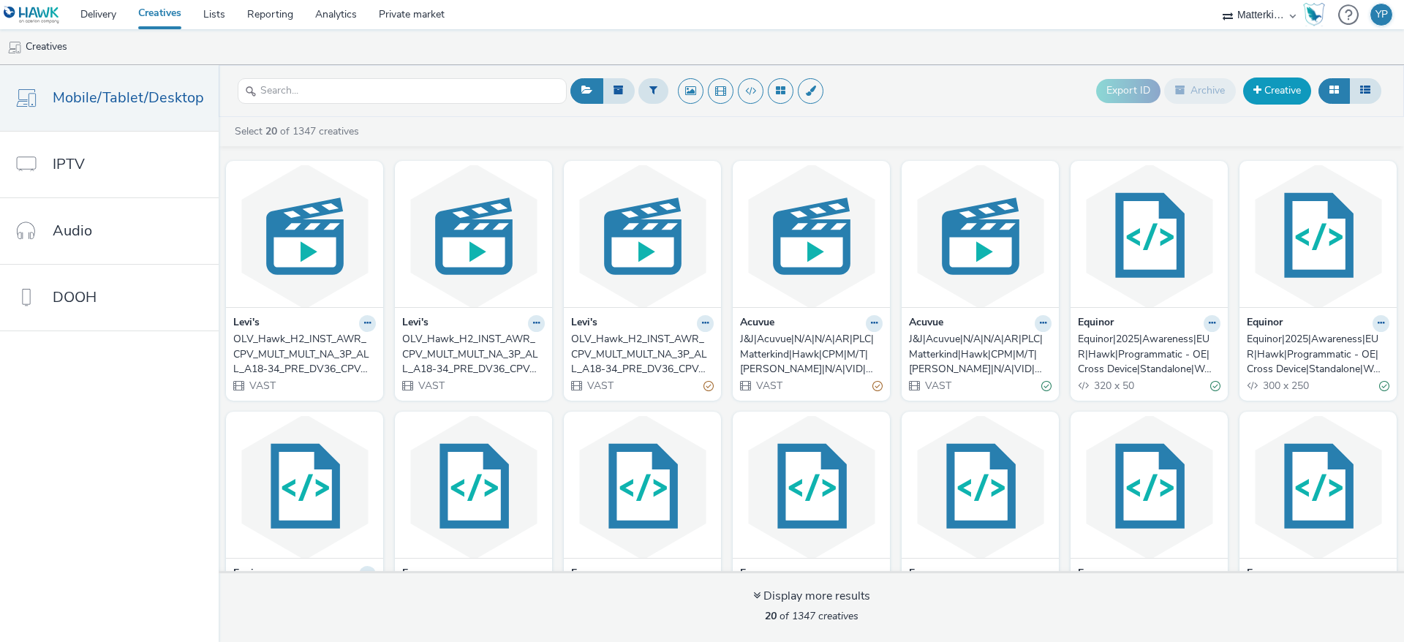
click at [1273, 87] on link "Creative" at bounding box center [1278, 91] width 68 height 26
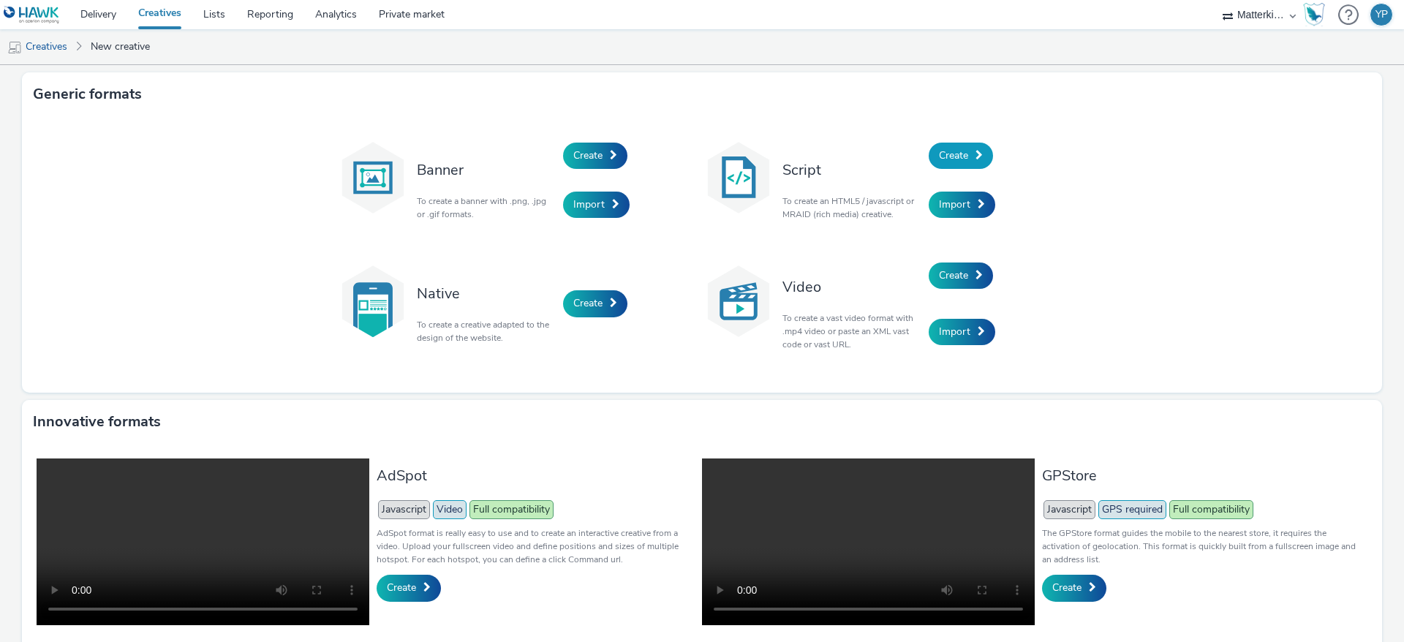
click at [945, 160] on span "Create" at bounding box center [953, 155] width 29 height 14
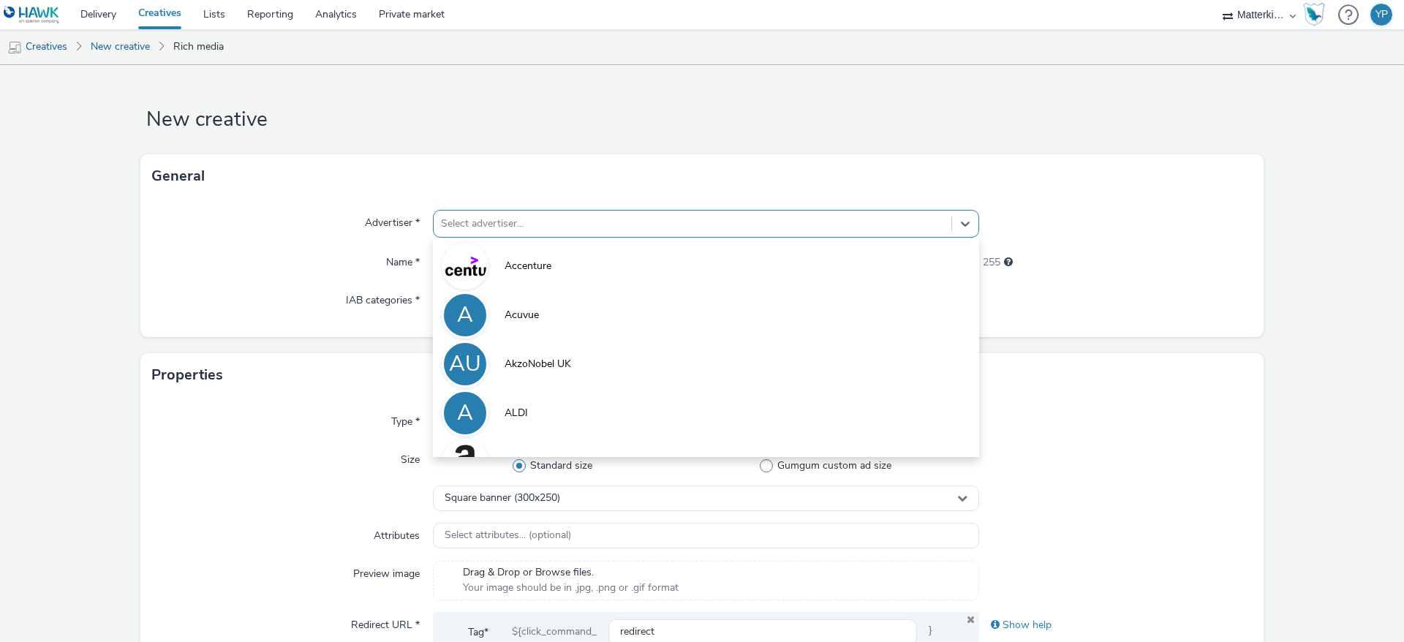
click at [579, 225] on div at bounding box center [692, 224] width 503 height 18
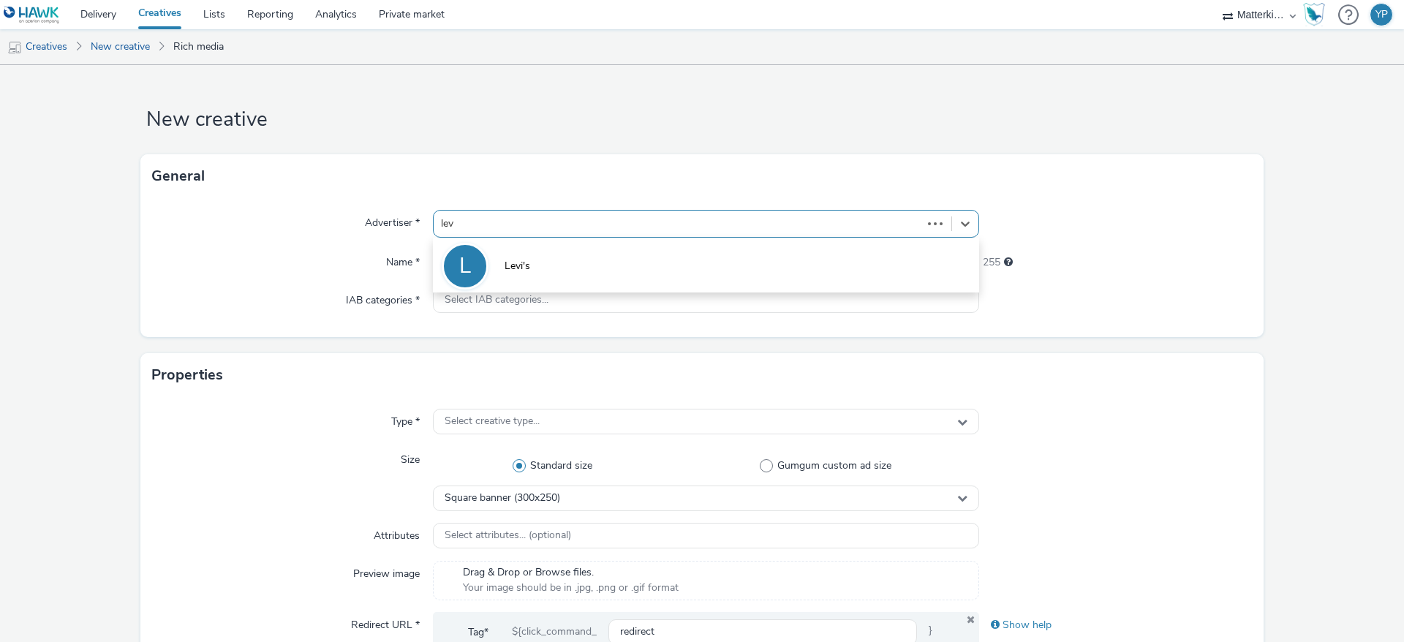
type input "levi"
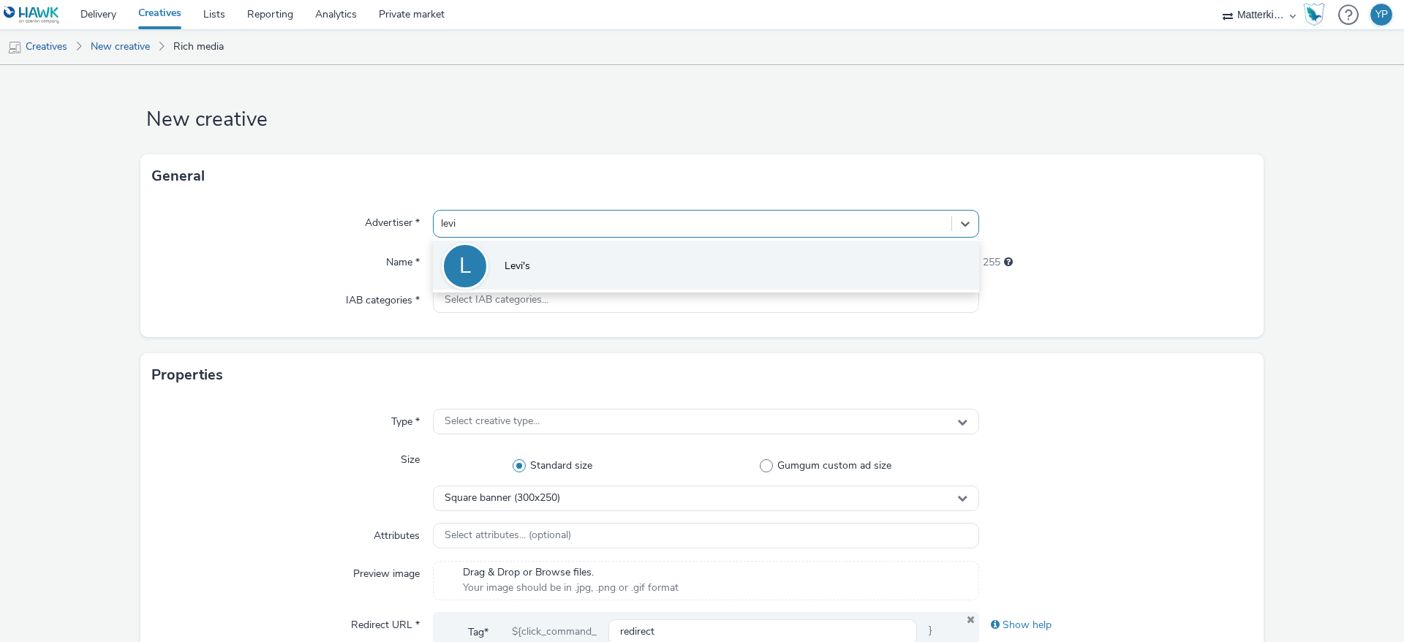
click at [568, 268] on li "[PERSON_NAME]'s" at bounding box center [706, 265] width 546 height 49
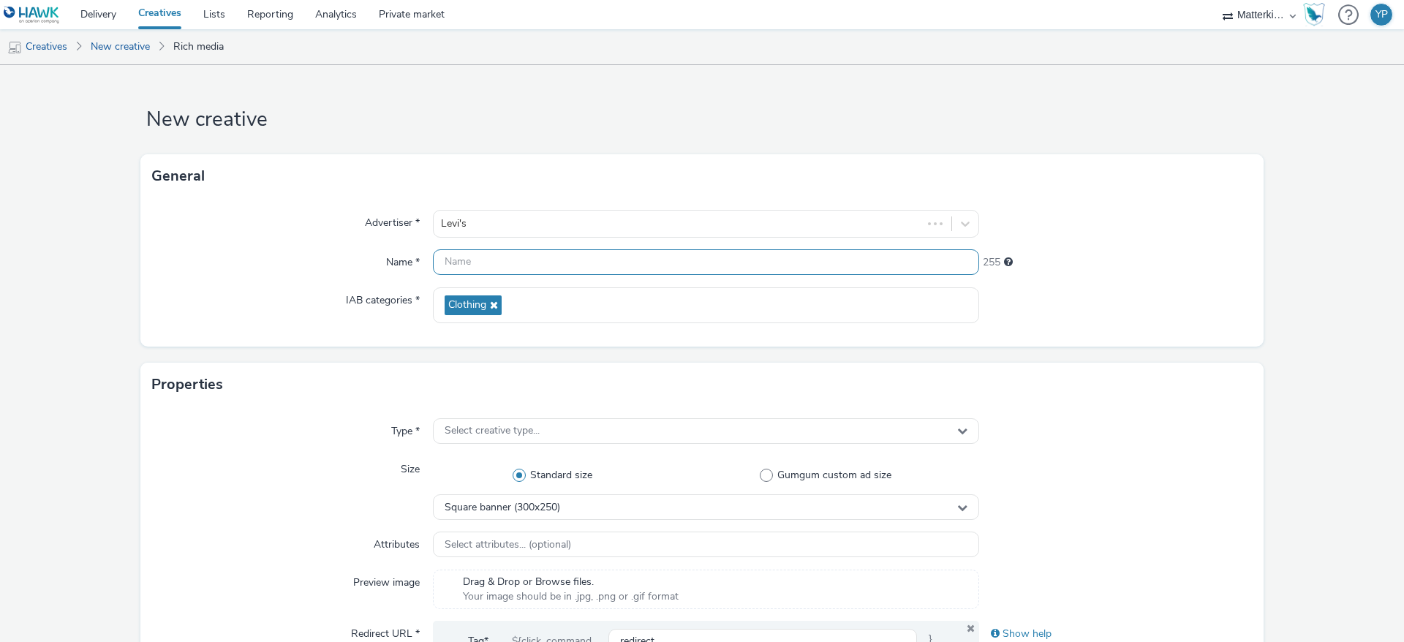
click at [568, 268] on input "text" at bounding box center [706, 262] width 546 height 26
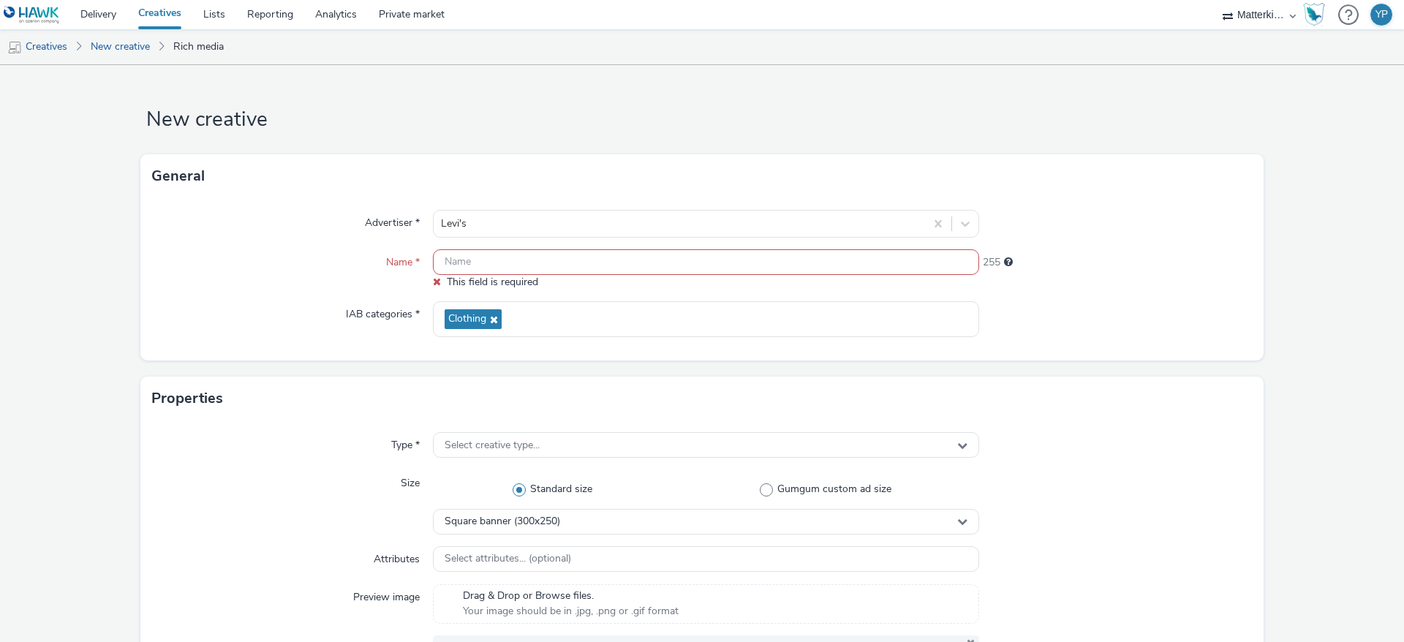
paste input "DDS_Hawk_H2_SBAN_CNS_CTR_MULT_MULT_NA_3P_FEM_A18-34_PRE_DV36_CPM_SSD_300x600_NA…"
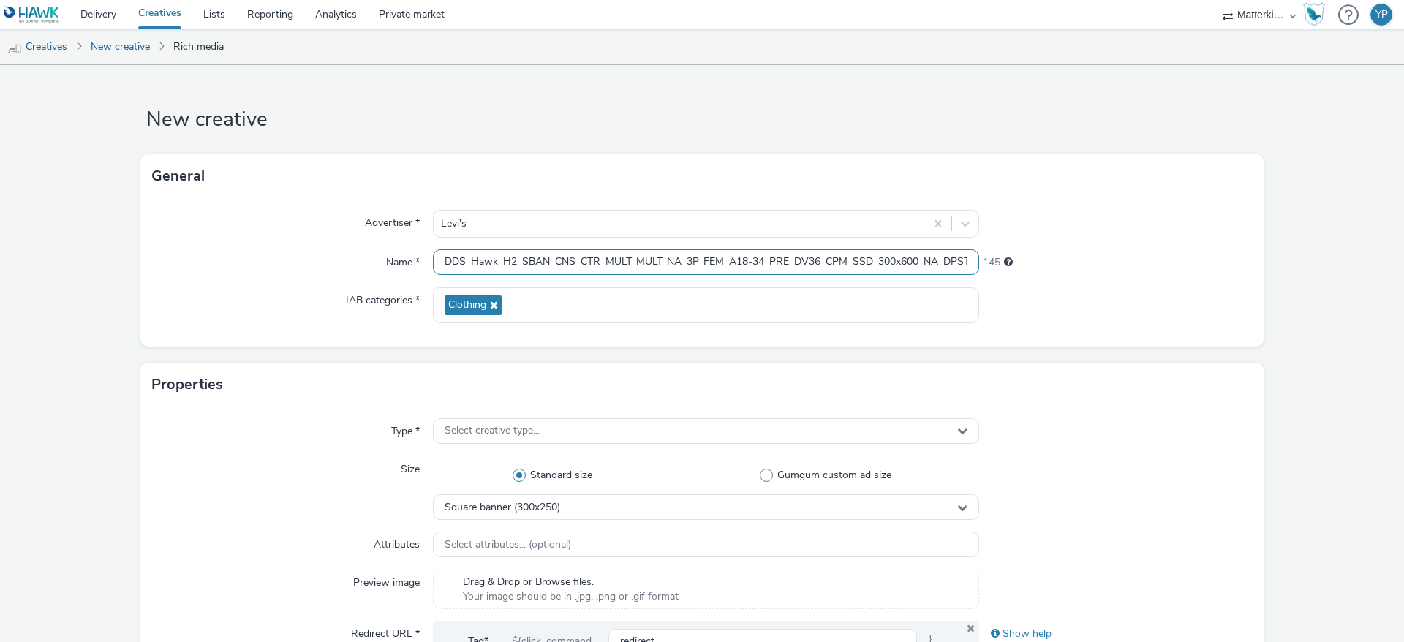
scroll to position [0, 165]
type input "DDS_Hawk_H2_SBAN_CNS_CTR_MULT_MULT_NA_3P_FEM_A18-34_PRE_DV36_CPM_SSD_300x600_NA…"
click at [1117, 298] on div at bounding box center [1116, 305] width 274 height 36
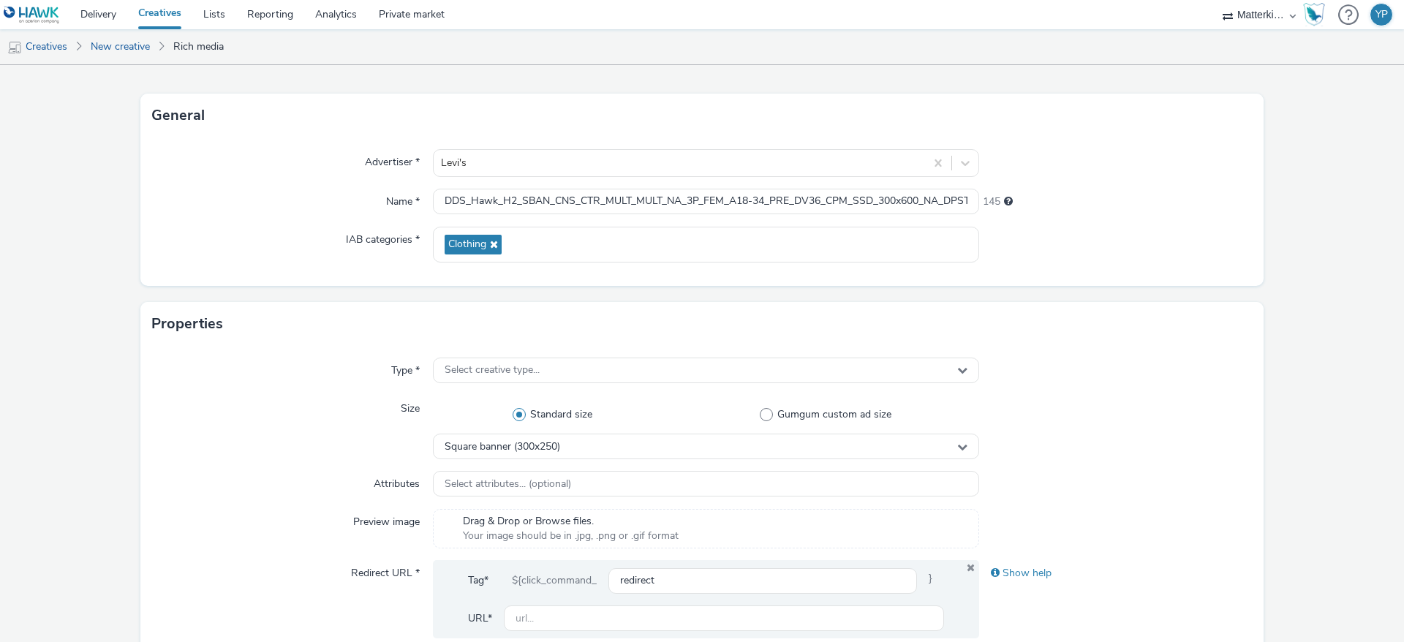
scroll to position [110, 0]
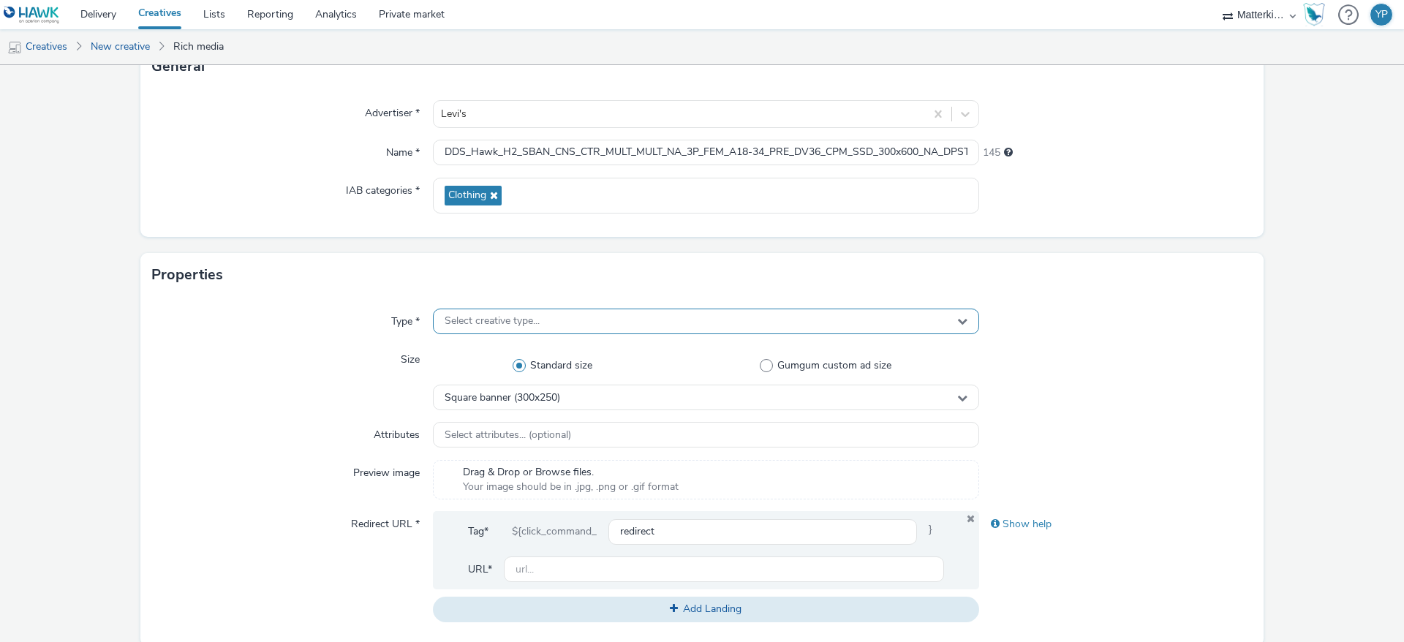
click at [535, 323] on div "Select creative type..." at bounding box center [706, 322] width 546 height 26
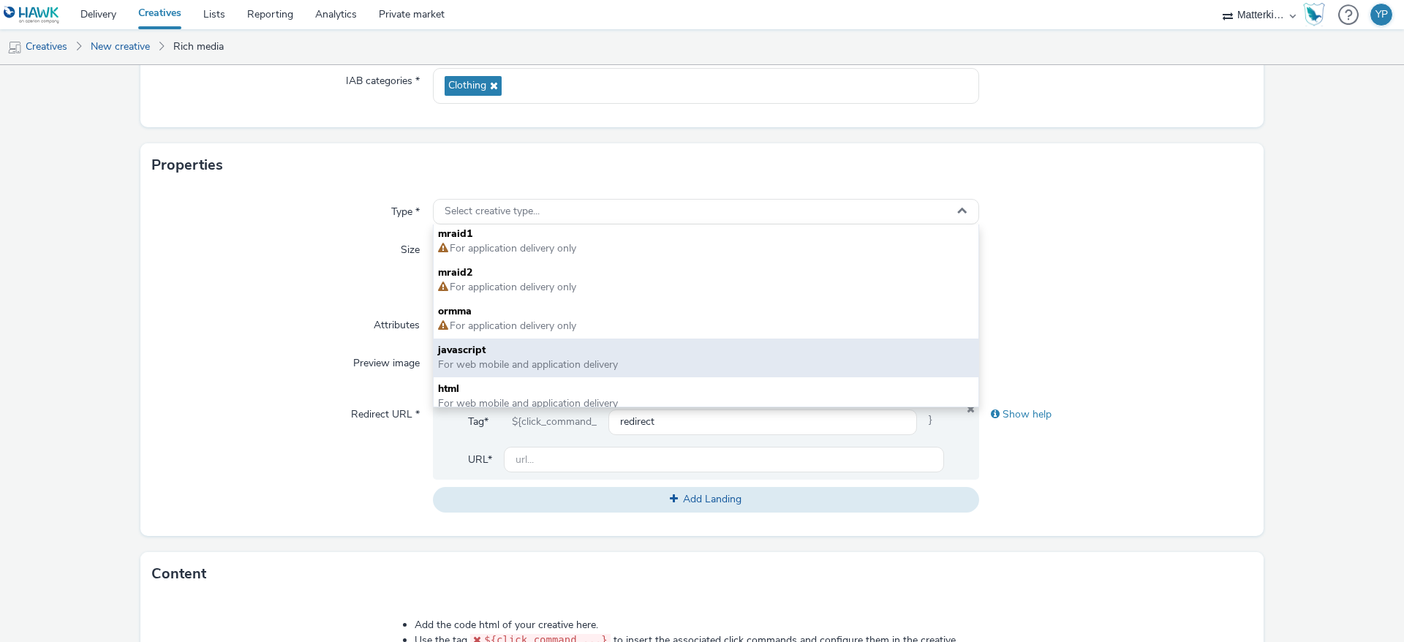
scroll to position [0, 0]
